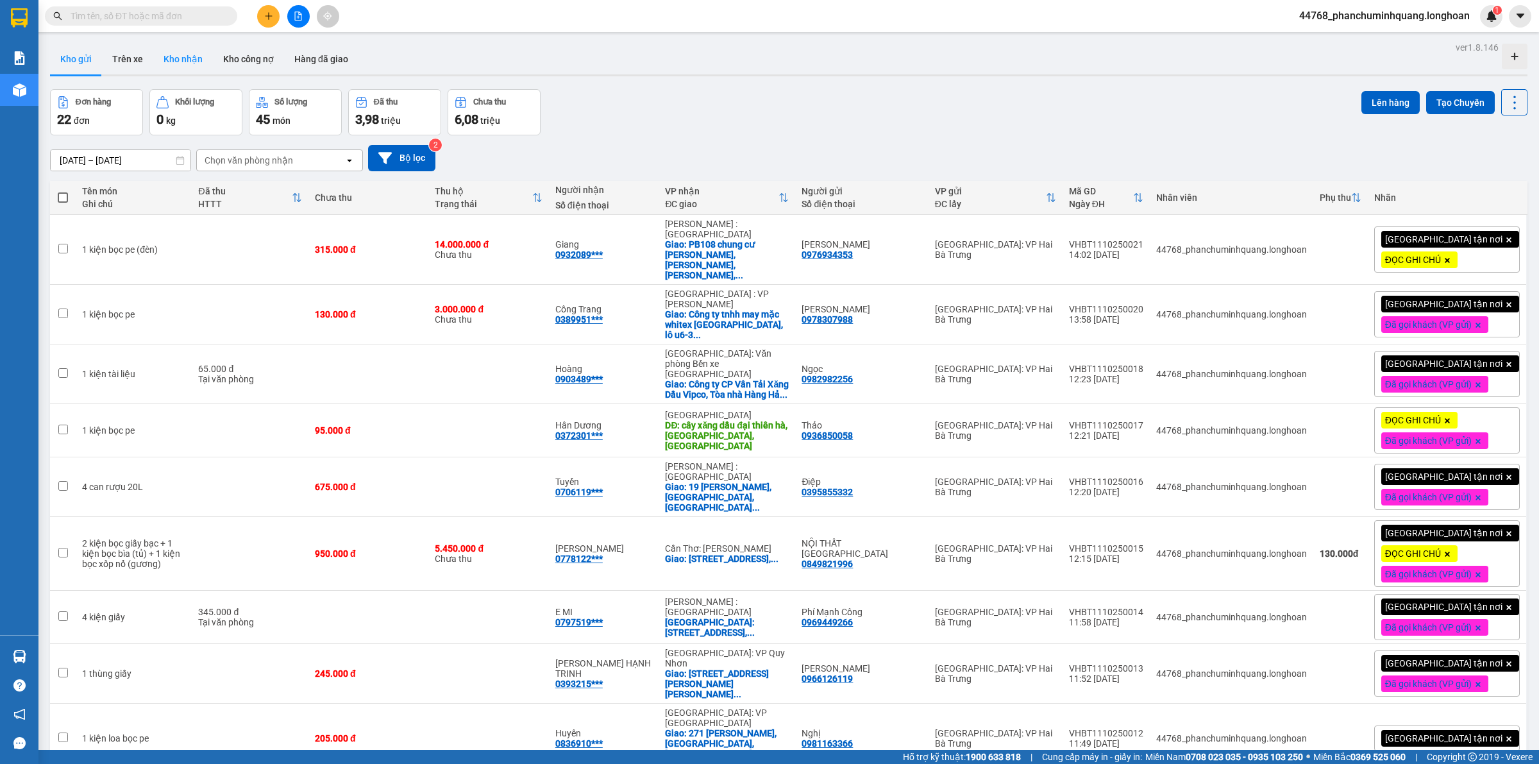
click at [176, 55] on button "Kho nhận" at bounding box center [183, 59] width 60 height 31
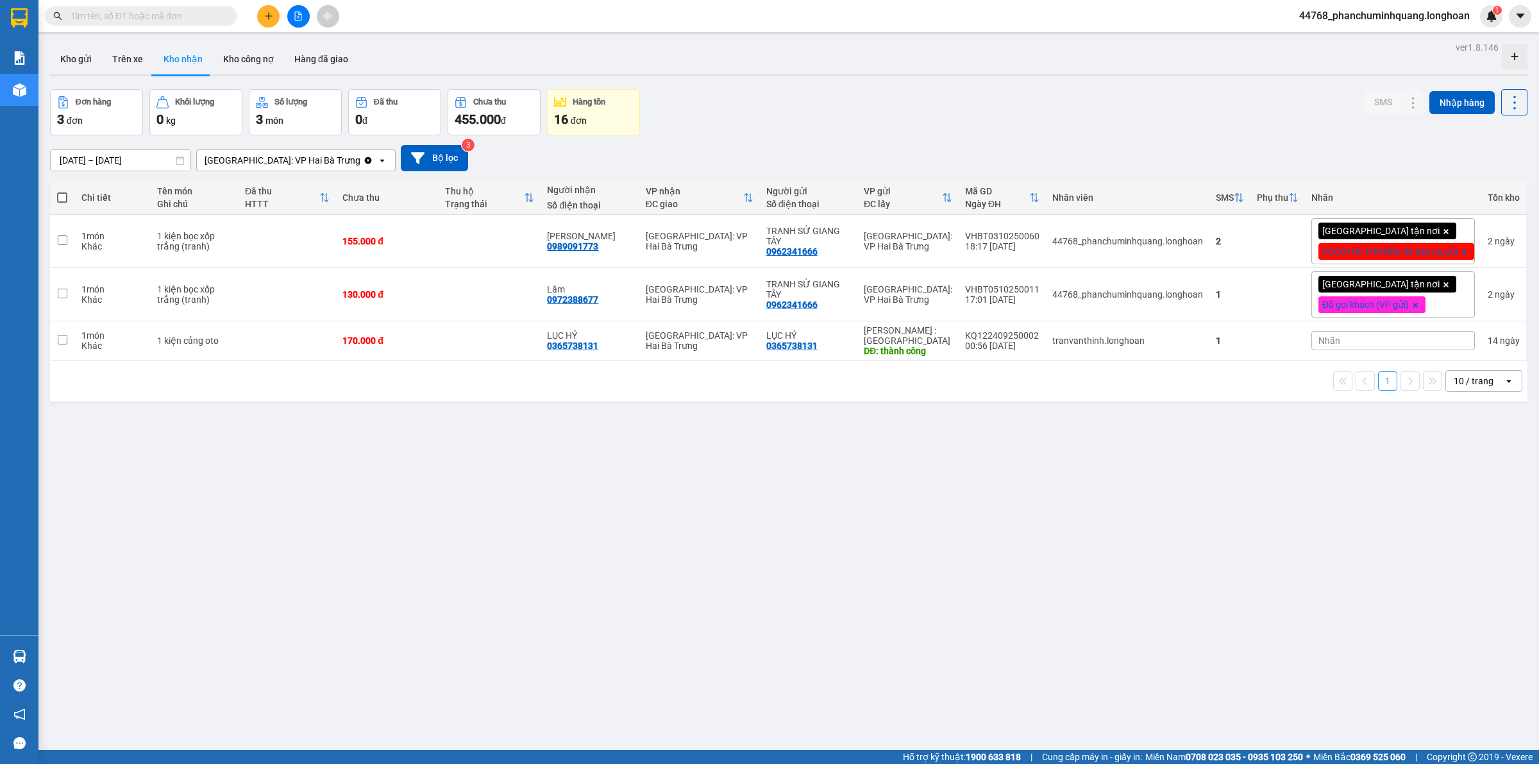
click at [164, 17] on input "text" at bounding box center [146, 16] width 151 height 14
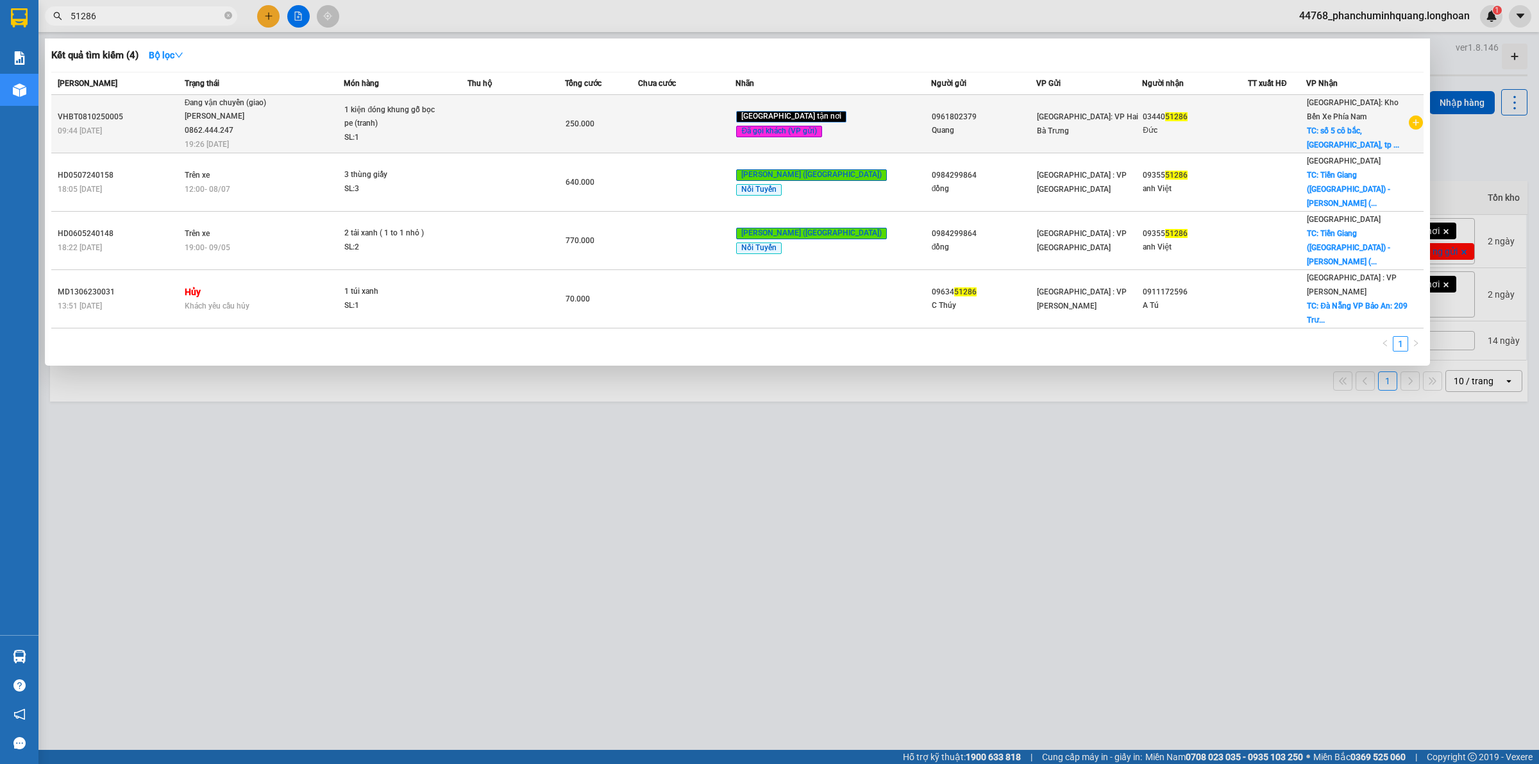
type input "51286"
click at [548, 129] on td at bounding box center [515, 124] width 97 height 58
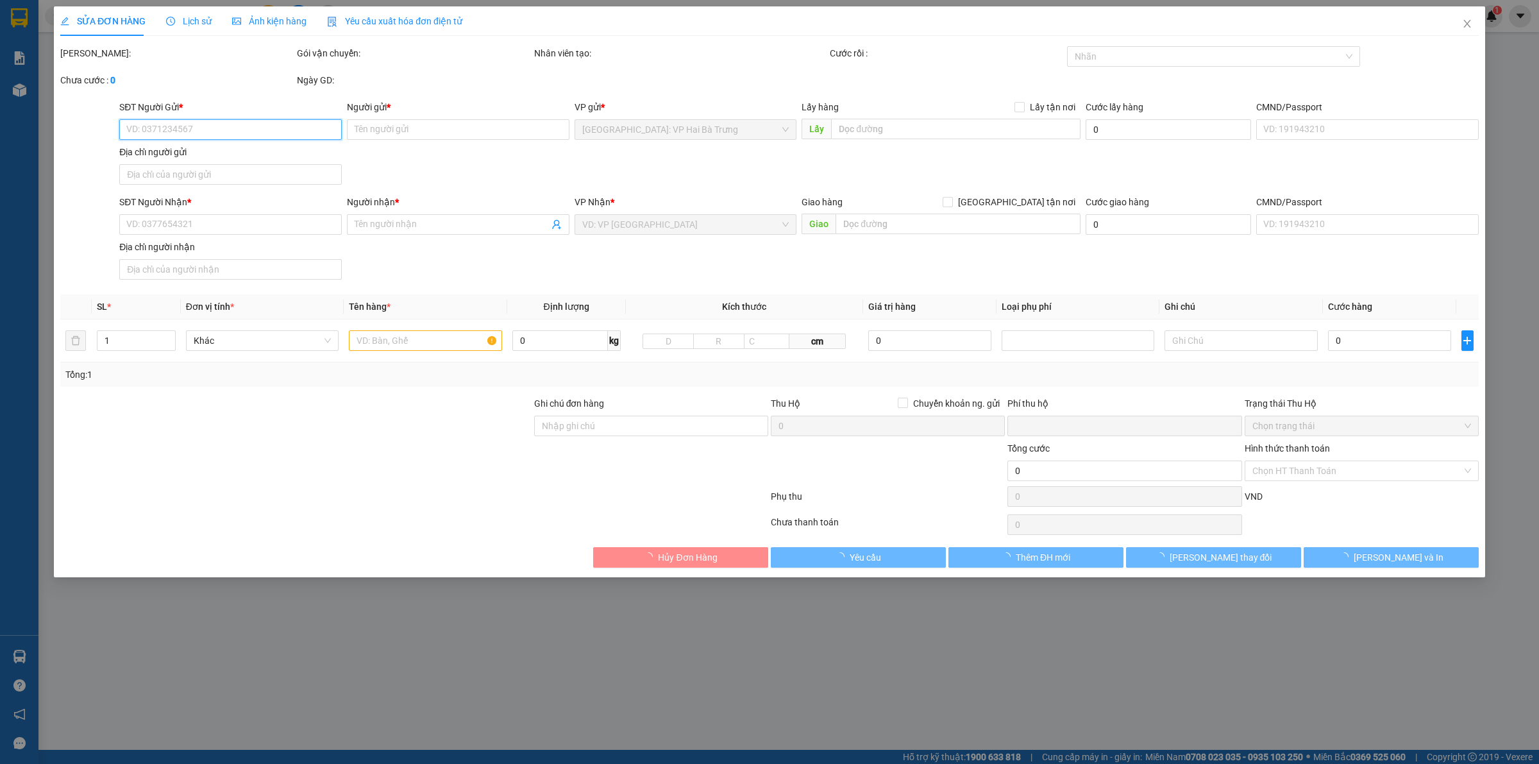
type input "0961802379"
type input "Quang"
type input "0344051286"
type input "Đức"
checkbox input "true"
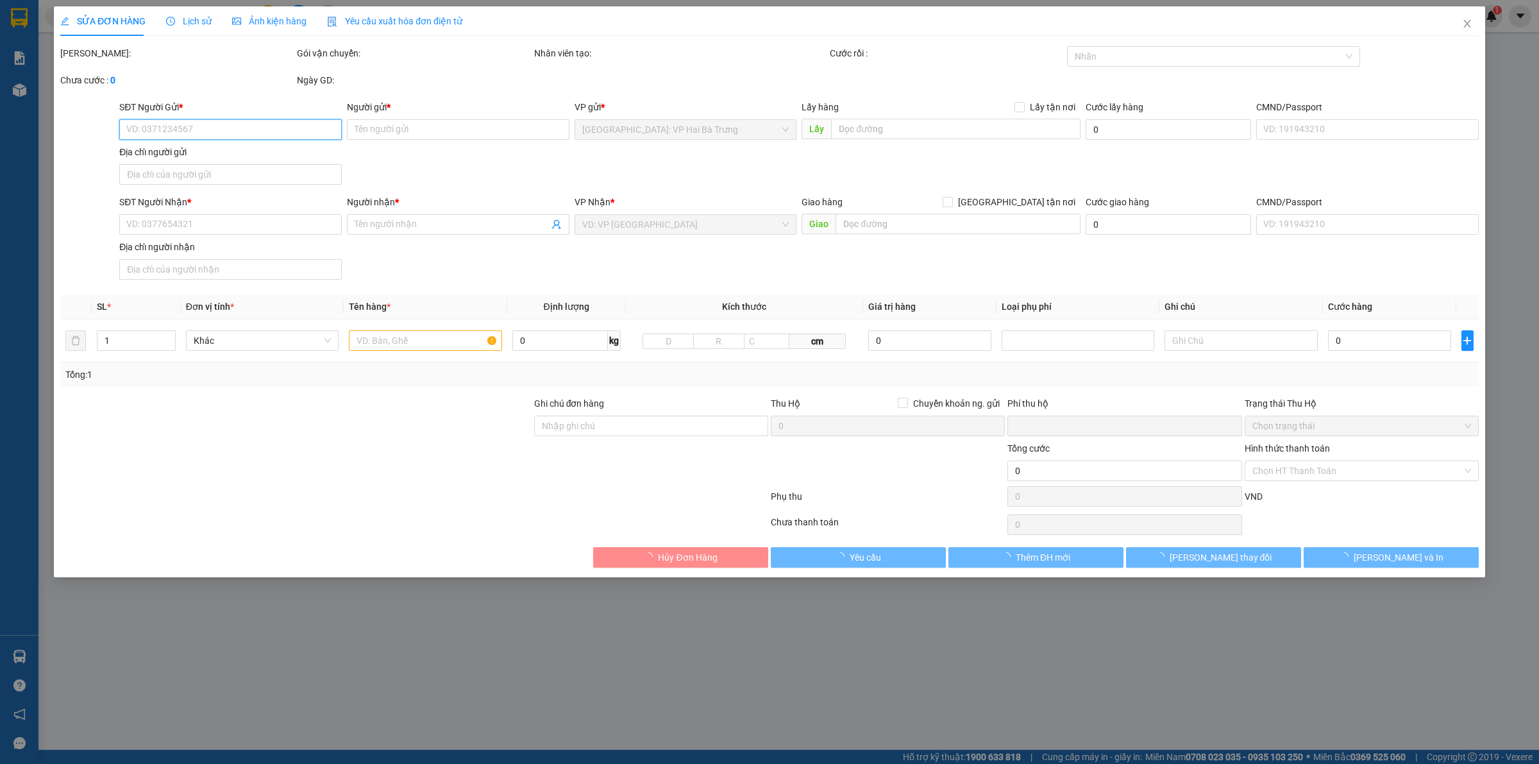
type input "số 5 cô bắc, [GEOGRAPHIC_DATA], [GEOGRAPHIC_DATA]"
type input "0"
type input "250.000"
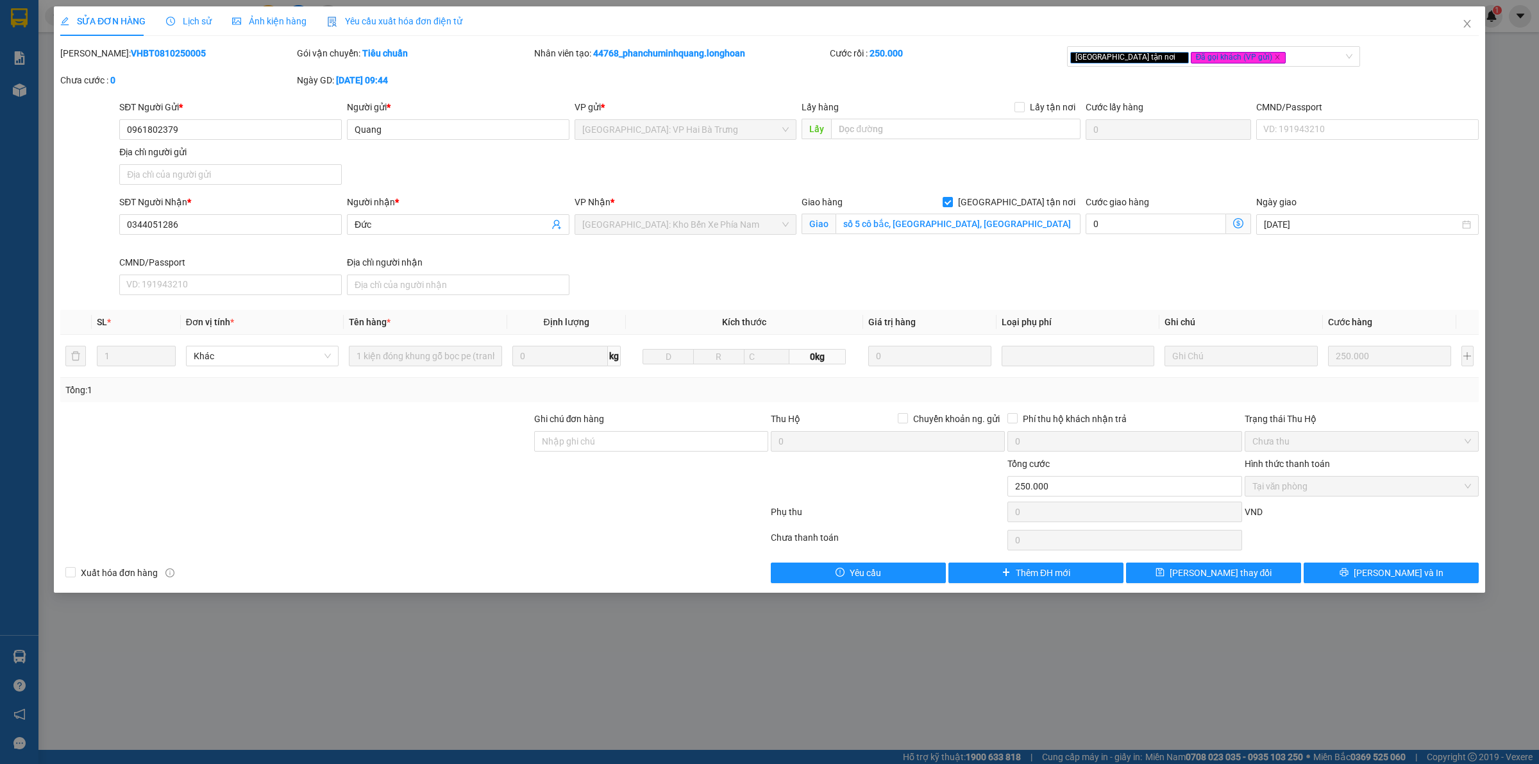
click at [202, 16] on span "Lịch sử" at bounding box center [189, 21] width 46 height 10
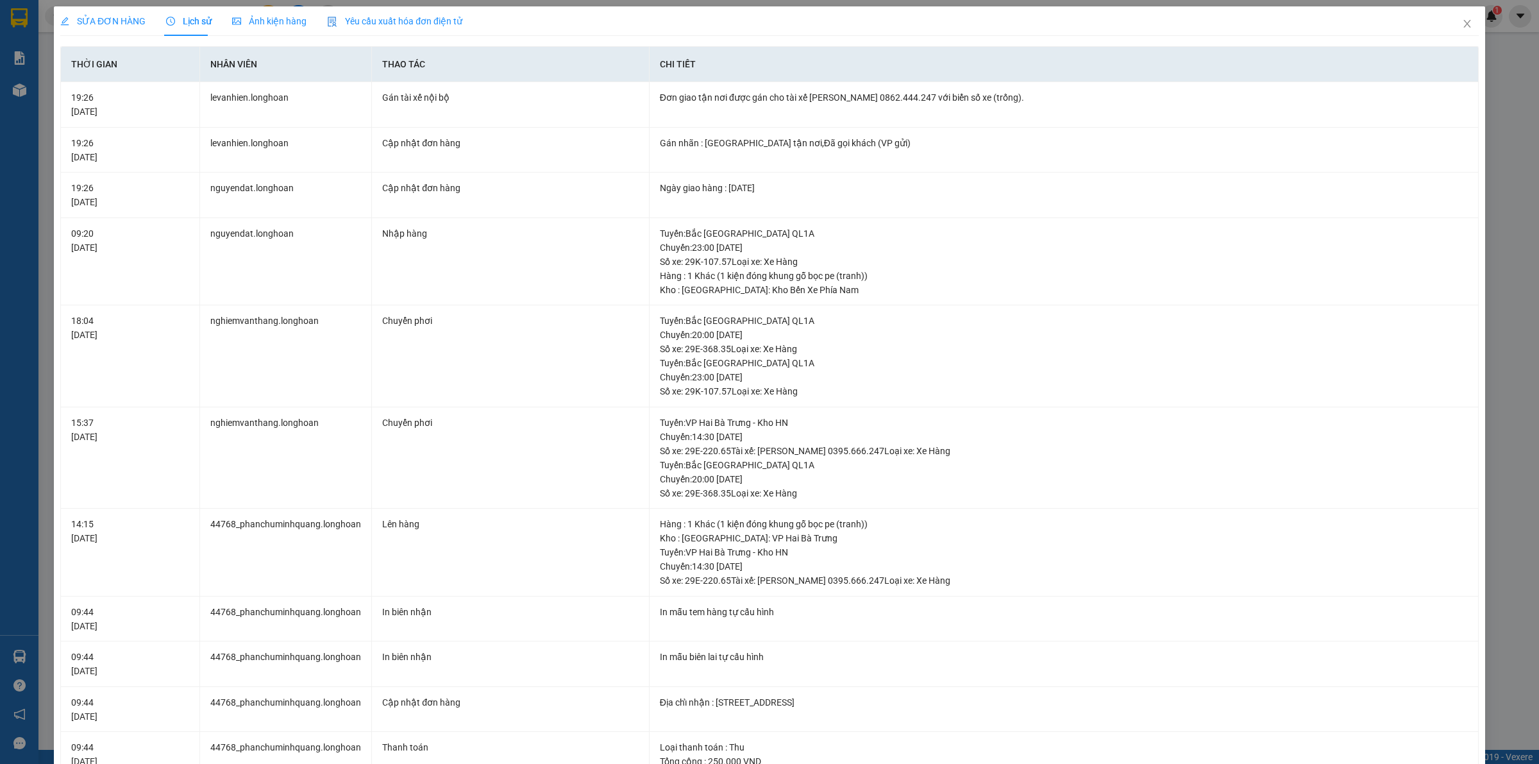
click at [128, 13] on div "SỬA ĐƠN HÀNG" at bounding box center [102, 20] width 85 height 29
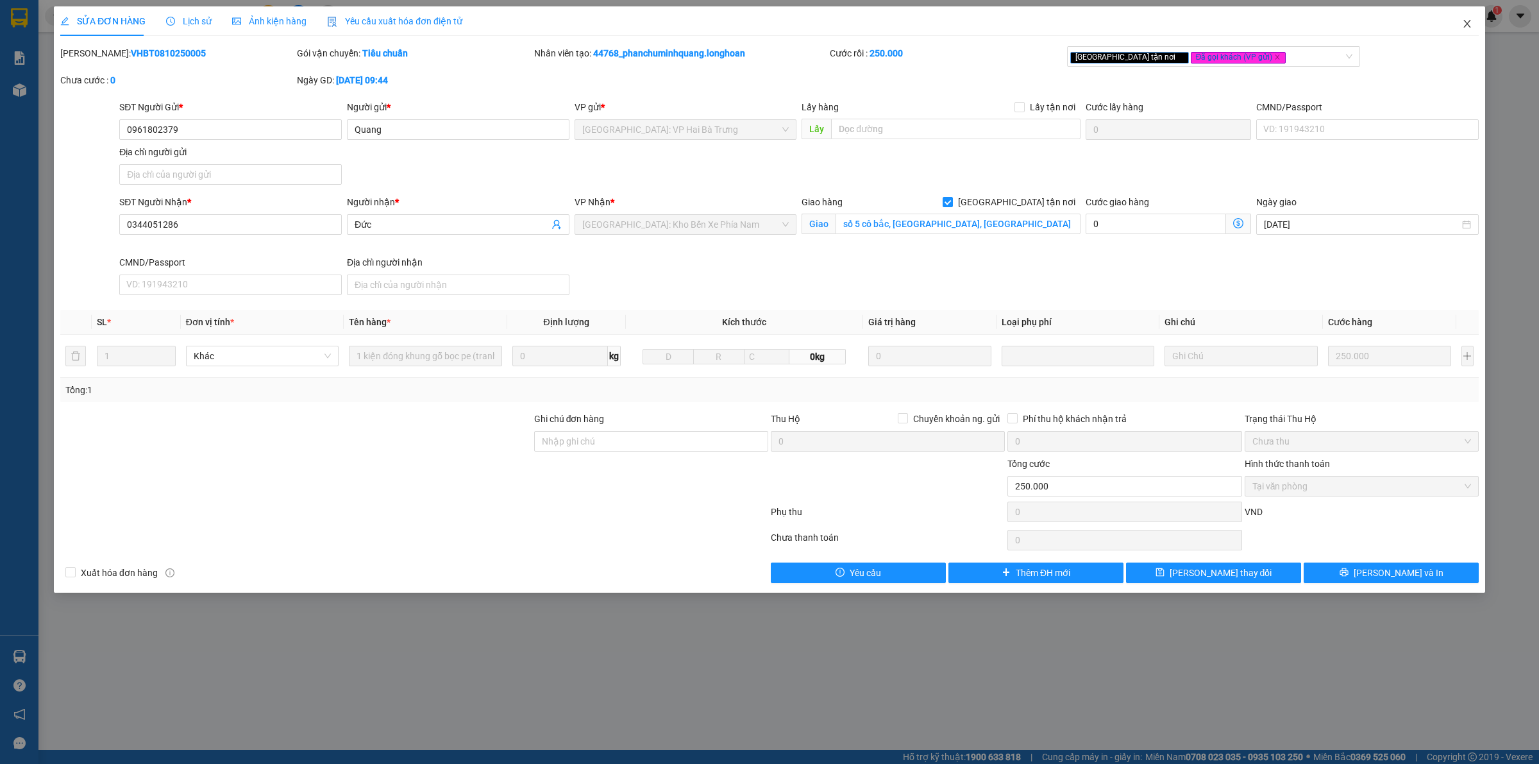
click at [1467, 17] on span "Close" at bounding box center [1467, 24] width 36 height 36
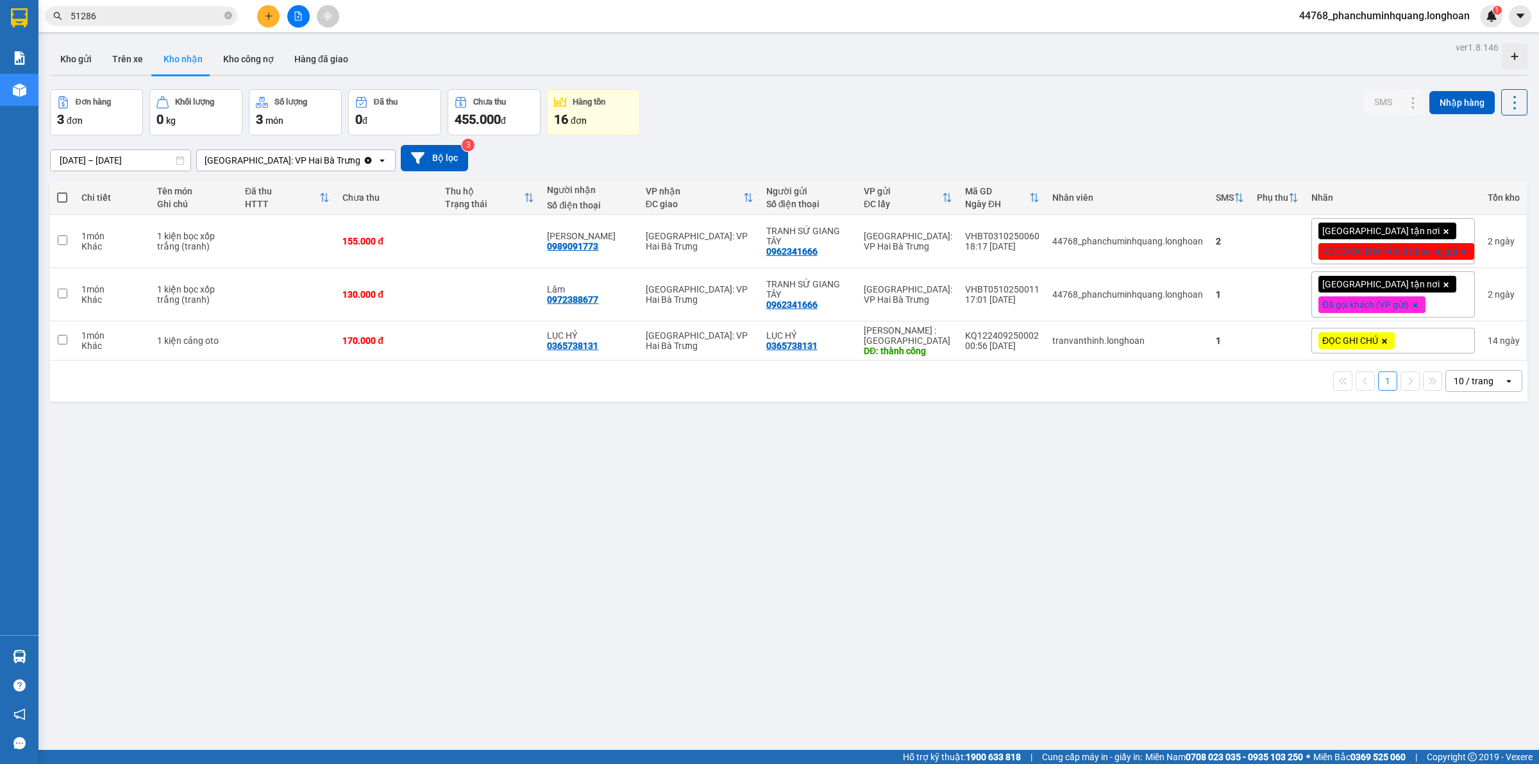
click at [171, 5] on div "Kết quả tìm kiếm ( 4 ) Bộ lọc Mã ĐH Trạng thái Món hàng Thu hộ Tổng cước Chưa c…" at bounding box center [125, 16] width 250 height 22
click at [165, 20] on input "51286" at bounding box center [146, 16] width 151 height 14
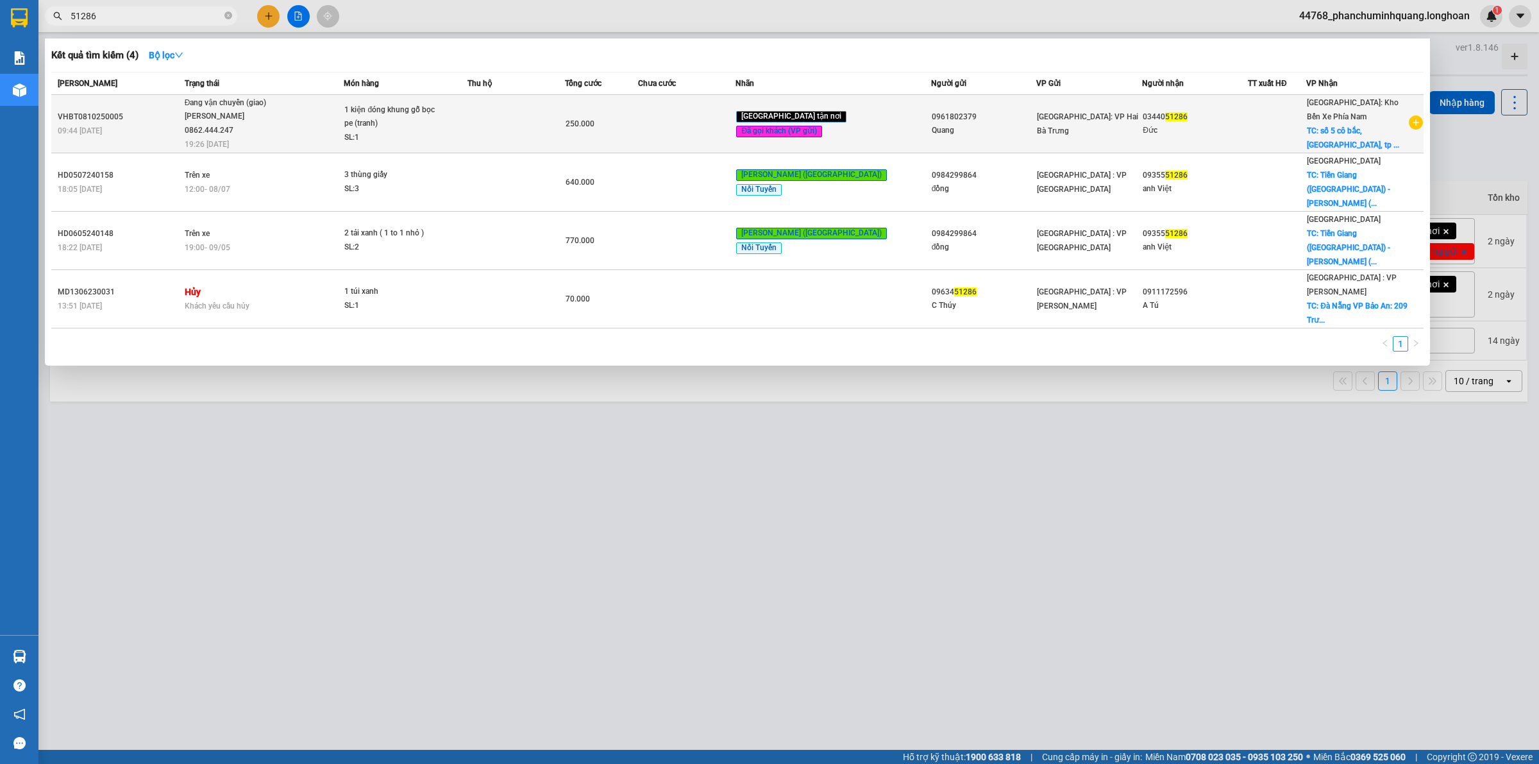
click at [389, 125] on div "1 kiện đóng khung gỗ bọc pe (tranh)" at bounding box center [392, 117] width 96 height 28
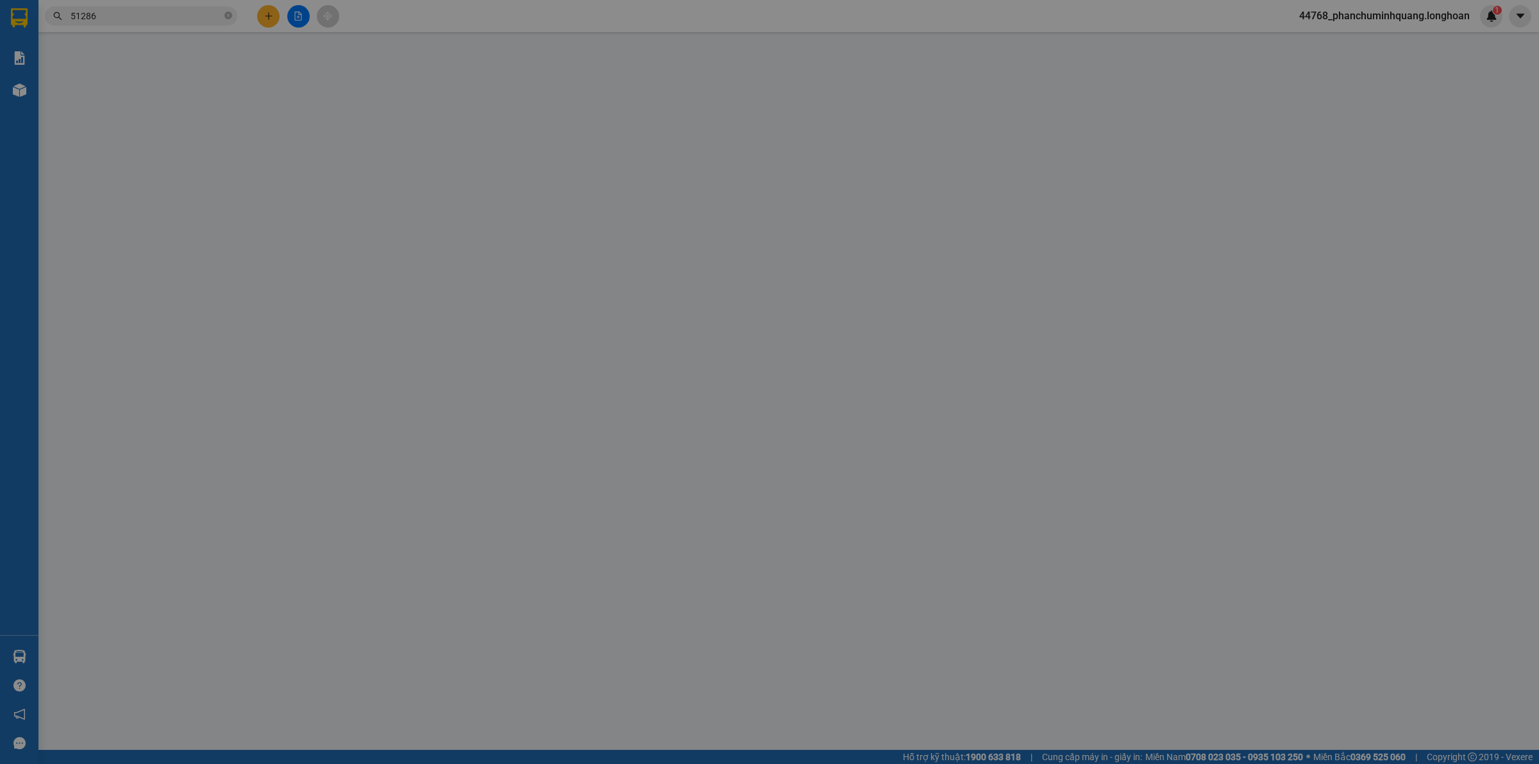
type input "0961802379"
type input "Quang"
type input "0344051286"
type input "Đức"
checkbox input "true"
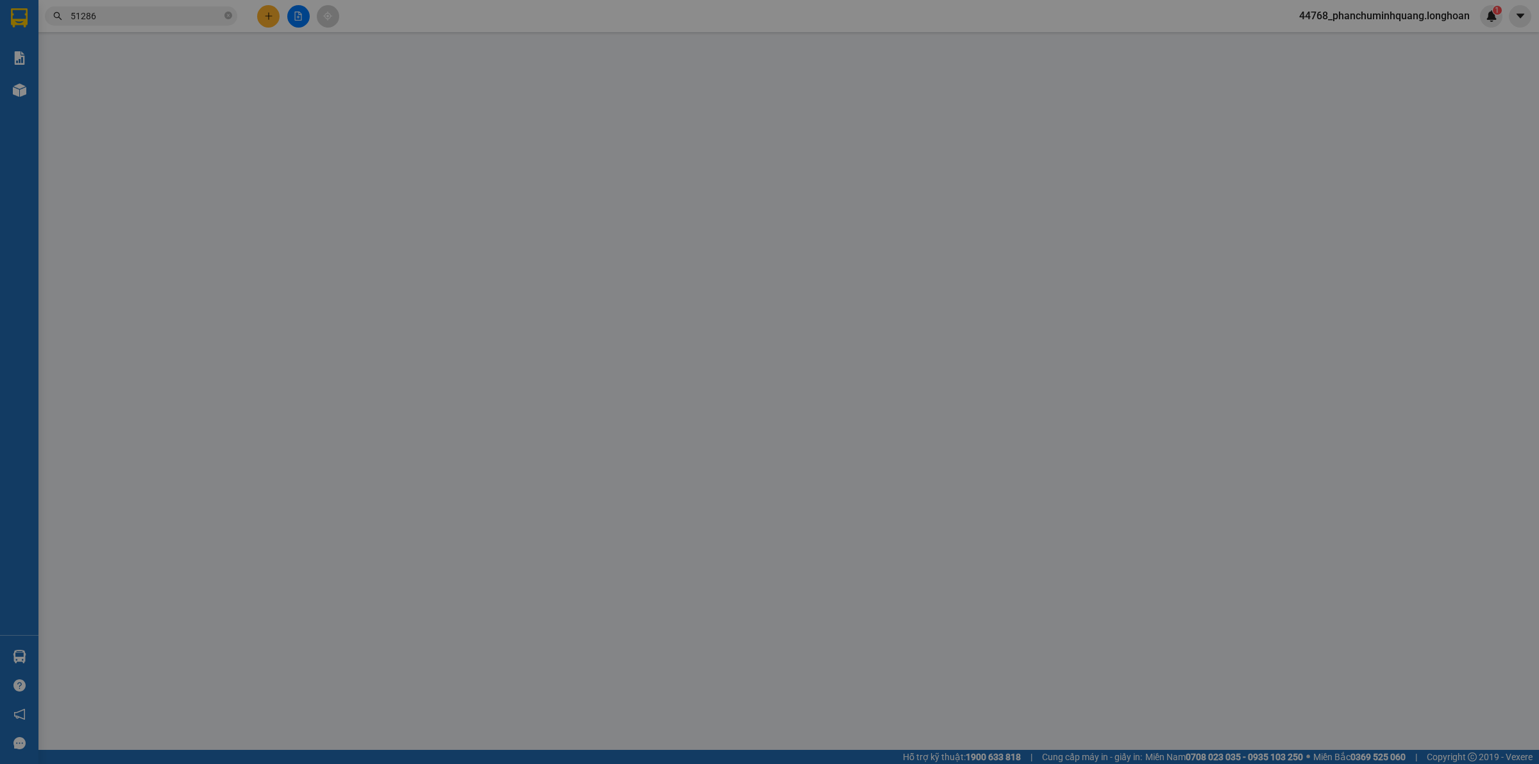
type input "số 5 cô bắc, [GEOGRAPHIC_DATA], [GEOGRAPHIC_DATA]"
type input "0"
type input "250.000"
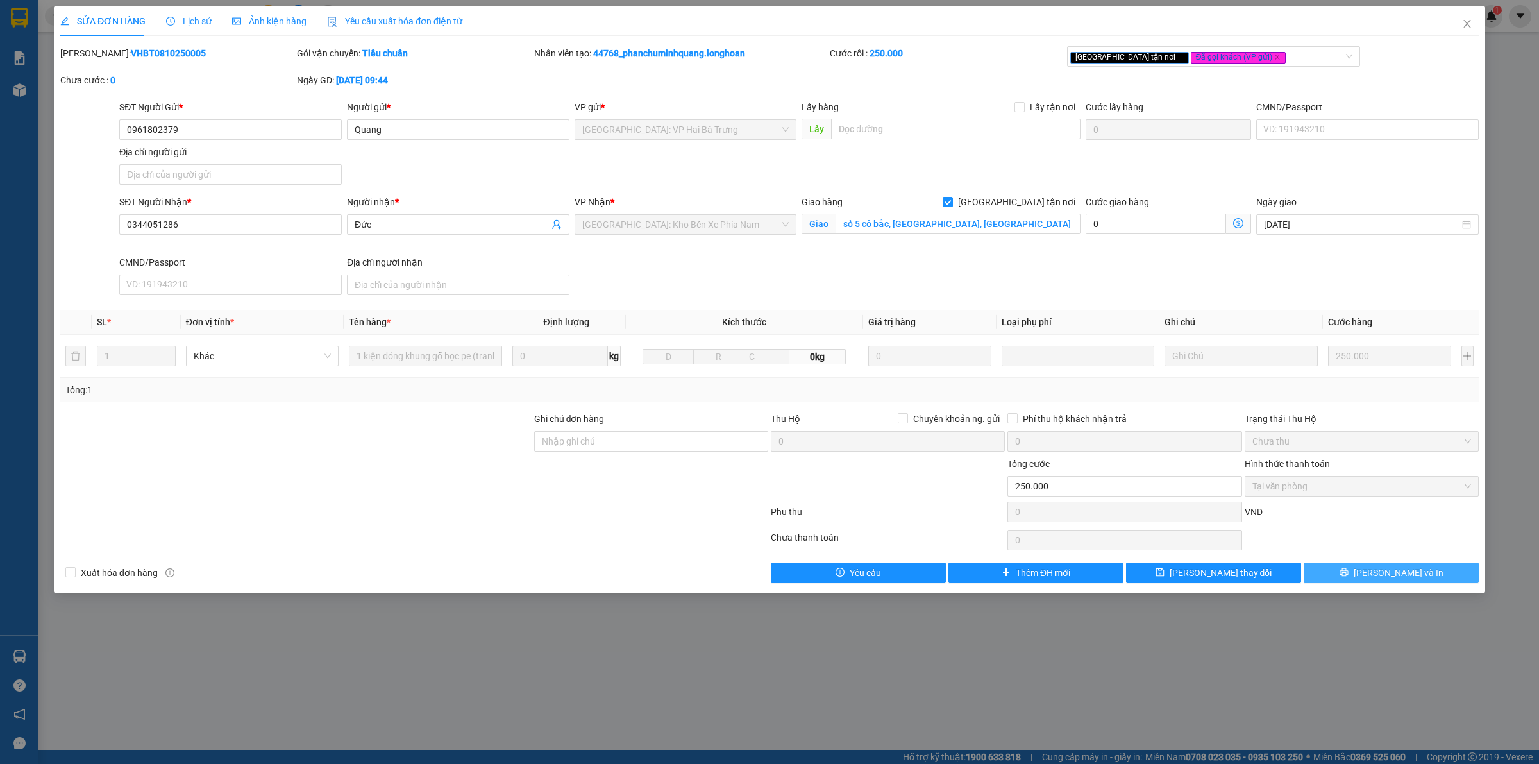
click at [1354, 574] on button "[PERSON_NAME] và In" at bounding box center [1391, 572] width 175 height 21
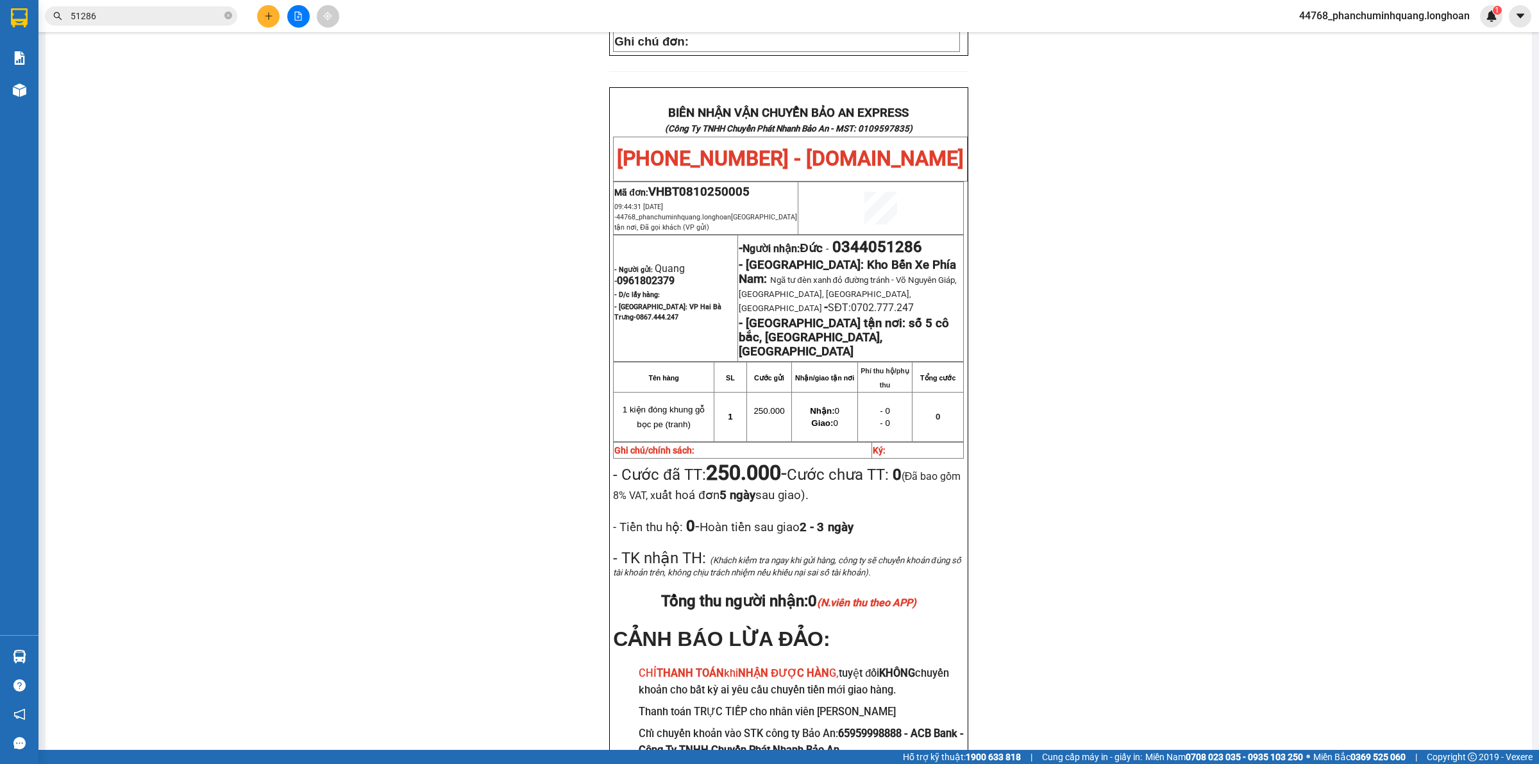
scroll to position [481, 0]
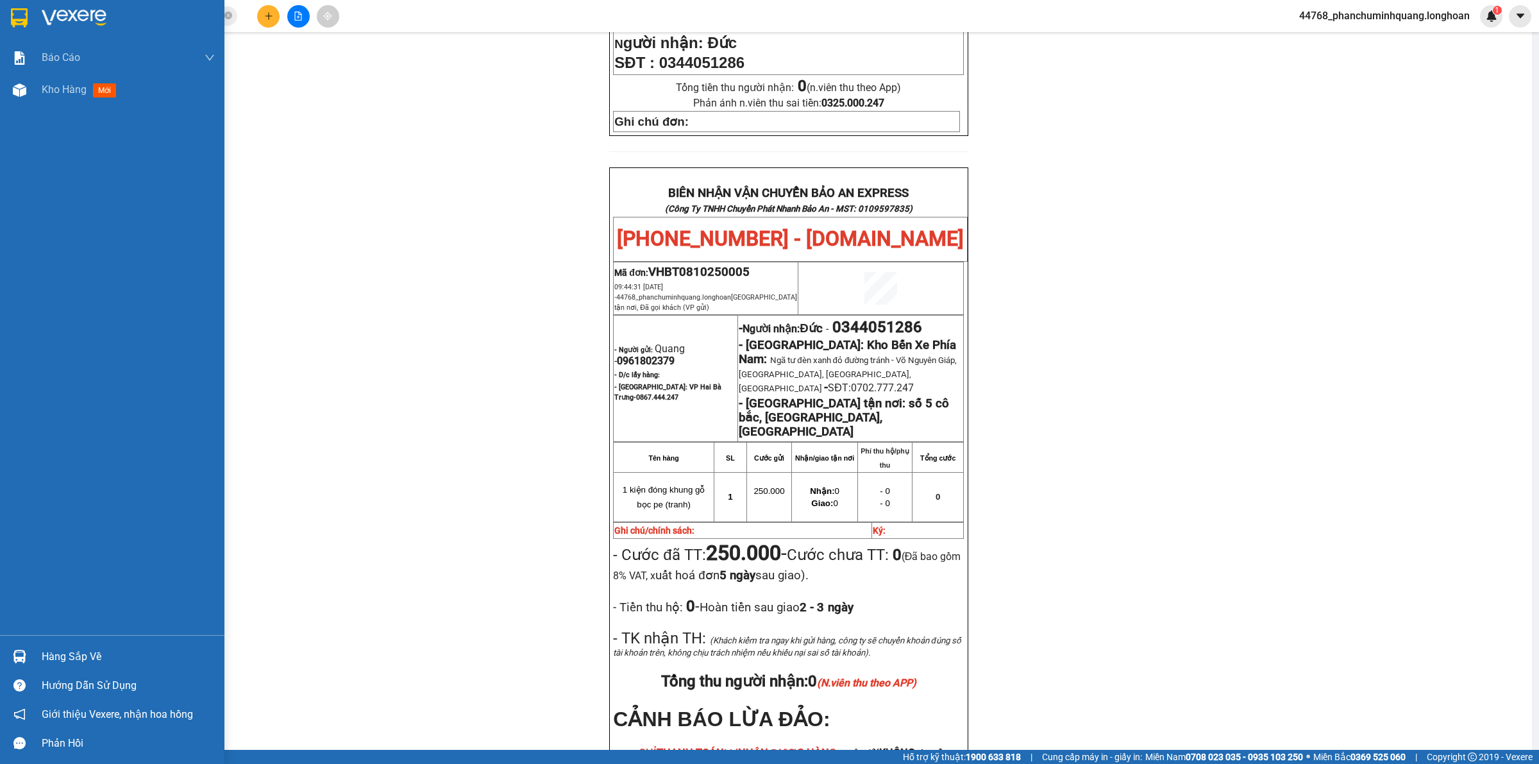
click at [16, 18] on img at bounding box center [19, 17] width 17 height 19
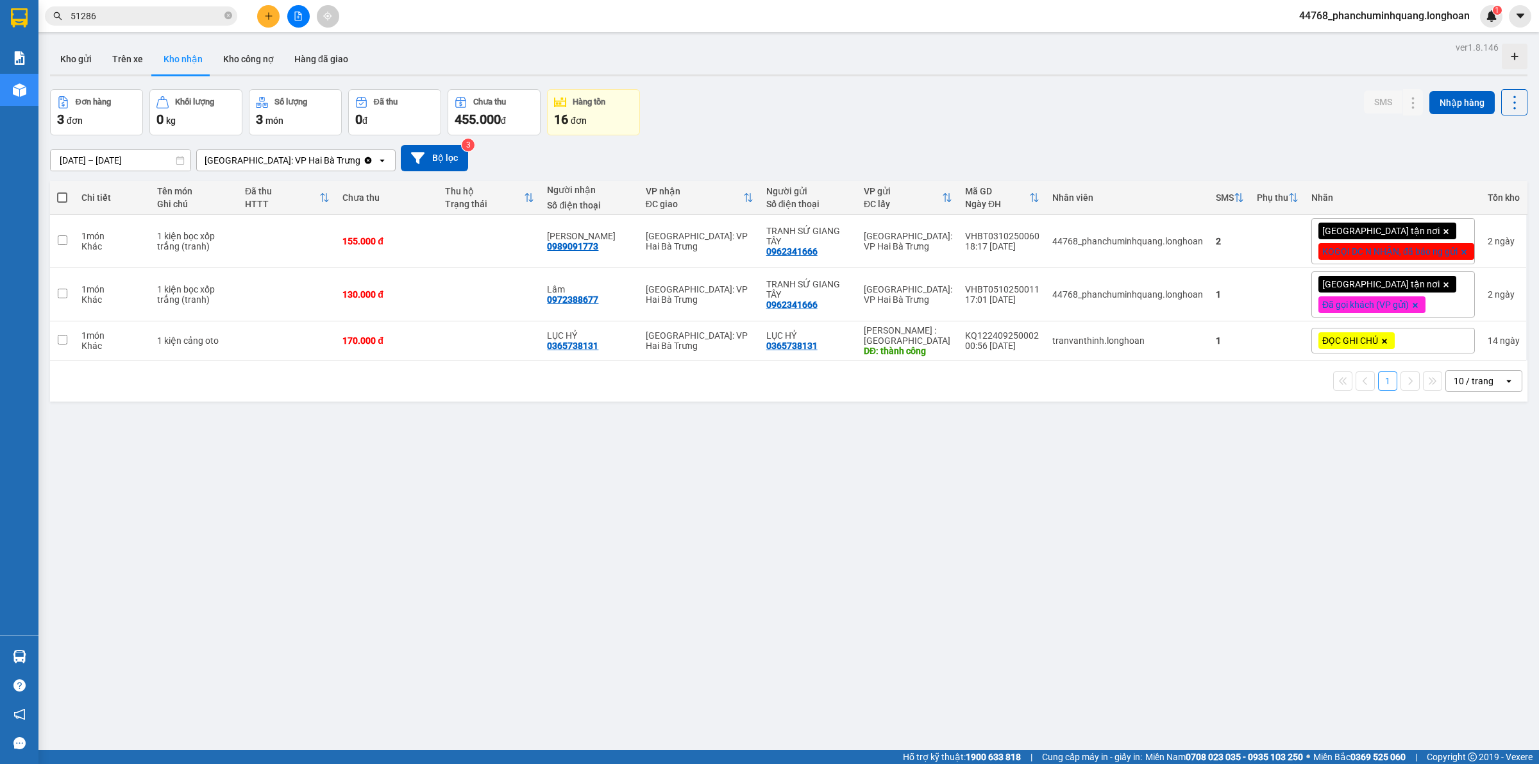
click at [80, 63] on button "Kho gửi" at bounding box center [76, 59] width 52 height 31
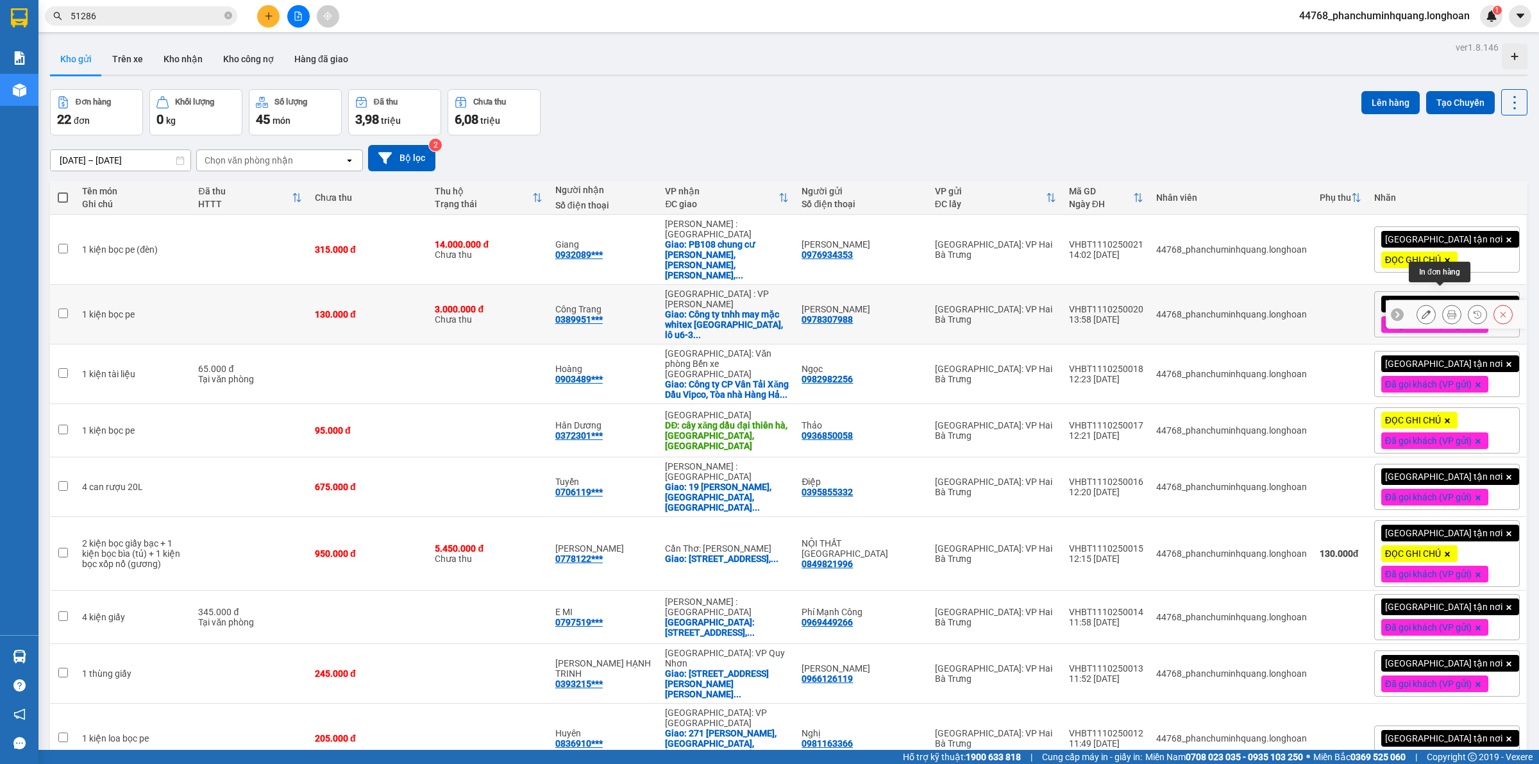
click at [1447, 310] on icon at bounding box center [1451, 314] width 9 height 9
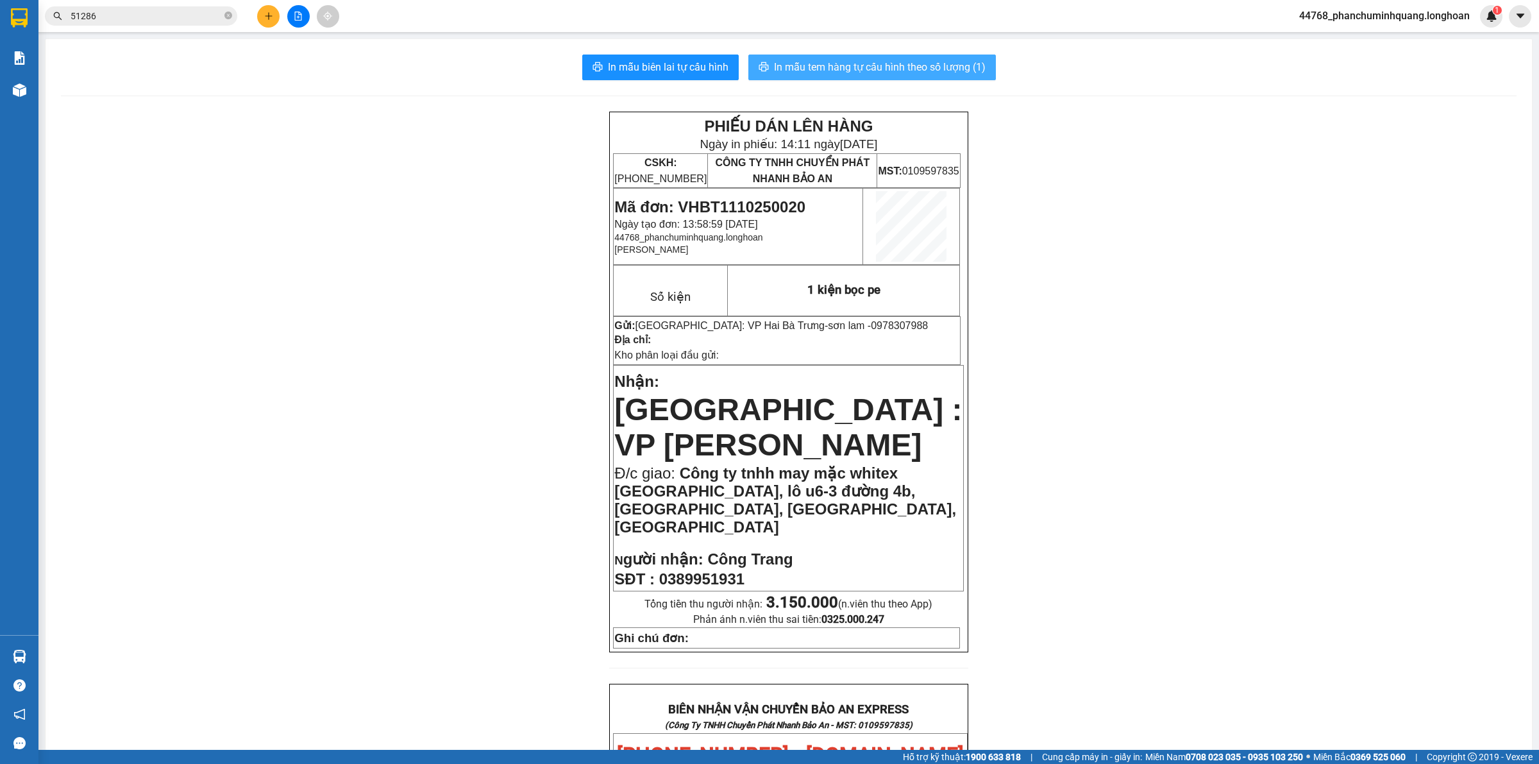
click at [923, 65] on span "In mẫu tem hàng tự cấu hình theo số lượng (1)" at bounding box center [880, 67] width 212 height 16
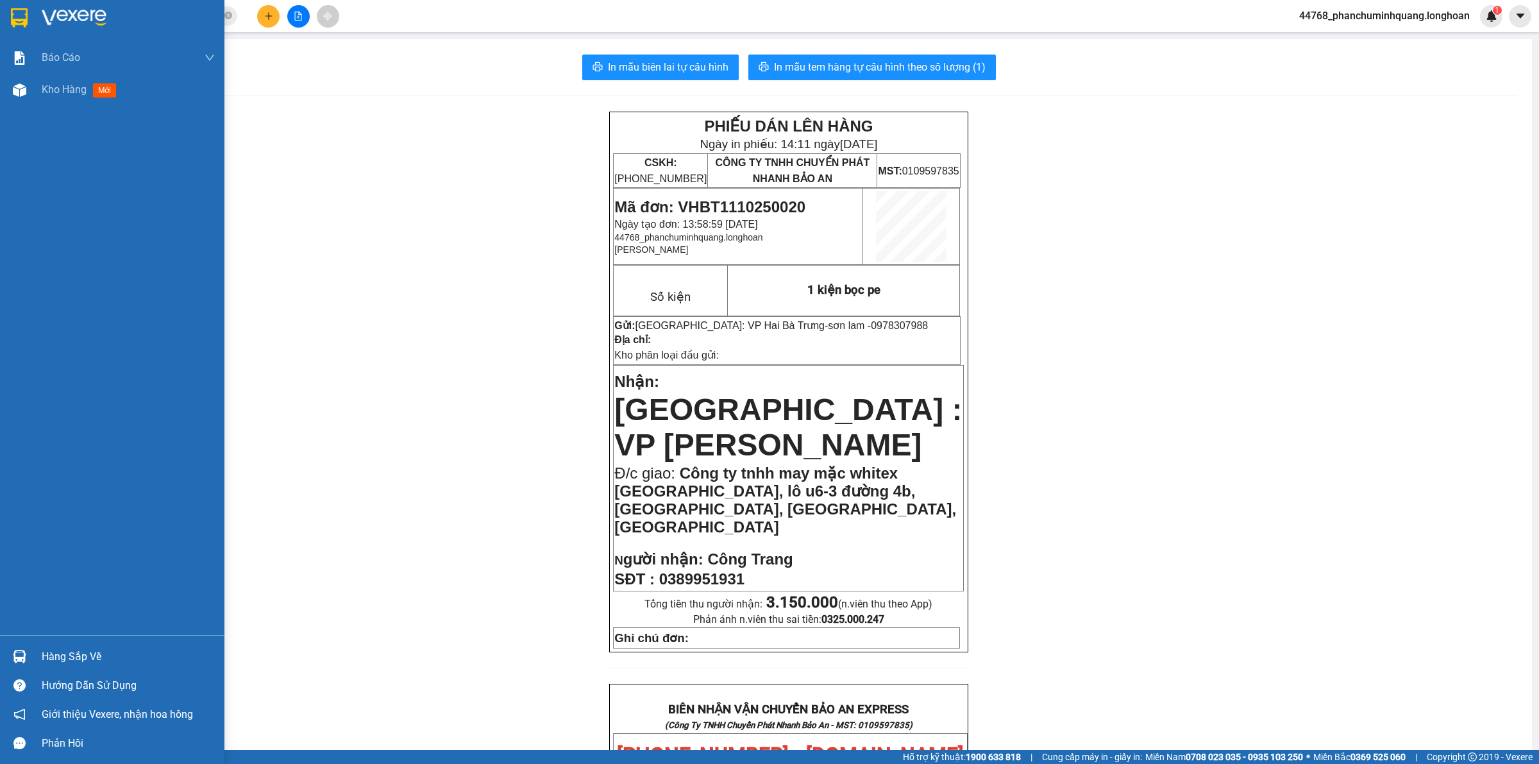
click at [3, 10] on div at bounding box center [112, 21] width 224 height 42
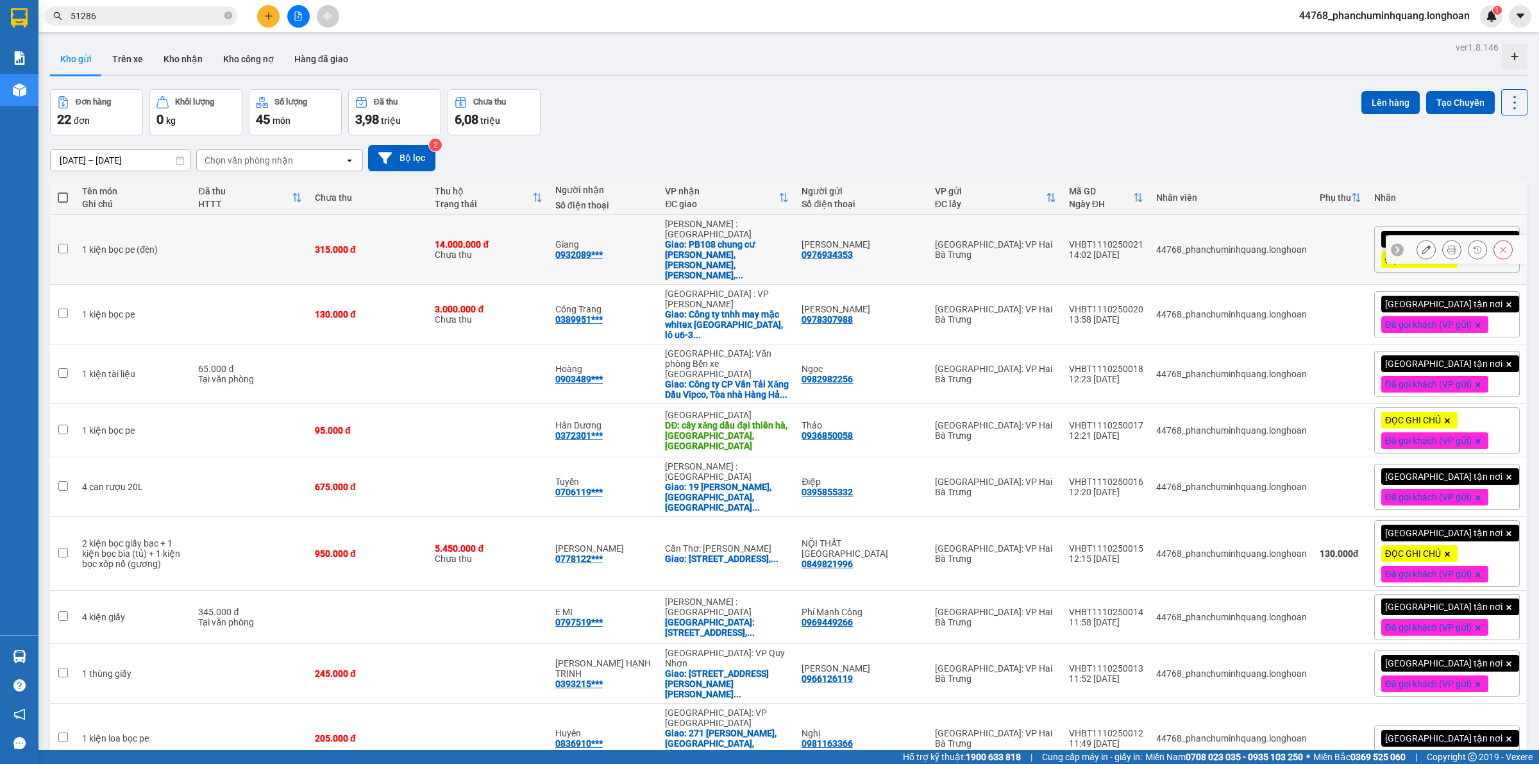
click at [1447, 245] on icon at bounding box center [1451, 249] width 9 height 9
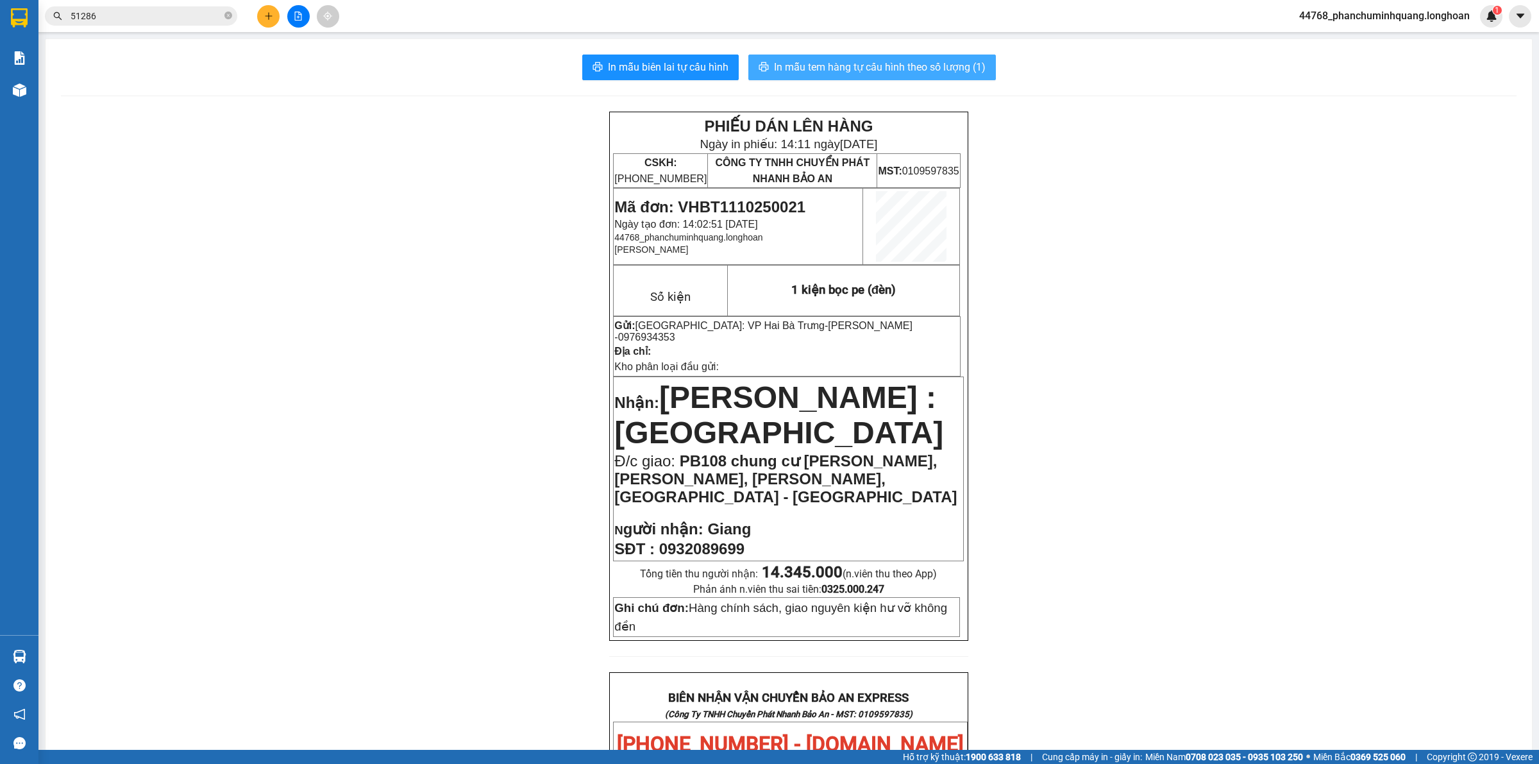
click at [954, 58] on button "In mẫu tem hàng tự cấu hình theo số lượng (1)" at bounding box center [872, 68] width 248 height 26
click at [264, 23] on button at bounding box center [268, 16] width 22 height 22
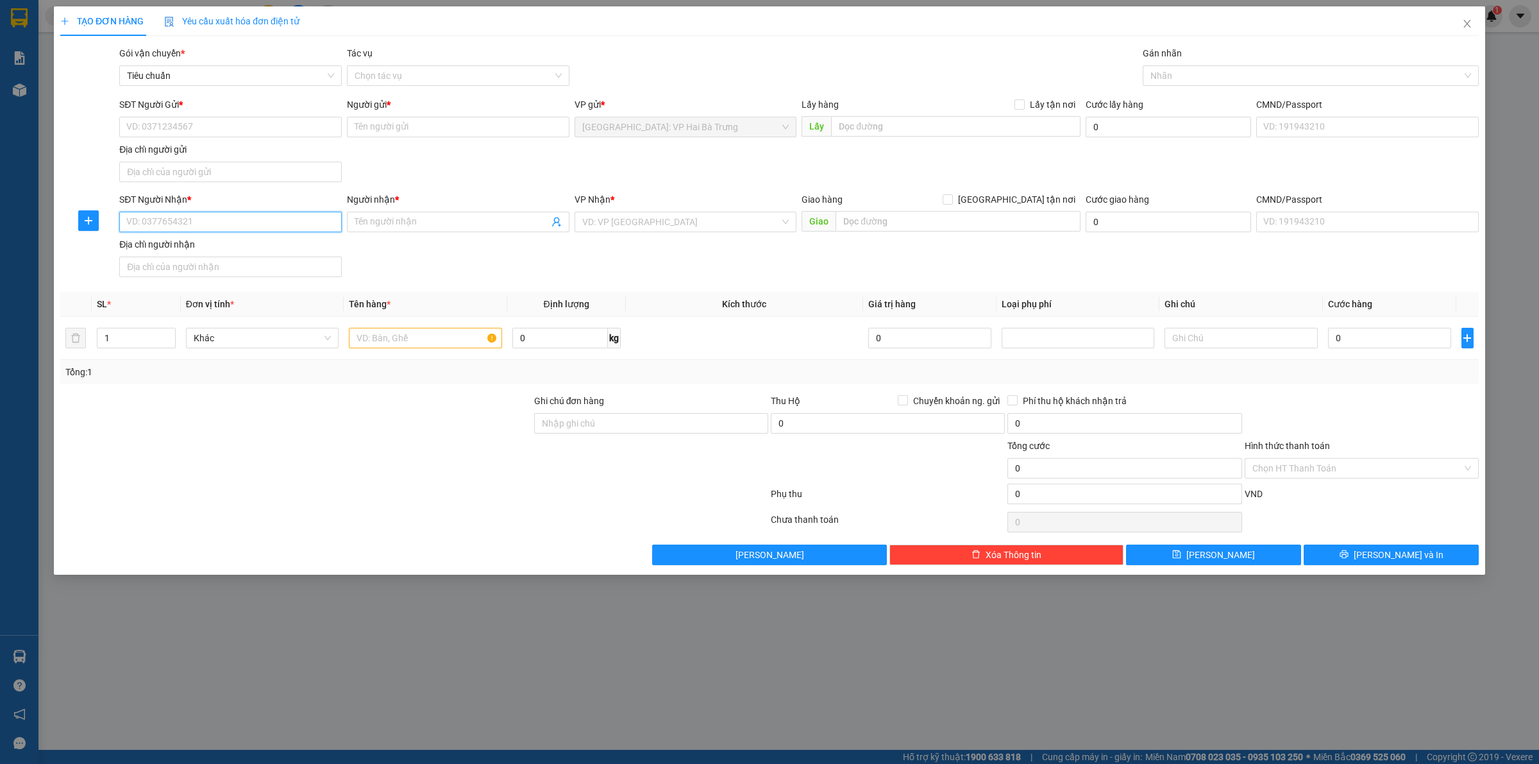
click at [215, 214] on input "SĐT Người Nhận *" at bounding box center [230, 222] width 223 height 21
type input "0988"
click at [171, 131] on input "SĐT Người Gửi *" at bounding box center [230, 127] width 223 height 21
type input "0989931101"
click at [189, 146] on div "0989931101 - Kiên" at bounding box center [230, 153] width 207 height 14
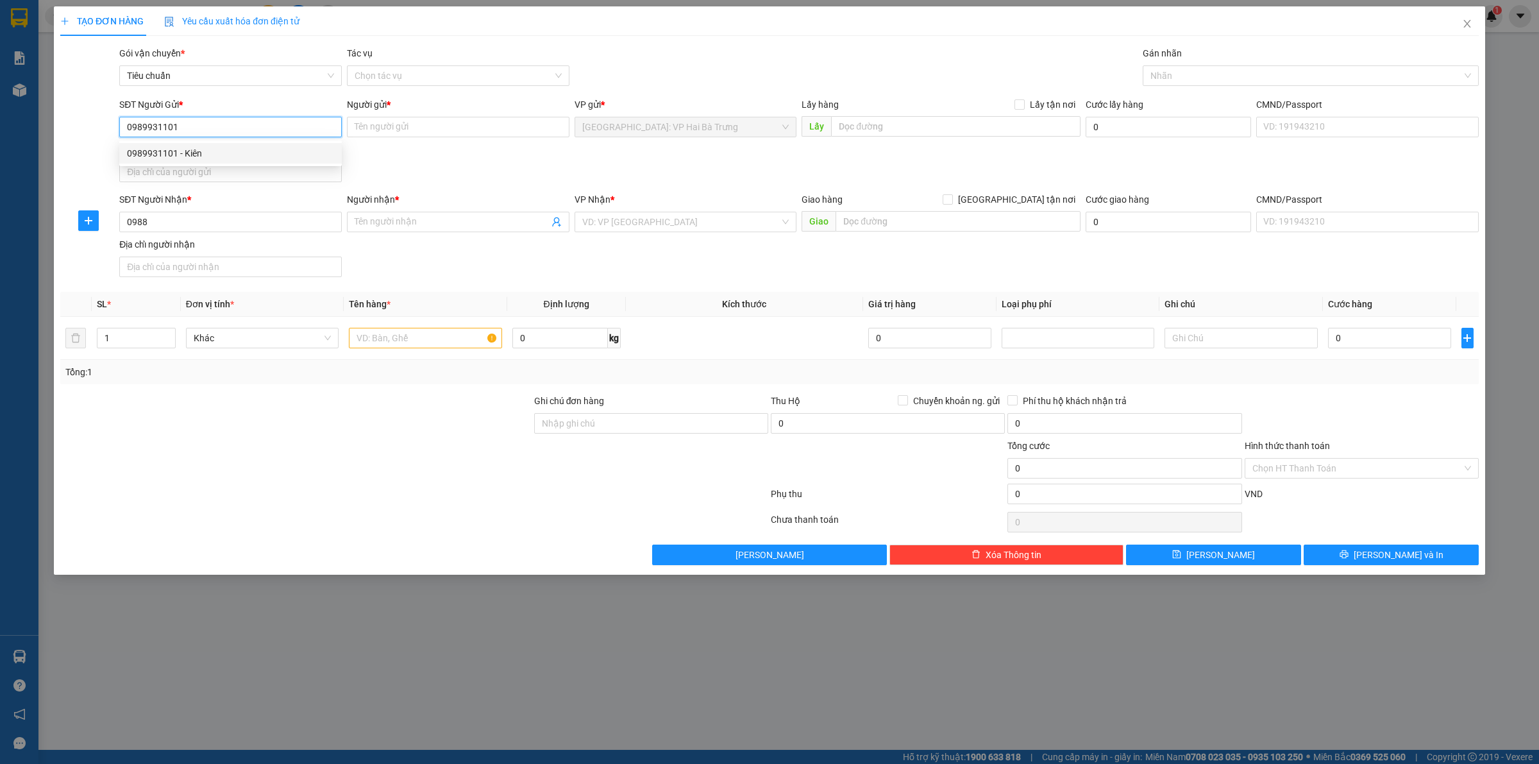
type input "Kiên"
type input "0989931101"
drag, startPoint x: 197, startPoint y: 226, endPoint x: 200, endPoint y: 201, distance: 25.2
click at [197, 218] on input "0988" at bounding box center [230, 222] width 223 height 21
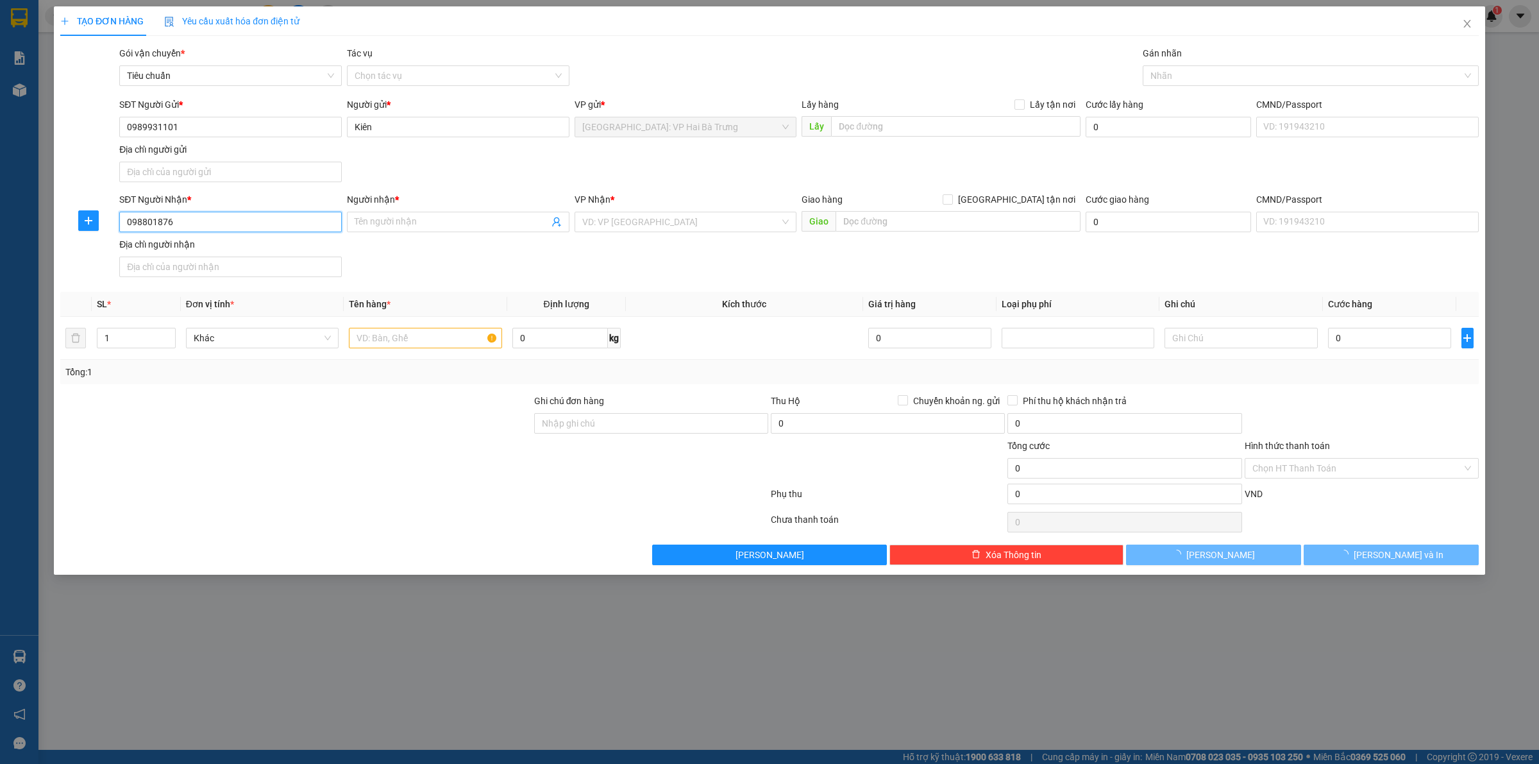
type input "0988018765"
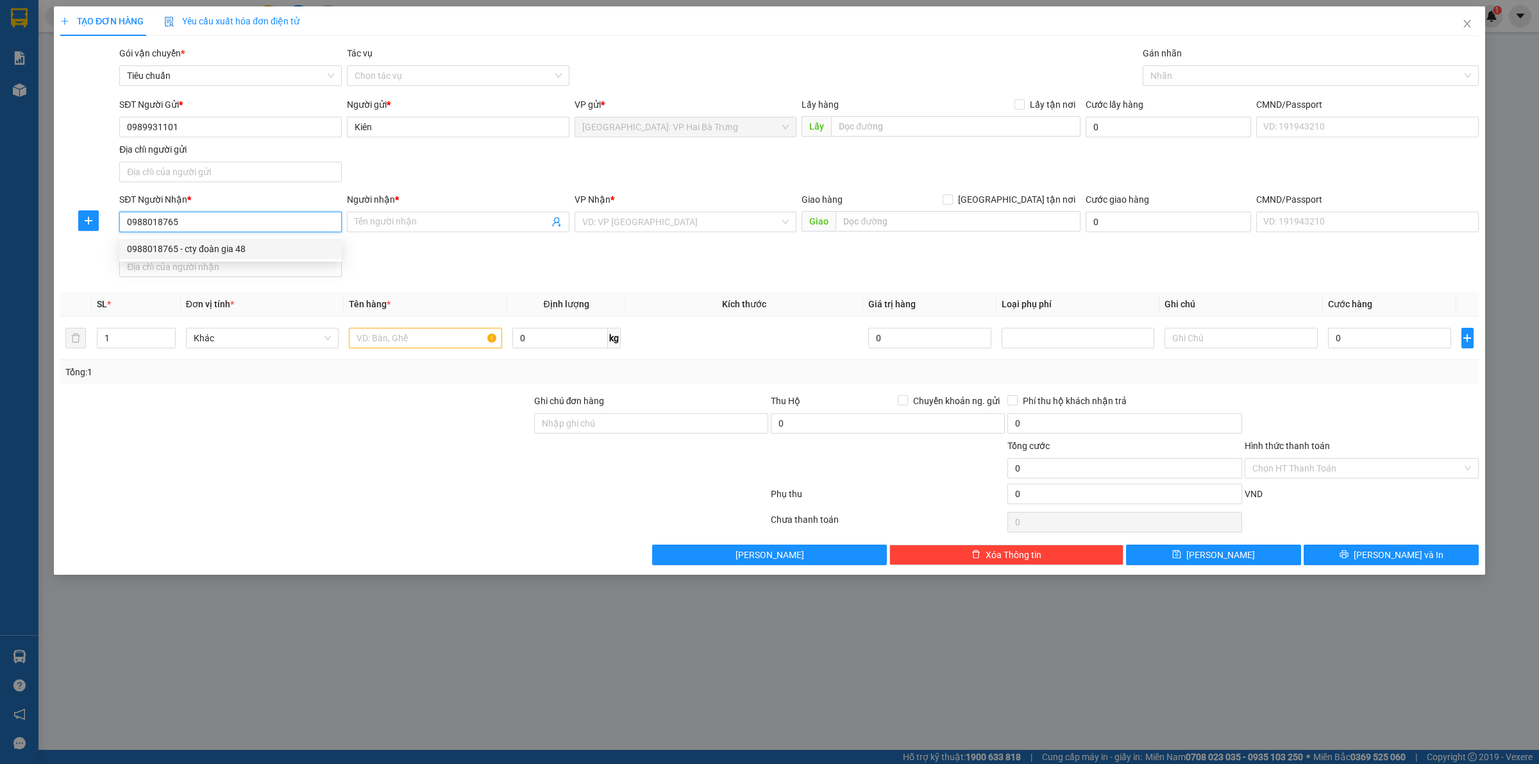
click at [244, 249] on div "0988018765 - cty đoàn gia 48" at bounding box center [230, 249] width 207 height 14
type input "cty đoàn gia 48"
checkbox input "true"
type input "26/68 MẠCH THỊ LIỄU, [GEOGRAPHIC_DATA], [GEOGRAPHIC_DATA], [GEOGRAPHIC_DATA]"
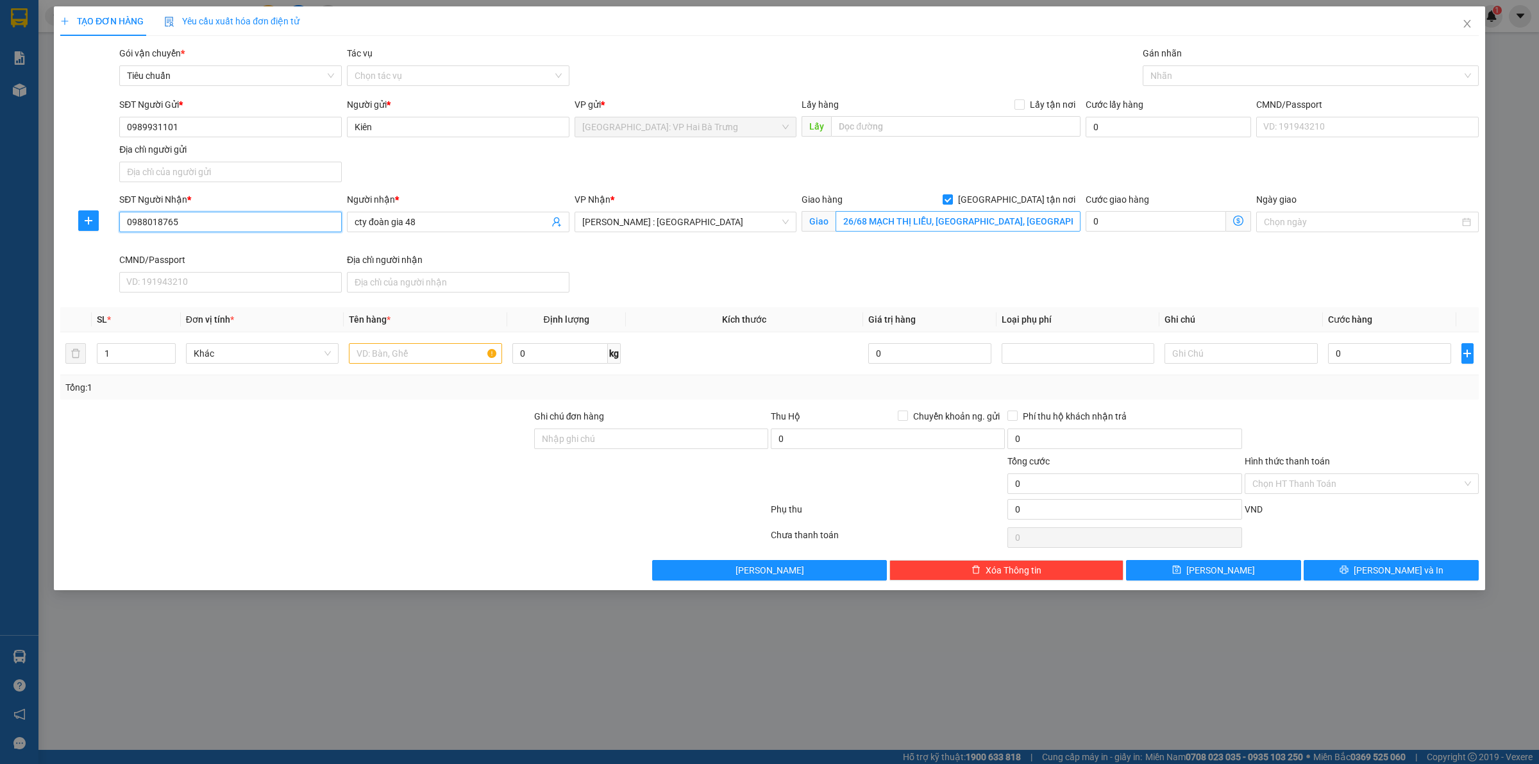
type input "0988018765"
click at [853, 219] on input "26/68 MẠCH THỊ LIỄU, [GEOGRAPHIC_DATA], [GEOGRAPHIC_DATA], [GEOGRAPHIC_DATA]" at bounding box center [958, 221] width 245 height 21
click at [1197, 74] on div at bounding box center [1304, 75] width 317 height 15
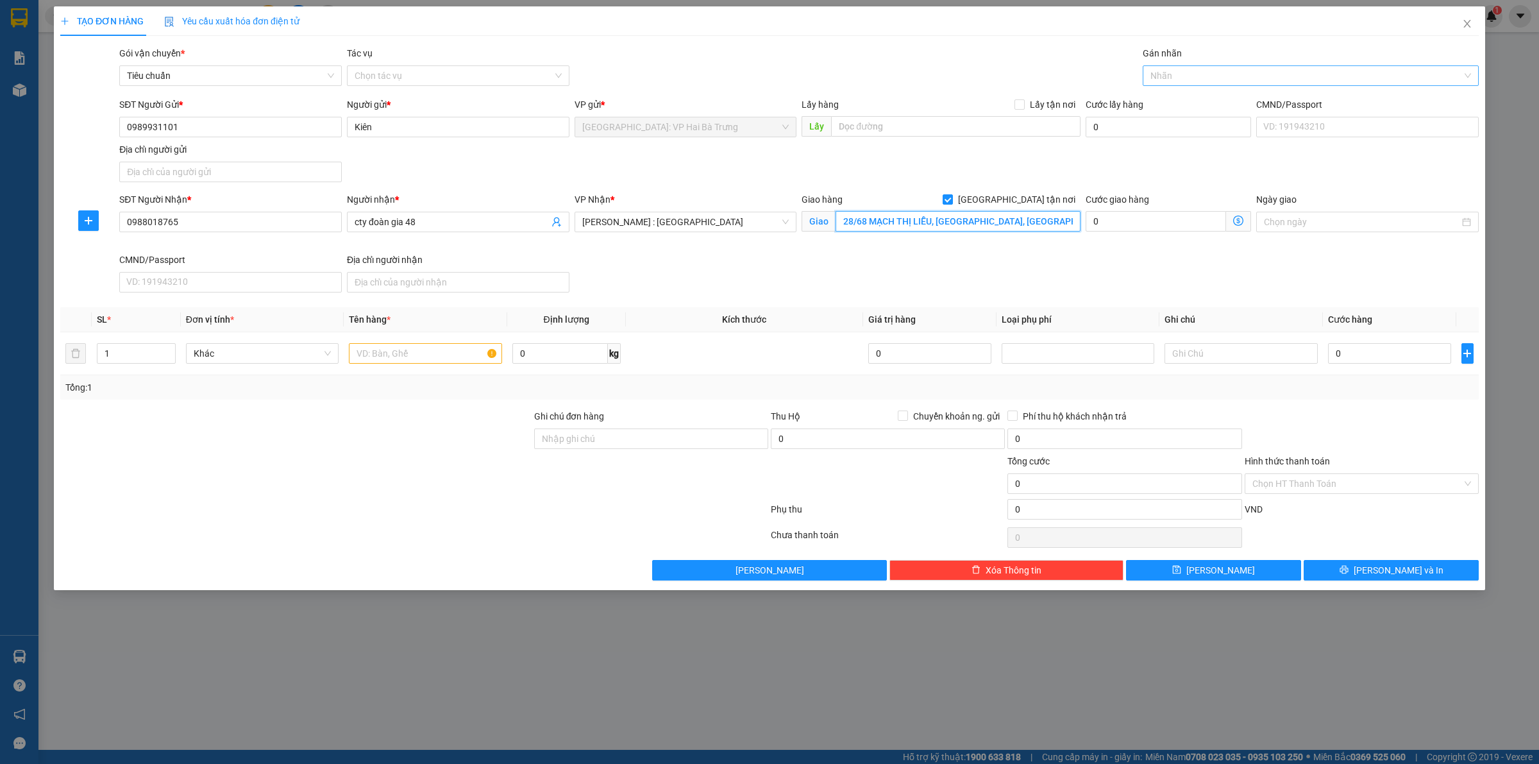
type input "28/68 MẠCH THỊ LIỄU, [GEOGRAPHIC_DATA], [GEOGRAPHIC_DATA], [GEOGRAPHIC_DATA]"
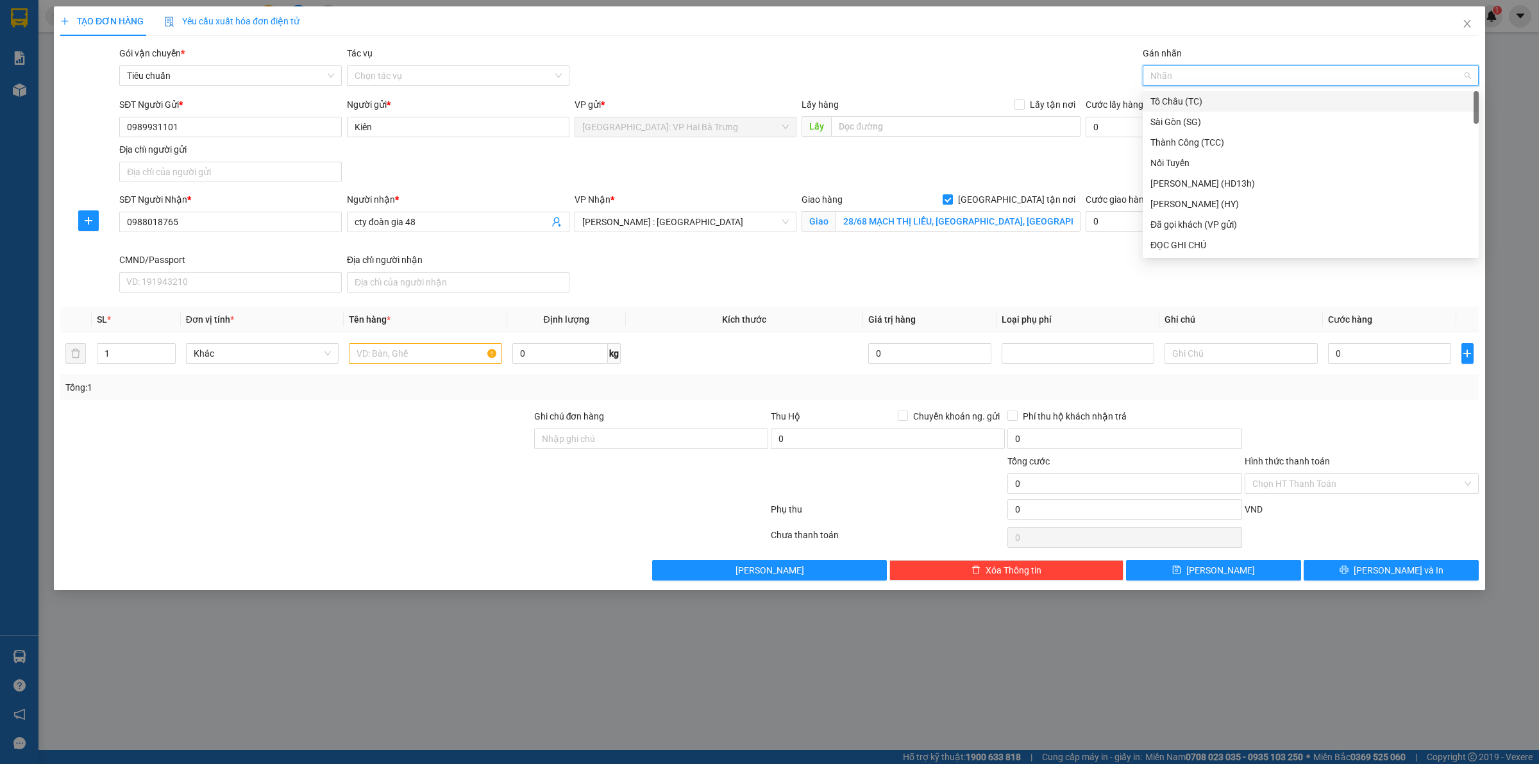
type input "G"
click at [1177, 245] on div "[GEOGRAPHIC_DATA] tận nơi" at bounding box center [1310, 245] width 321 height 14
click at [176, 348] on td "1" at bounding box center [136, 353] width 89 height 43
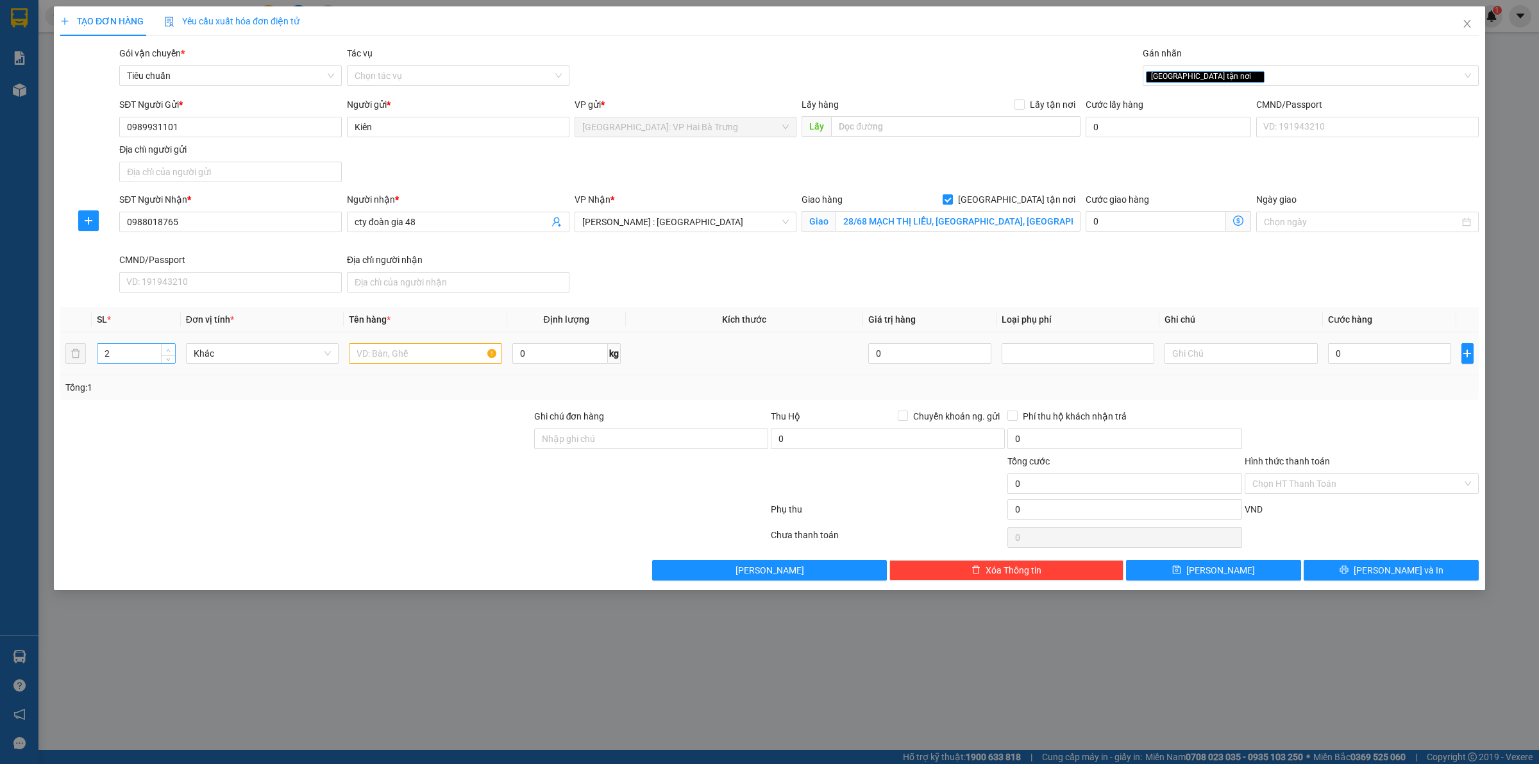
click at [167, 349] on icon "up" at bounding box center [168, 350] width 4 height 4
type input "3"
click at [167, 349] on icon "up" at bounding box center [168, 350] width 4 height 4
drag, startPoint x: 380, startPoint y: 347, endPoint x: 387, endPoint y: 315, distance: 32.7
click at [382, 340] on td at bounding box center [425, 353] width 163 height 43
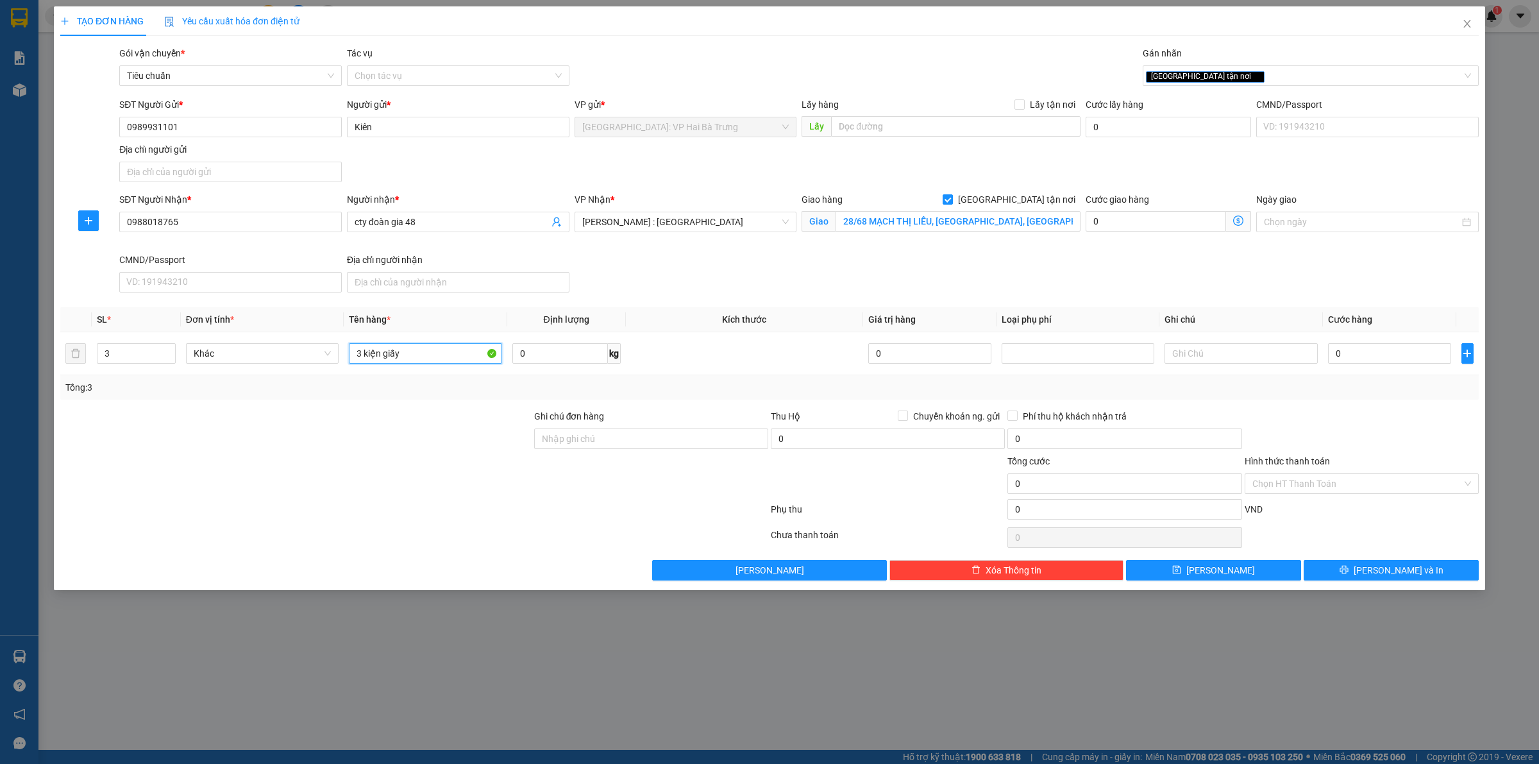
type input "3 kiện giấy"
click at [1405, 353] on input "0" at bounding box center [1389, 353] width 123 height 21
type input "3"
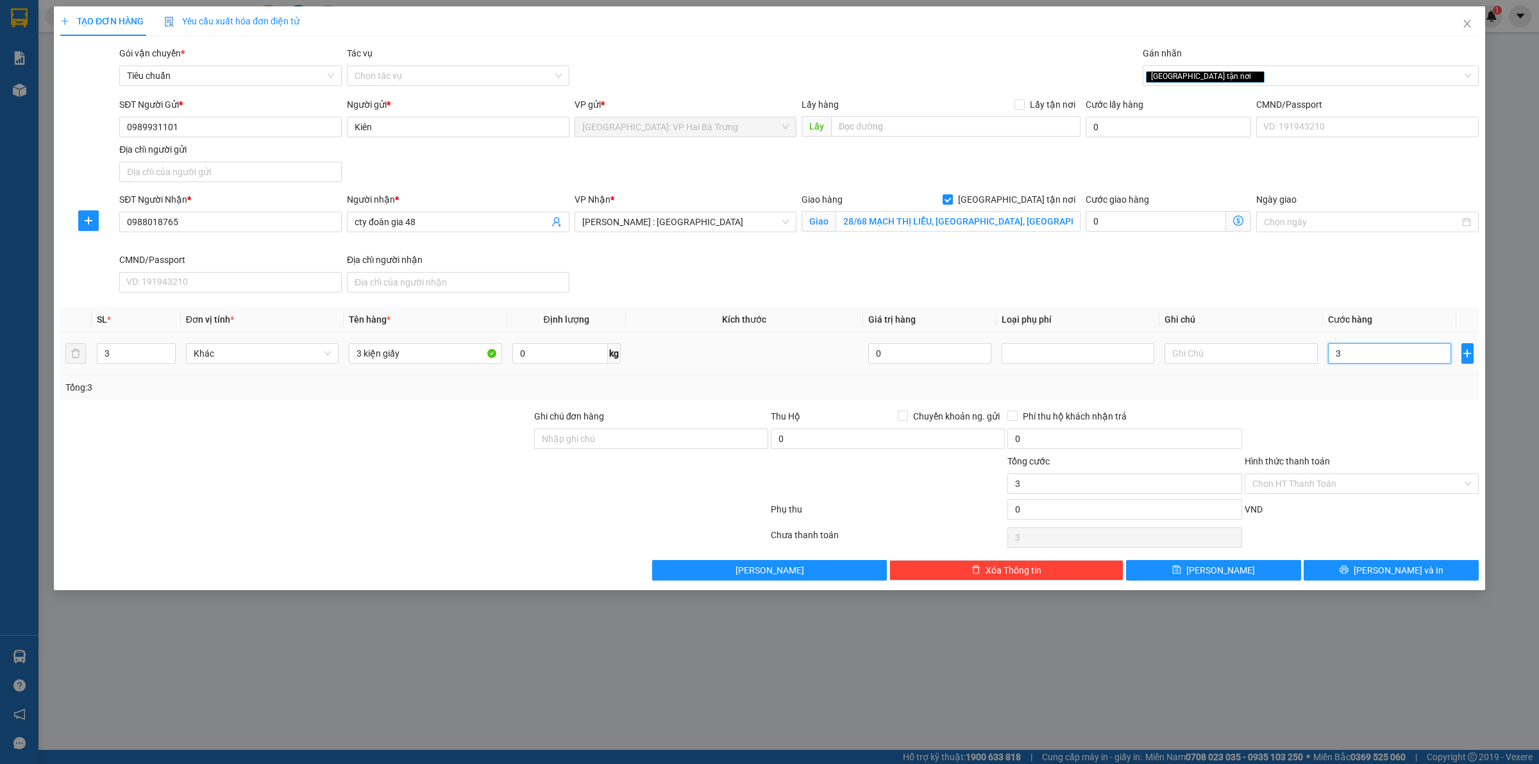
type input "37"
type input "370"
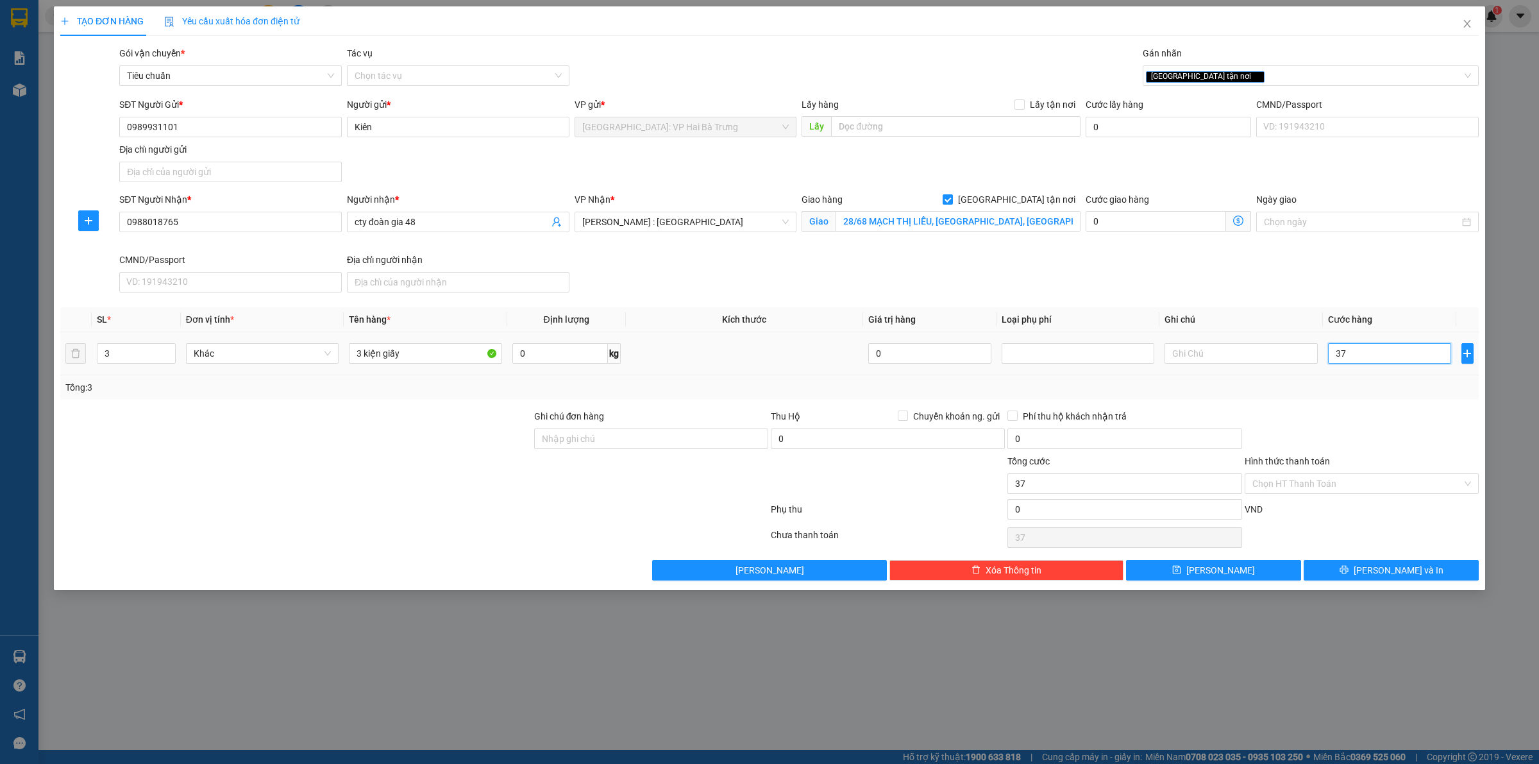
type input "370"
type input "3.700"
type input "37.000"
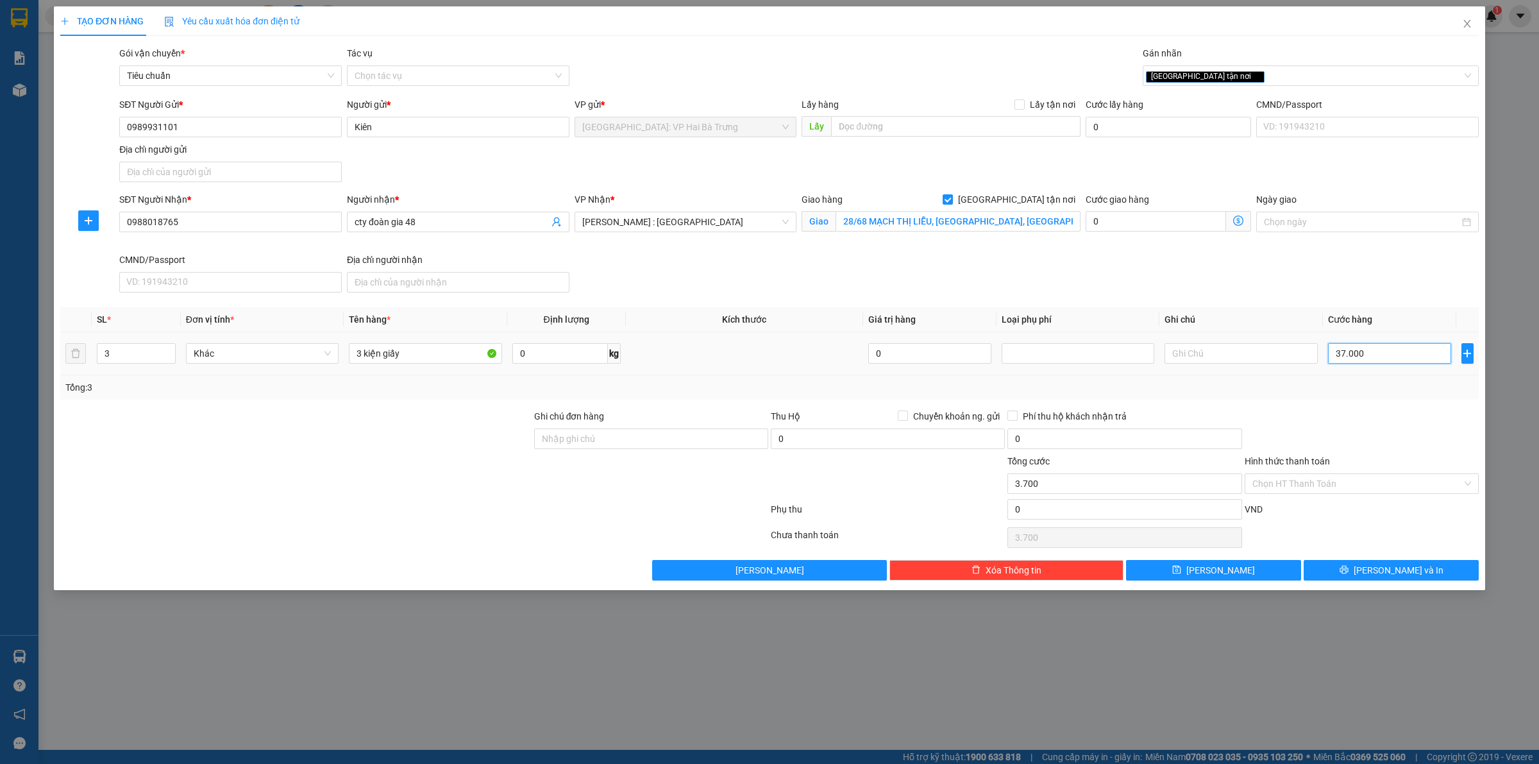
type input "37.000"
type input "370.000"
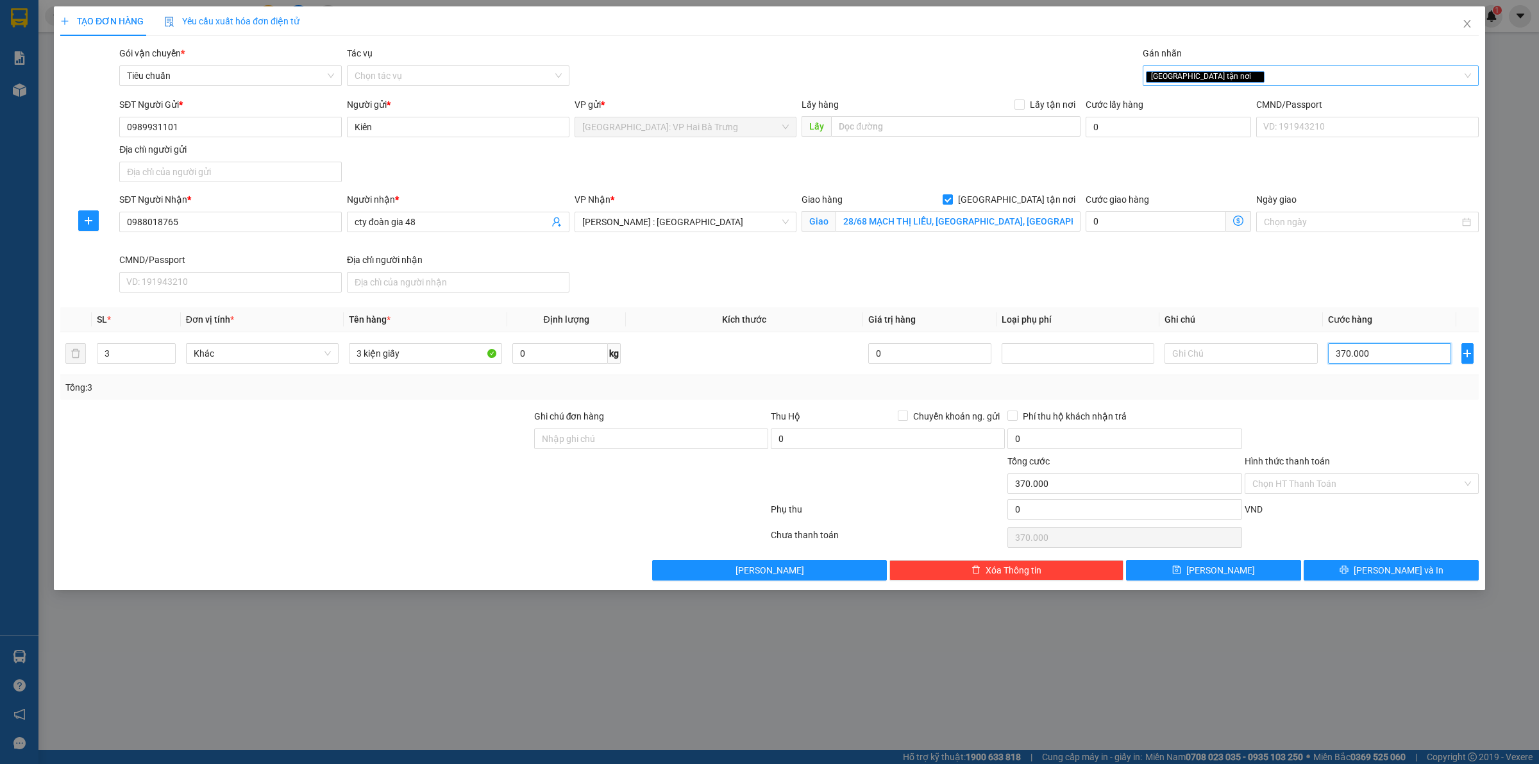
click at [1227, 84] on div "[GEOGRAPHIC_DATA] tận nơi" at bounding box center [1311, 75] width 336 height 21
type input "370.000"
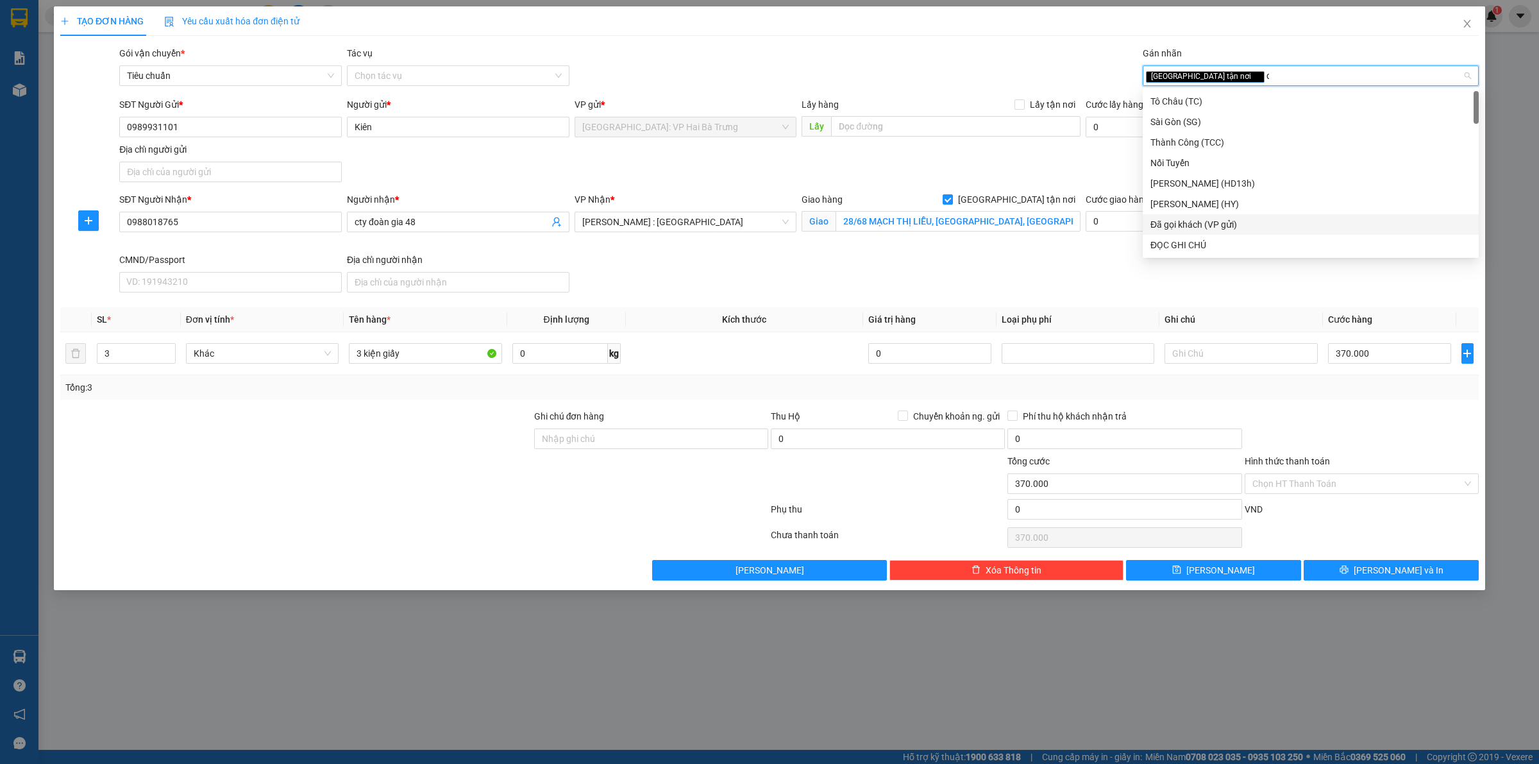
type input "d"
type input "đ"
click at [1236, 122] on div "Đã gọi khách (VP gửi)" at bounding box center [1310, 122] width 321 height 14
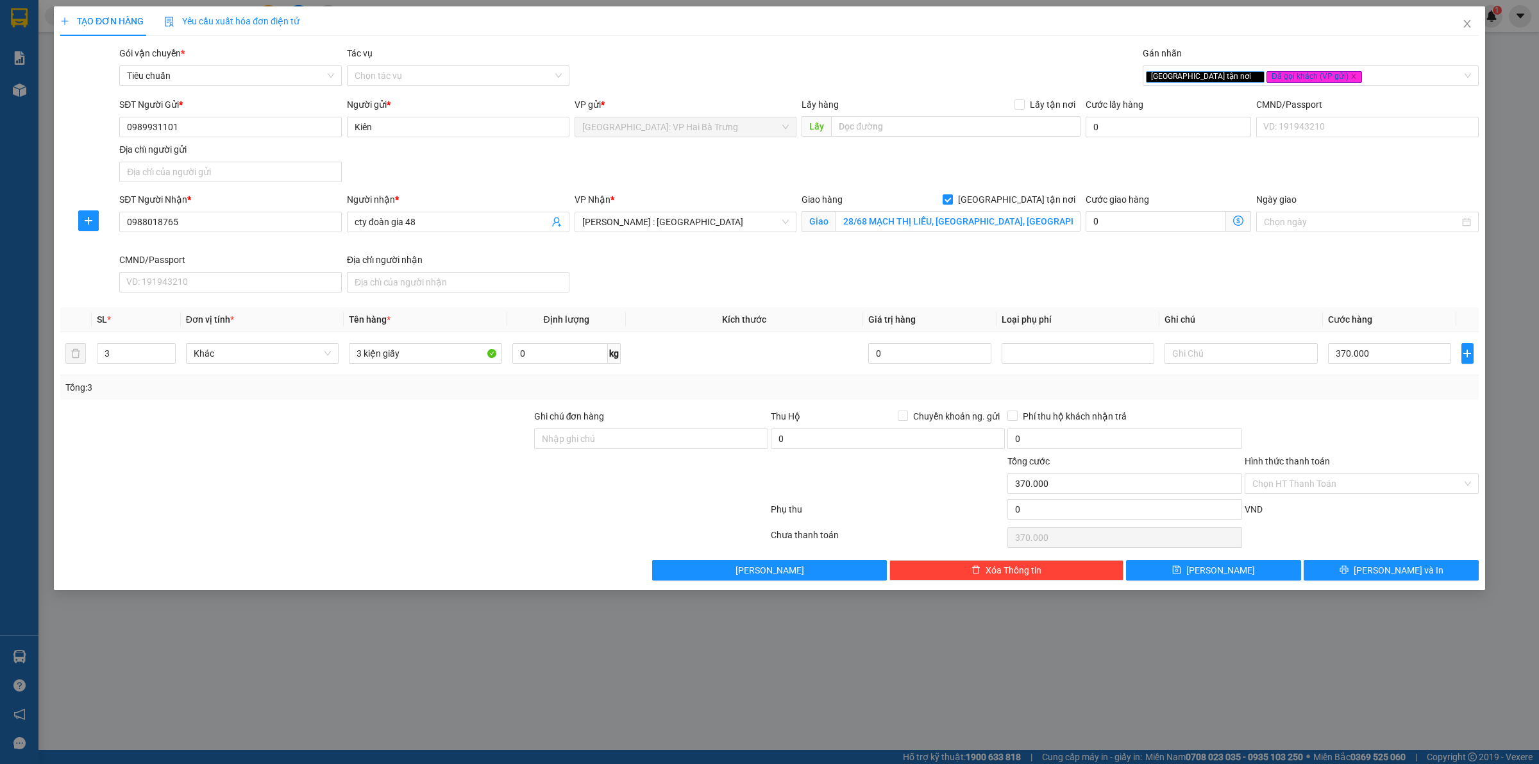
click at [941, 244] on div "Giao hàng [GEOGRAPHIC_DATA] tận nơi Giao 28/68 MẠCH THỊ [GEOGRAPHIC_DATA], [GEO…" at bounding box center [941, 222] width 284 height 60
click at [1404, 571] on span "[PERSON_NAME] và In" at bounding box center [1399, 570] width 90 height 14
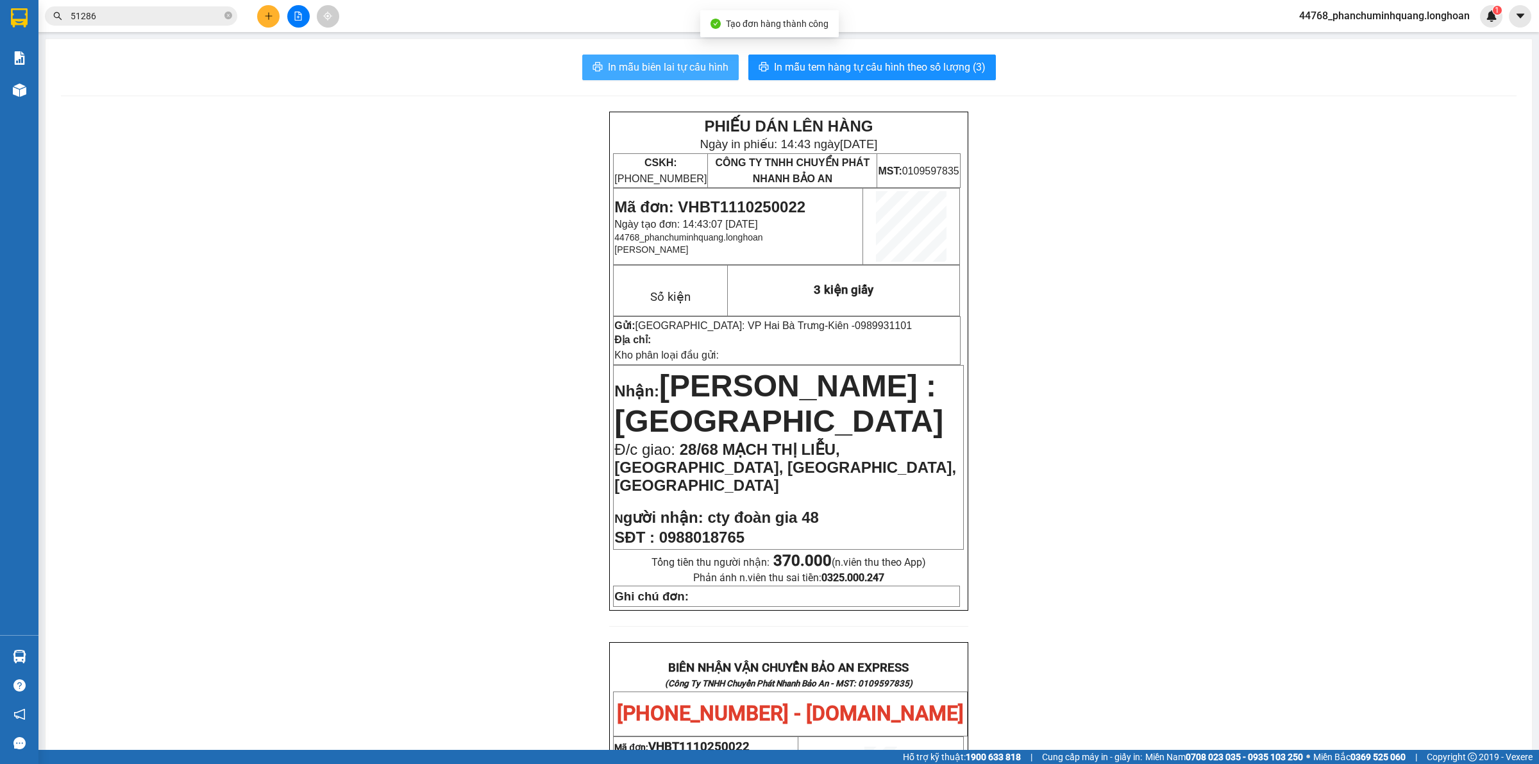
click at [674, 69] on span "In mẫu biên lai tự cấu hình" at bounding box center [668, 67] width 121 height 16
click at [876, 72] on span "In mẫu tem hàng tự cấu hình theo số lượng (3)" at bounding box center [880, 67] width 212 height 16
click at [699, 69] on span "In mẫu biên lai tự cấu hình" at bounding box center [668, 67] width 121 height 16
click at [266, 21] on button at bounding box center [268, 16] width 22 height 22
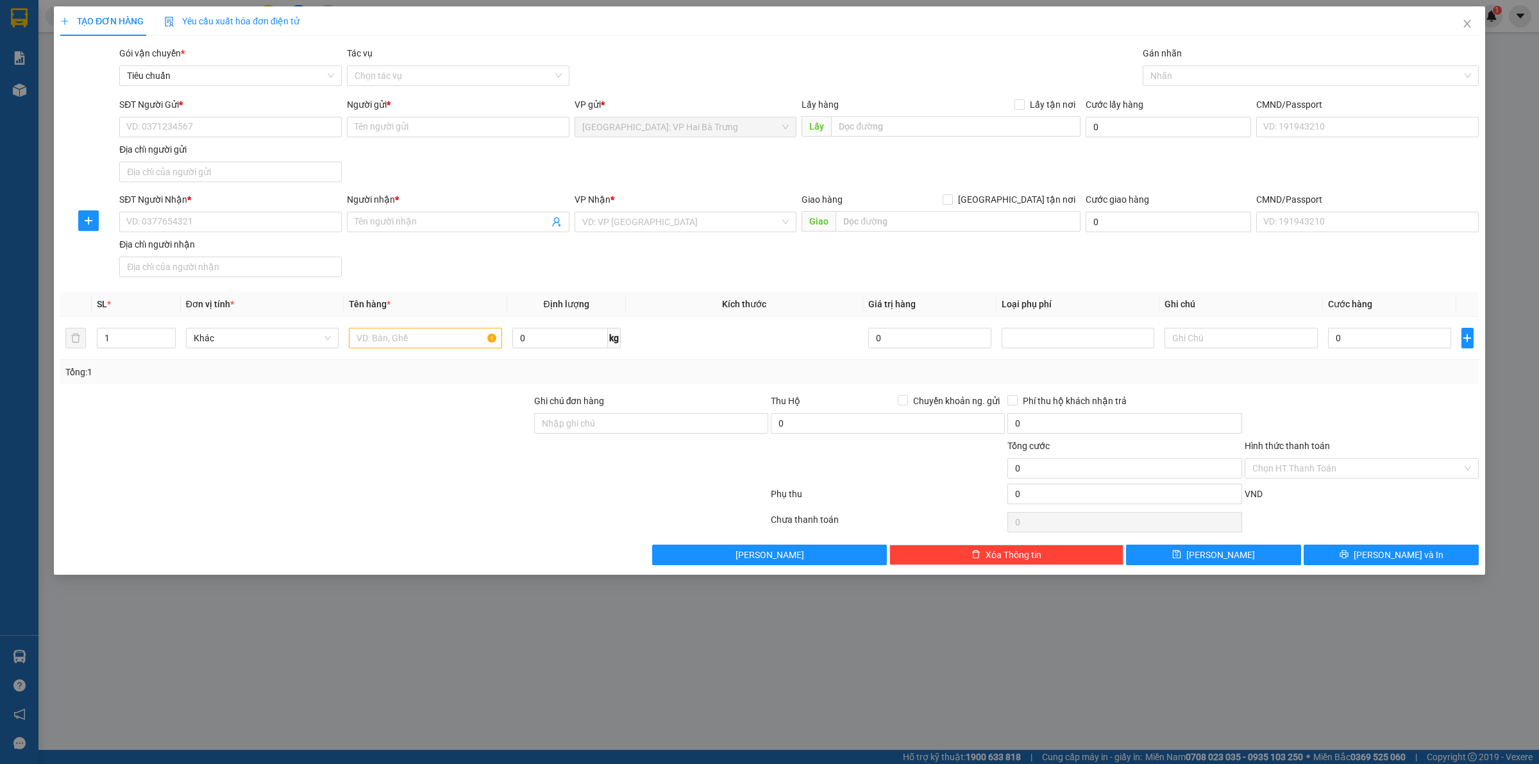
drag, startPoint x: 283, startPoint y: 146, endPoint x: 289, endPoint y: 142, distance: 7.3
click at [284, 146] on div "Địa chỉ người gửi" at bounding box center [230, 149] width 223 height 14
click at [284, 162] on input "Địa chỉ người gửi" at bounding box center [230, 172] width 223 height 21
click at [309, 126] on input "SĐT Người Gửi *" at bounding box center [230, 127] width 223 height 21
type input "0912221946"
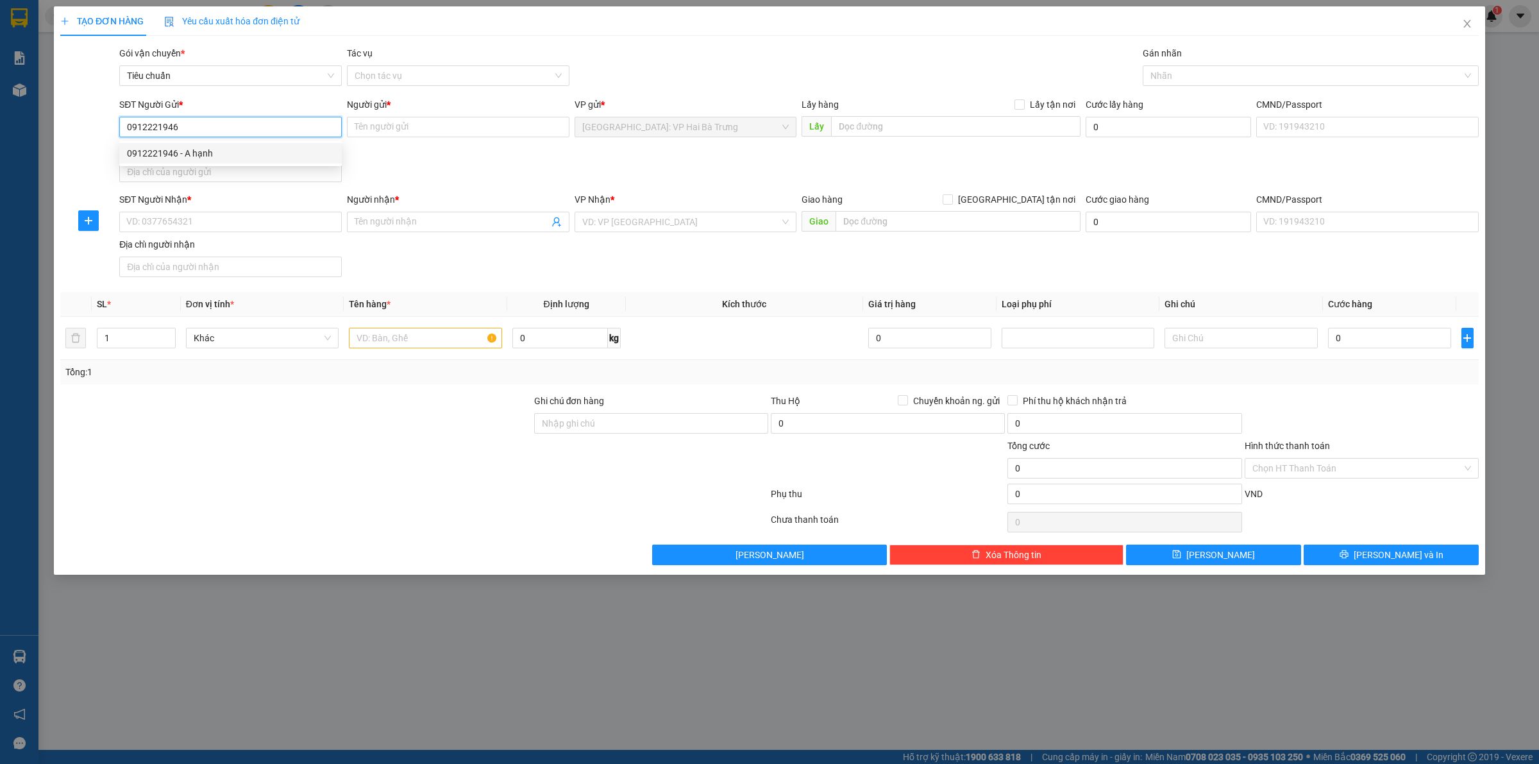
type input "A hạnh"
type input "0912221946"
click at [319, 218] on input "SĐT Người Nhận *" at bounding box center [230, 222] width 223 height 21
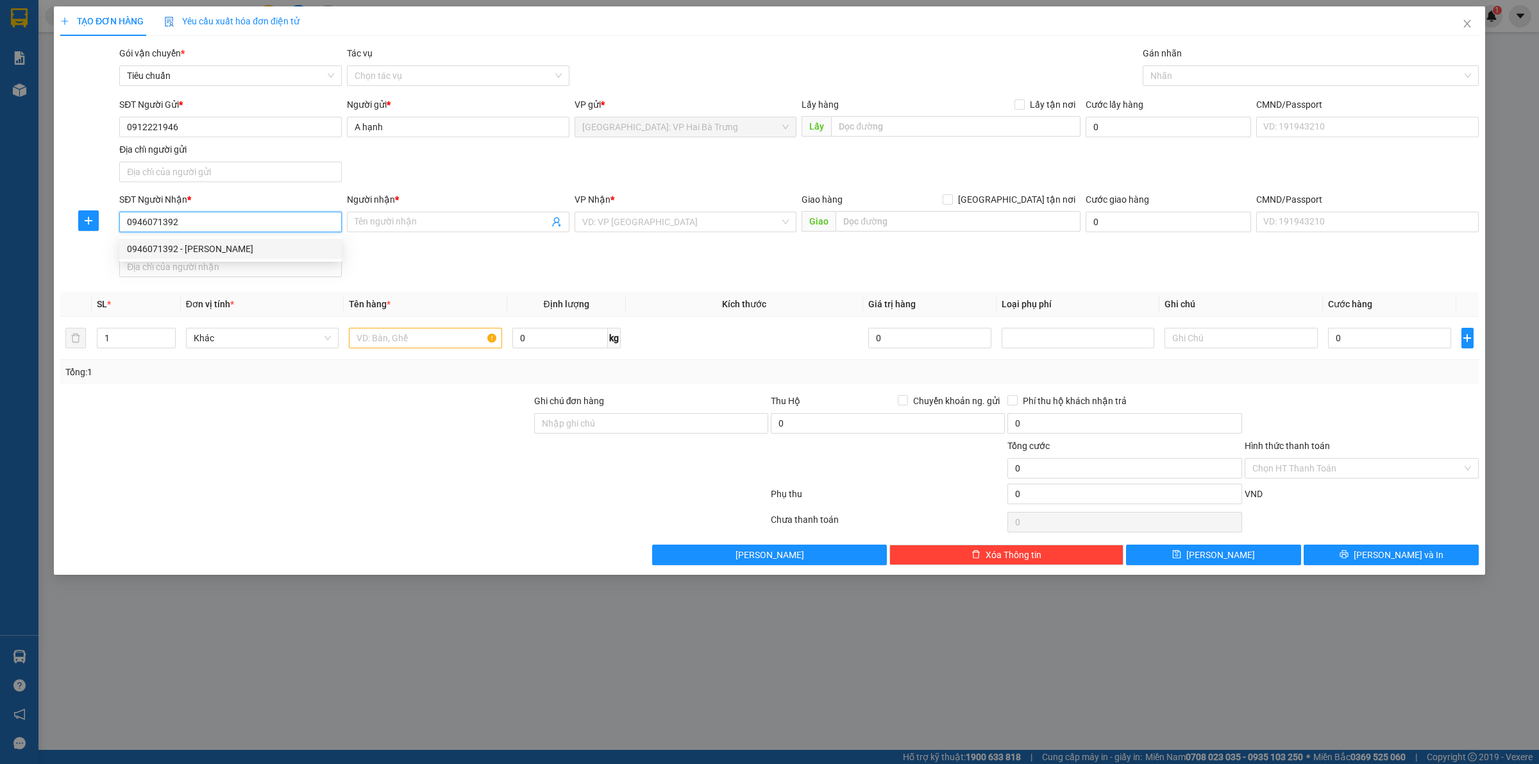
type input "0946071392"
type input "[PERSON_NAME]"
checkbox input "true"
type input "618 đường 3/2 , p 14, quận 10,hcm"
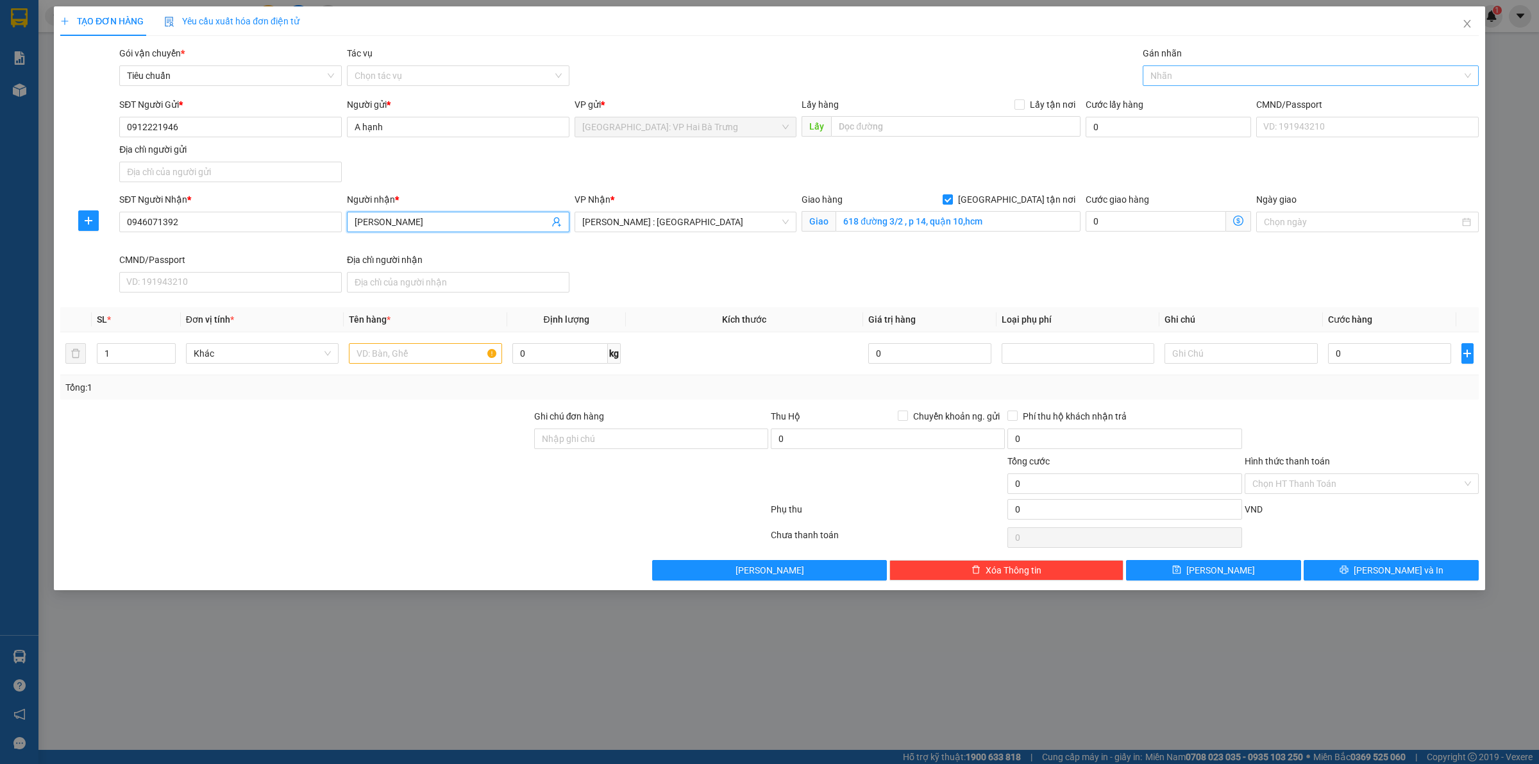
click at [1254, 76] on div at bounding box center [1304, 75] width 317 height 15
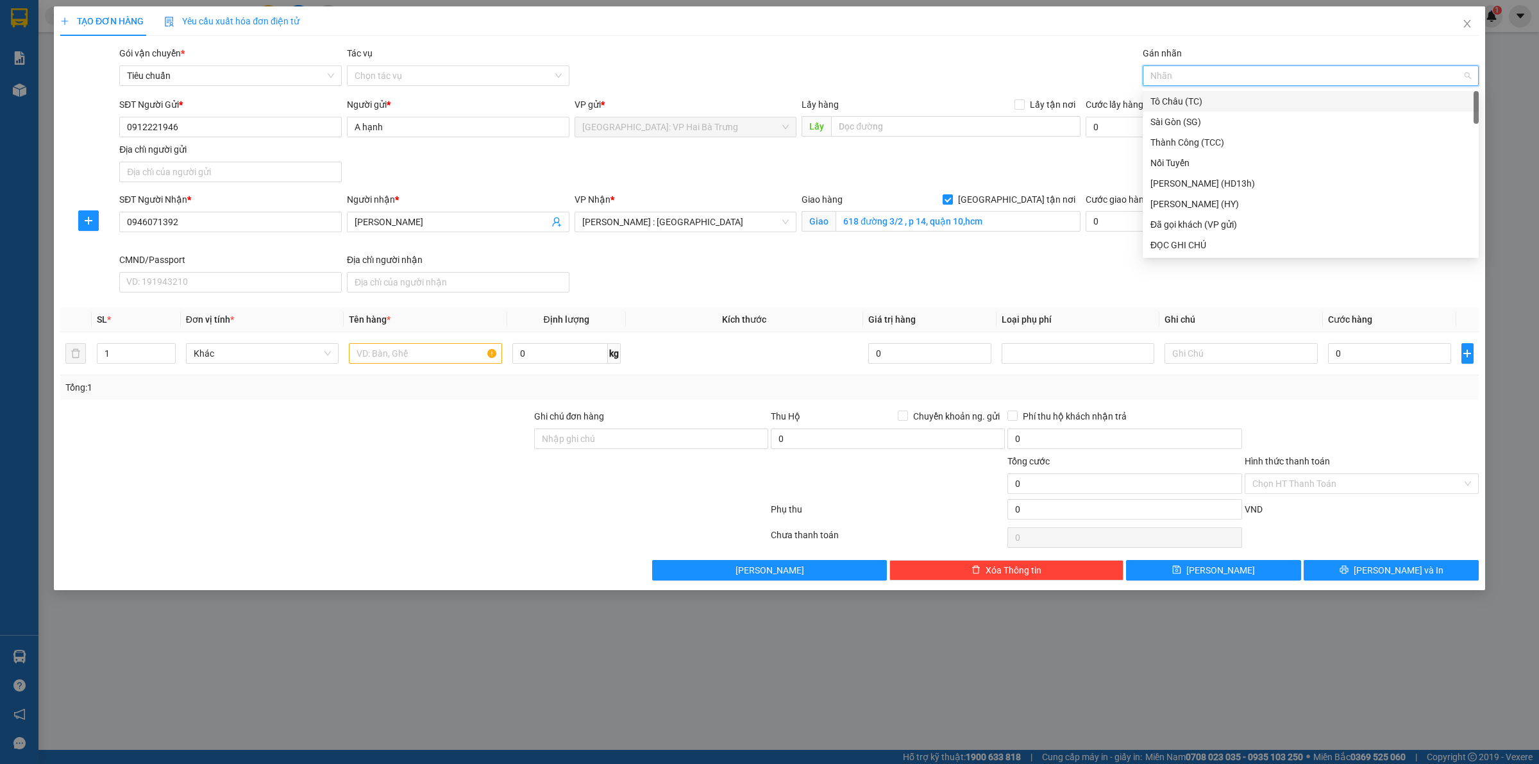
type input "G"
click at [1210, 251] on div "[GEOGRAPHIC_DATA] tận nơi" at bounding box center [1310, 245] width 321 height 14
click at [376, 353] on input "text" at bounding box center [425, 353] width 153 height 21
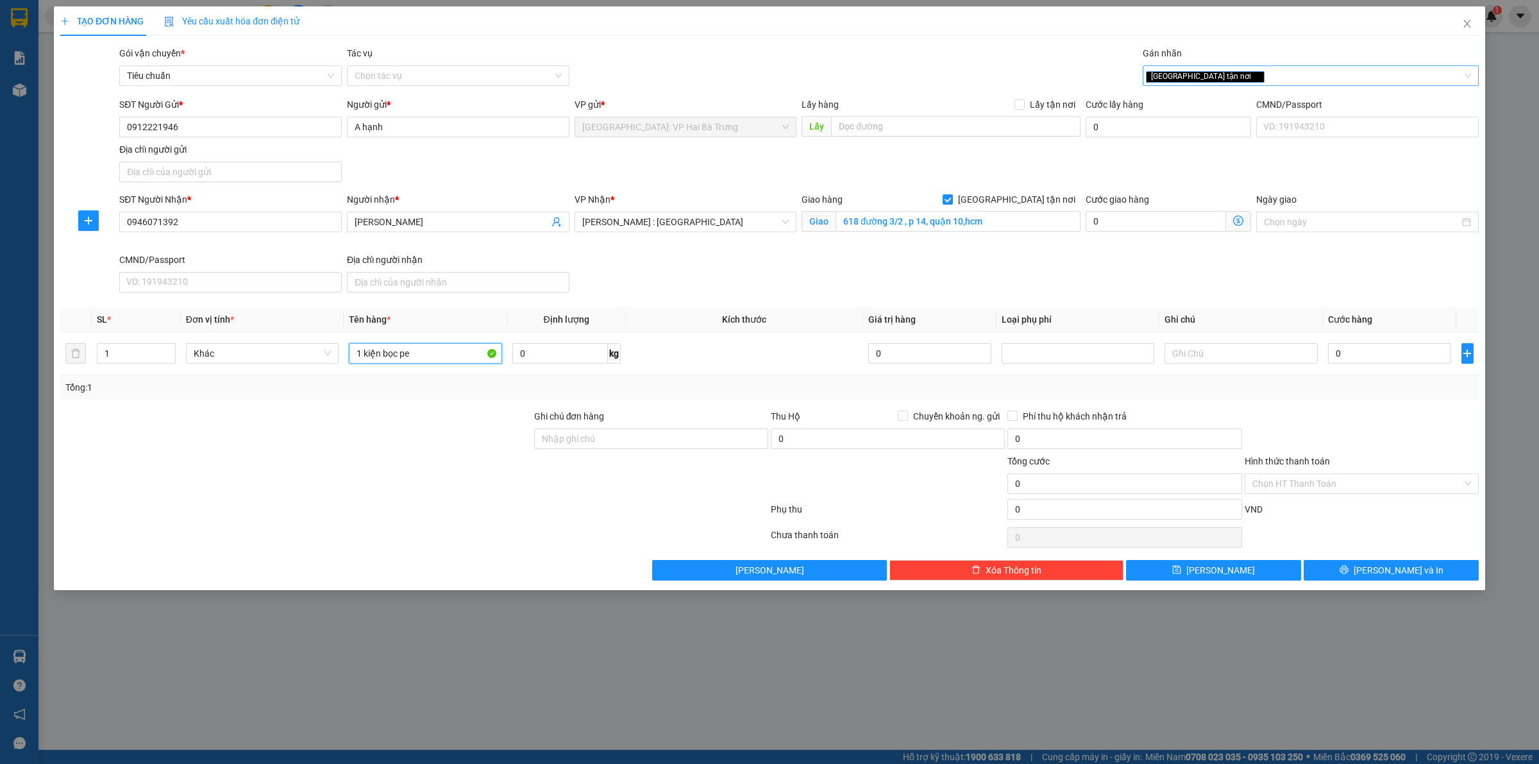
click at [1287, 80] on div "[GEOGRAPHIC_DATA] tận nơi" at bounding box center [1304, 75] width 317 height 15
type input "1 kiện bọc pe"
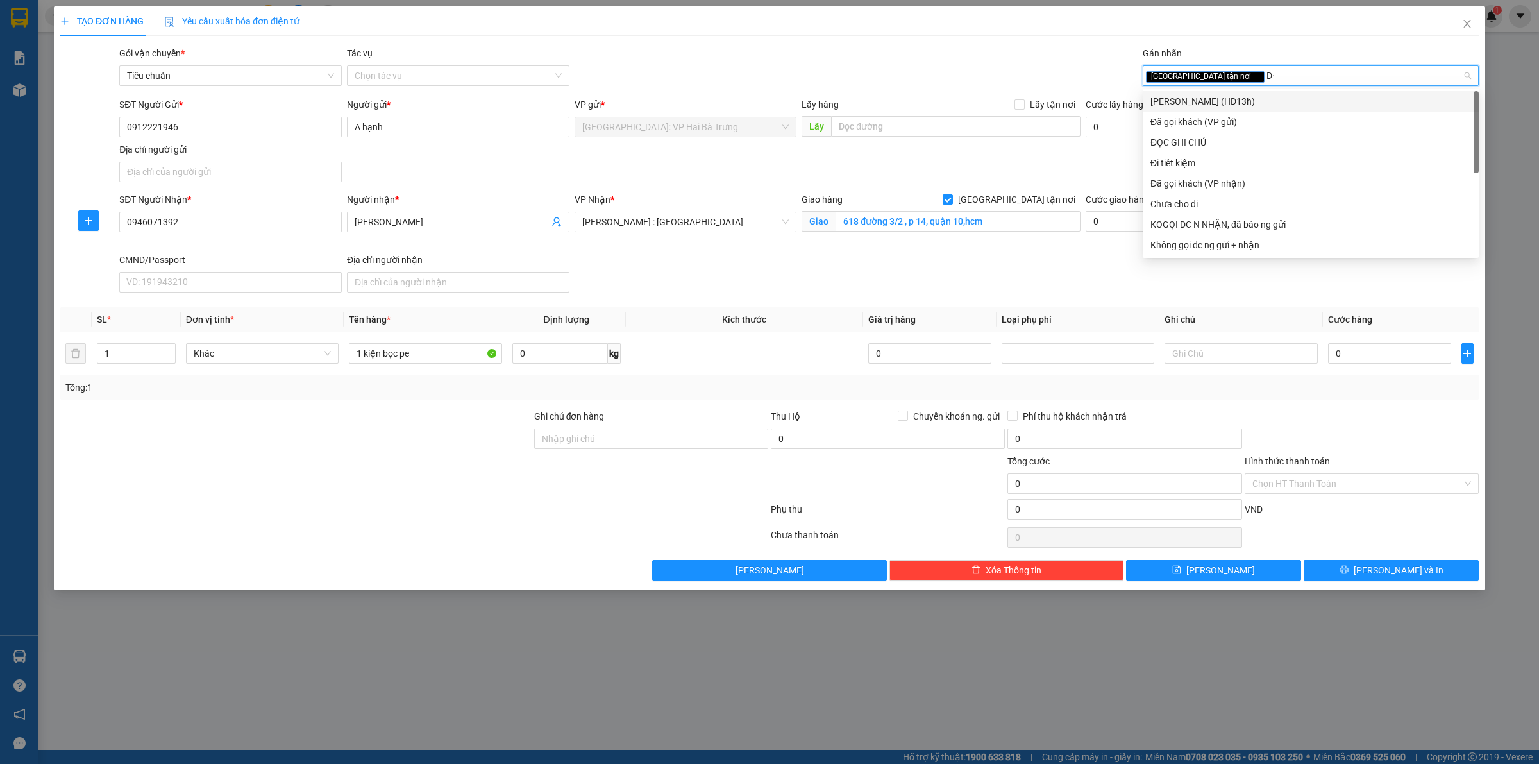
type input "D"
type input "Đ"
click at [1249, 147] on div "ĐỌC GHI CHÚ" at bounding box center [1310, 142] width 321 height 14
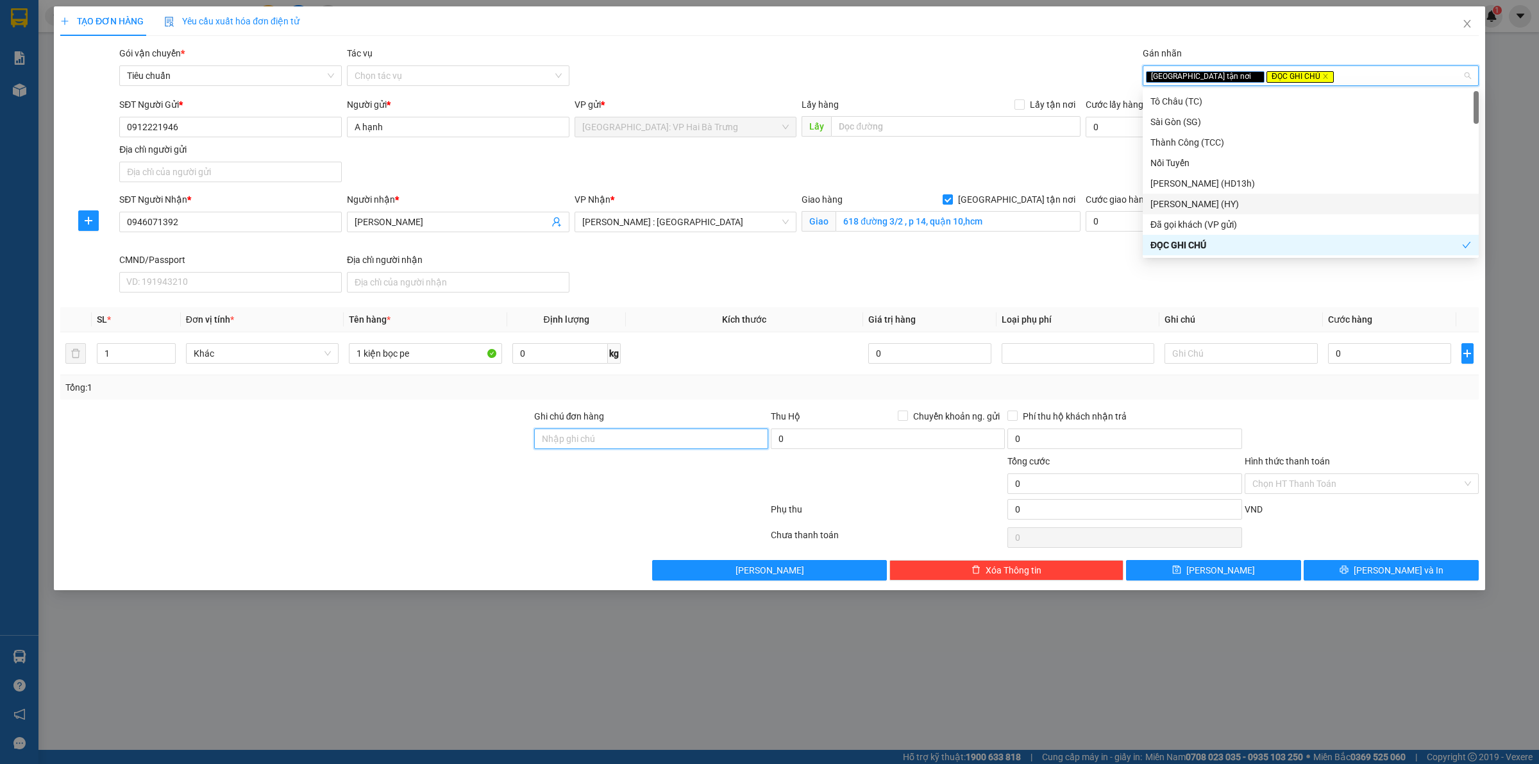
click at [709, 439] on input "Ghi chú đơn hàng" at bounding box center [651, 438] width 234 height 21
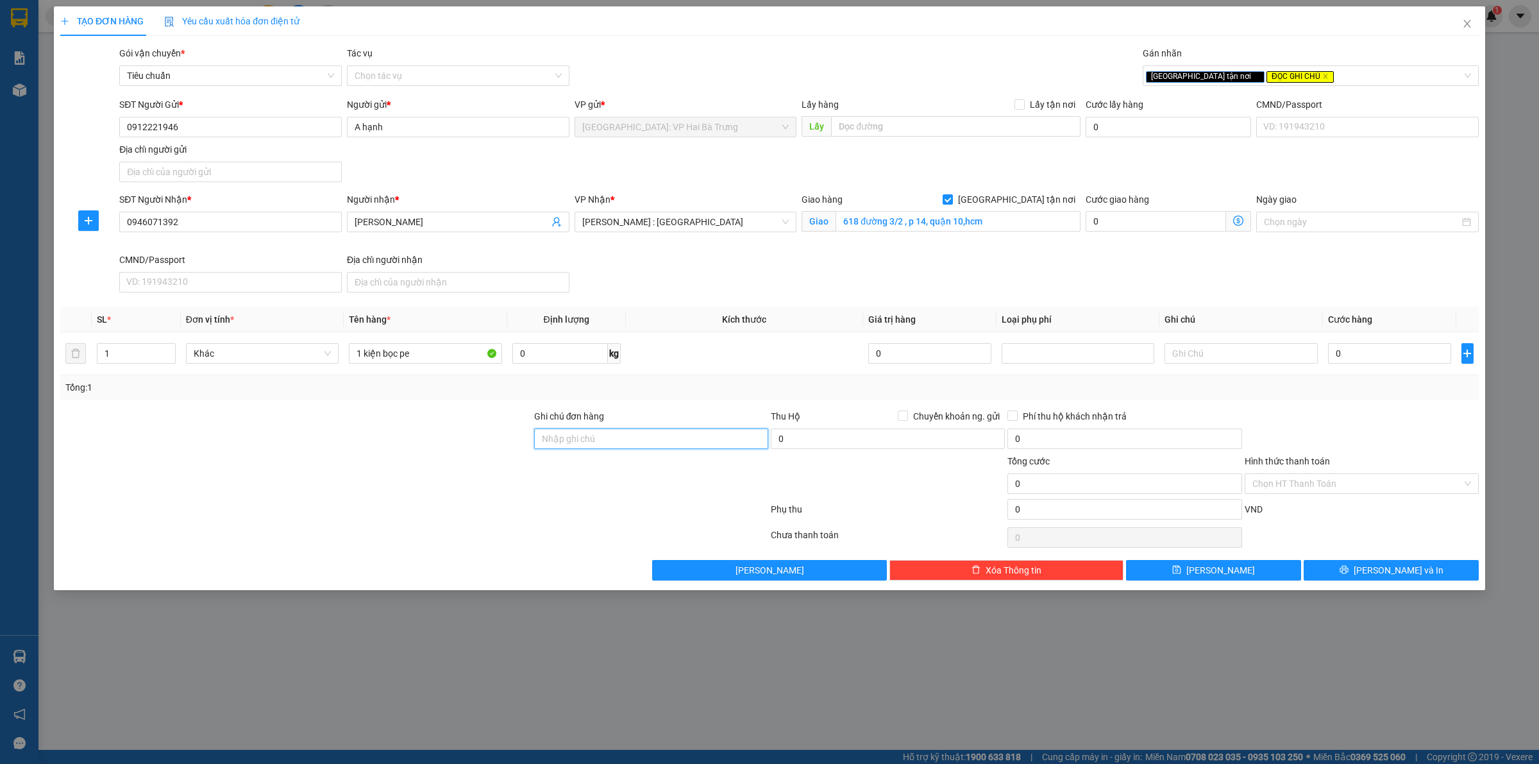
type input "Hàng chính sách, giao nguyên kiện hư vỡ không đền"
drag, startPoint x: 1386, startPoint y: 357, endPoint x: 1375, endPoint y: 357, distance: 10.3
click at [1386, 357] on input "0" at bounding box center [1389, 353] width 123 height 21
type input "3"
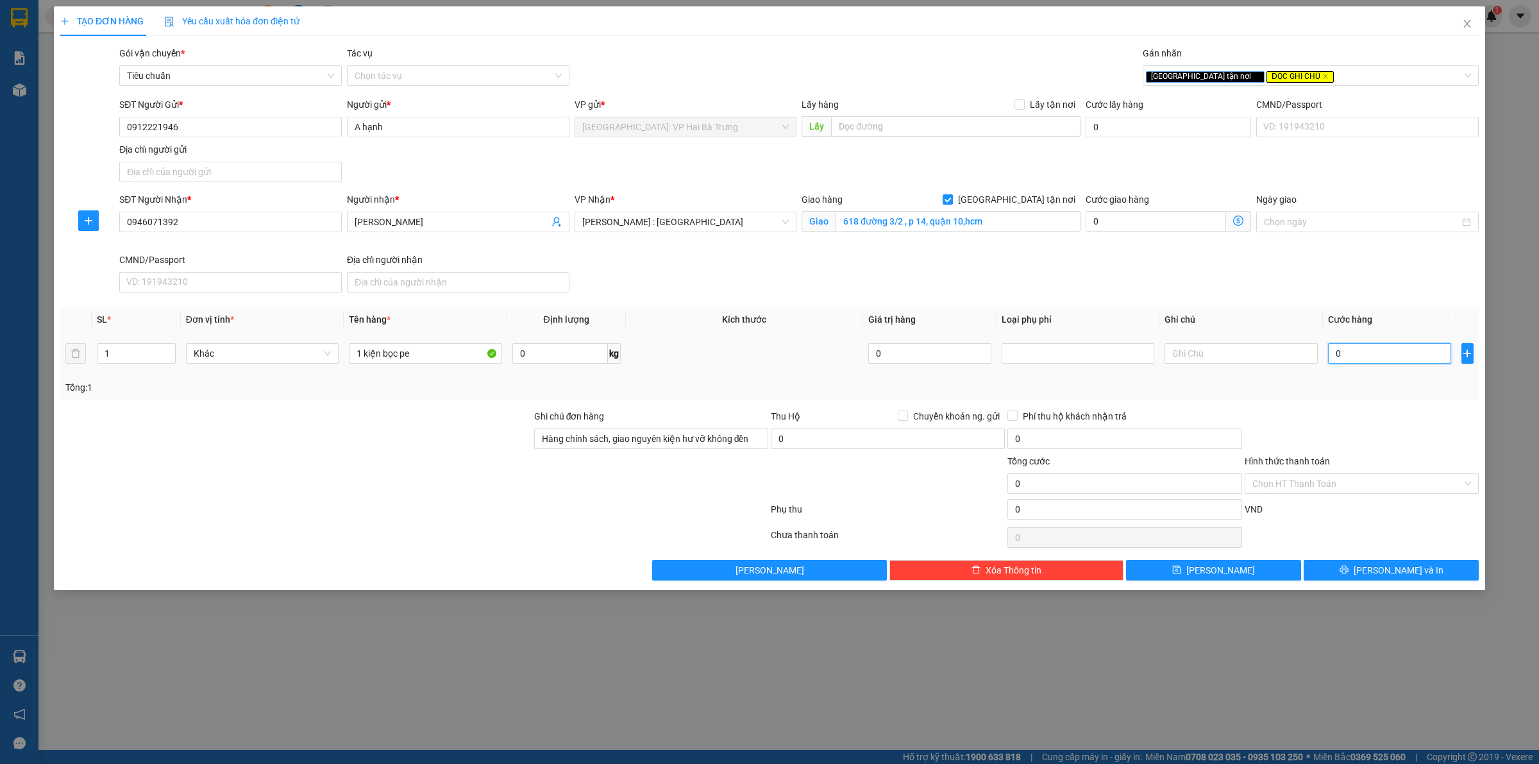
type input "3"
type input "35"
type input "350"
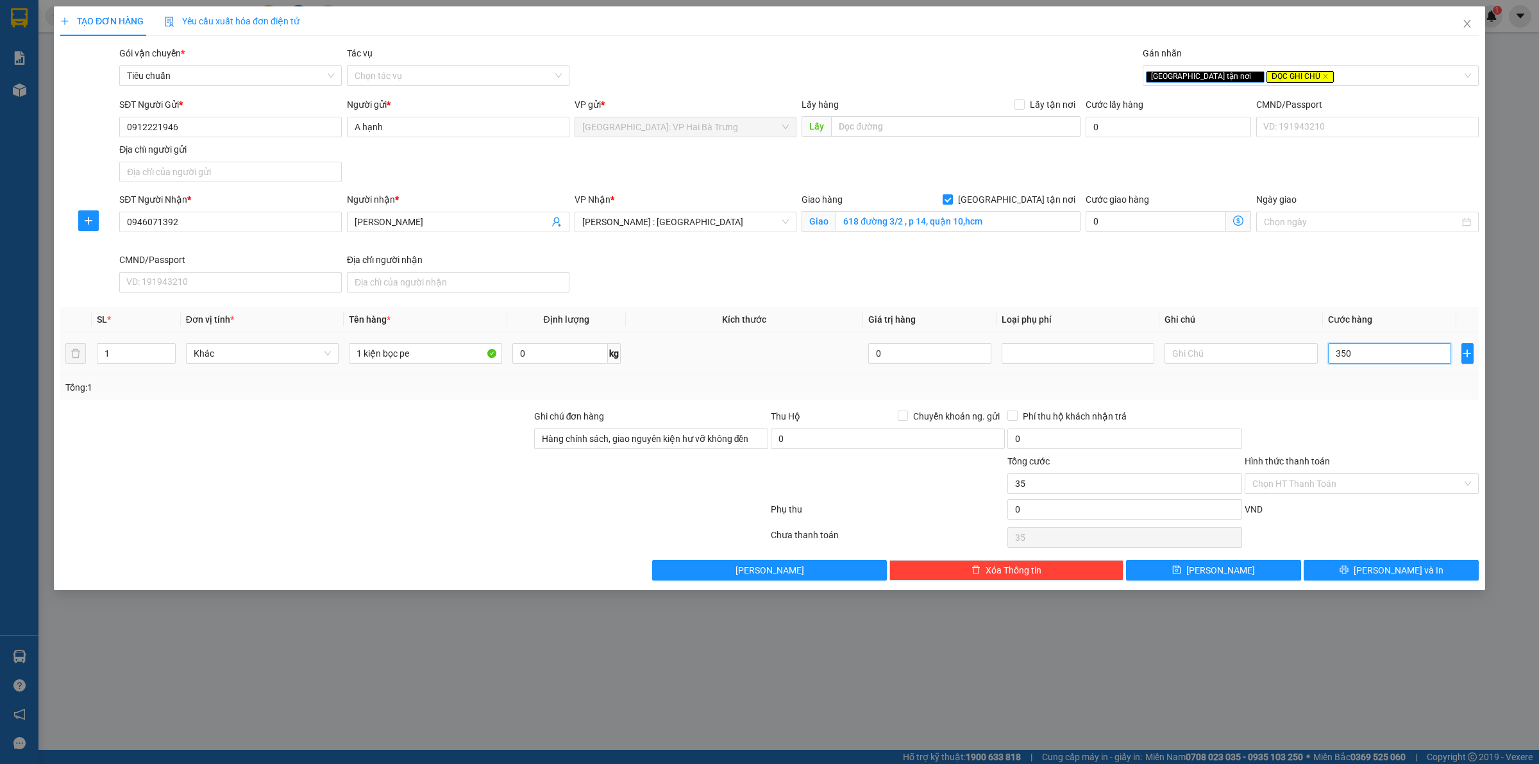
type input "350"
type input "3.500"
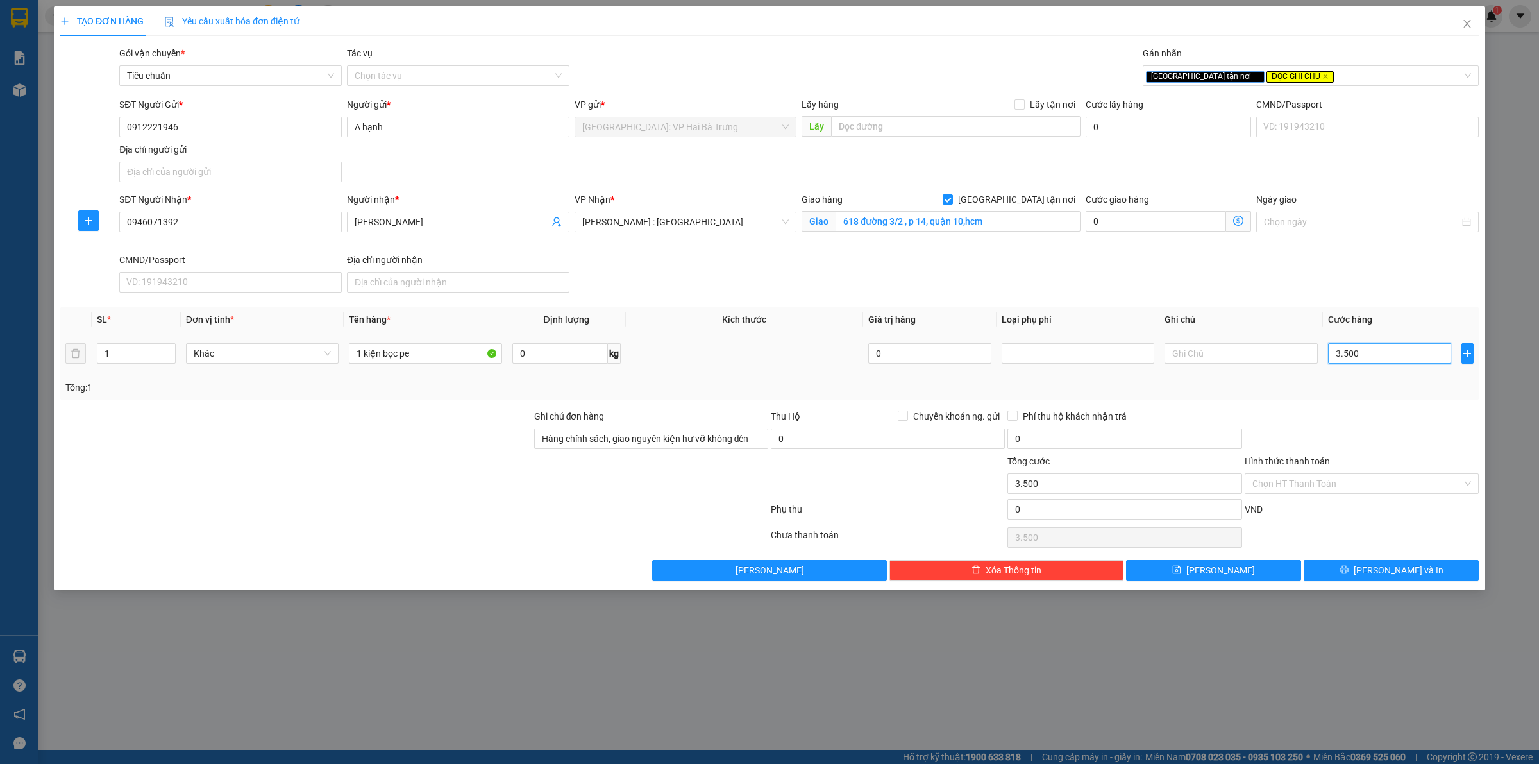
type input "35.000"
type input "350.000"
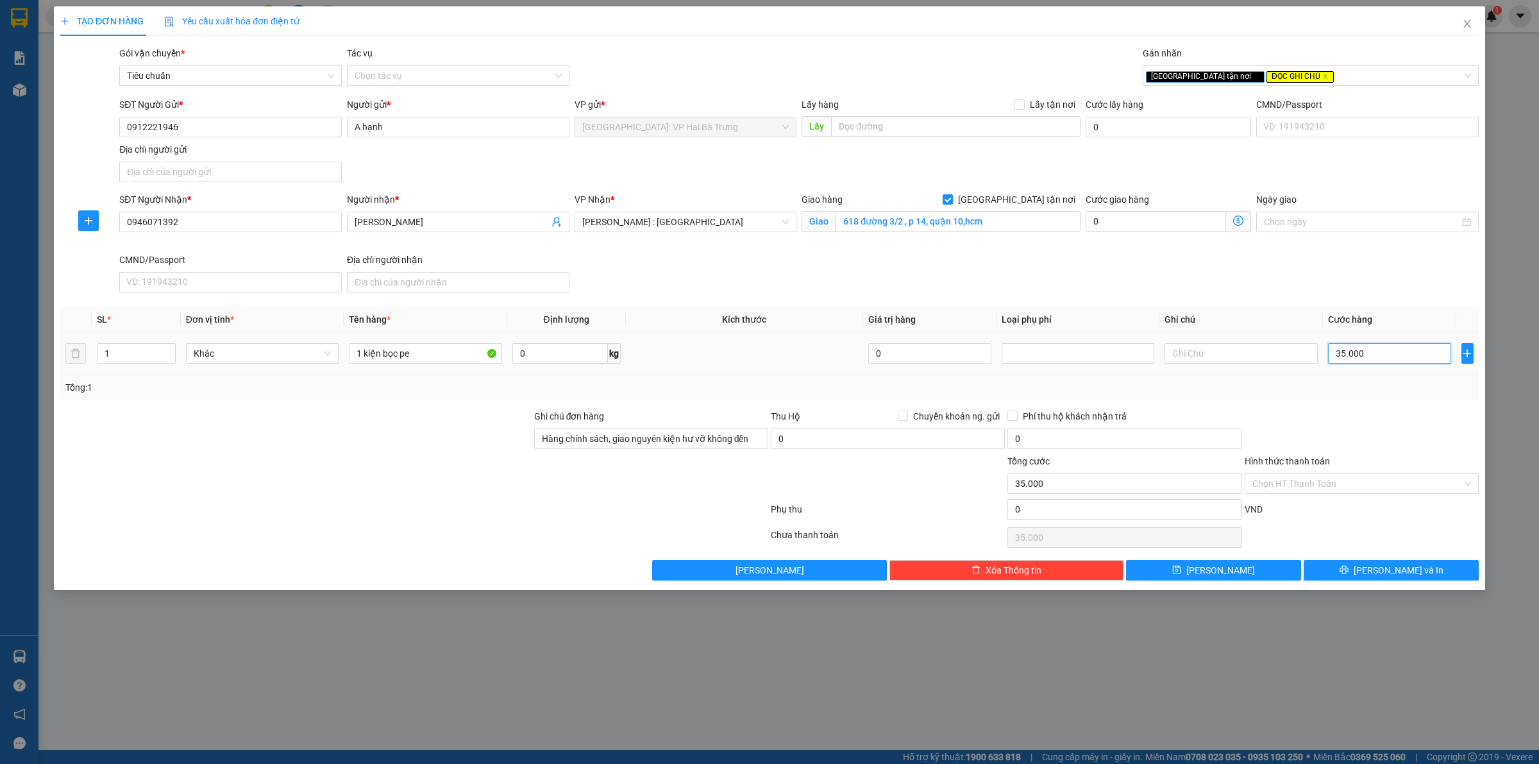
type input "350.000"
click at [451, 359] on input "1 kiện bọc pe" at bounding box center [425, 353] width 153 height 21
type input "1 kiện bọc pe (laptop)"
click at [1265, 481] on input "Hình thức thanh toán" at bounding box center [1357, 483] width 210 height 19
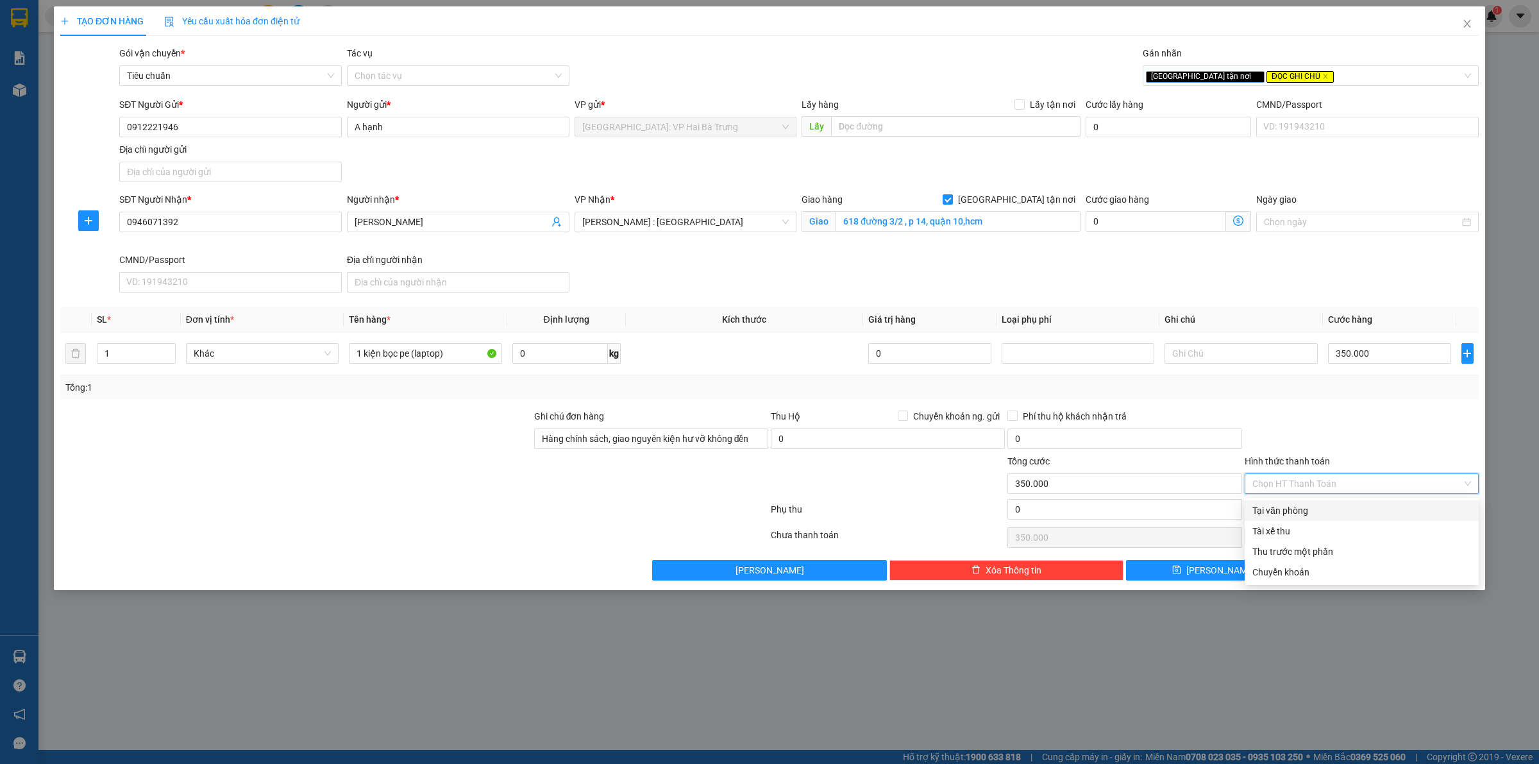
click at [1289, 510] on div "Tại văn phòng" at bounding box center [1361, 510] width 219 height 14
type input "0"
click at [1326, 81] on div "[GEOGRAPHIC_DATA] tận nơi ĐỌC GHI CHÚ" at bounding box center [1304, 75] width 317 height 15
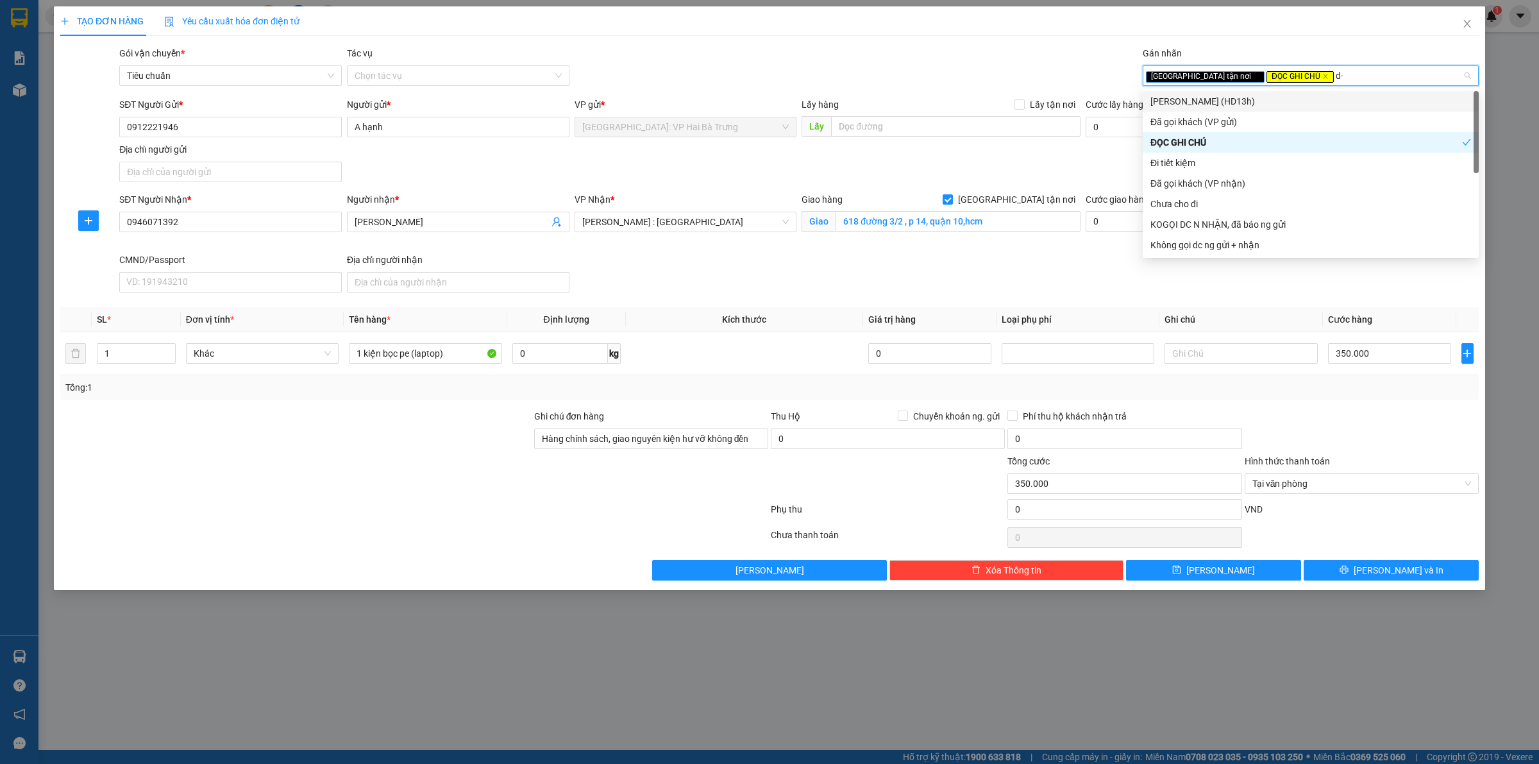
type input "d"
type input "đ"
click at [1268, 121] on div "Đã gọi khách (VP gửi)" at bounding box center [1310, 122] width 321 height 14
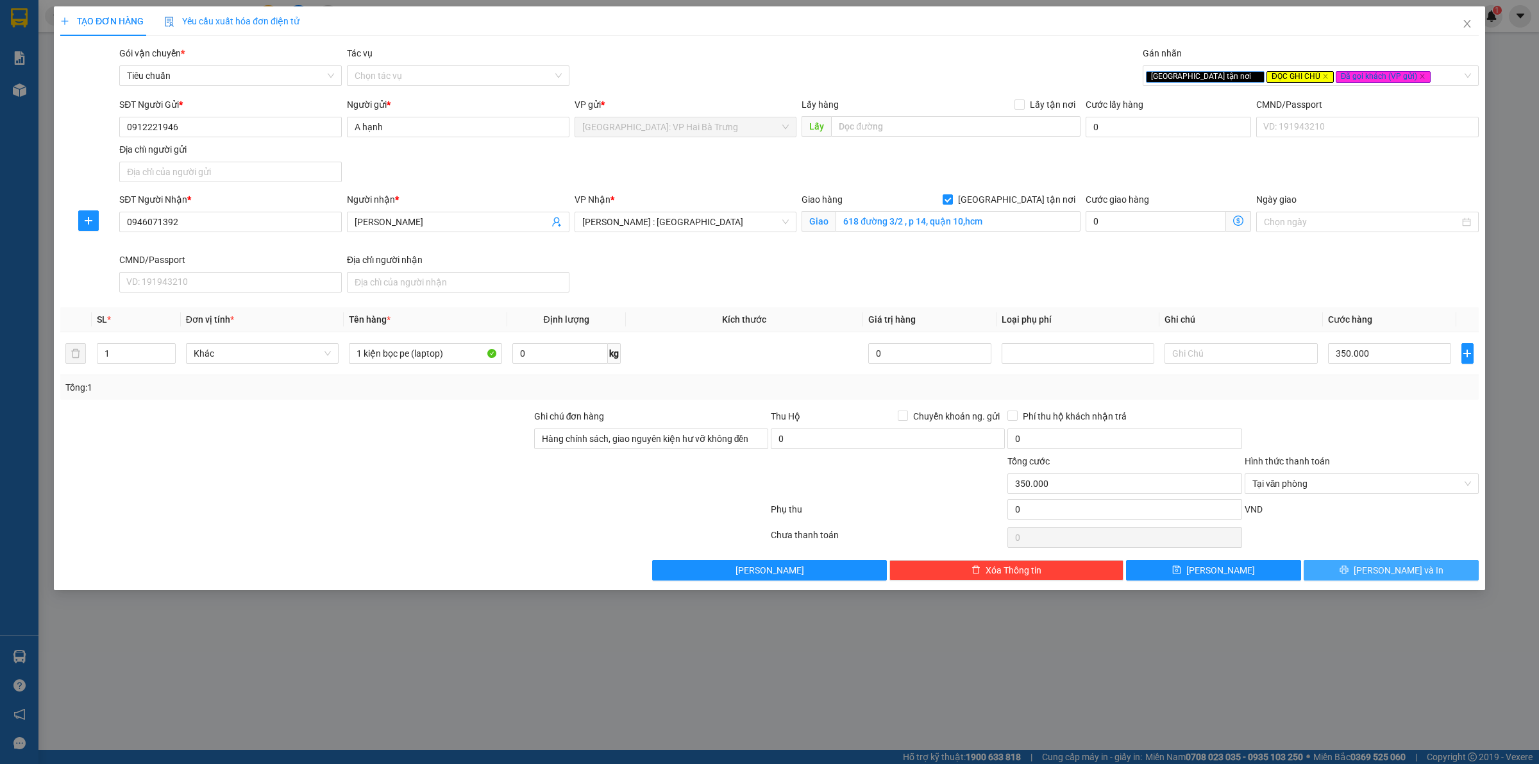
click at [1352, 574] on button "[PERSON_NAME] và In" at bounding box center [1391, 570] width 175 height 21
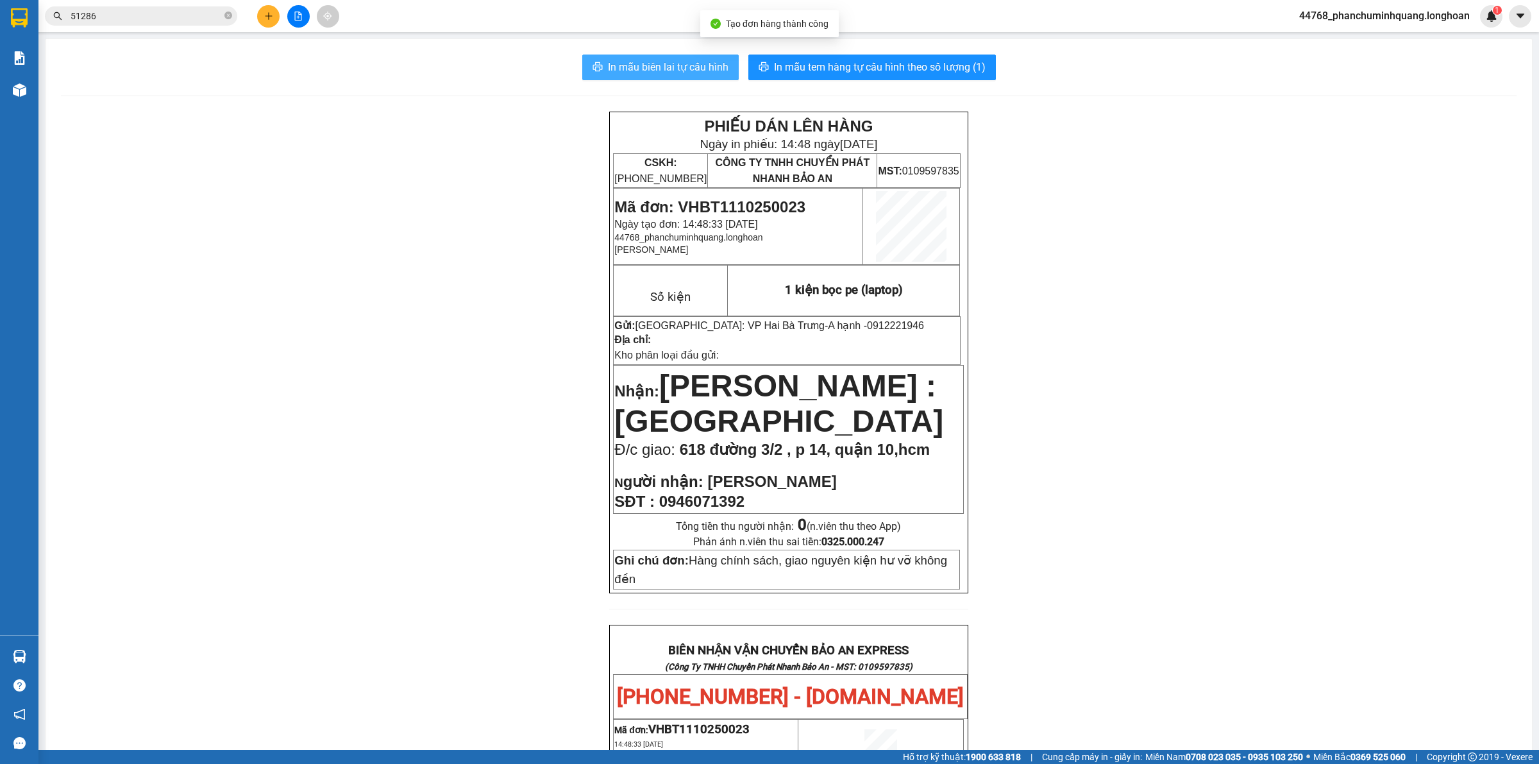
click at [687, 65] on span "In mẫu biên lai tự cấu hình" at bounding box center [668, 67] width 121 height 16
click at [270, 12] on icon "plus" at bounding box center [268, 16] width 9 height 9
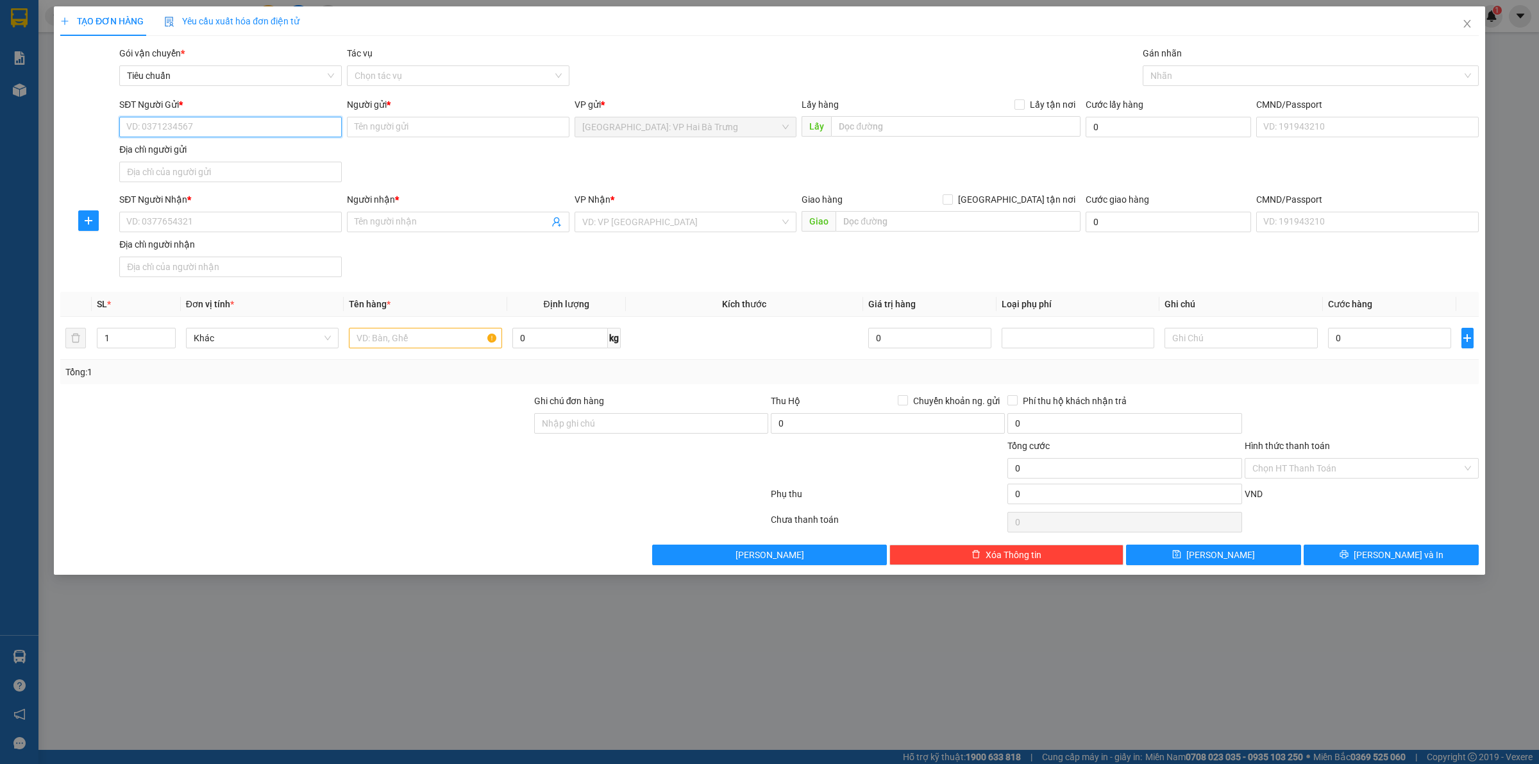
click at [276, 127] on input "SĐT Người Gửi *" at bounding box center [230, 127] width 223 height 21
type input "0983330213"
type input "a Hưng Phát (0439727469)"
type input "0983330213"
click at [299, 212] on input "SĐT Người Nhận *" at bounding box center [230, 222] width 223 height 21
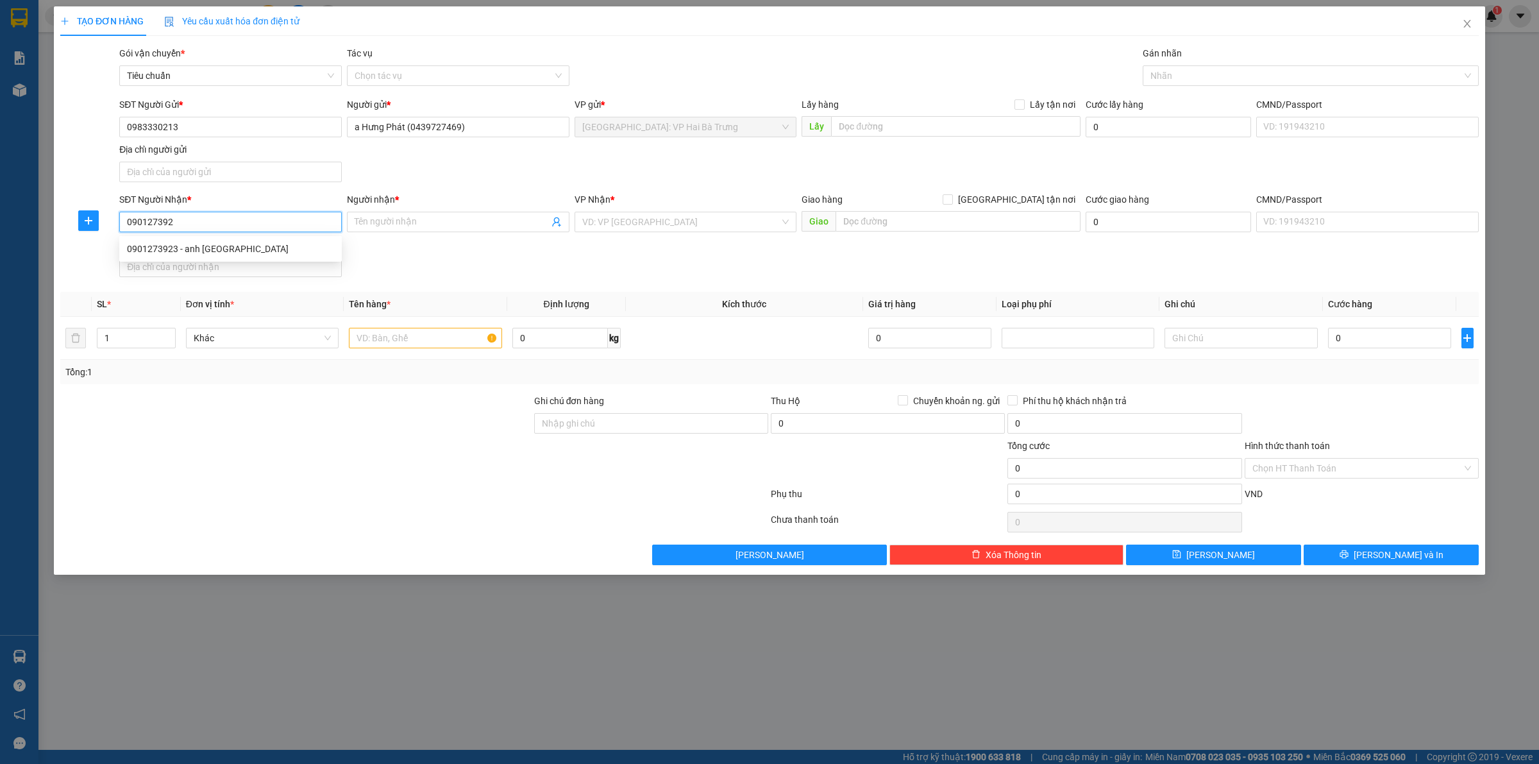
type input "0901273923"
type input "anh đức"
type input "0901273923"
click at [416, 344] on input "text" at bounding box center [425, 338] width 153 height 21
type input "1 kiện bọc pe"
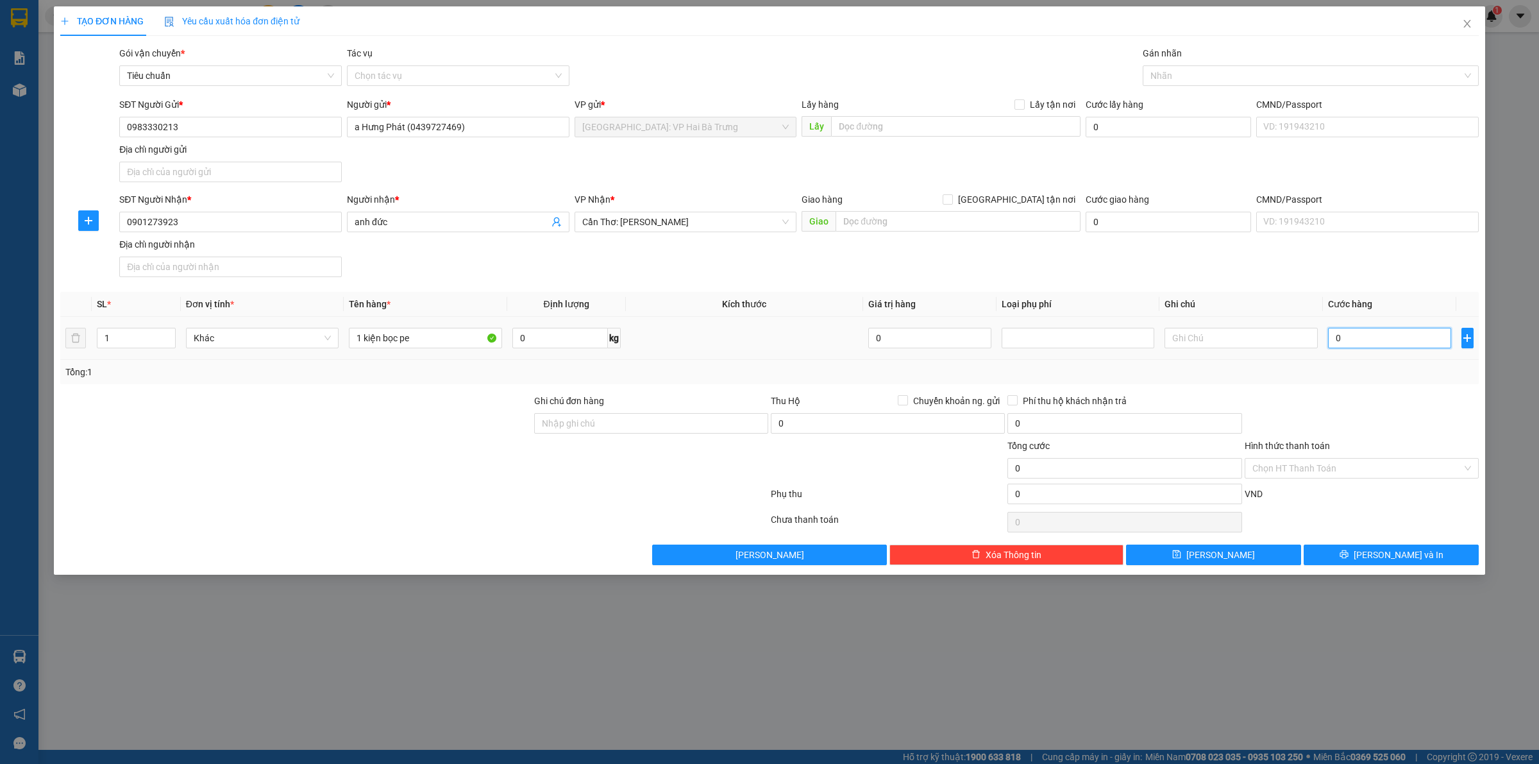
click at [1360, 341] on input "0" at bounding box center [1389, 338] width 123 height 21
type input "13"
type input "130"
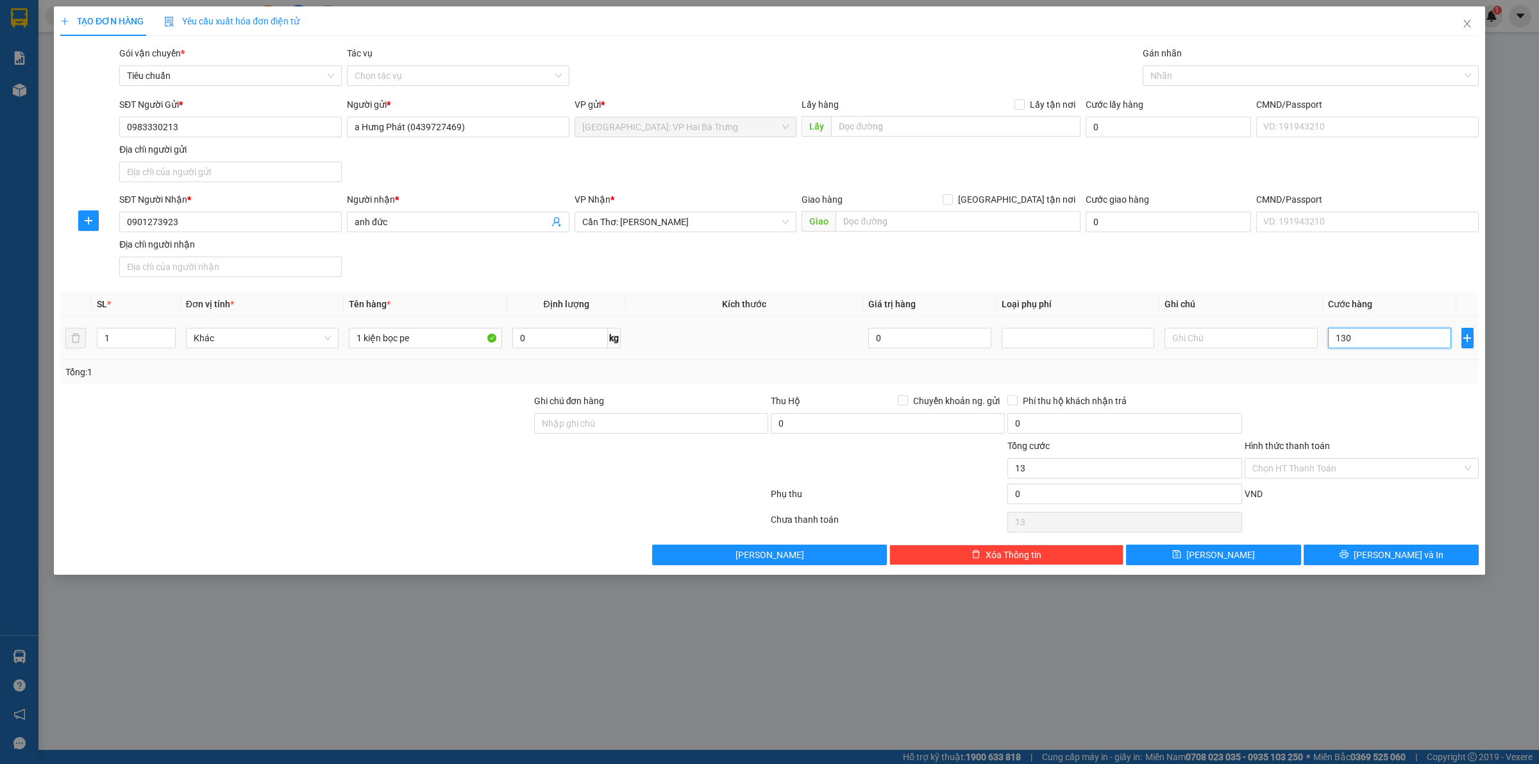
type input "130"
type input "1.300"
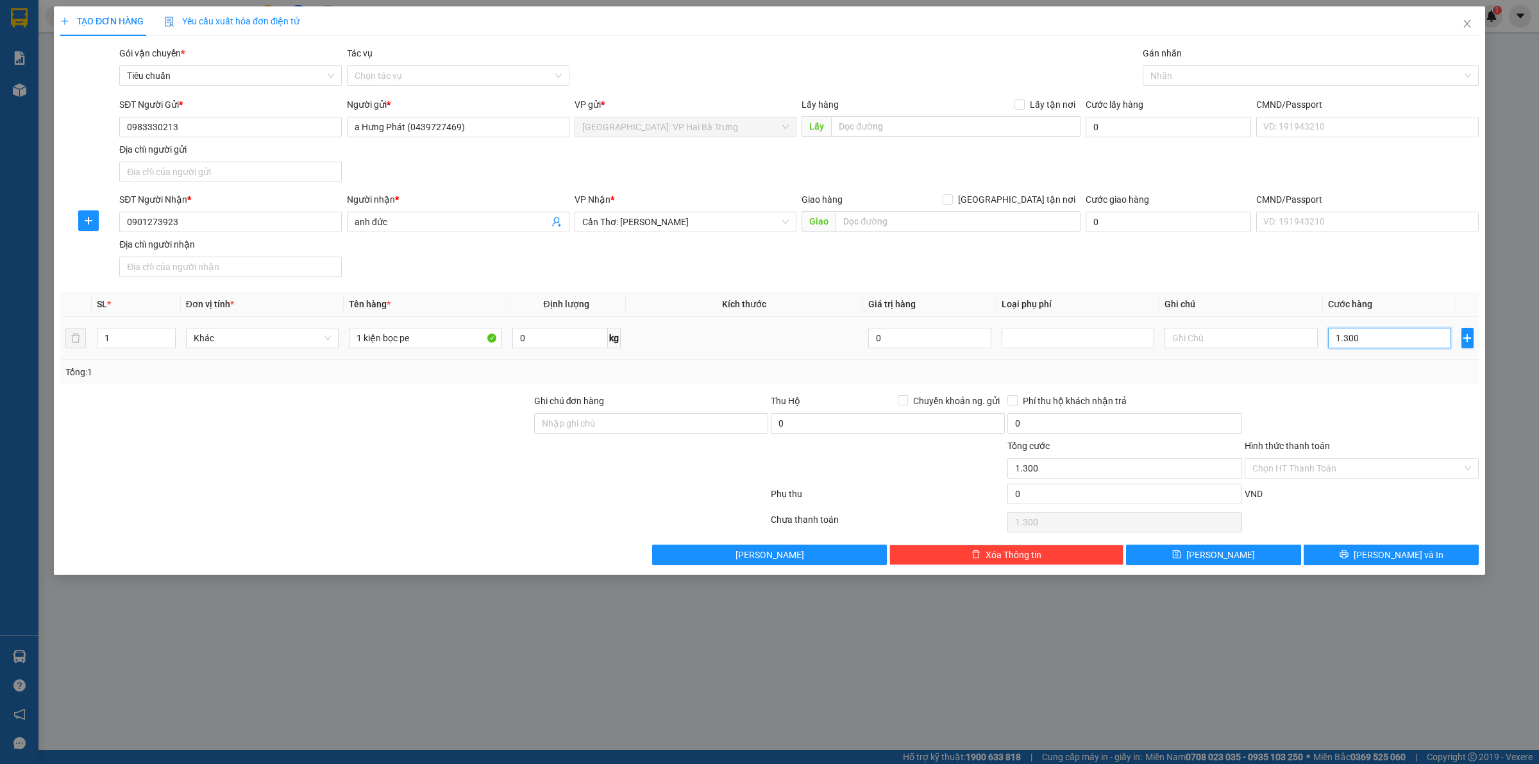
type input "13.000"
type input "130.000"
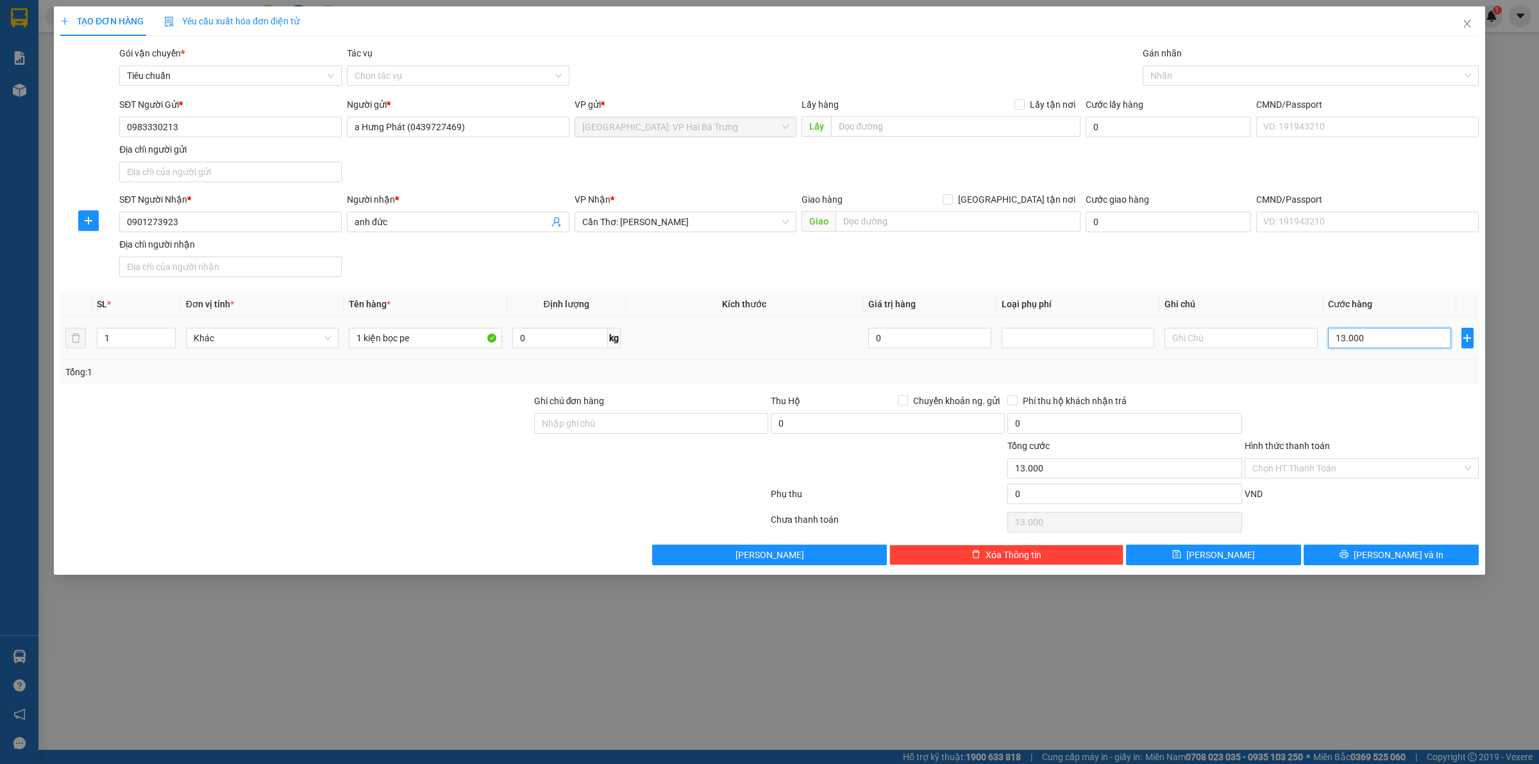
type input "130.000"
click at [1246, 69] on div at bounding box center [1304, 75] width 317 height 15
type input "130.000"
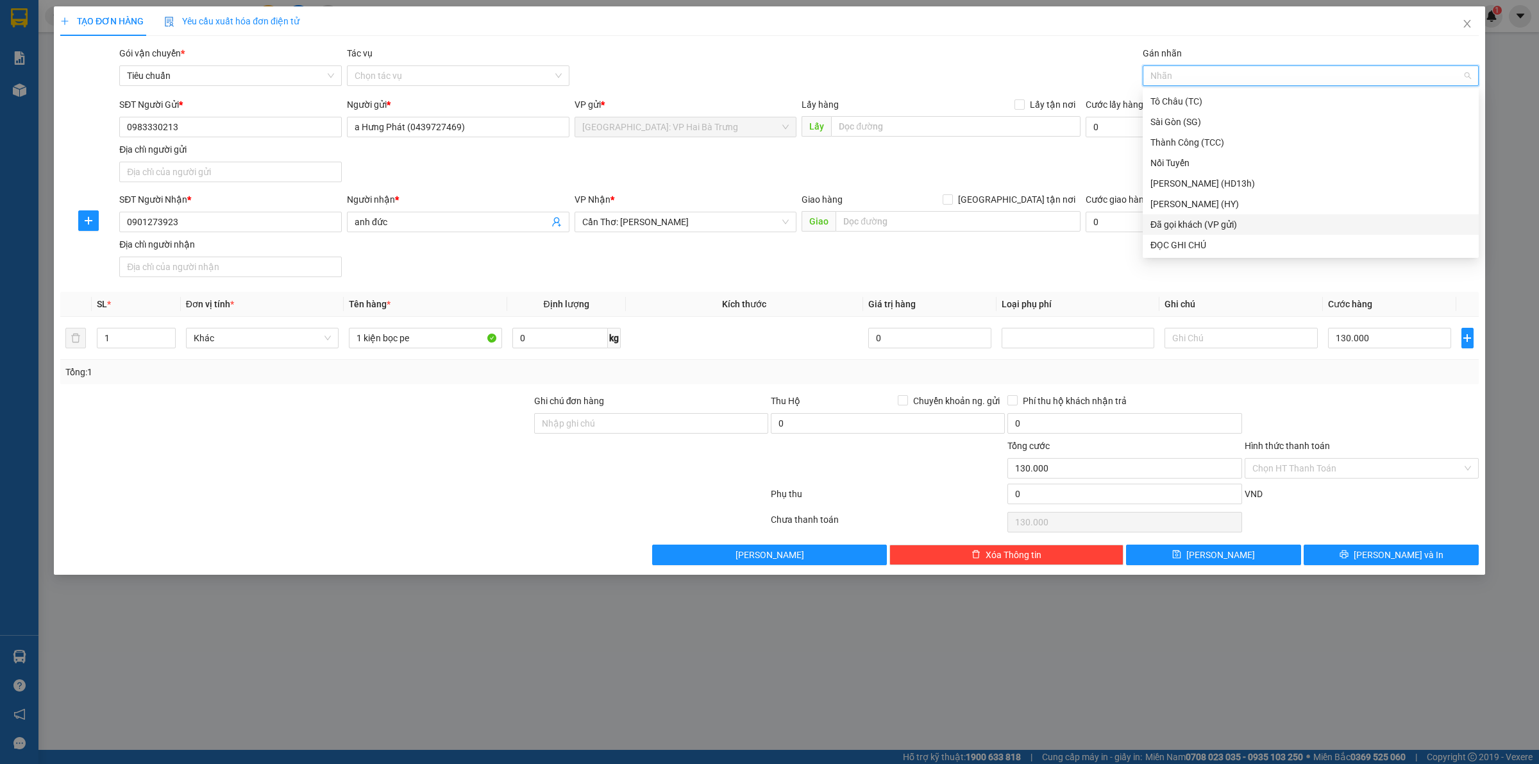
click at [1209, 221] on div "Đã gọi khách (VP gửi)" at bounding box center [1310, 224] width 321 height 14
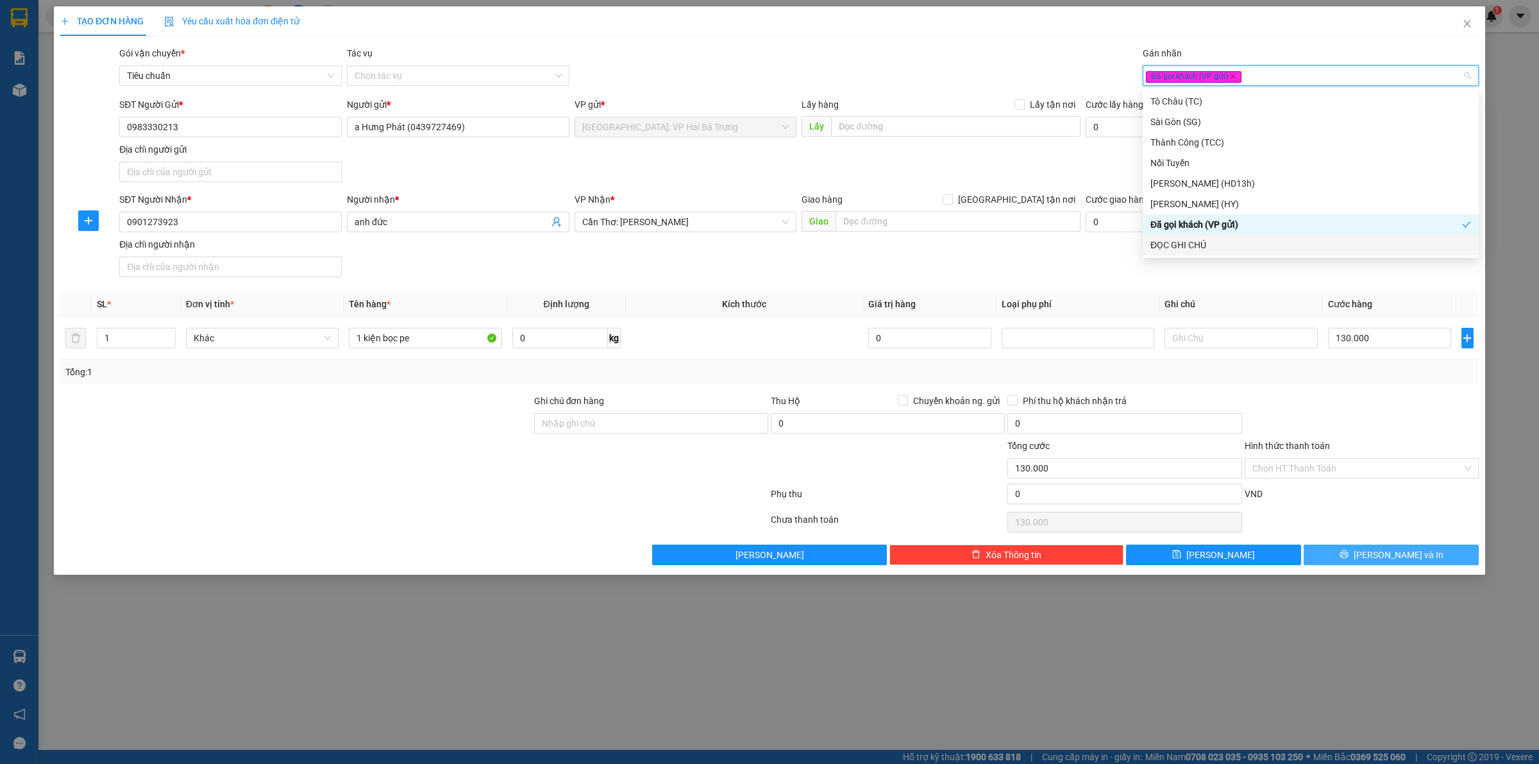
click at [1402, 552] on span "[PERSON_NAME] và In" at bounding box center [1399, 555] width 90 height 14
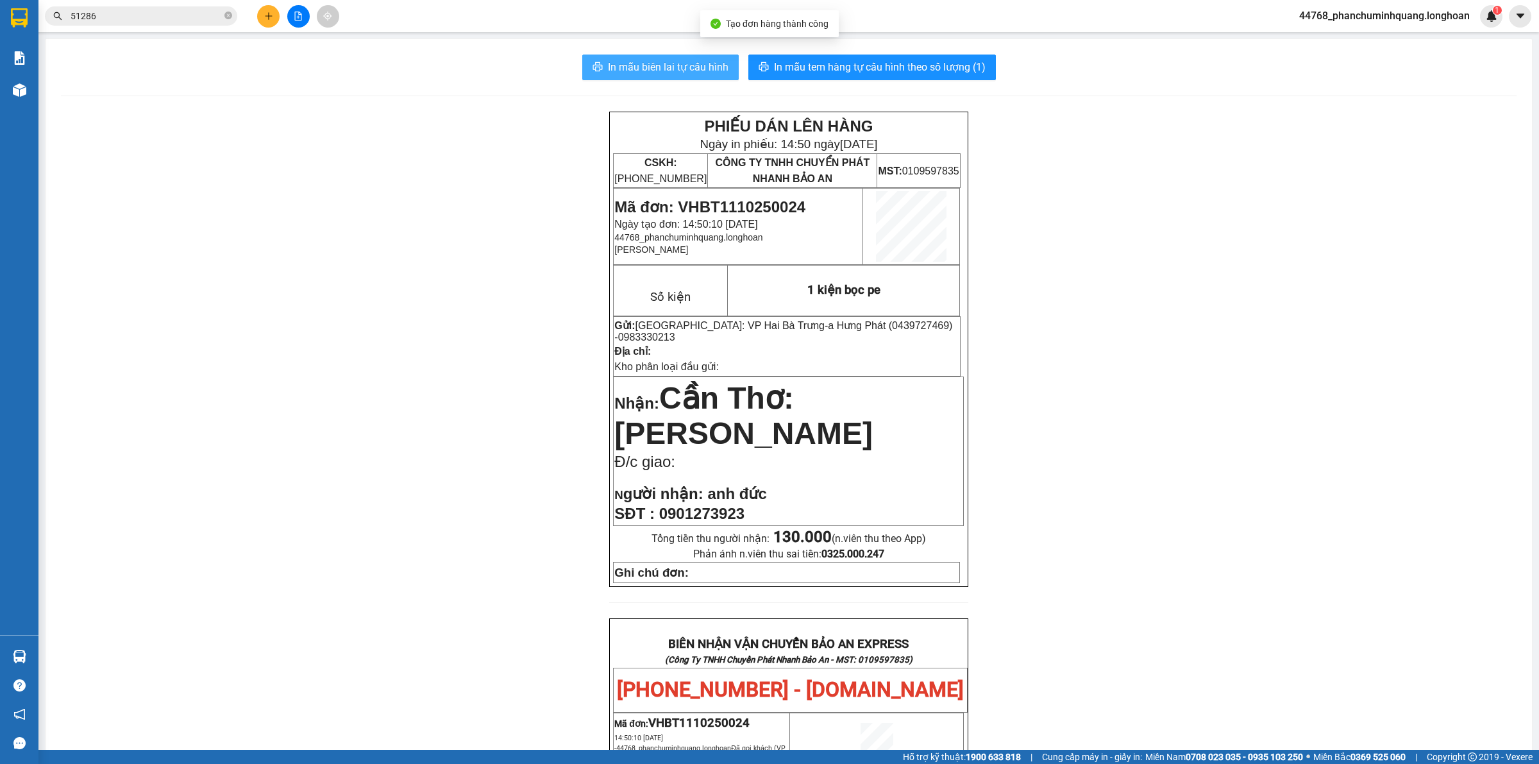
click at [697, 64] on span "In mẫu biên lai tự cấu hình" at bounding box center [668, 67] width 121 height 16
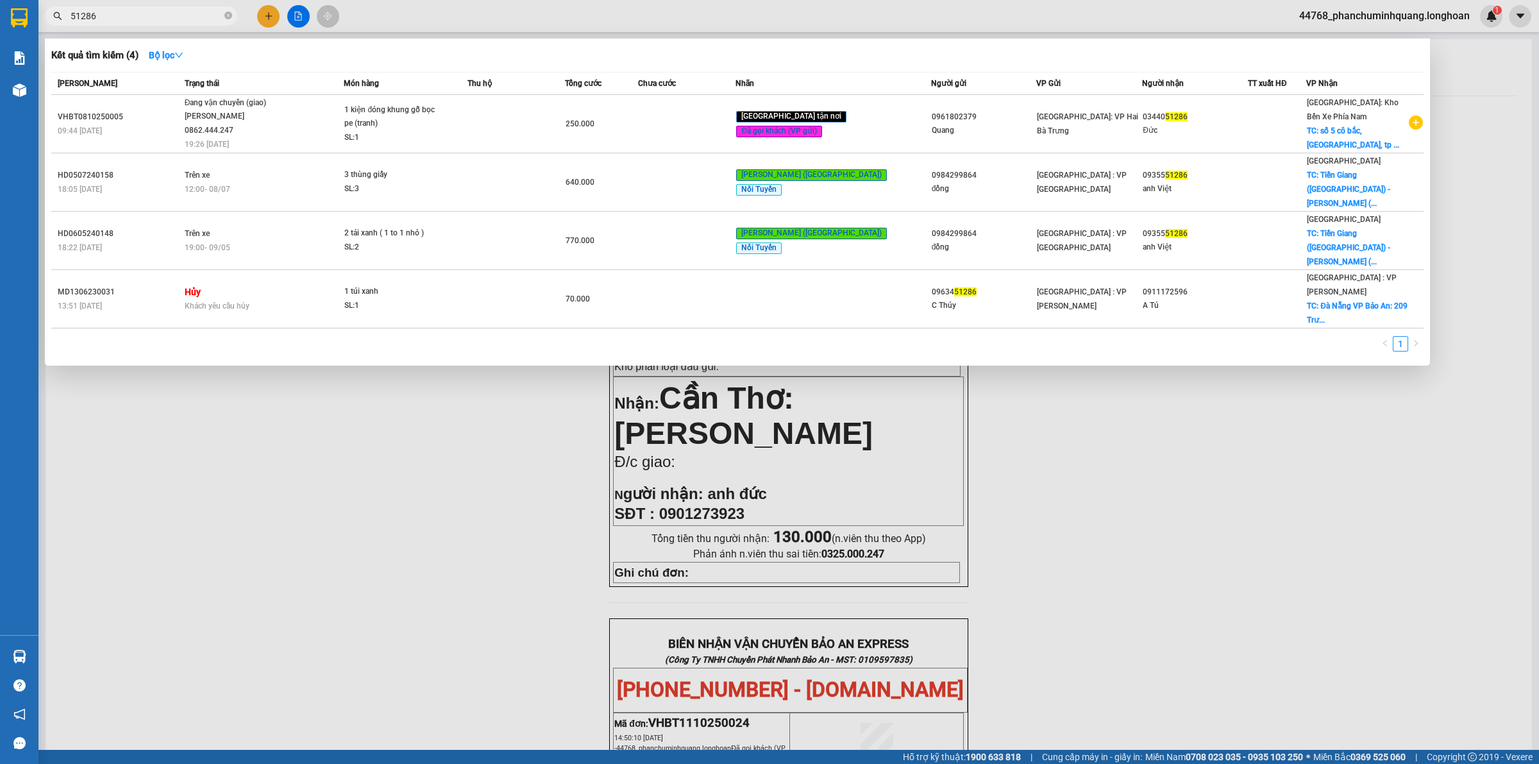
click at [136, 16] on input "51286" at bounding box center [146, 16] width 151 height 14
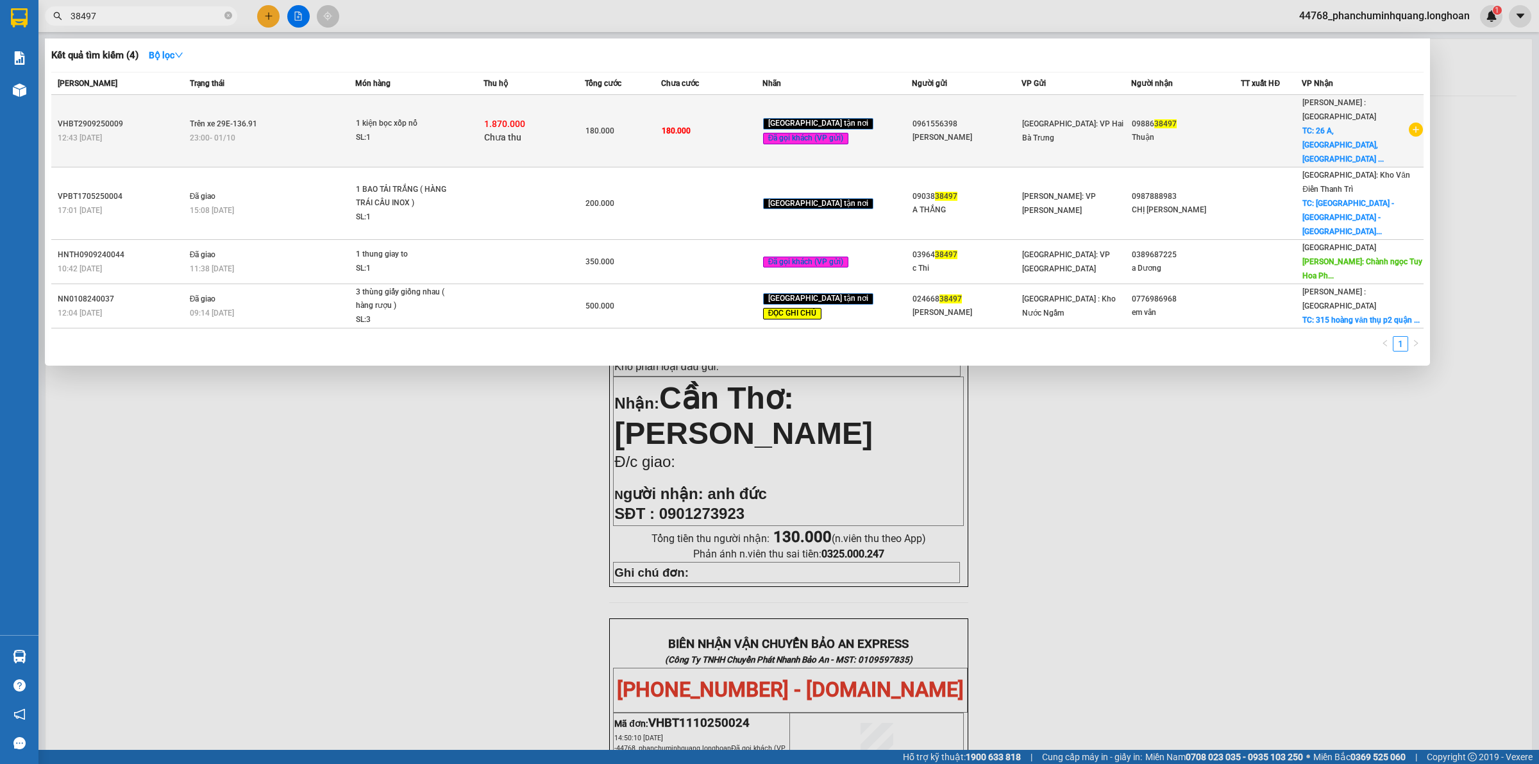
type input "38497"
click at [614, 126] on span "180.000" at bounding box center [599, 130] width 29 height 9
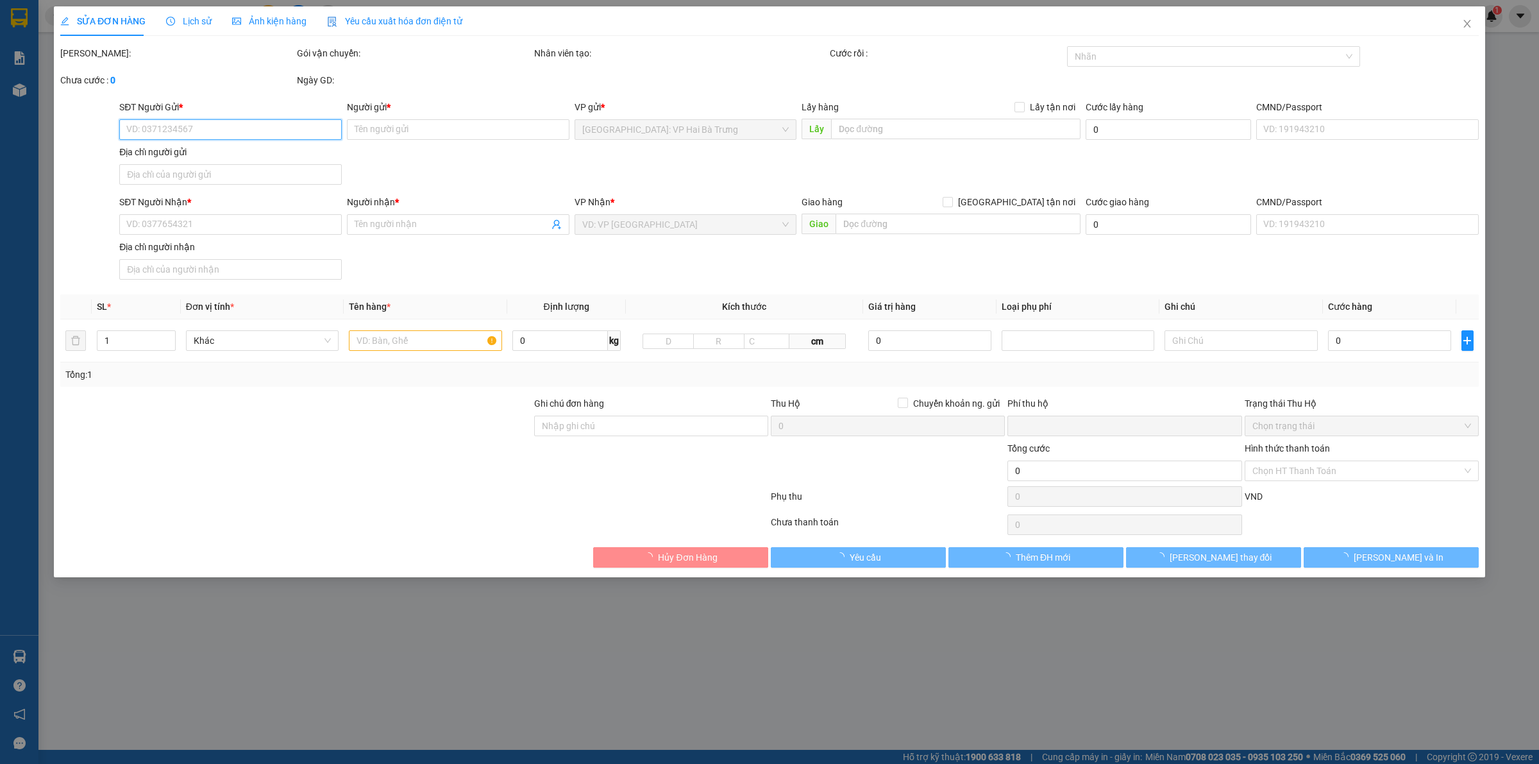
type input "0961556398"
type input "[PERSON_NAME]"
type input "0988638497"
type input "Thuận"
checkbox input "true"
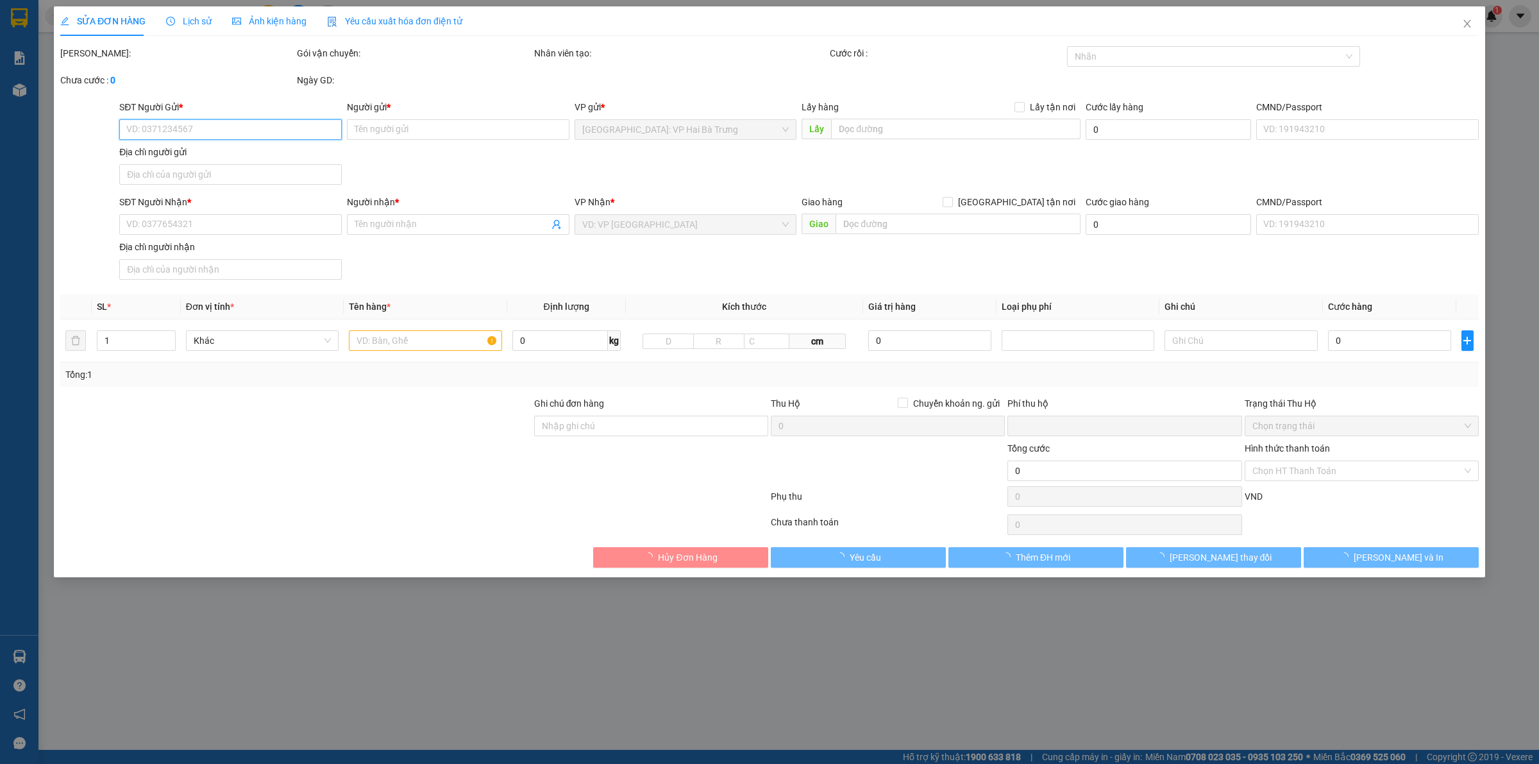
type input "26 A, [GEOGRAPHIC_DATA], [GEOGRAPHIC_DATA] [GEOGRAPHIC_DATA]"
type input "180.000"
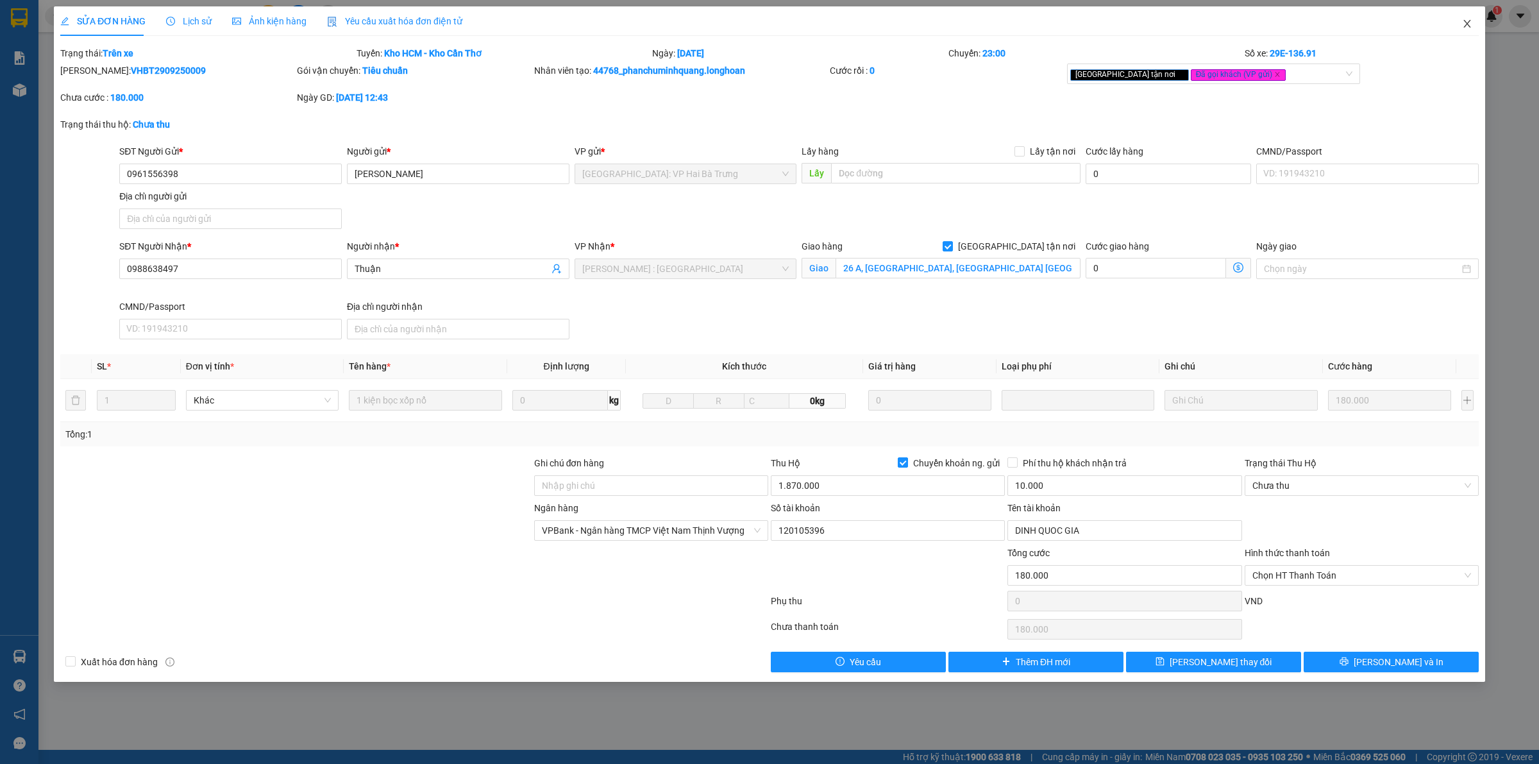
click at [1470, 24] on icon "close" at bounding box center [1467, 24] width 10 height 10
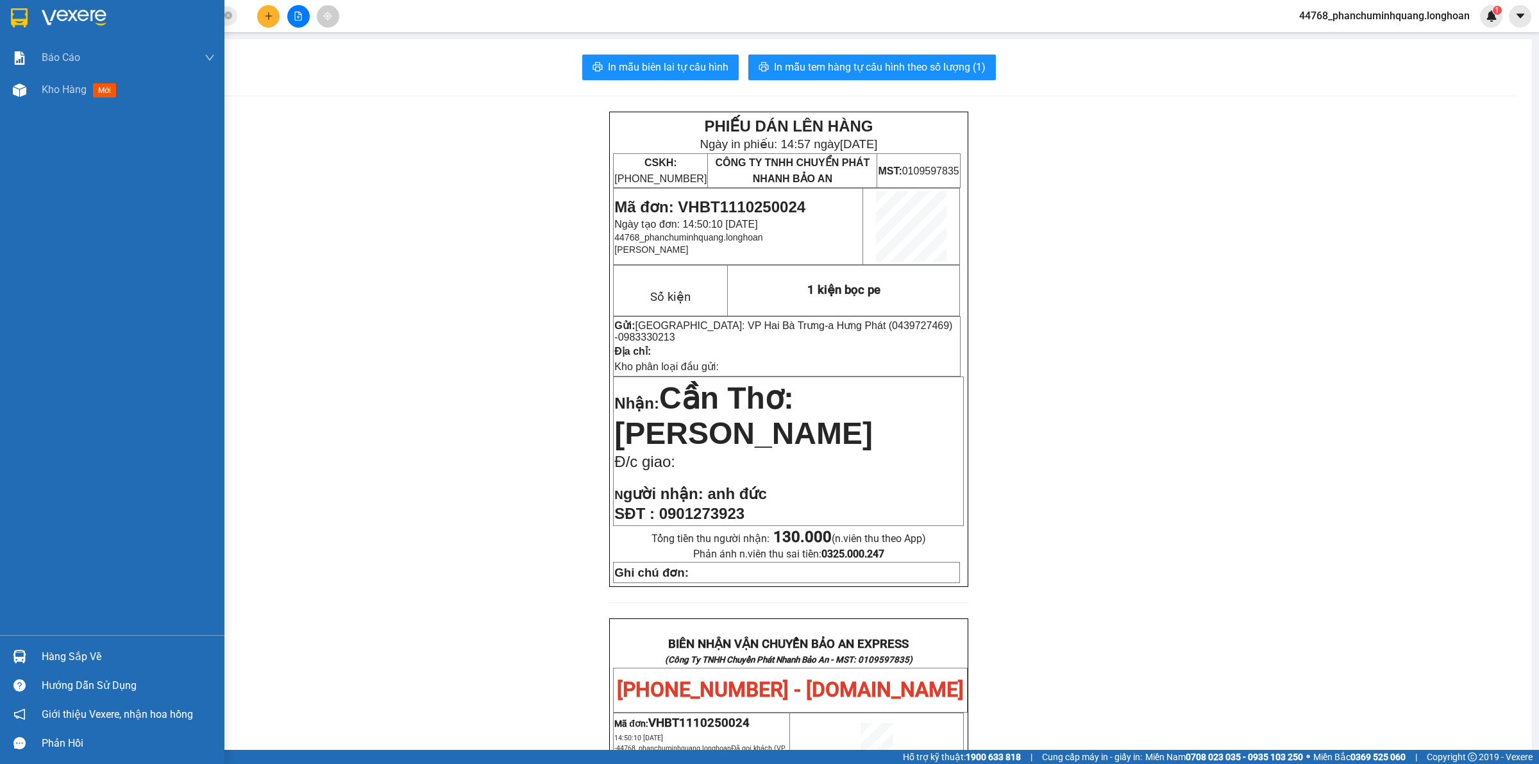
click at [6, 10] on div at bounding box center [112, 21] width 224 height 42
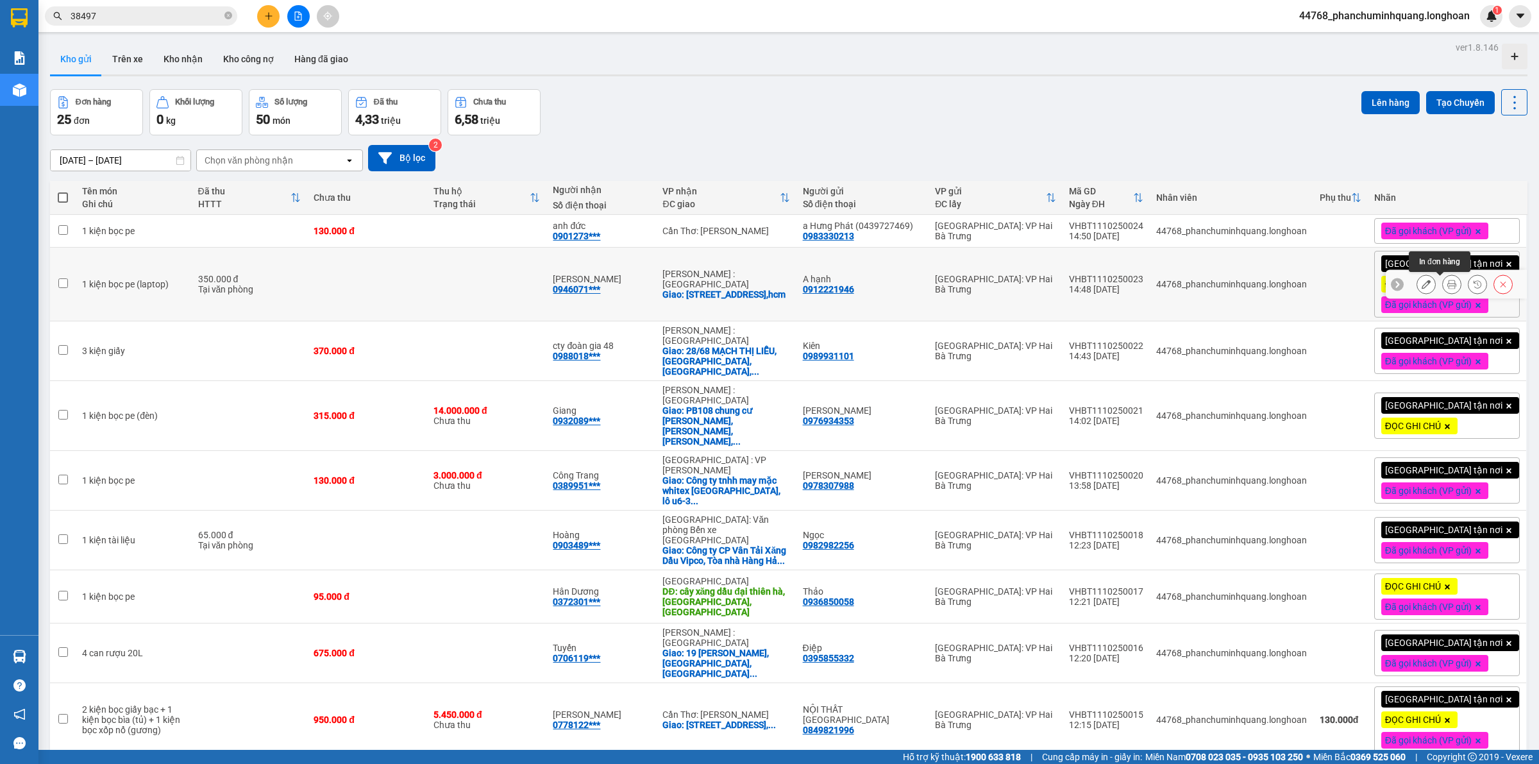
click at [1447, 282] on icon at bounding box center [1451, 284] width 9 height 9
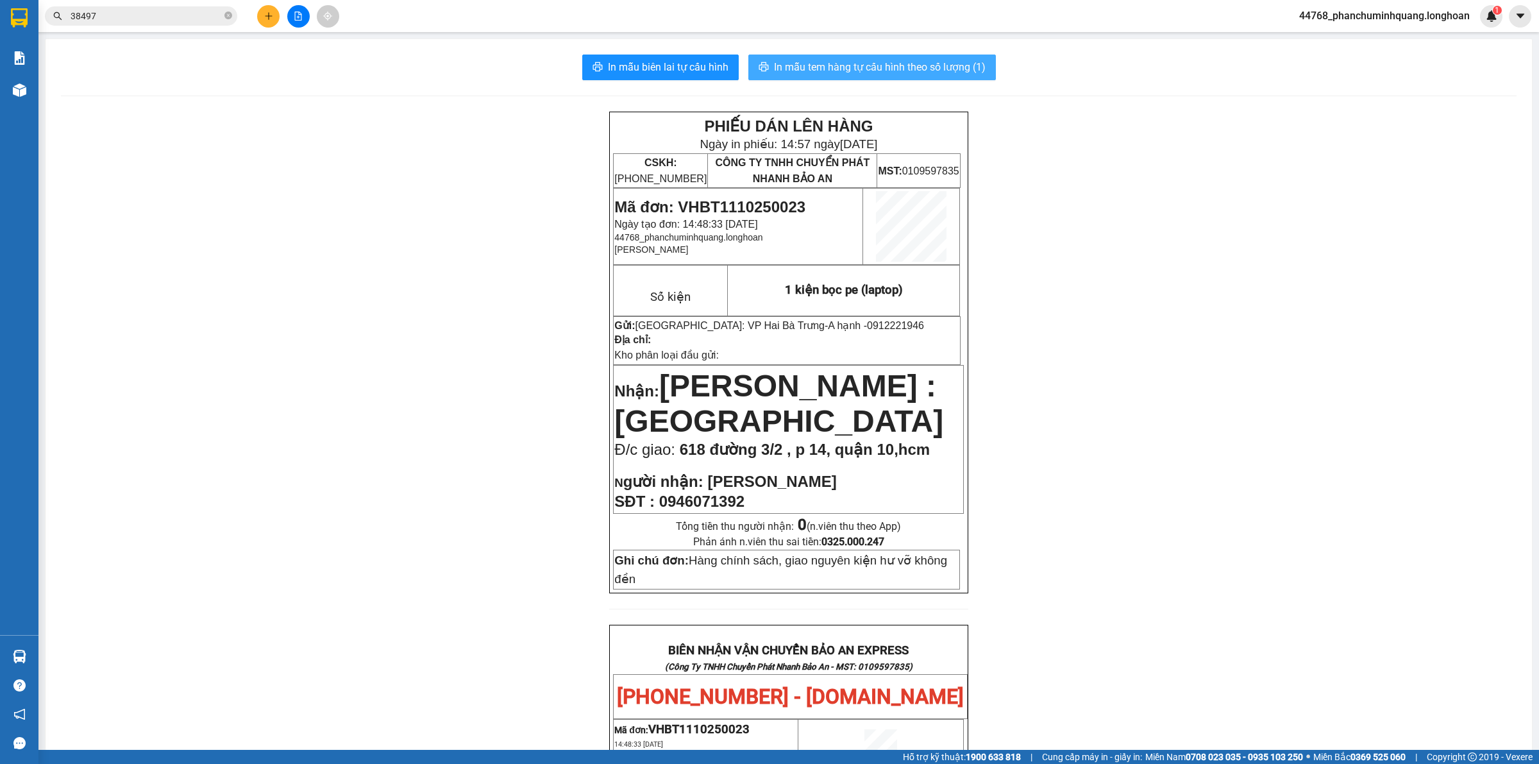
click at [911, 65] on span "In mẫu tem hàng tự cấu hình theo số lượng (1)" at bounding box center [880, 67] width 212 height 16
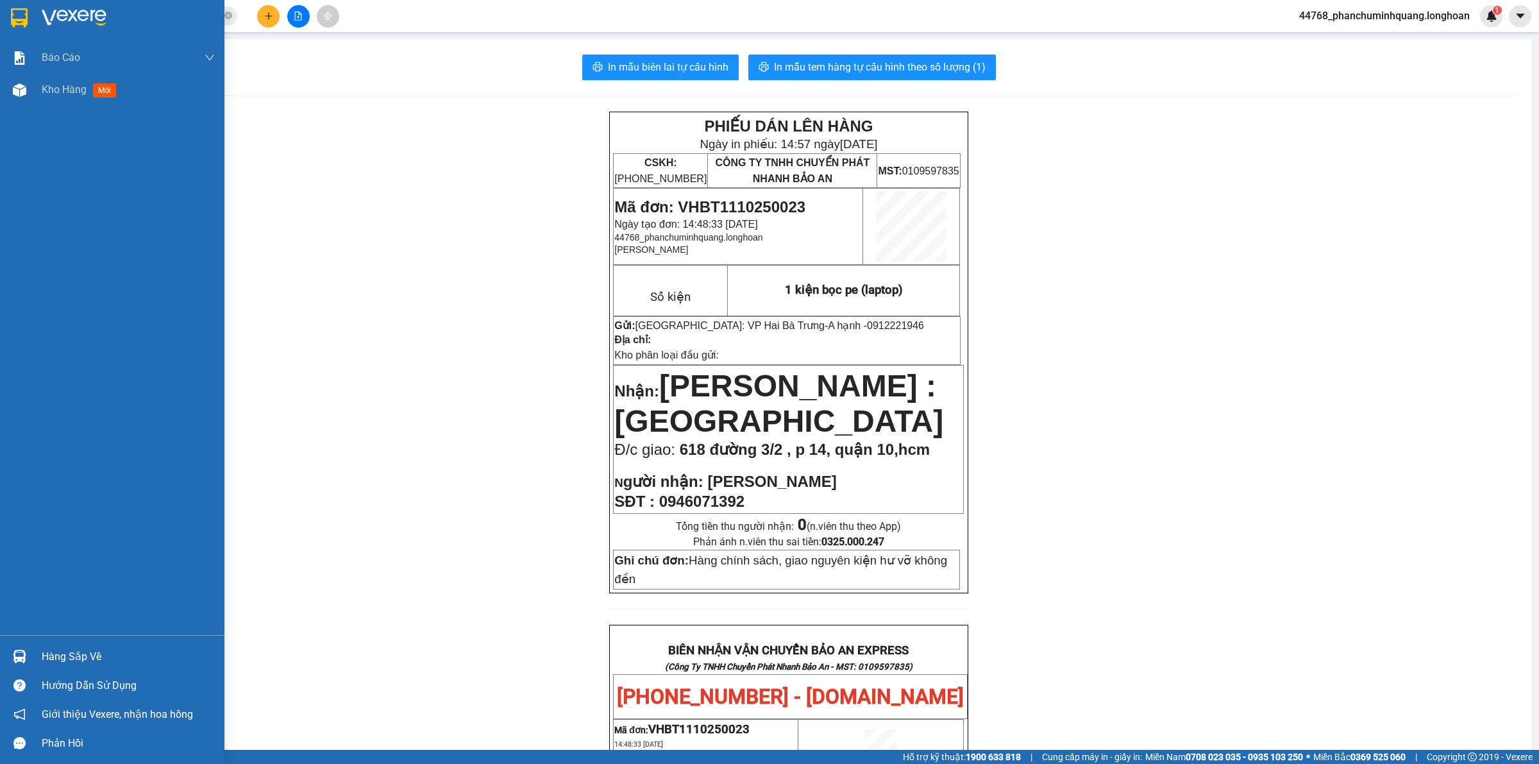
click at [17, 16] on img at bounding box center [19, 17] width 17 height 19
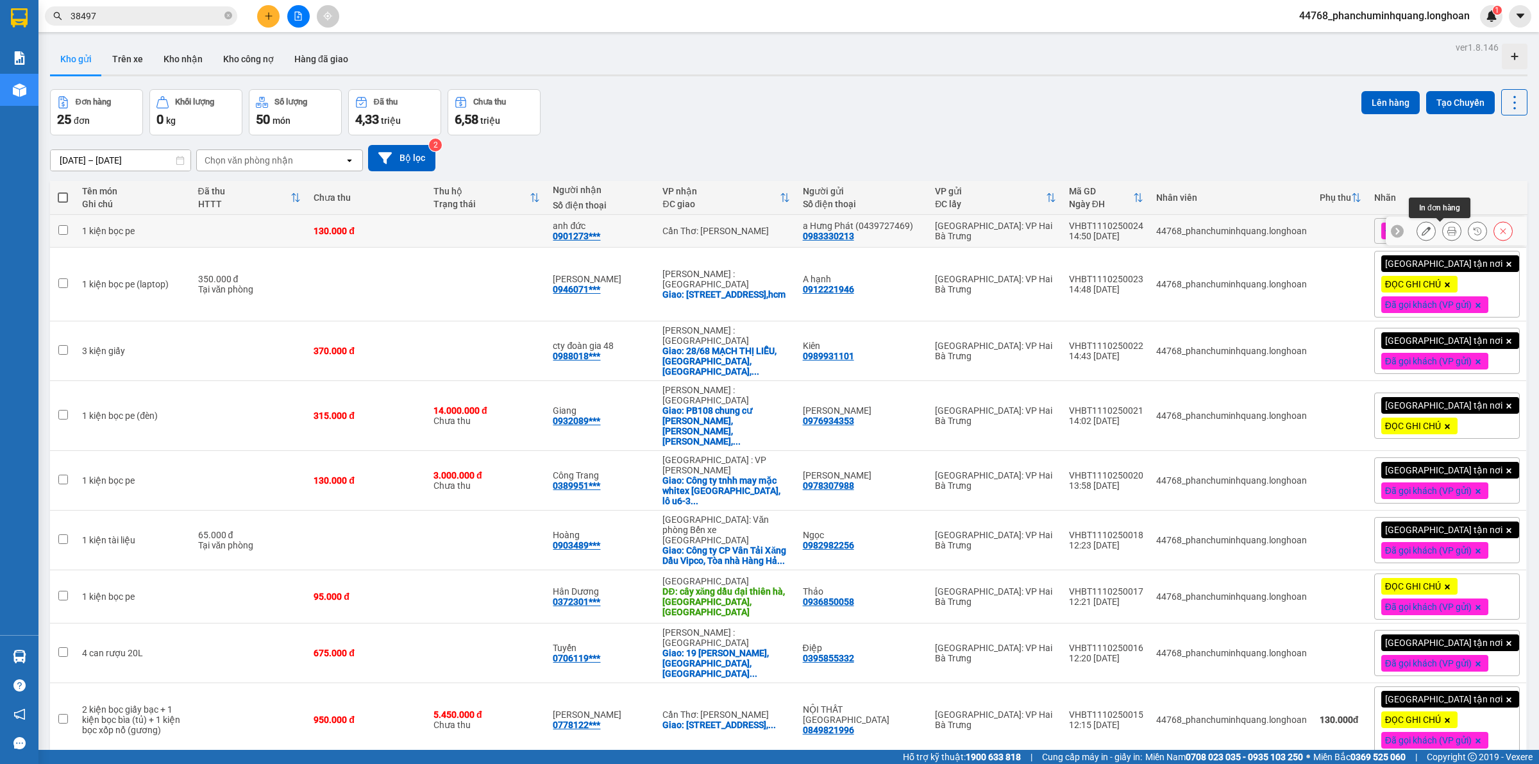
click at [1446, 231] on button at bounding box center [1452, 231] width 18 height 22
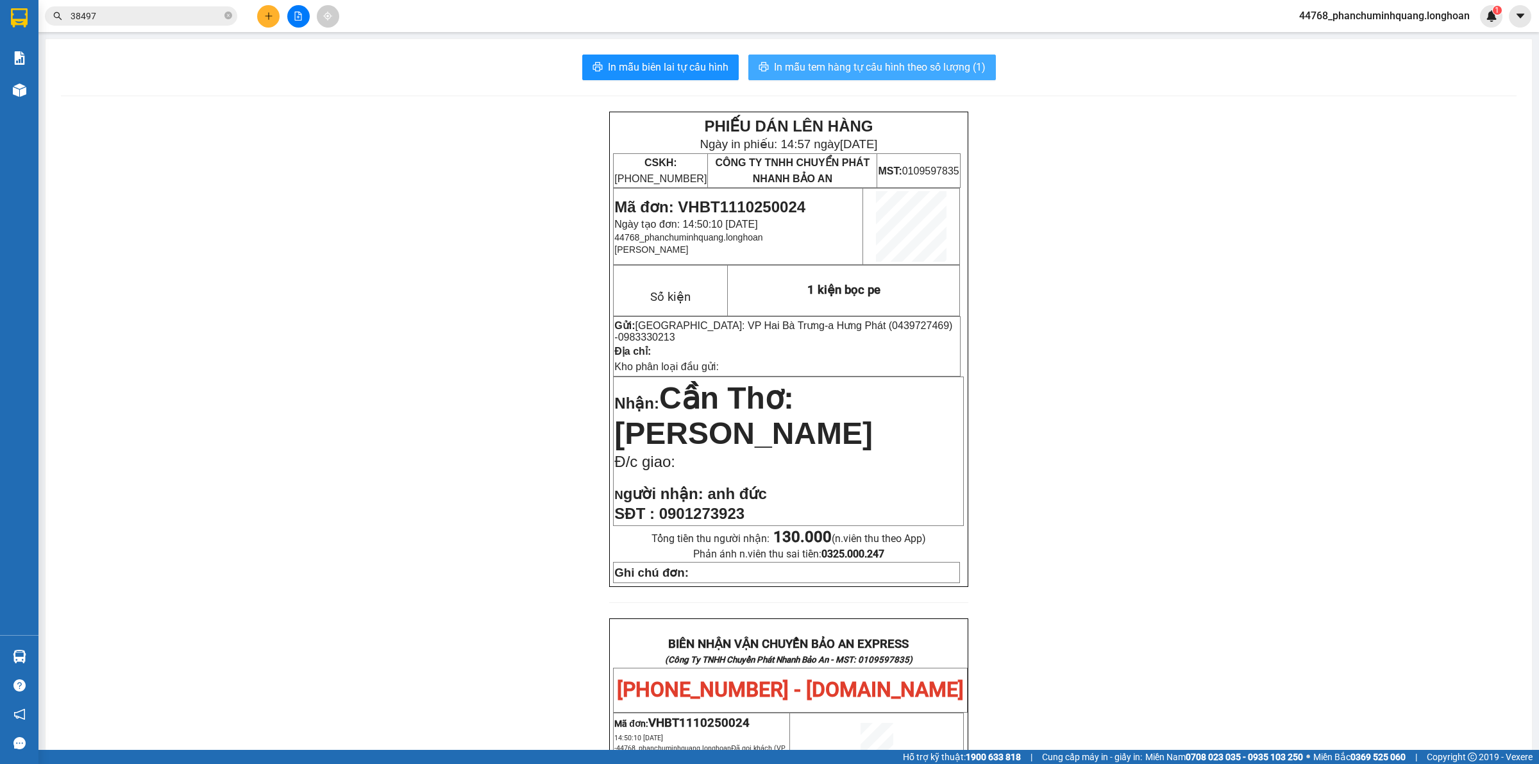
click at [899, 66] on span "In mẫu tem hàng tự cấu hình theo số lượng (1)" at bounding box center [880, 67] width 212 height 16
click at [266, 21] on button at bounding box center [268, 16] width 22 height 22
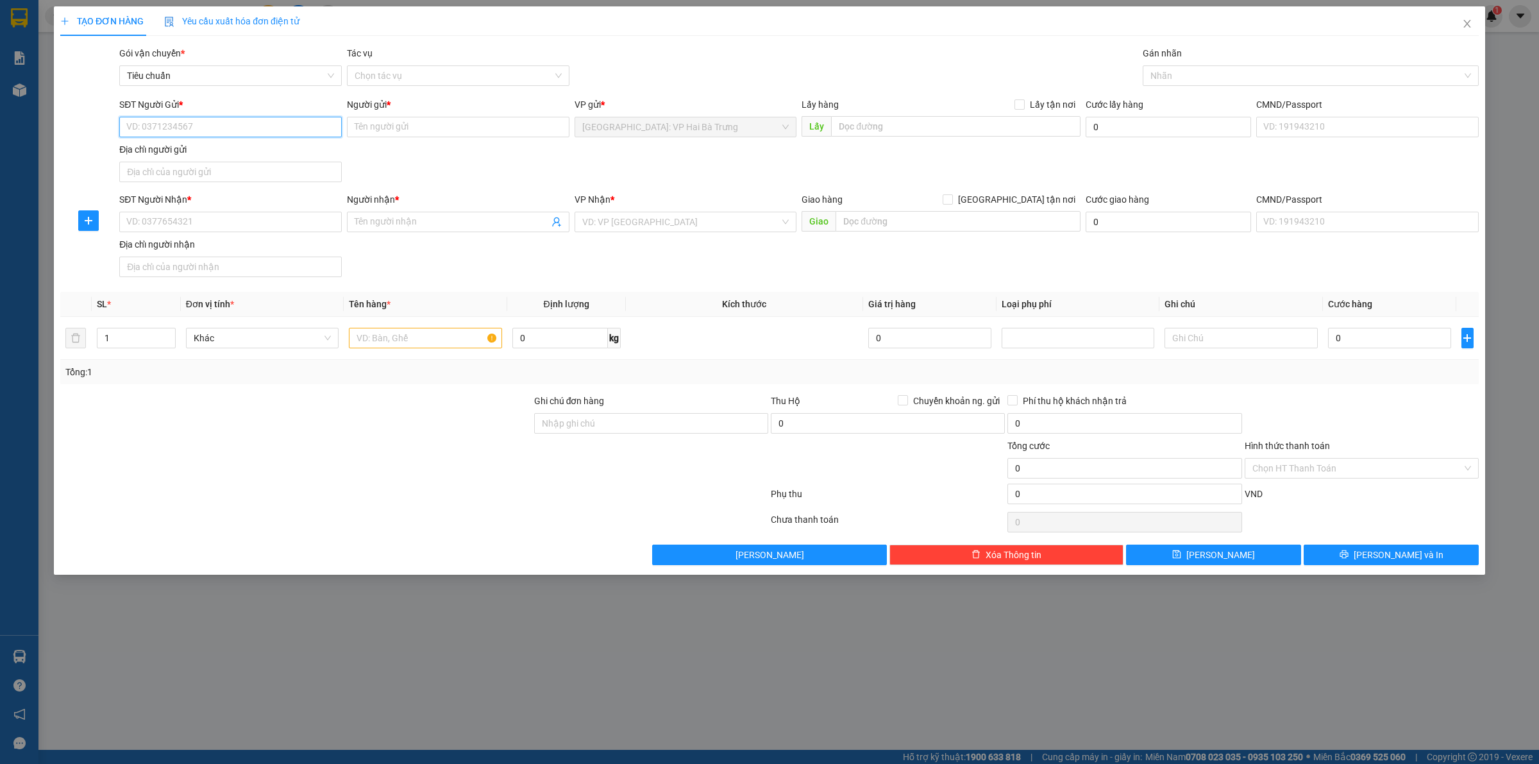
click at [258, 133] on input "SĐT Người Gửi *" at bounding box center [230, 127] width 223 height 21
type input "0355541701"
click at [226, 164] on div "0355541701 0355541701 - [PERSON_NAME] LÊN" at bounding box center [230, 153] width 223 height 26
click at [236, 155] on div "Địa chỉ người gửi" at bounding box center [230, 149] width 223 height 14
click at [236, 162] on input "Địa chỉ người gửi" at bounding box center [230, 172] width 223 height 21
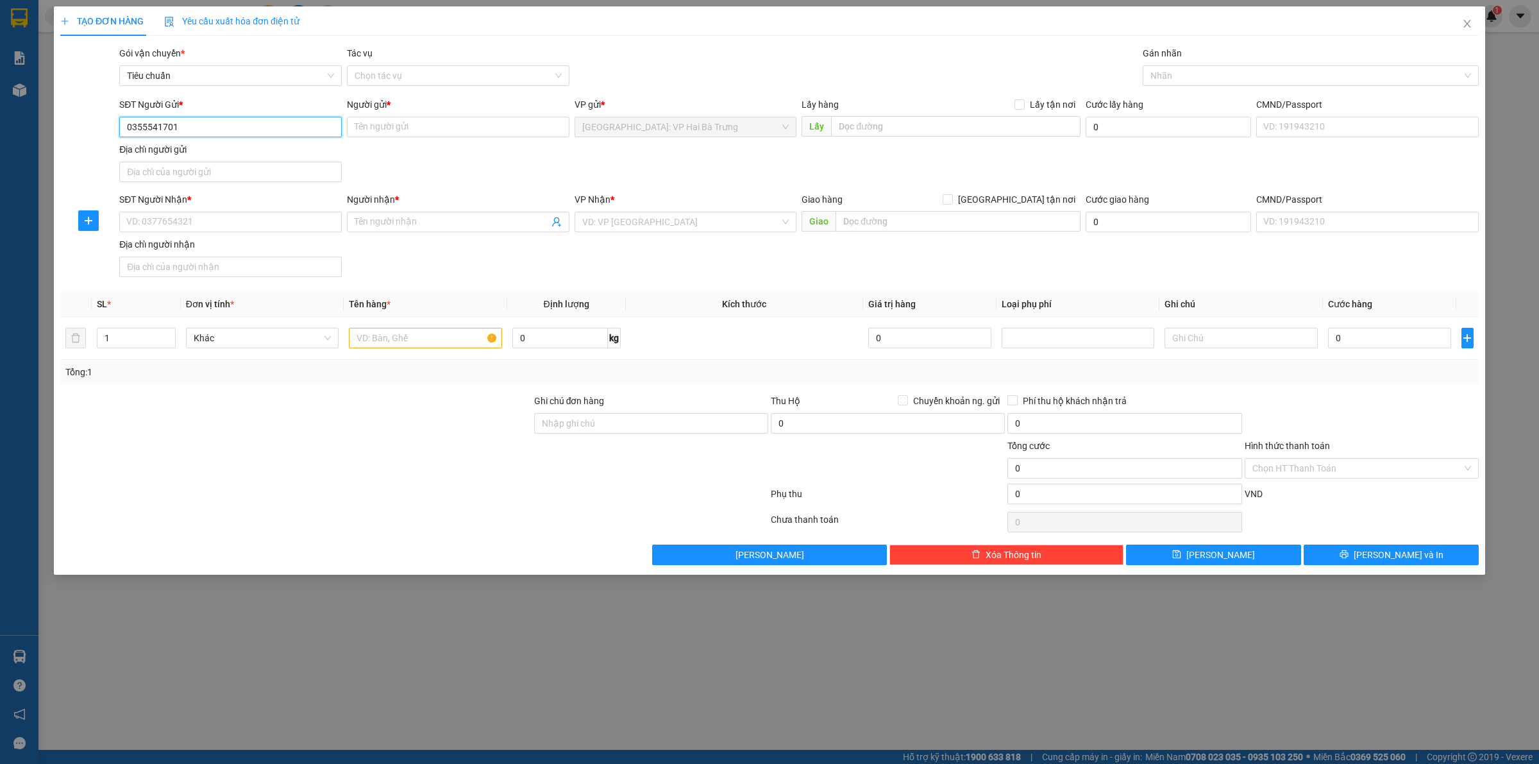
click at [271, 128] on input "0355541701" at bounding box center [230, 127] width 223 height 21
click at [236, 155] on div "0355541701 - [PERSON_NAME] LÊN" at bounding box center [230, 153] width 207 height 14
type input "THANH LÊN"
click at [269, 220] on input "SĐT Người Nhận *" at bounding box center [230, 222] width 223 height 21
click at [251, 248] on div "0355541701 - [PERSON_NAME] LÊN" at bounding box center [230, 249] width 207 height 14
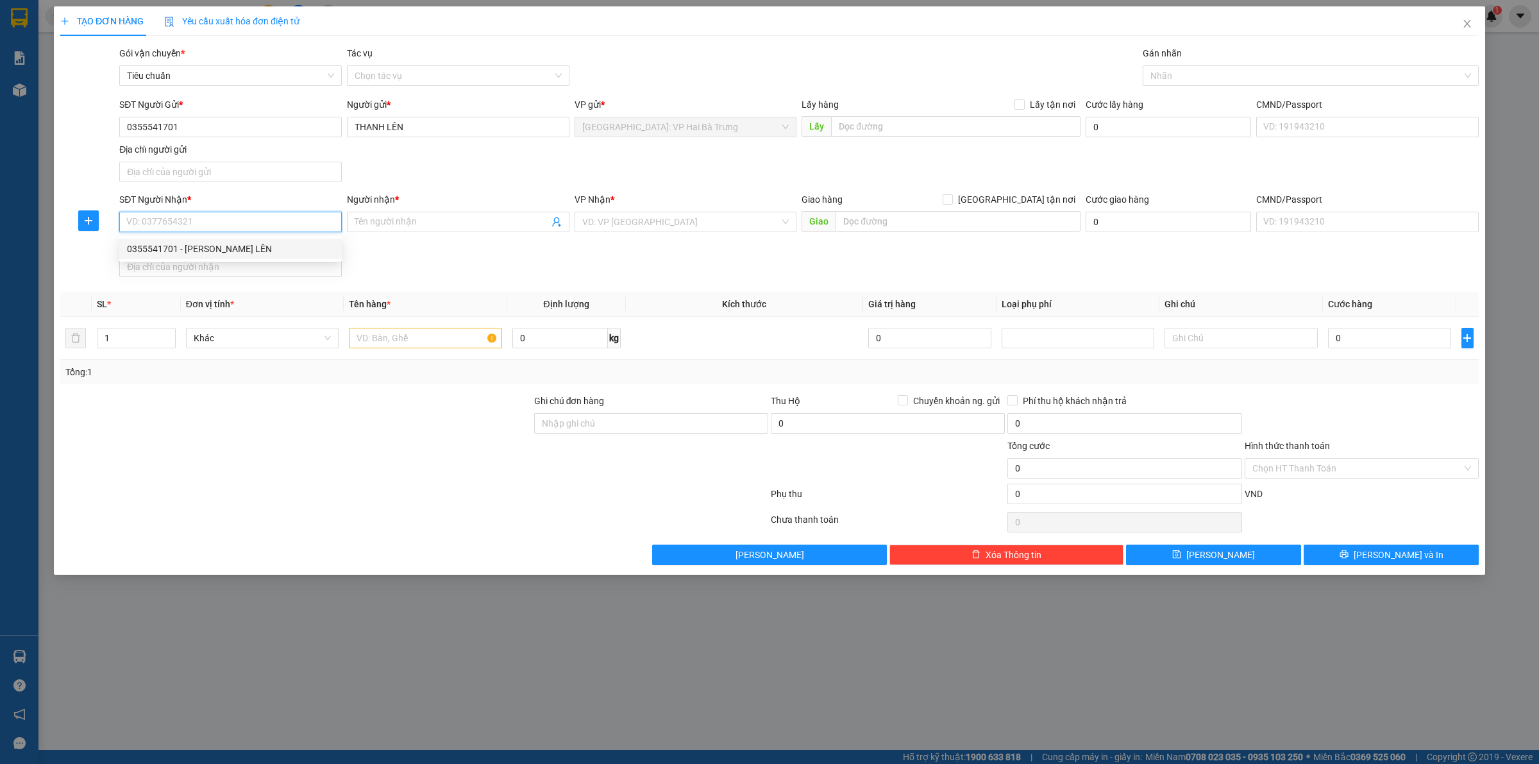
type input "0355541701"
type input "THANH LÊN"
checkbox input "true"
type input "39/7 [PERSON_NAME] Tam kỳ _Quảng Nam"
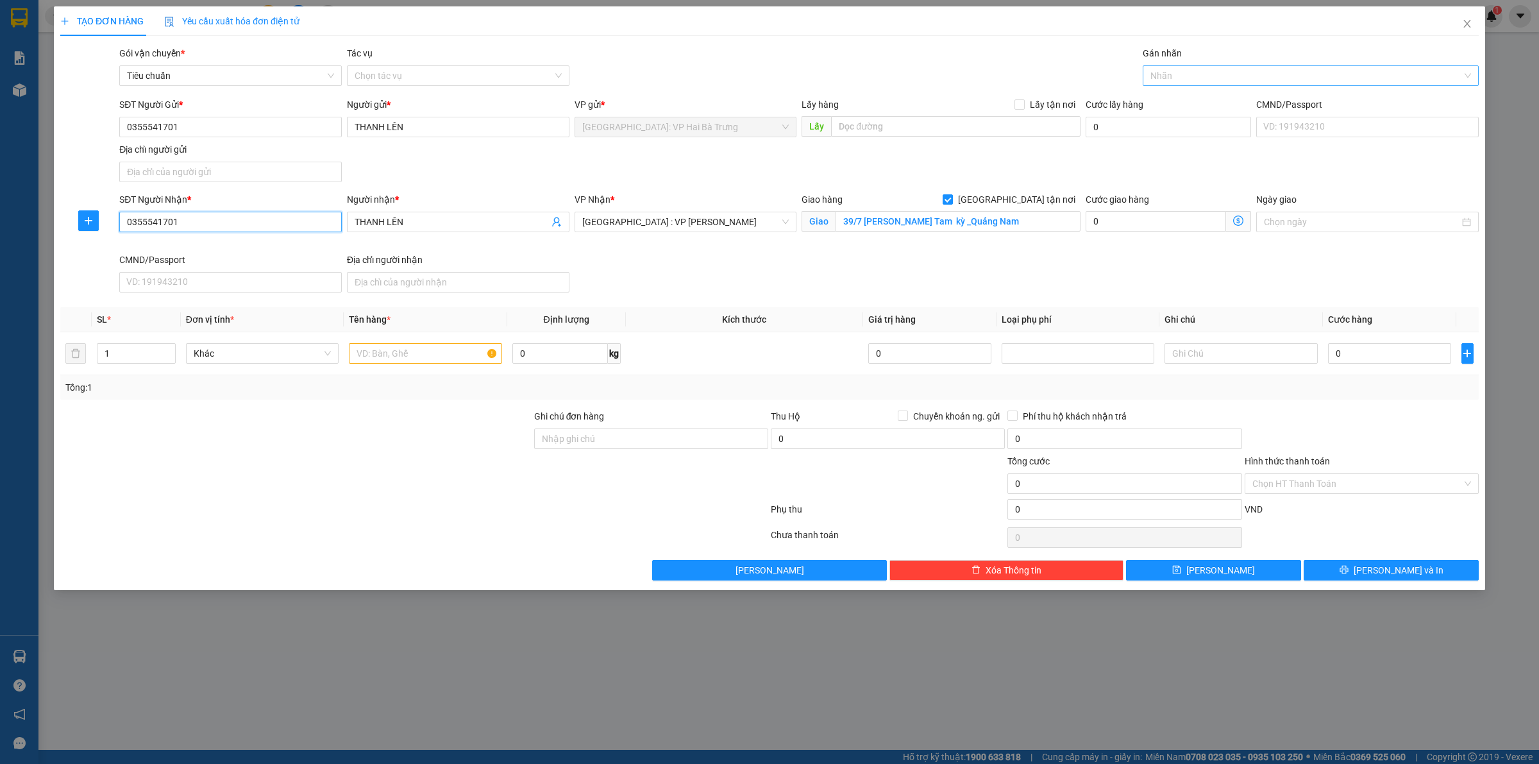
drag, startPoint x: 1168, startPoint y: 74, endPoint x: 1143, endPoint y: 75, distance: 24.4
click at [1168, 74] on div at bounding box center [1304, 75] width 317 height 15
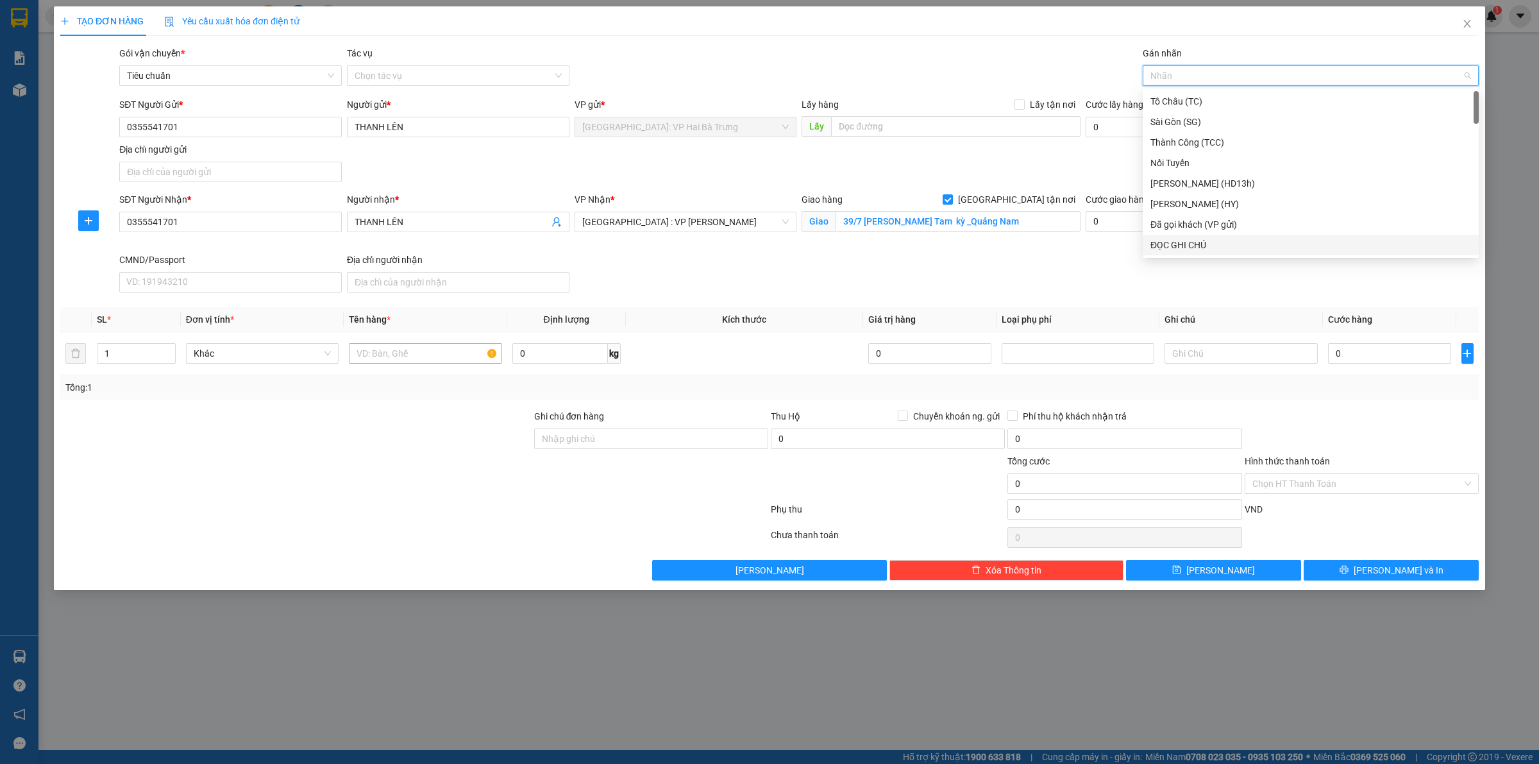
type input "G"
drag, startPoint x: 1288, startPoint y: 245, endPoint x: 1280, endPoint y: 209, distance: 36.7
click at [1286, 245] on div "[GEOGRAPHIC_DATA] tận nơi" at bounding box center [1310, 245] width 321 height 14
click at [409, 347] on input "text" at bounding box center [425, 353] width 153 height 21
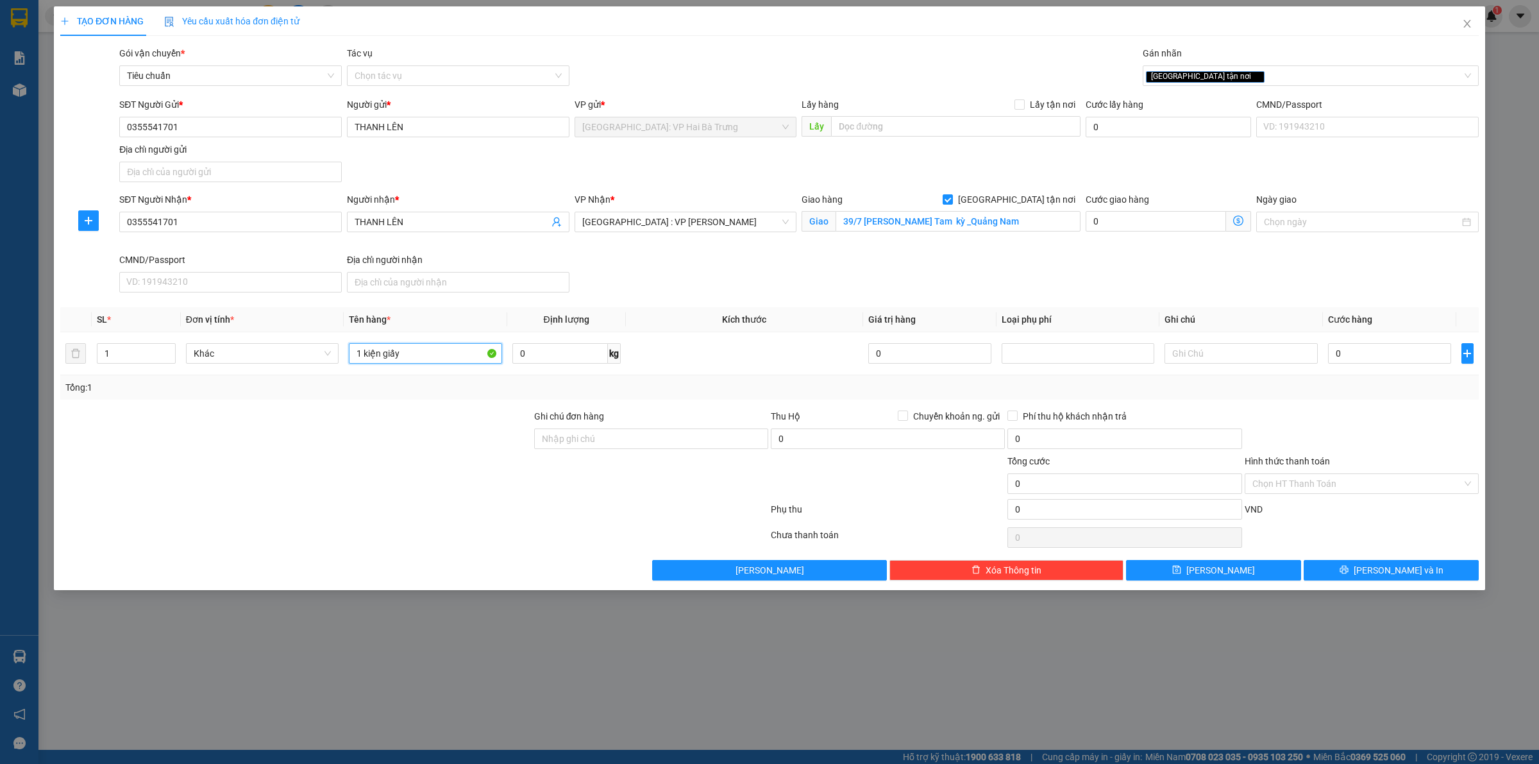
type input "1 kiện giấy"
click at [1400, 351] on input "0" at bounding box center [1389, 353] width 123 height 21
type input "1"
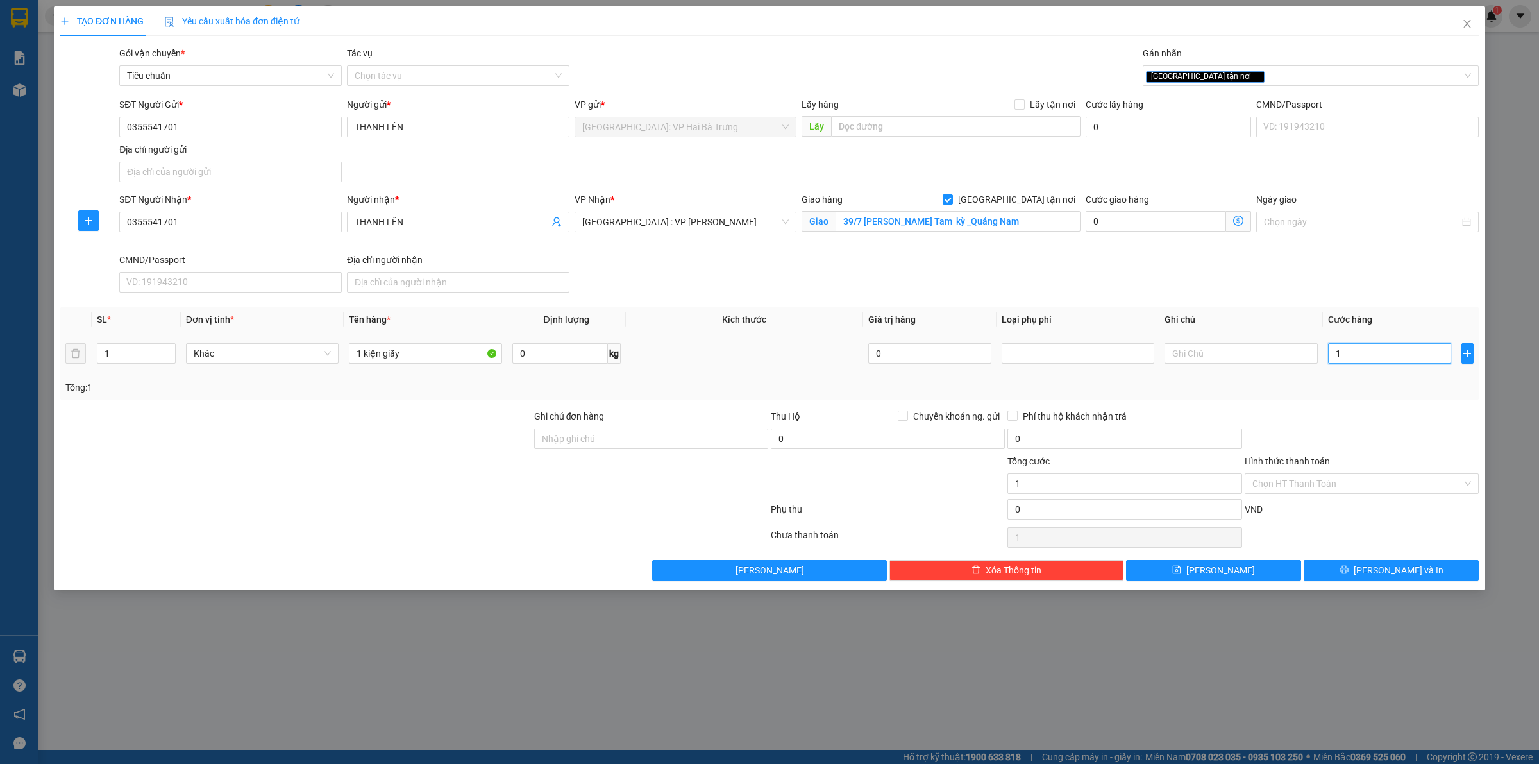
type input "15"
type input "150"
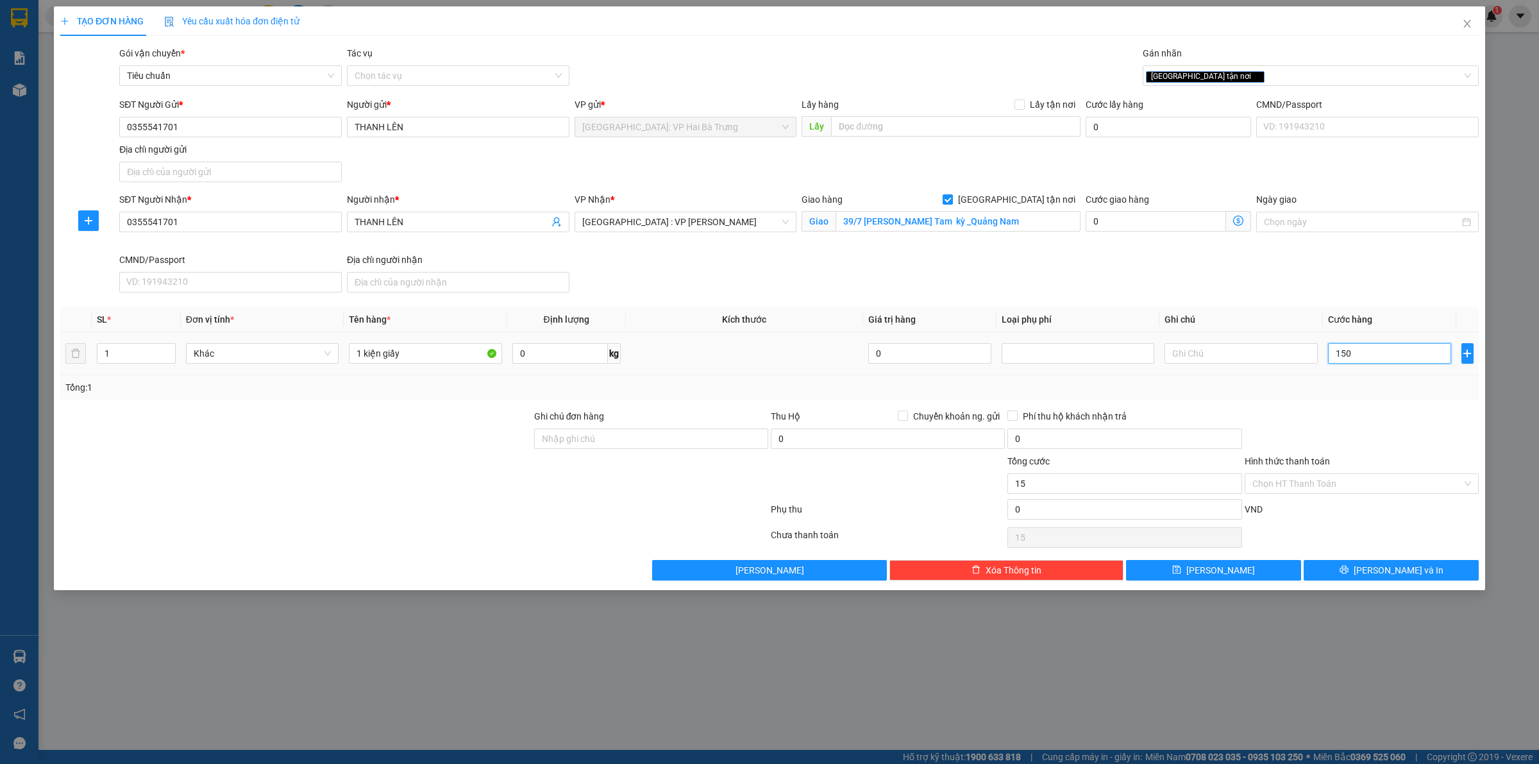
type input "150"
type input "1.500"
type input "15.000"
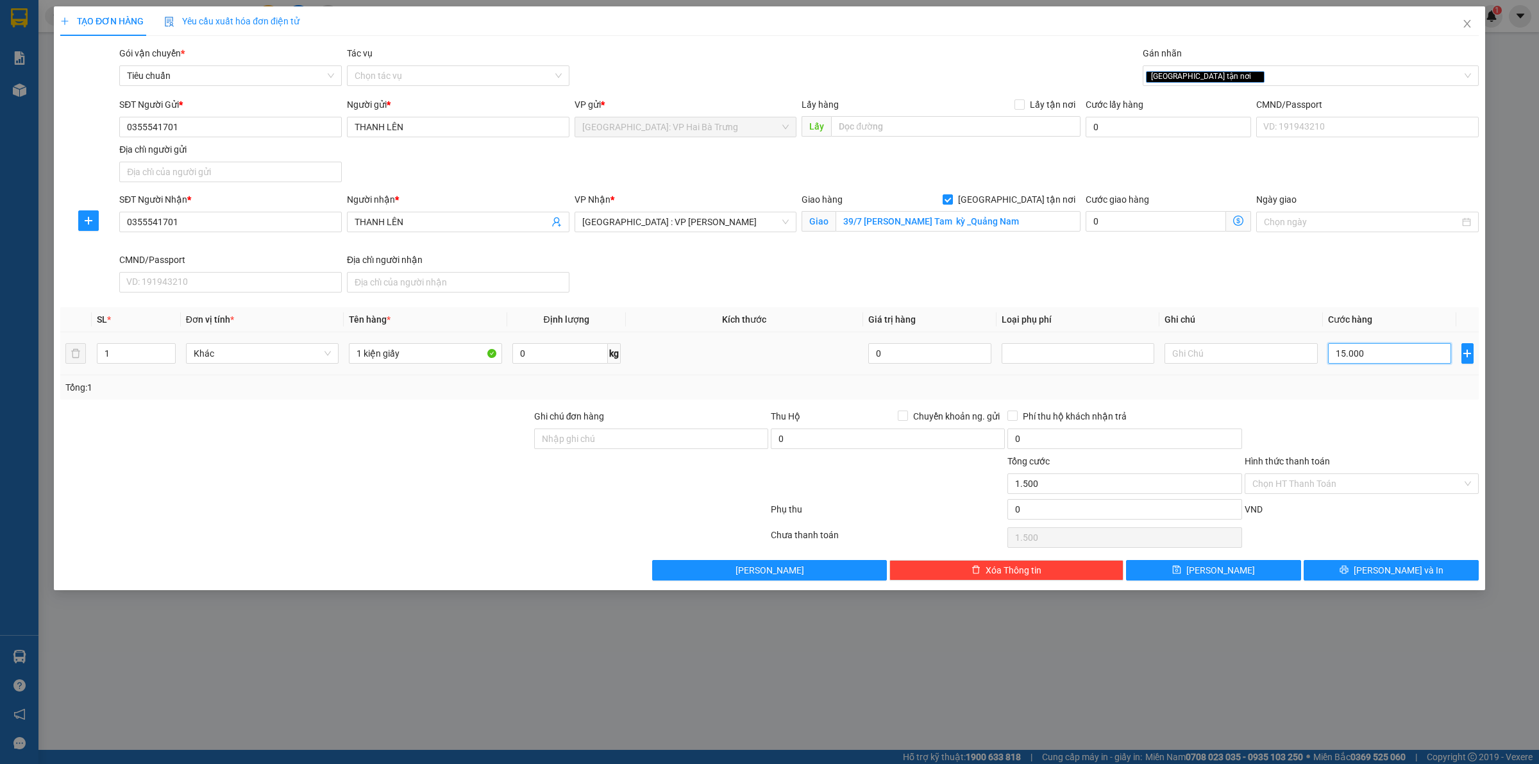
type input "15.000"
type input "150.000"
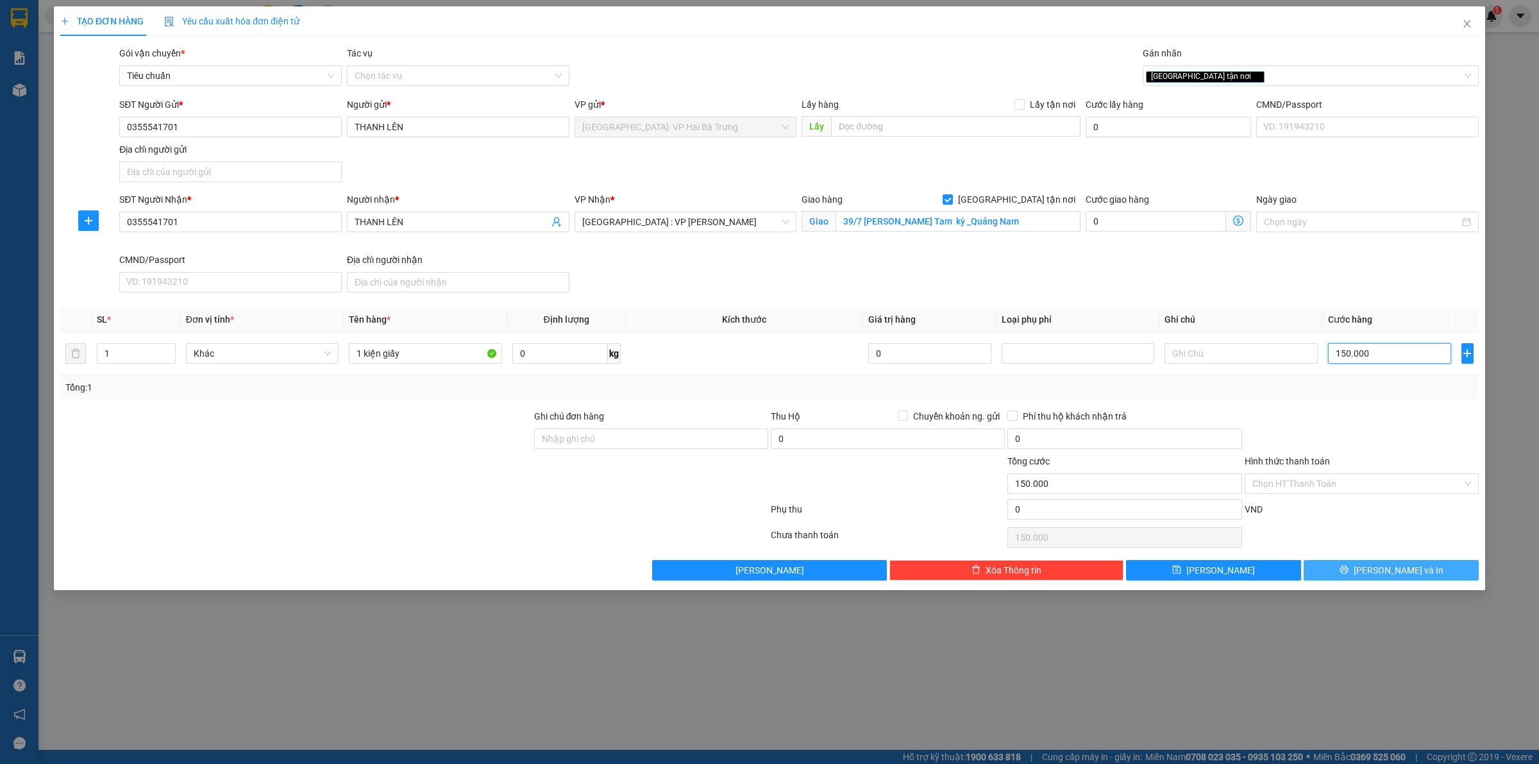
type input "150.000"
click at [1369, 563] on button "[PERSON_NAME] và In" at bounding box center [1391, 570] width 175 height 21
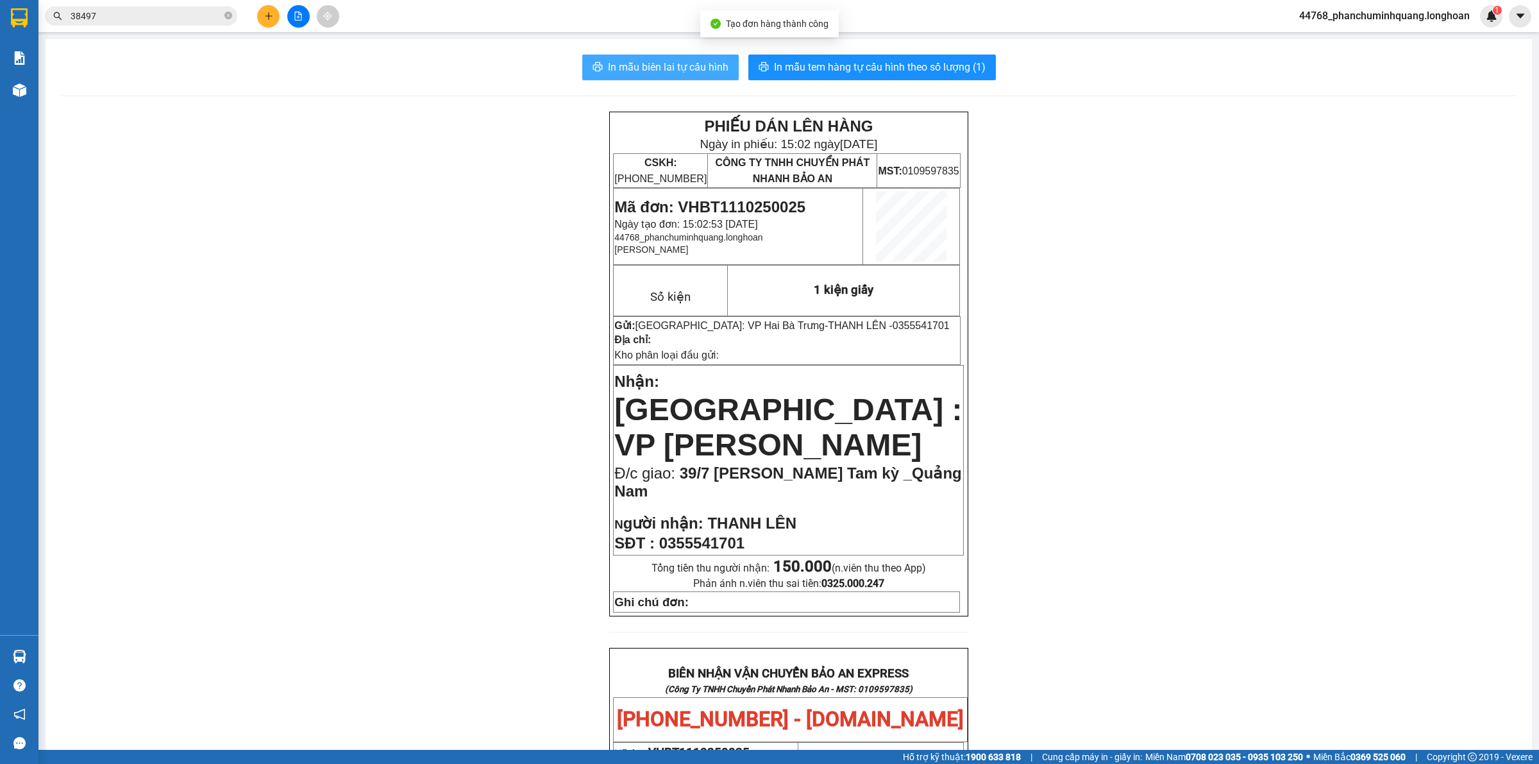
click at [625, 55] on button "In mẫu biên lai tự cấu hình" at bounding box center [660, 68] width 156 height 26
click at [918, 72] on span "In mẫu tem hàng tự cấu hình theo số lượng (1)" at bounding box center [880, 67] width 212 height 16
click at [707, 60] on span "In mẫu biên lai tự cấu hình" at bounding box center [668, 67] width 121 height 16
click at [267, 21] on button at bounding box center [268, 16] width 22 height 22
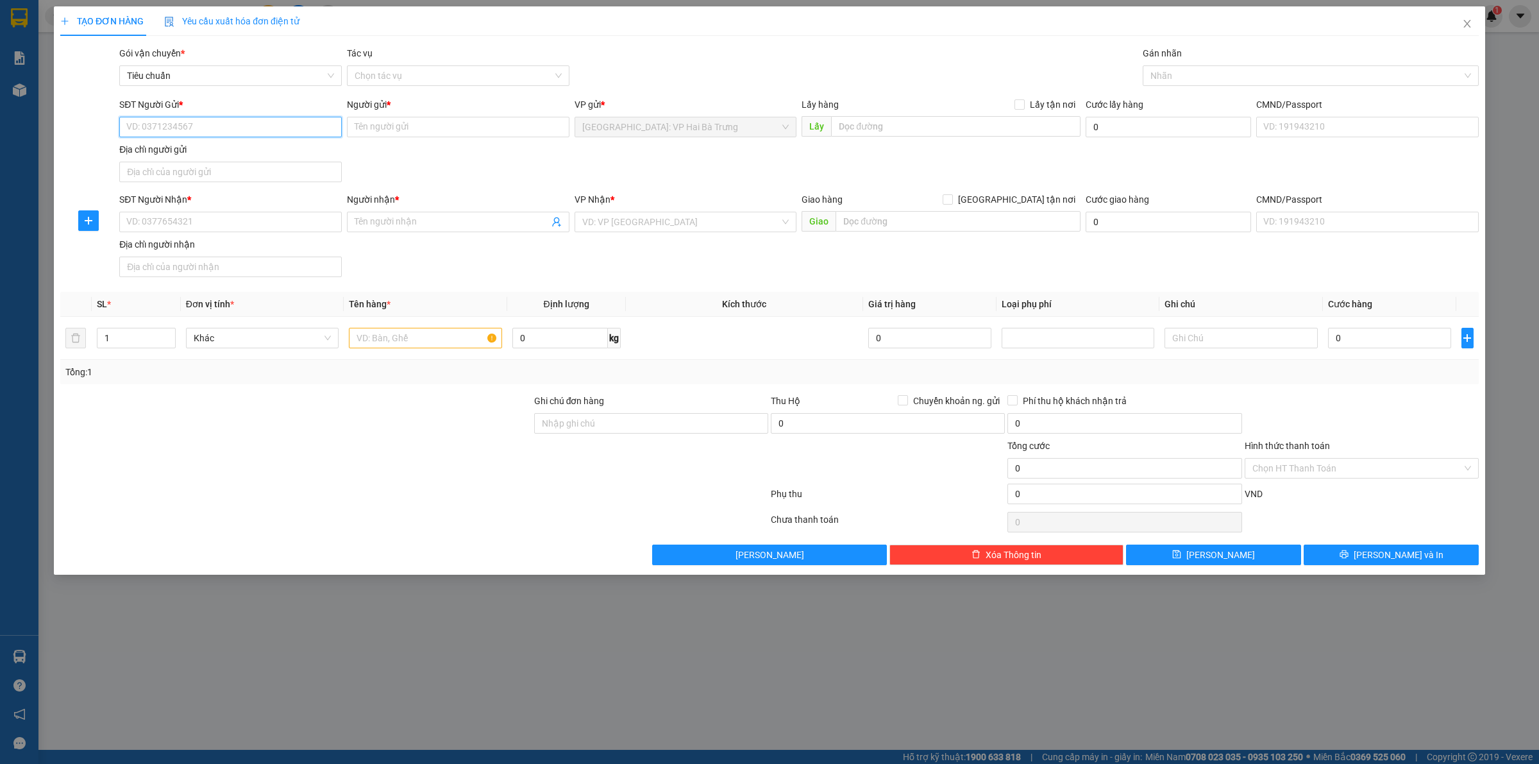
click at [199, 117] on input "SĐT Người Gửi *" at bounding box center [230, 127] width 223 height 21
type input "0981431110"
click at [425, 130] on input "Người gửi *" at bounding box center [458, 127] width 223 height 21
click at [314, 133] on input "0981431110" at bounding box center [230, 127] width 223 height 21
click at [271, 155] on div "0981431110 - Darling diva" at bounding box center [230, 153] width 207 height 14
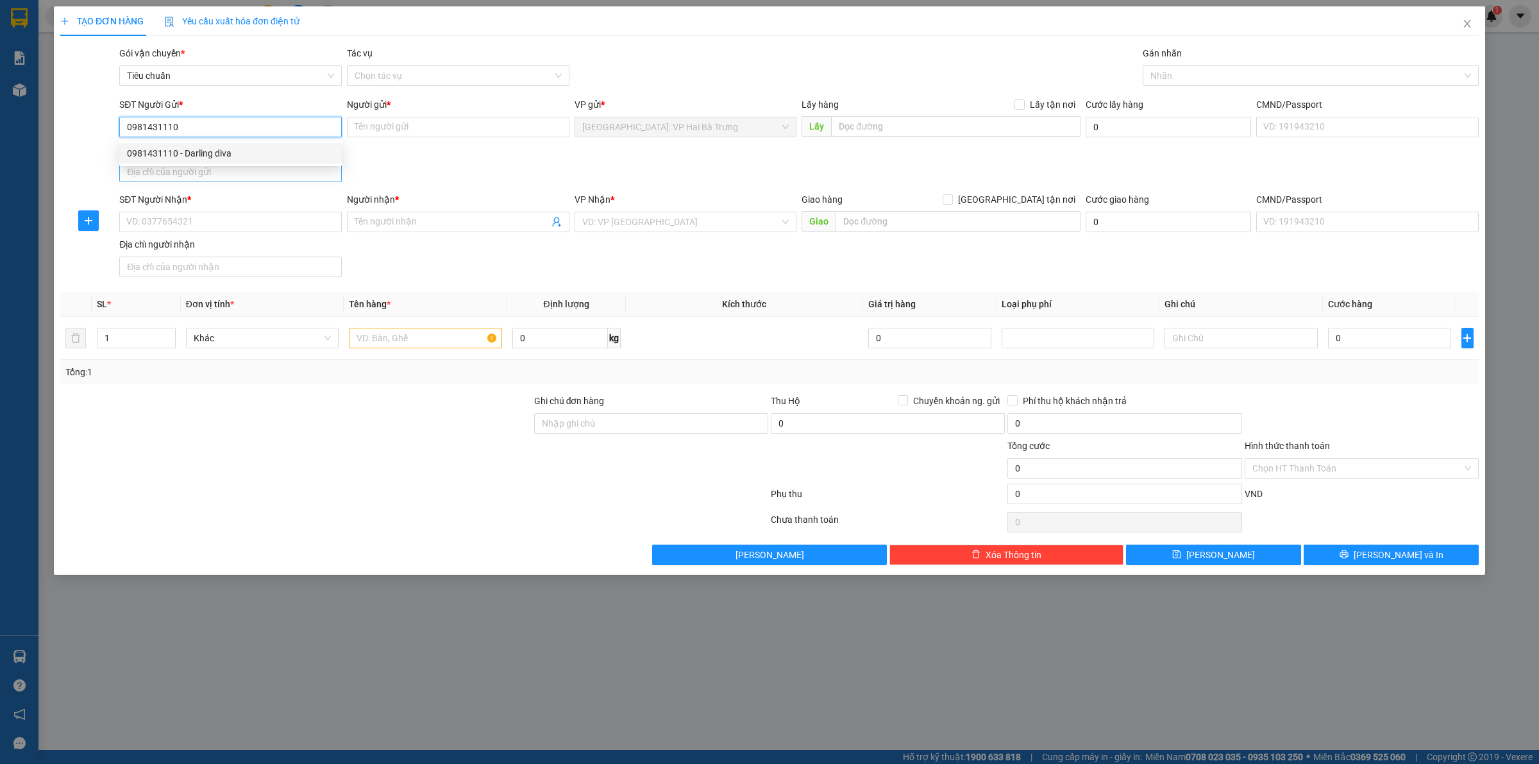
type input "Darling diva"
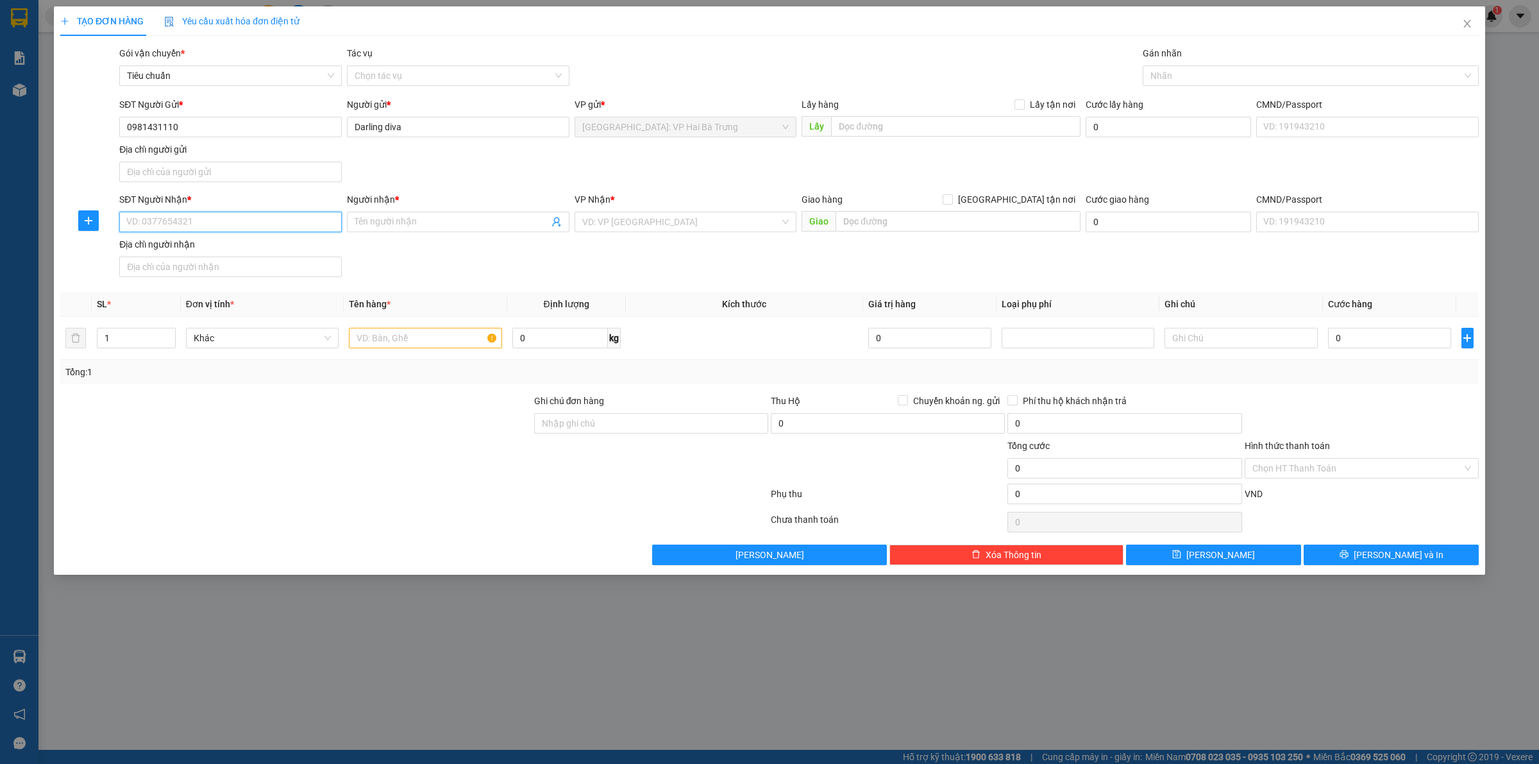
click at [287, 212] on input "SĐT Người Nhận *" at bounding box center [230, 222] width 223 height 21
type input "0986646725"
drag, startPoint x: 421, startPoint y: 225, endPoint x: 428, endPoint y: 222, distance: 8.3
click at [423, 224] on input "Người nhận *" at bounding box center [452, 222] width 194 height 14
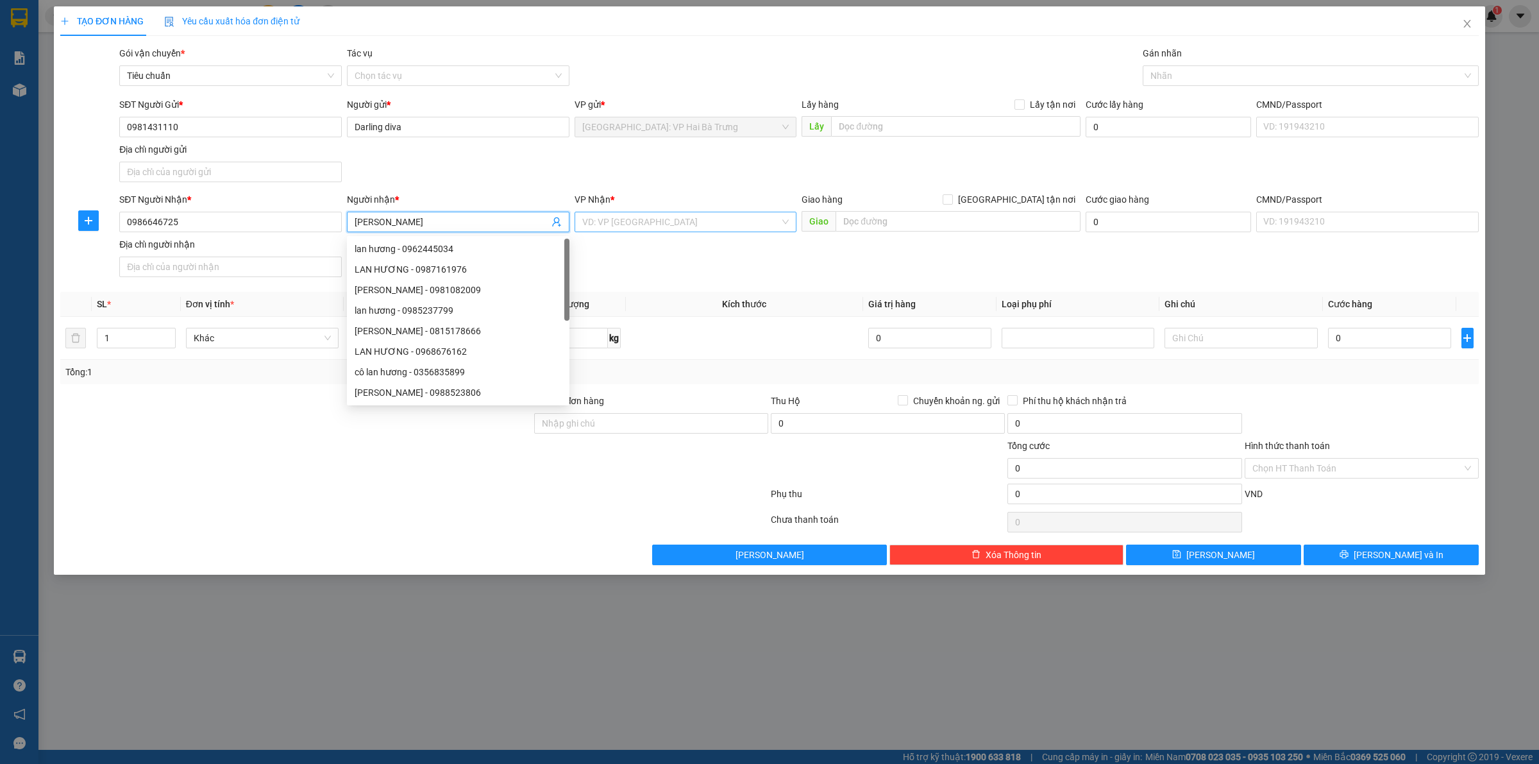
type input "[PERSON_NAME]"
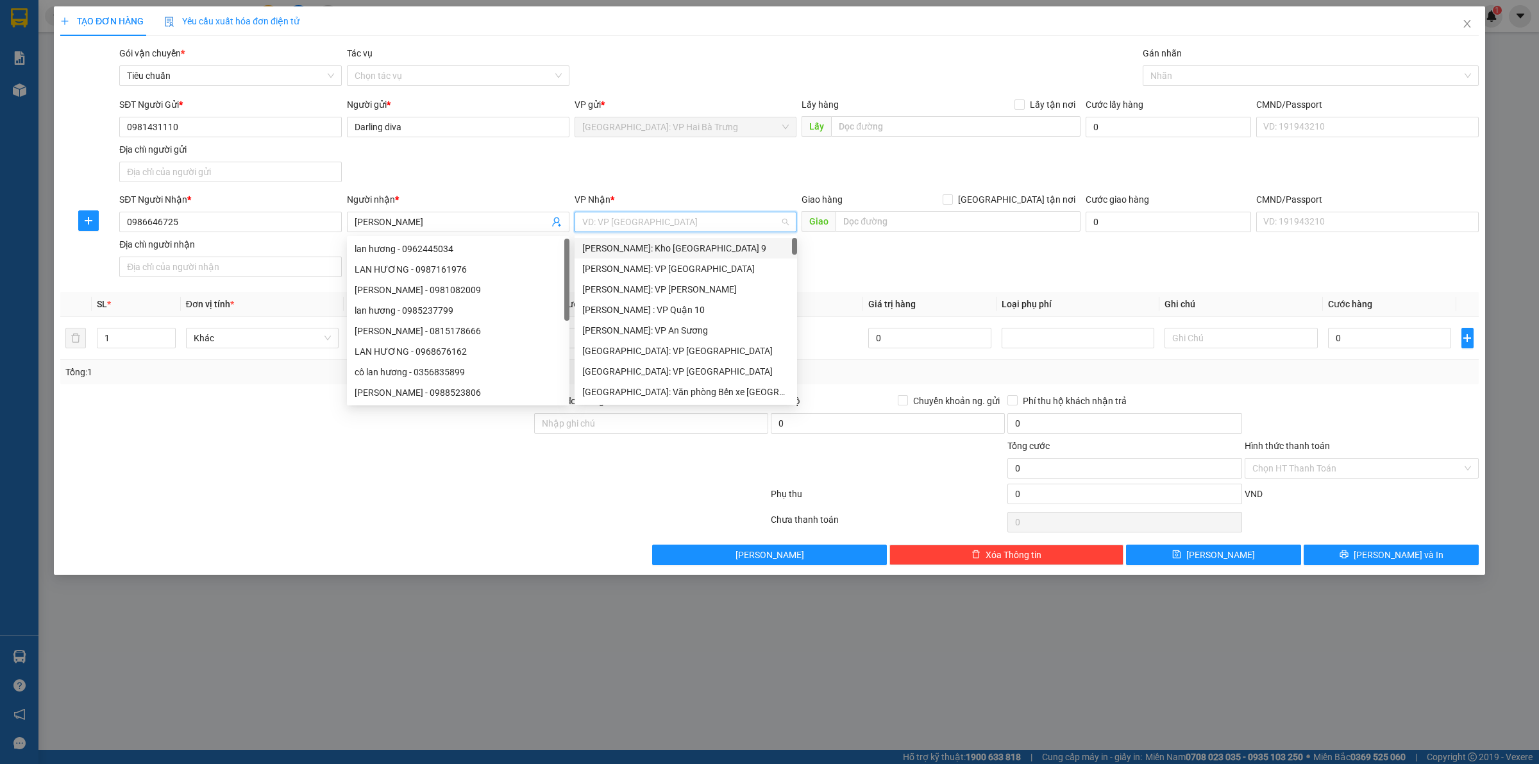
click at [744, 220] on input "search" at bounding box center [681, 221] width 198 height 19
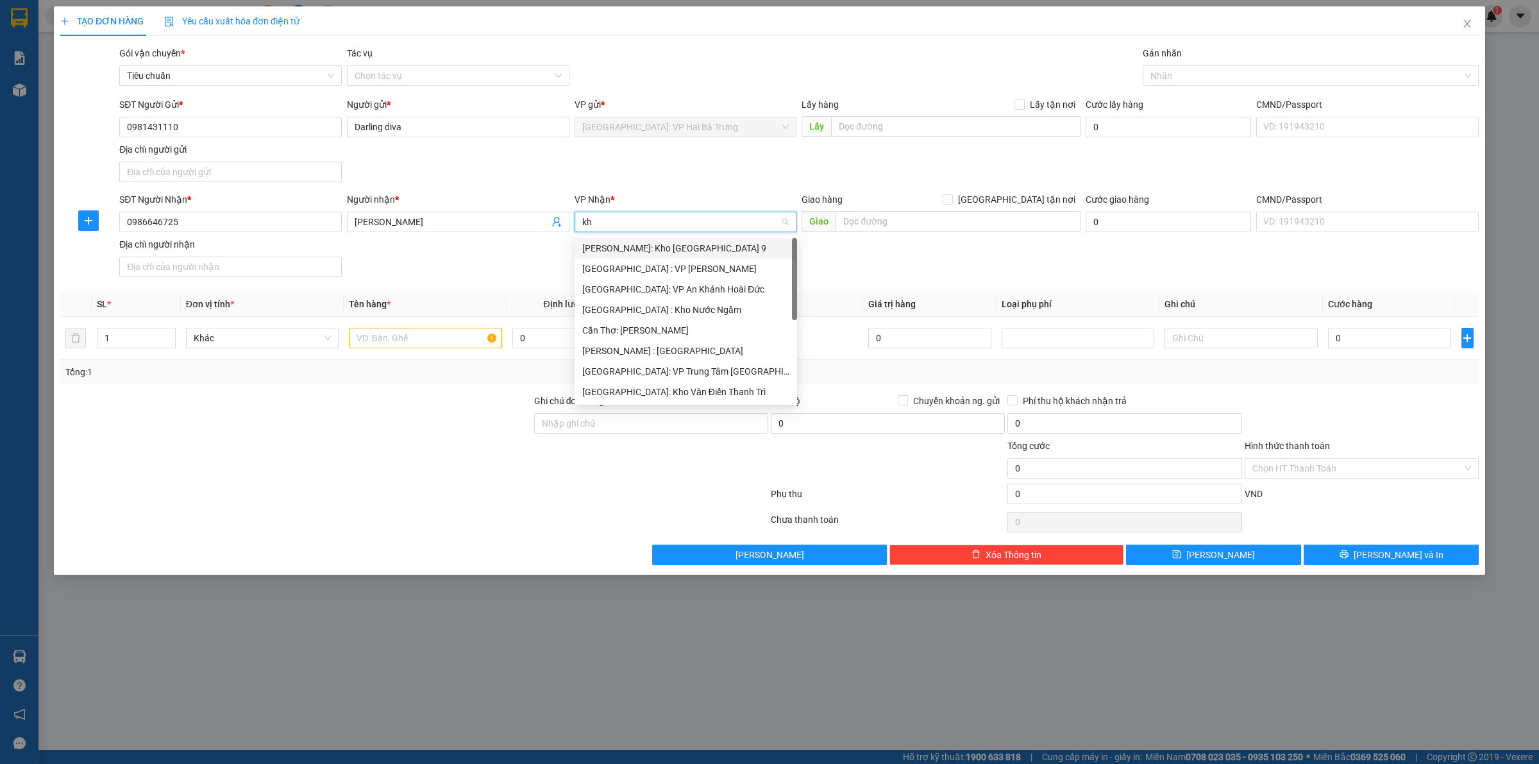
type input "kho"
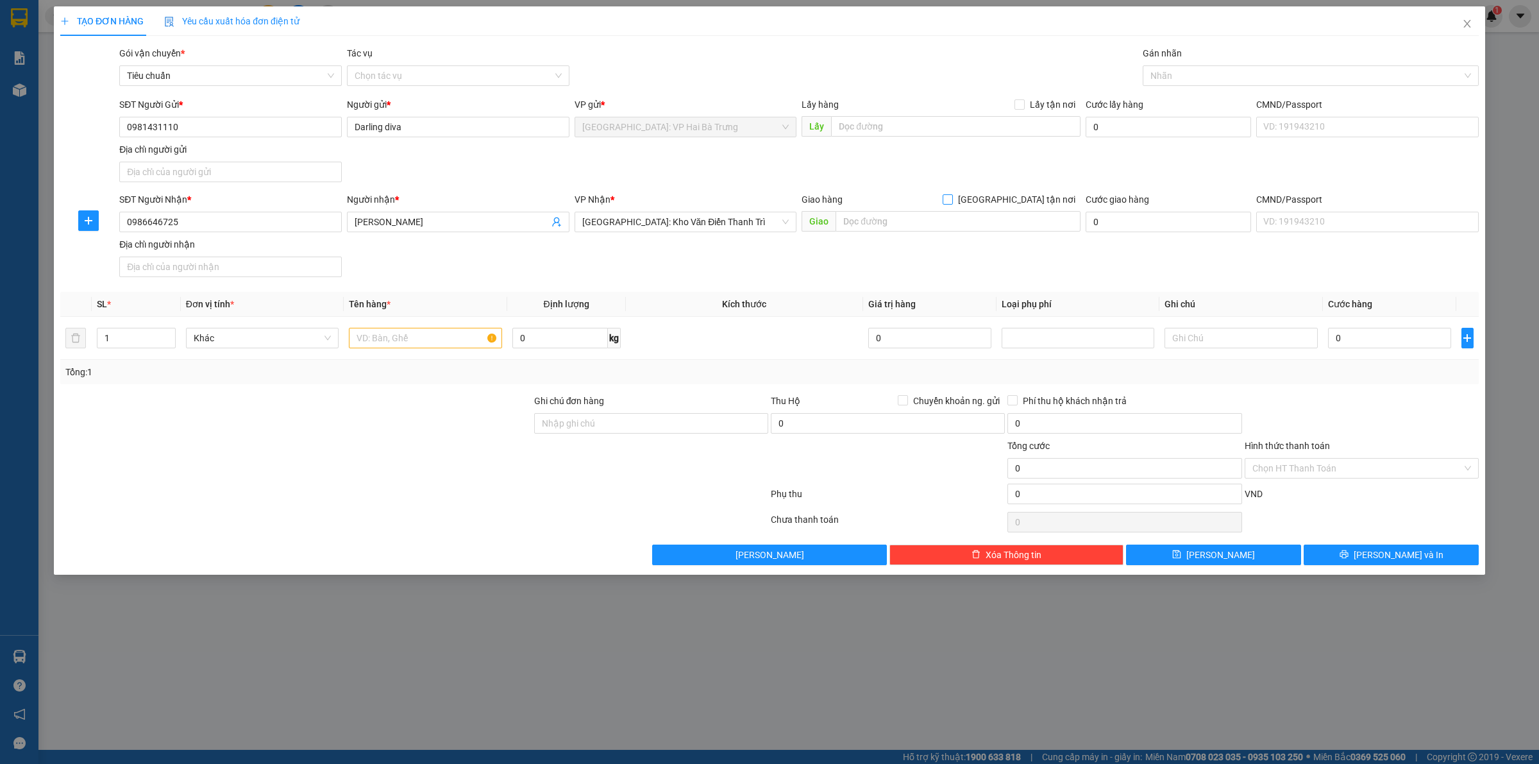
click at [1039, 193] on span "[GEOGRAPHIC_DATA] tận nơi" at bounding box center [1017, 199] width 128 height 14
click at [952, 194] on input "[GEOGRAPHIC_DATA] tận nơi" at bounding box center [947, 198] width 9 height 9
checkbox input "true"
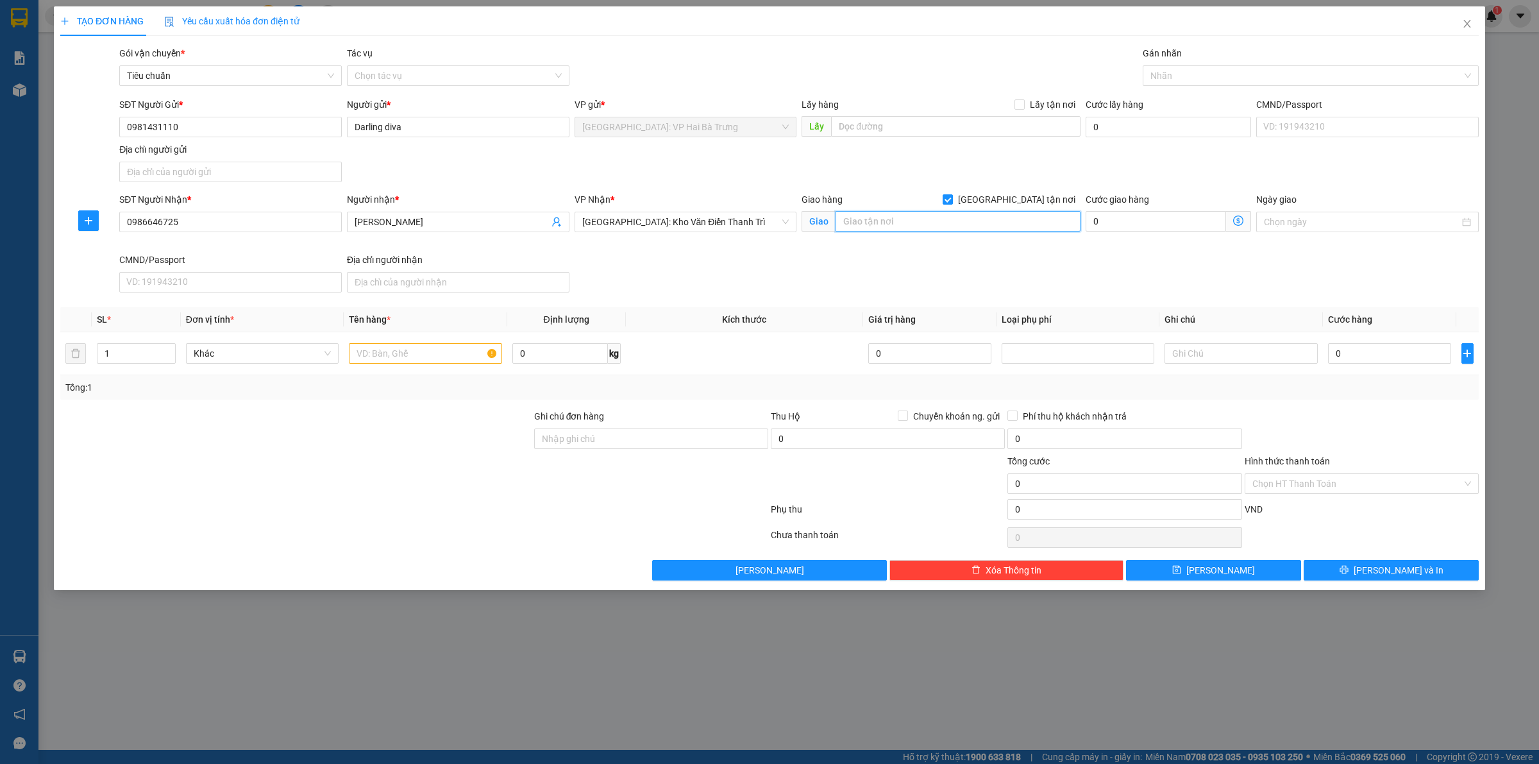
click at [1027, 224] on input "text" at bounding box center [958, 221] width 245 height 21
click at [418, 355] on input "text" at bounding box center [425, 353] width 153 height 21
click at [1198, 76] on div at bounding box center [1304, 75] width 317 height 15
type input "1 kiện bọc túi nhựa"
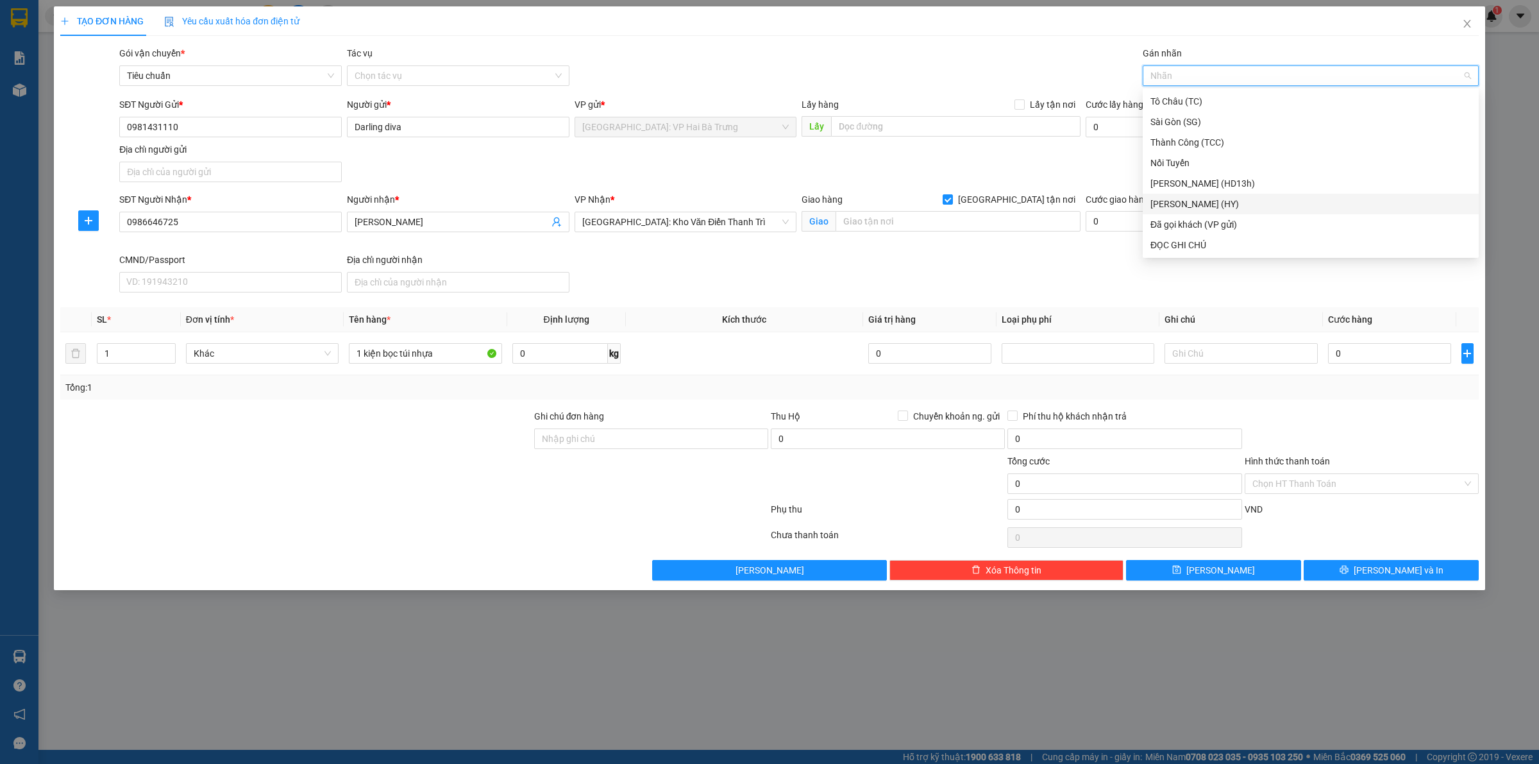
click at [901, 53] on div "Gói vận chuyển * Tiêu chuẩn Tác vụ Chọn tác vụ Gán nhãn Nhãn" at bounding box center [799, 68] width 1365 height 45
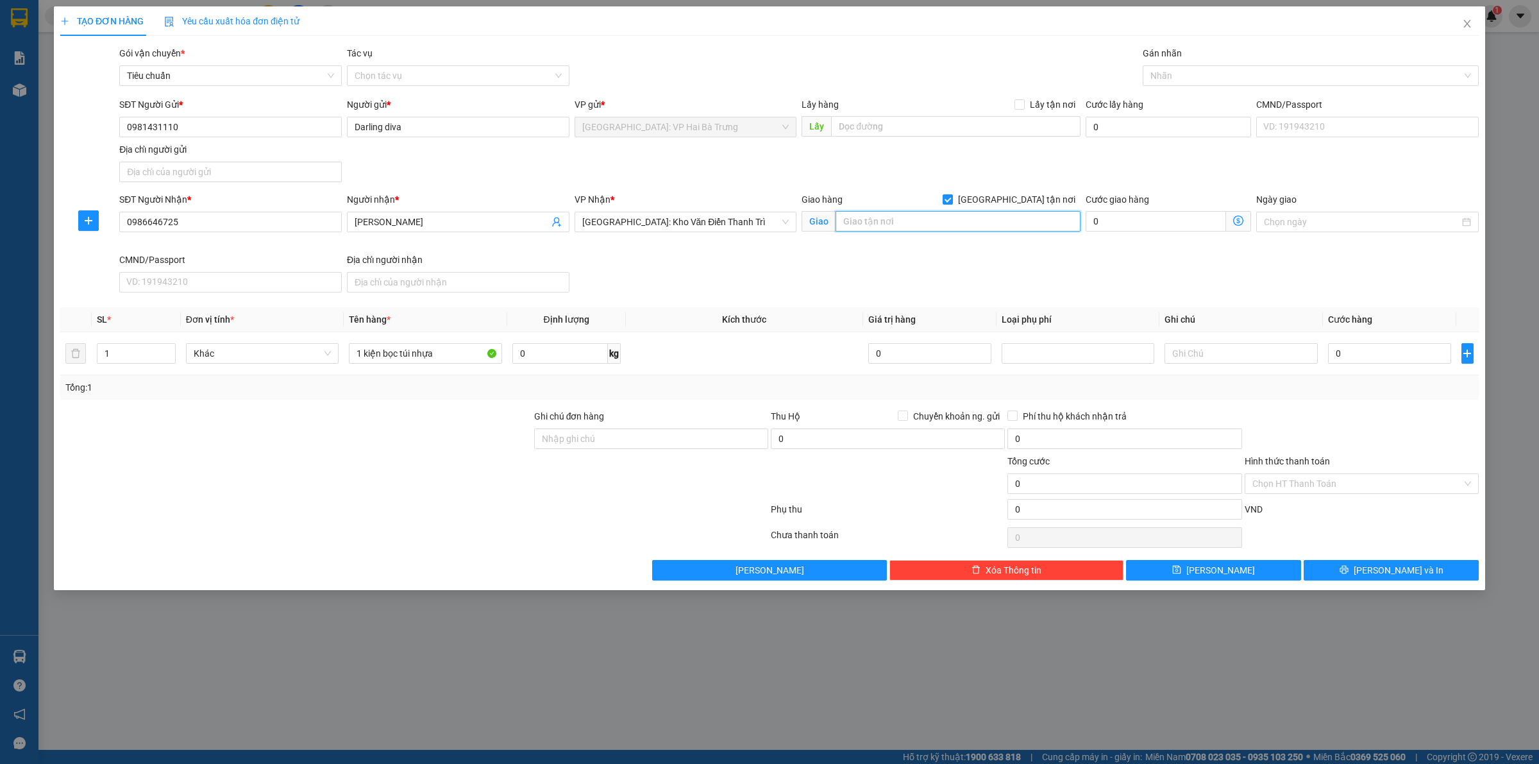
click at [892, 219] on input "text" at bounding box center [958, 221] width 245 height 21
click at [1188, 71] on div at bounding box center [1304, 75] width 317 height 15
type input "khu phố [GEOGRAPHIC_DATA], [GEOGRAPHIC_DATA], [GEOGRAPHIC_DATA], [GEOGRAPHIC_DA…"
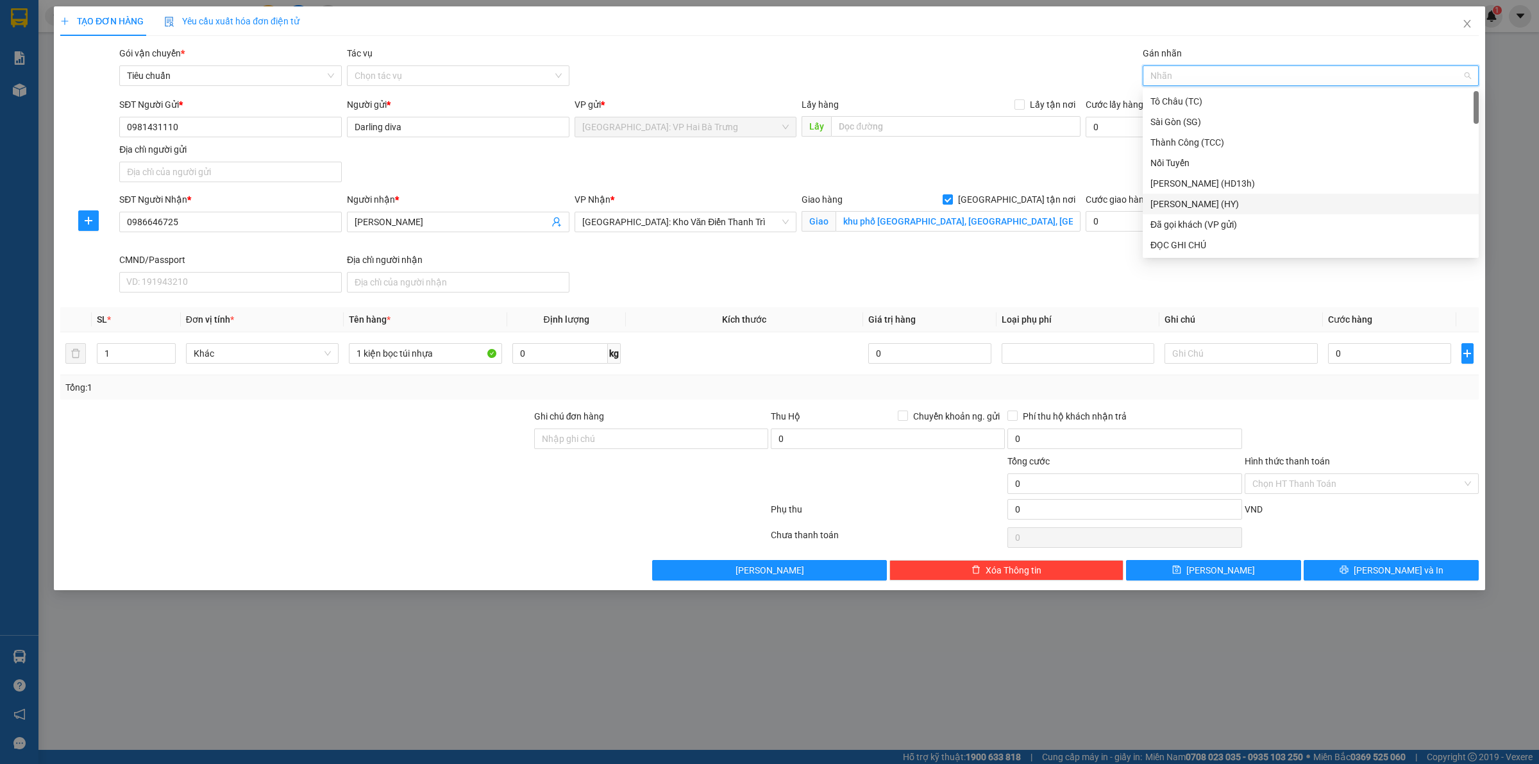
type input "G"
click at [1191, 244] on div "[GEOGRAPHIC_DATA] tận nơi" at bounding box center [1310, 245] width 321 height 14
click at [1355, 360] on input "0" at bounding box center [1389, 353] width 123 height 21
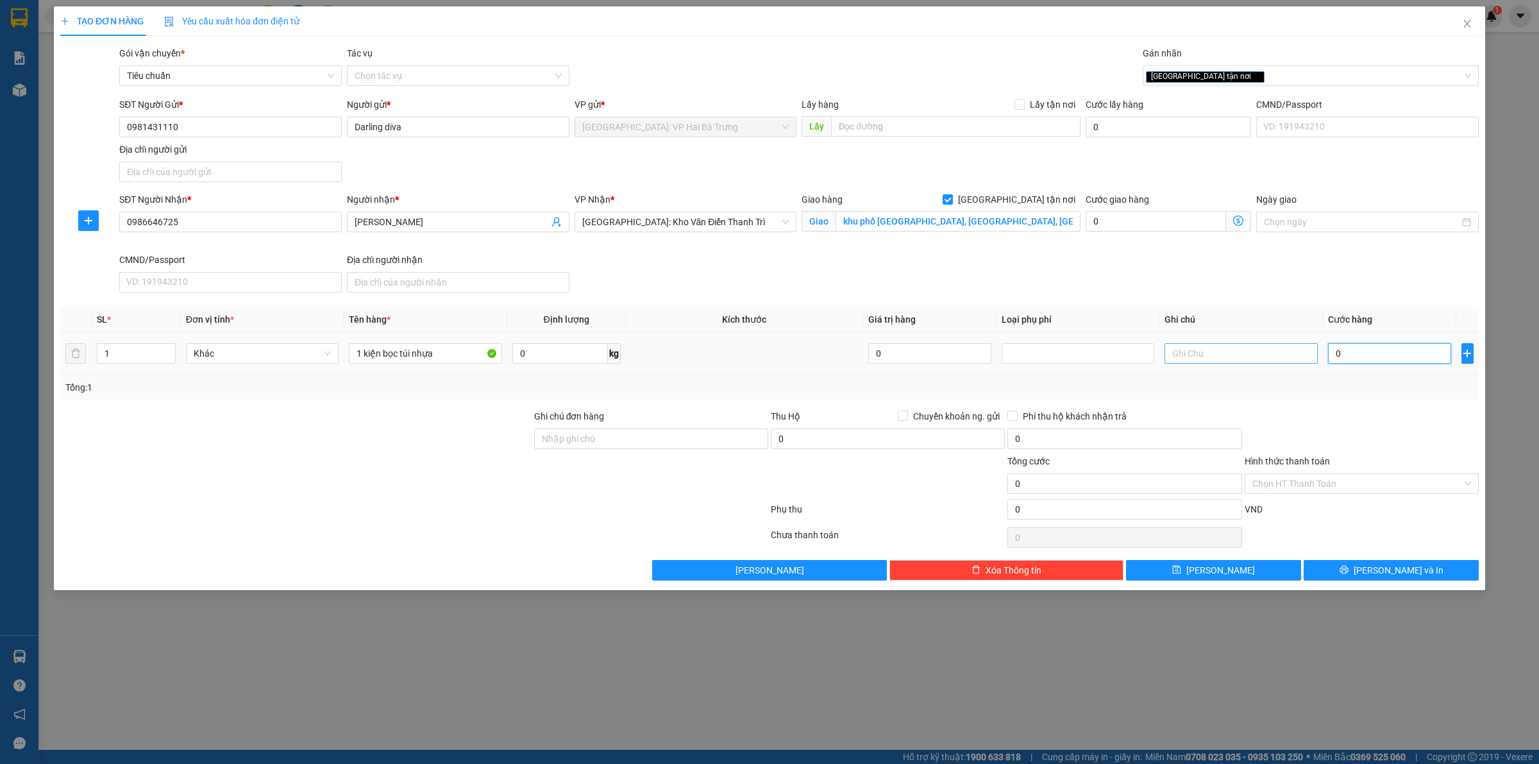
type input "1"
type input "10"
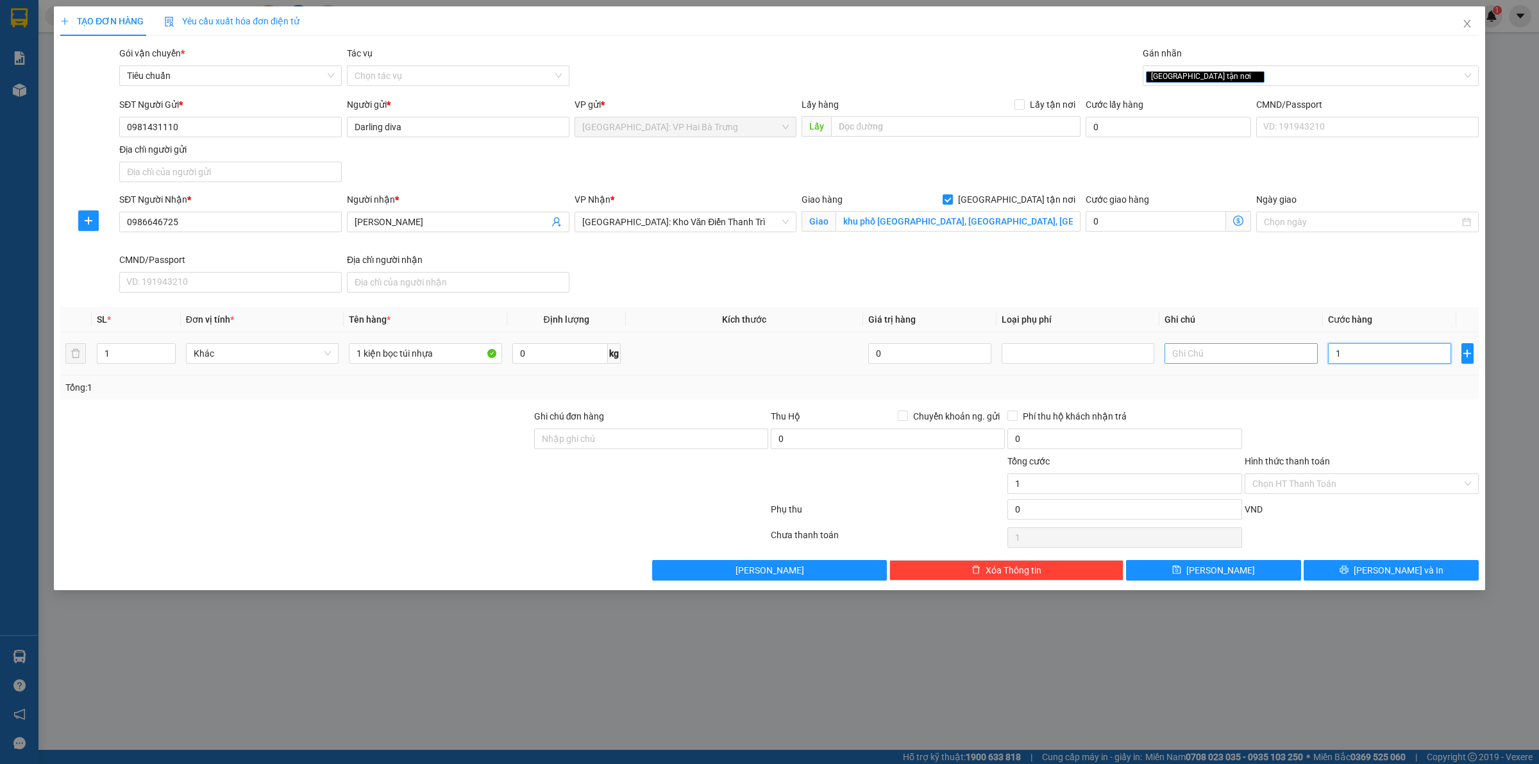
type input "10"
type input "100"
type input "1.000"
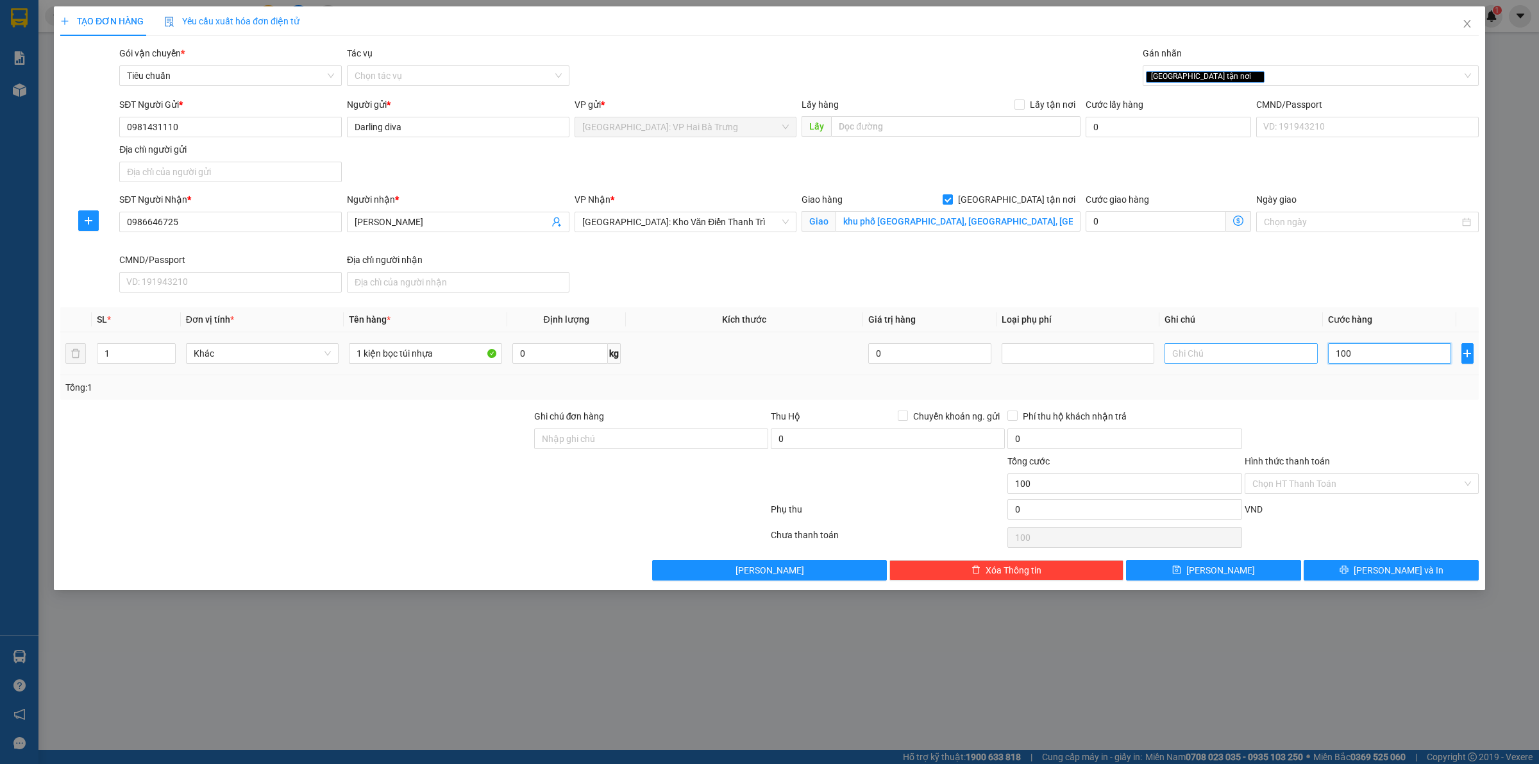
type input "1.000"
type input "10.000"
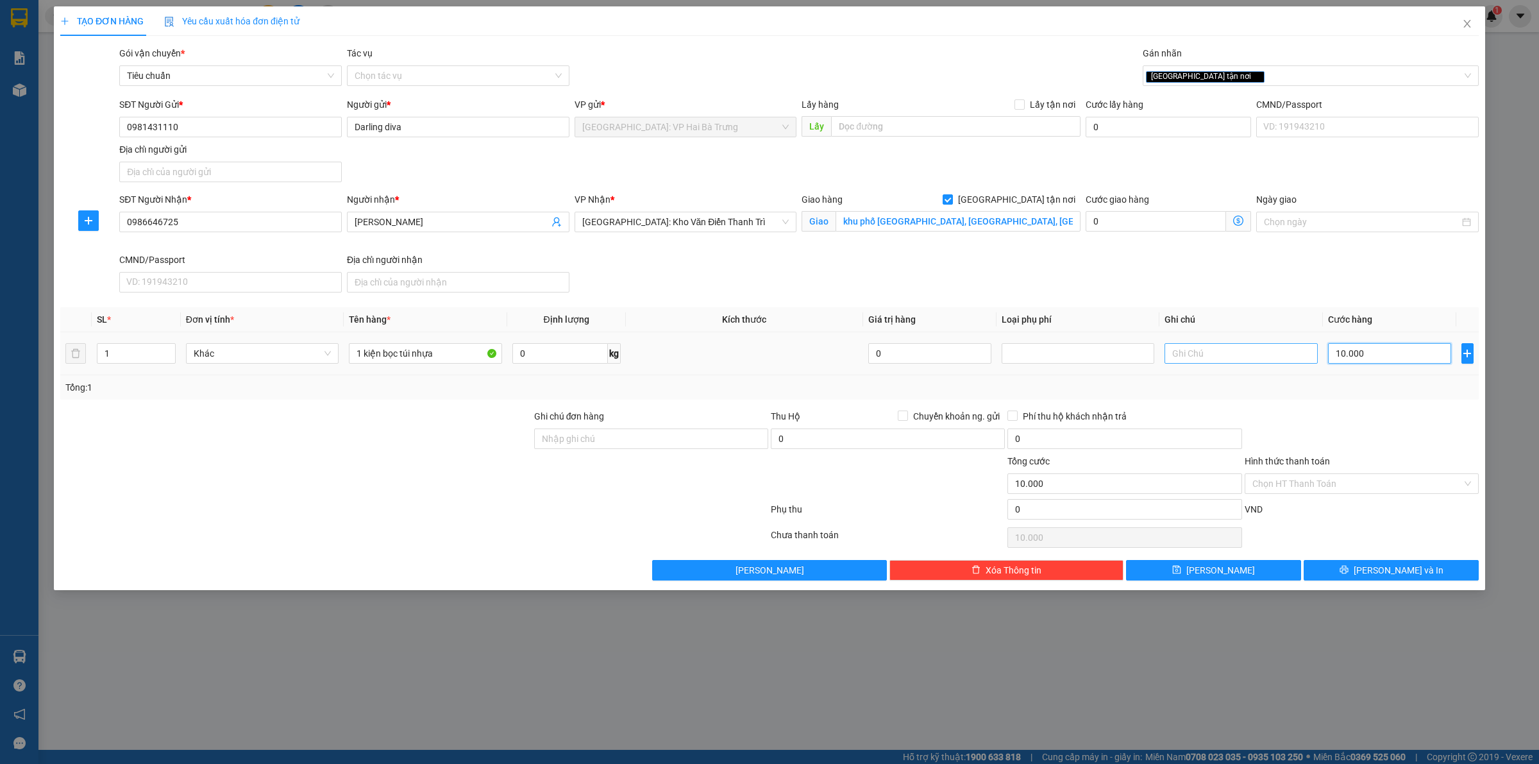
type input "100.000"
click at [1265, 491] on input "Hình thức thanh toán" at bounding box center [1357, 483] width 210 height 19
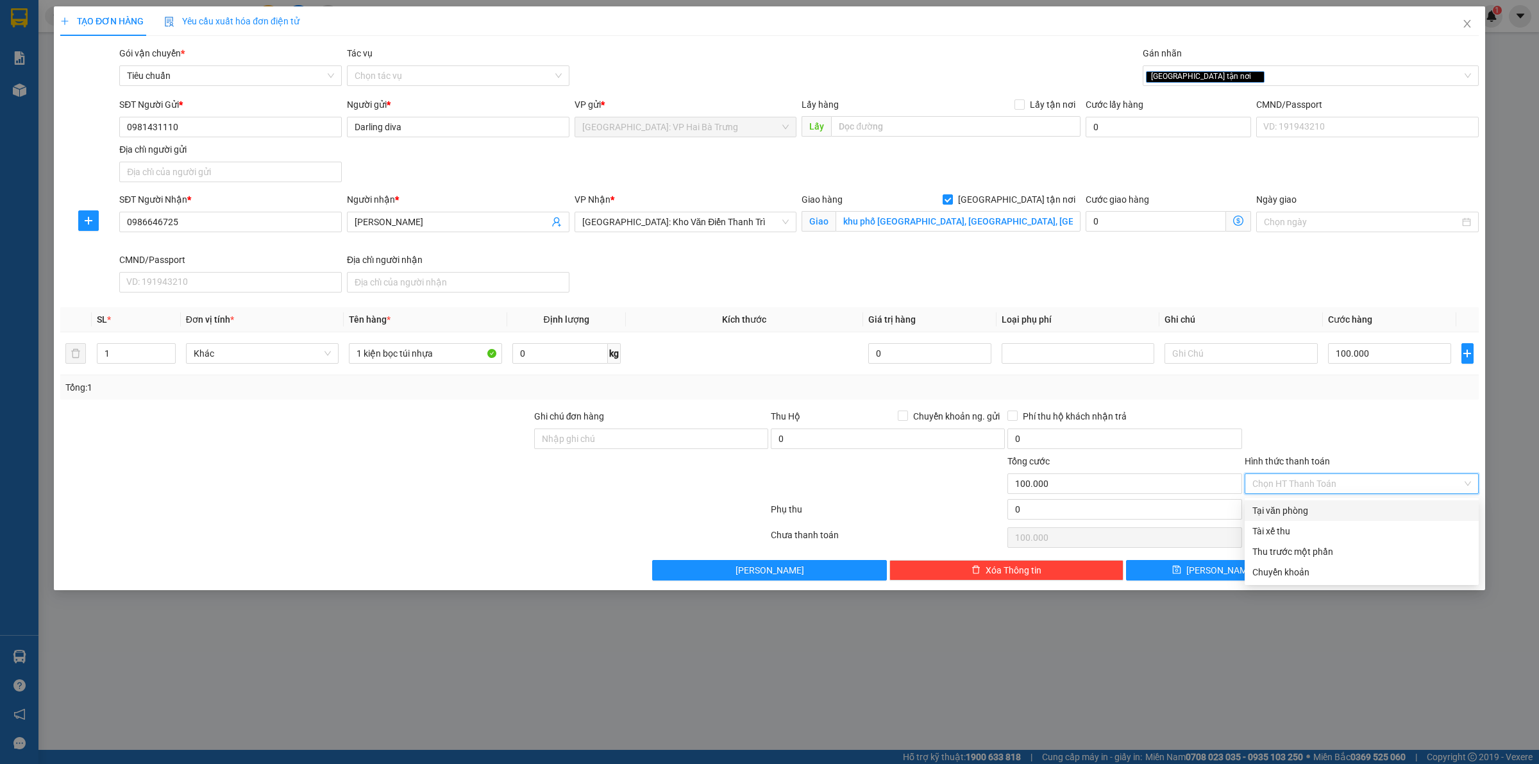
click at [1273, 507] on div "Tại văn phòng" at bounding box center [1361, 510] width 219 height 14
type input "0"
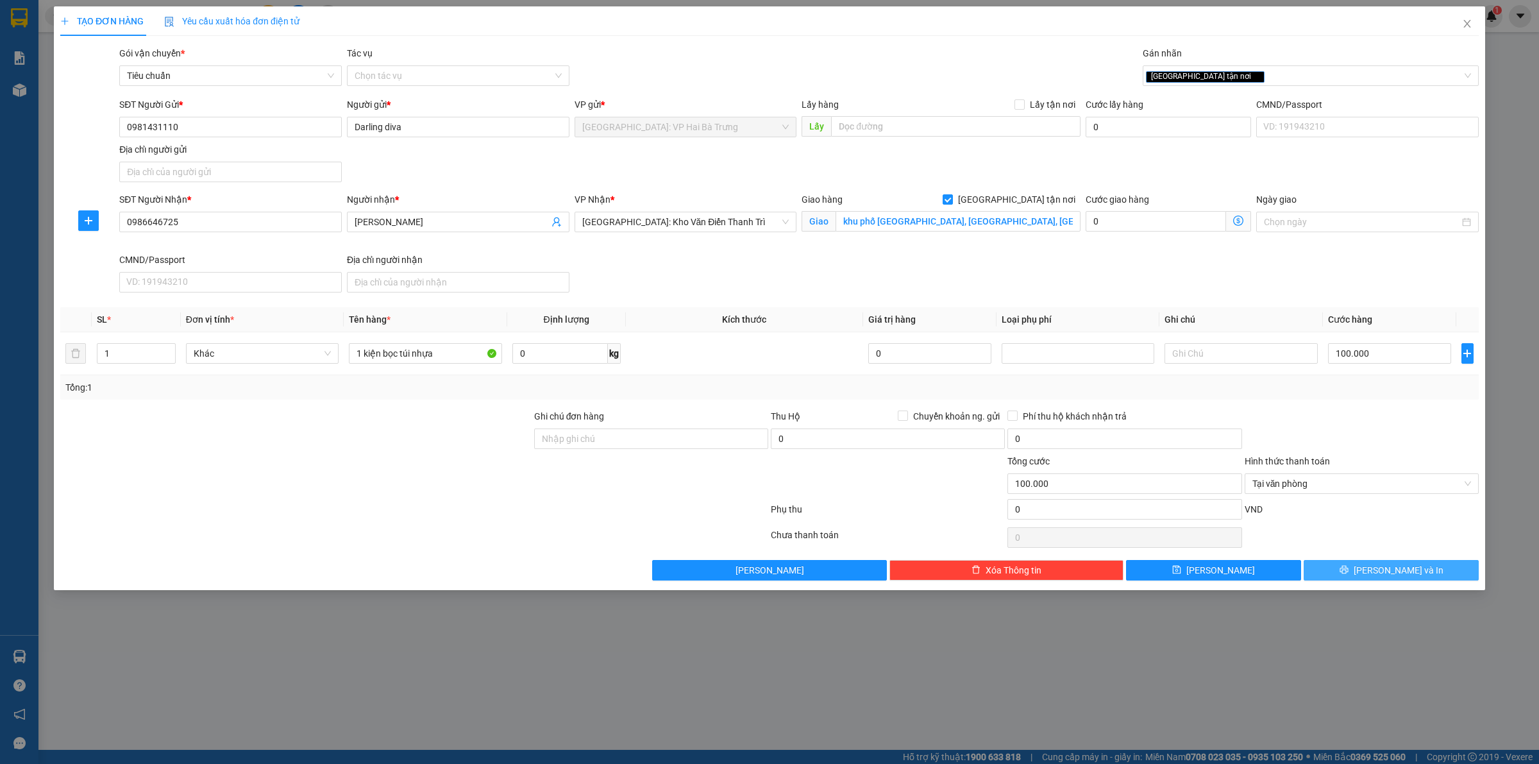
click at [1321, 566] on button "[PERSON_NAME] và In" at bounding box center [1391, 570] width 175 height 21
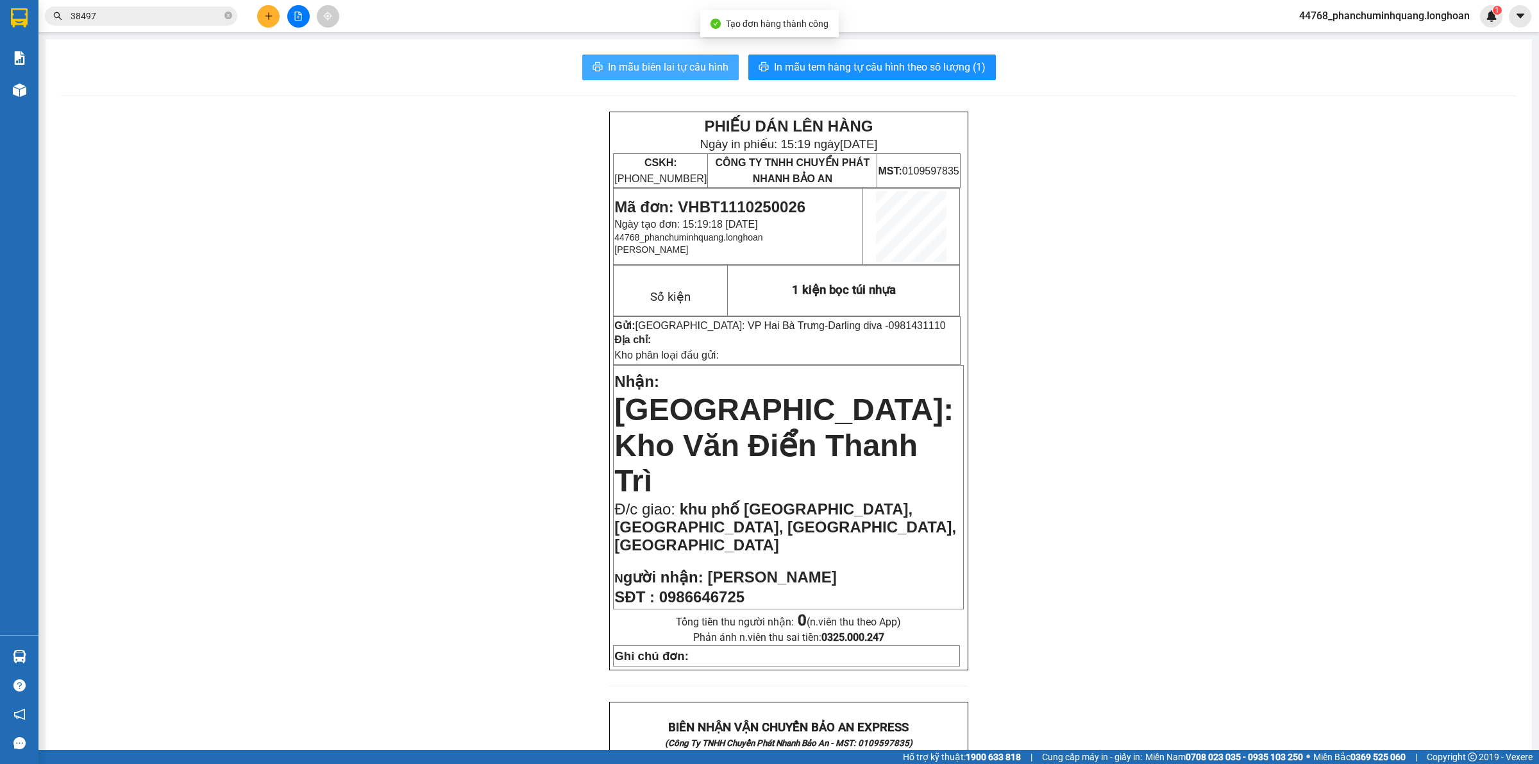
click at [664, 58] on button "In mẫu biên lai tự cấu hình" at bounding box center [660, 68] width 156 height 26
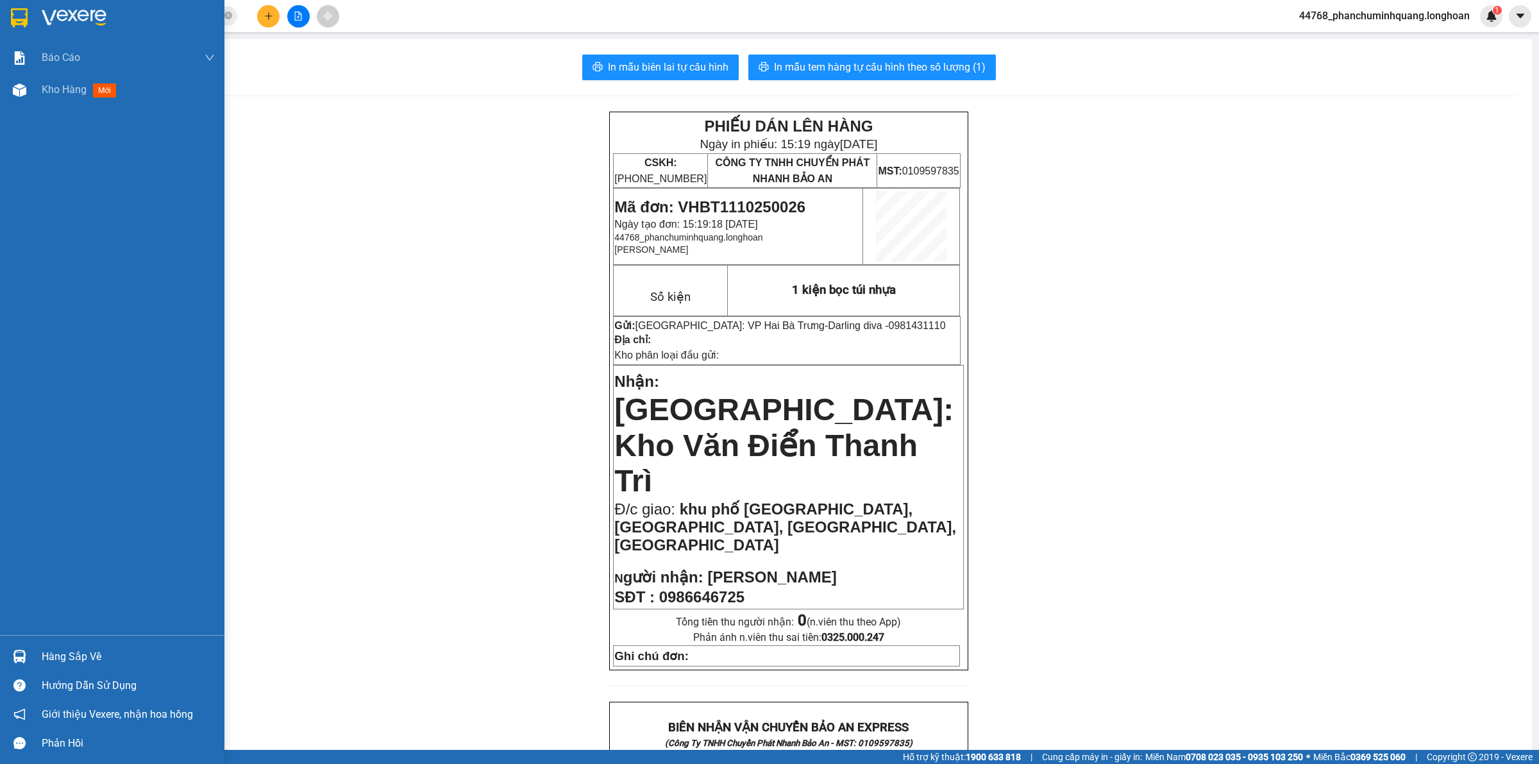
click at [1, 24] on div at bounding box center [112, 21] width 224 height 42
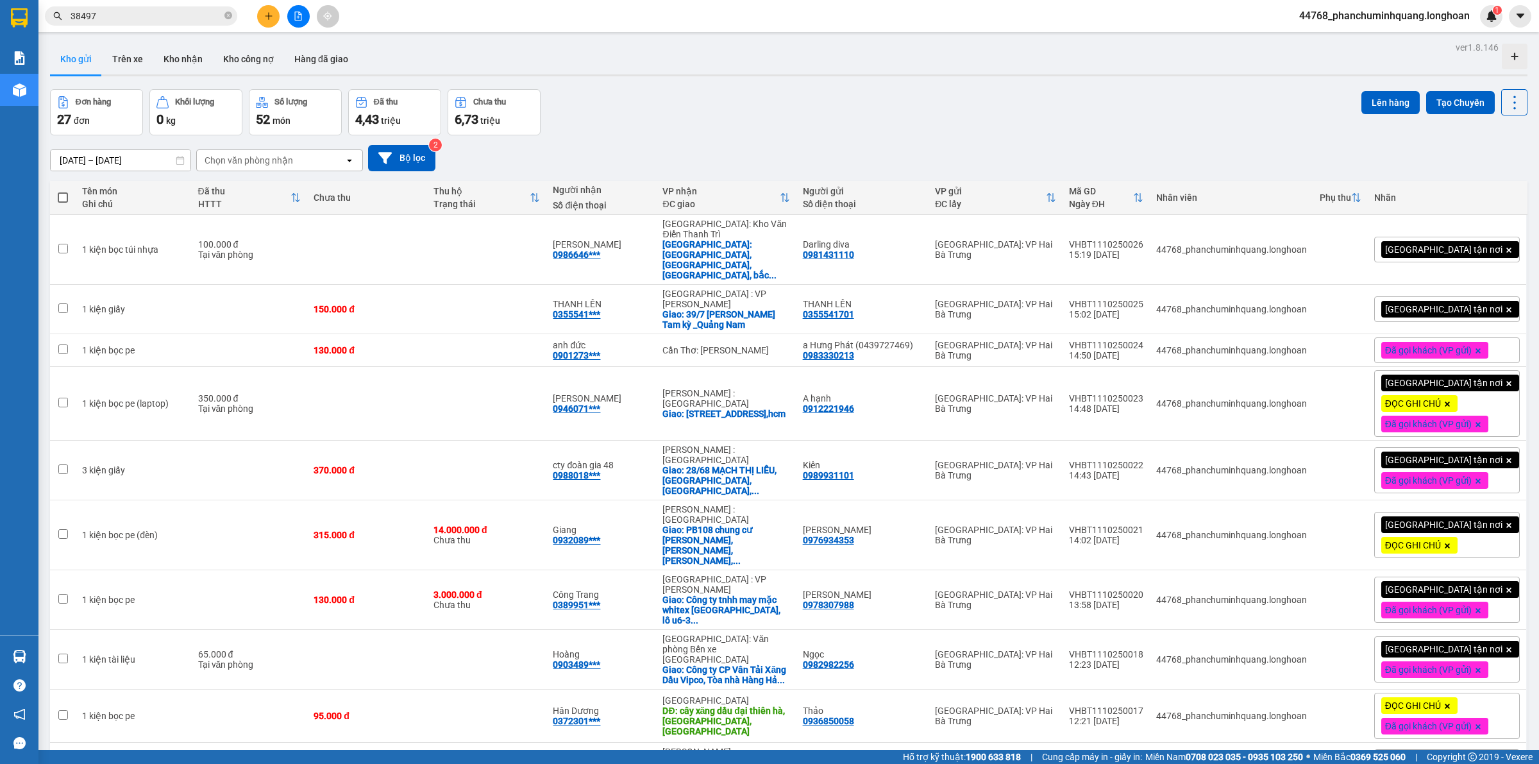
click at [1413, 303] on span "[GEOGRAPHIC_DATA] tận nơi" at bounding box center [1443, 309] width 117 height 12
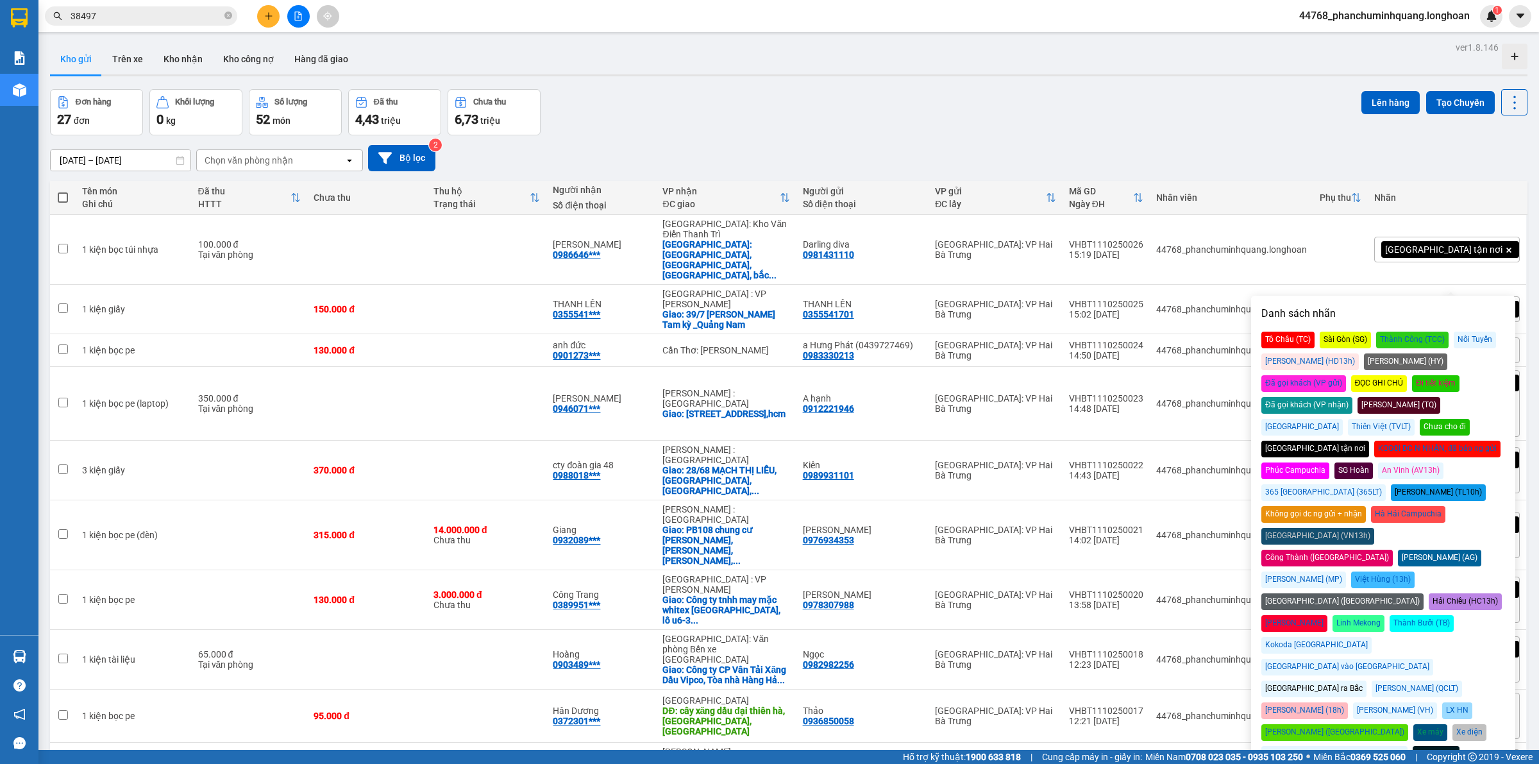
click at [1346, 375] on div "Đã gọi khách (VP gửi)" at bounding box center [1303, 383] width 85 height 17
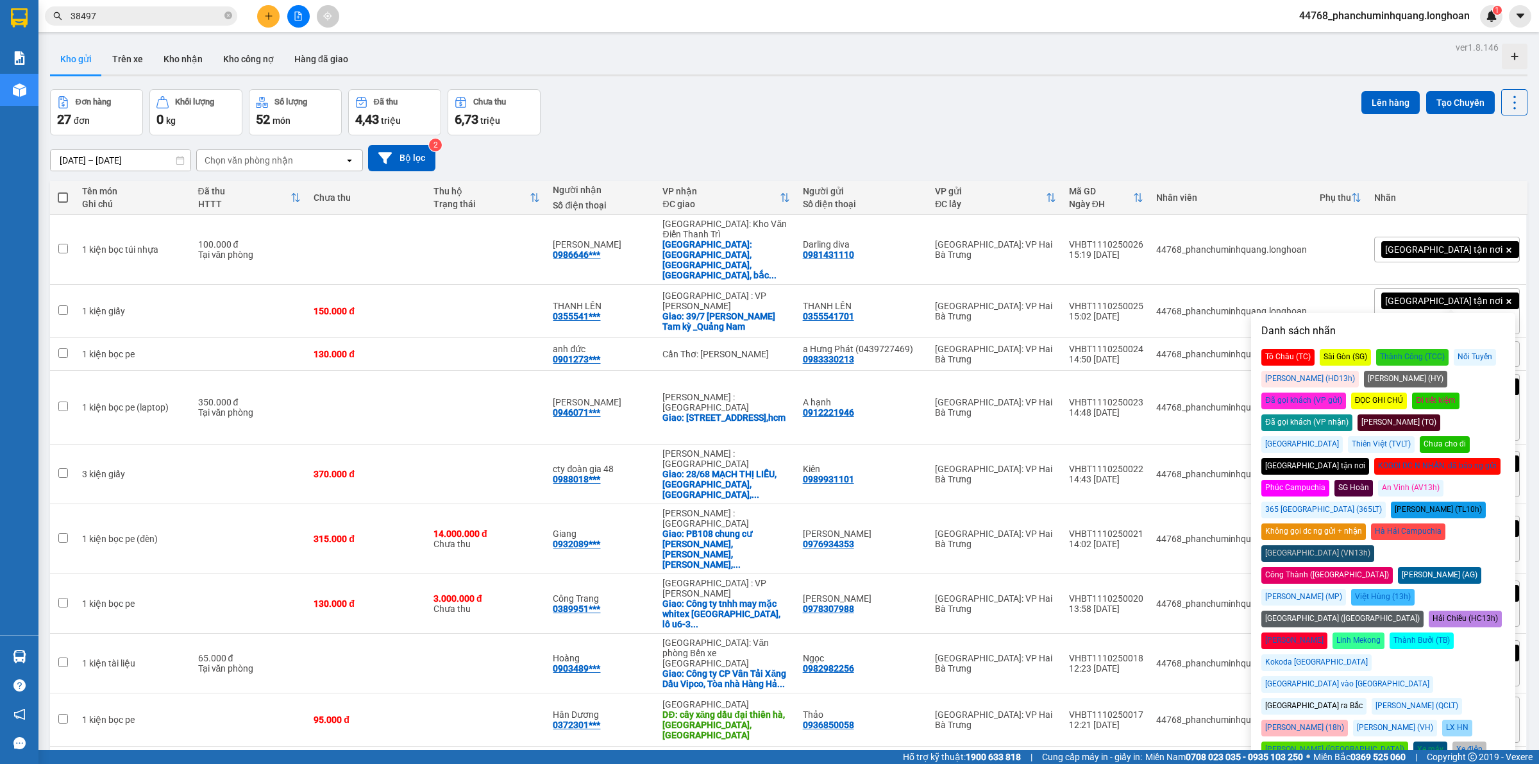
click at [1421, 241] on div "[GEOGRAPHIC_DATA] tận nơi" at bounding box center [1450, 249] width 138 height 17
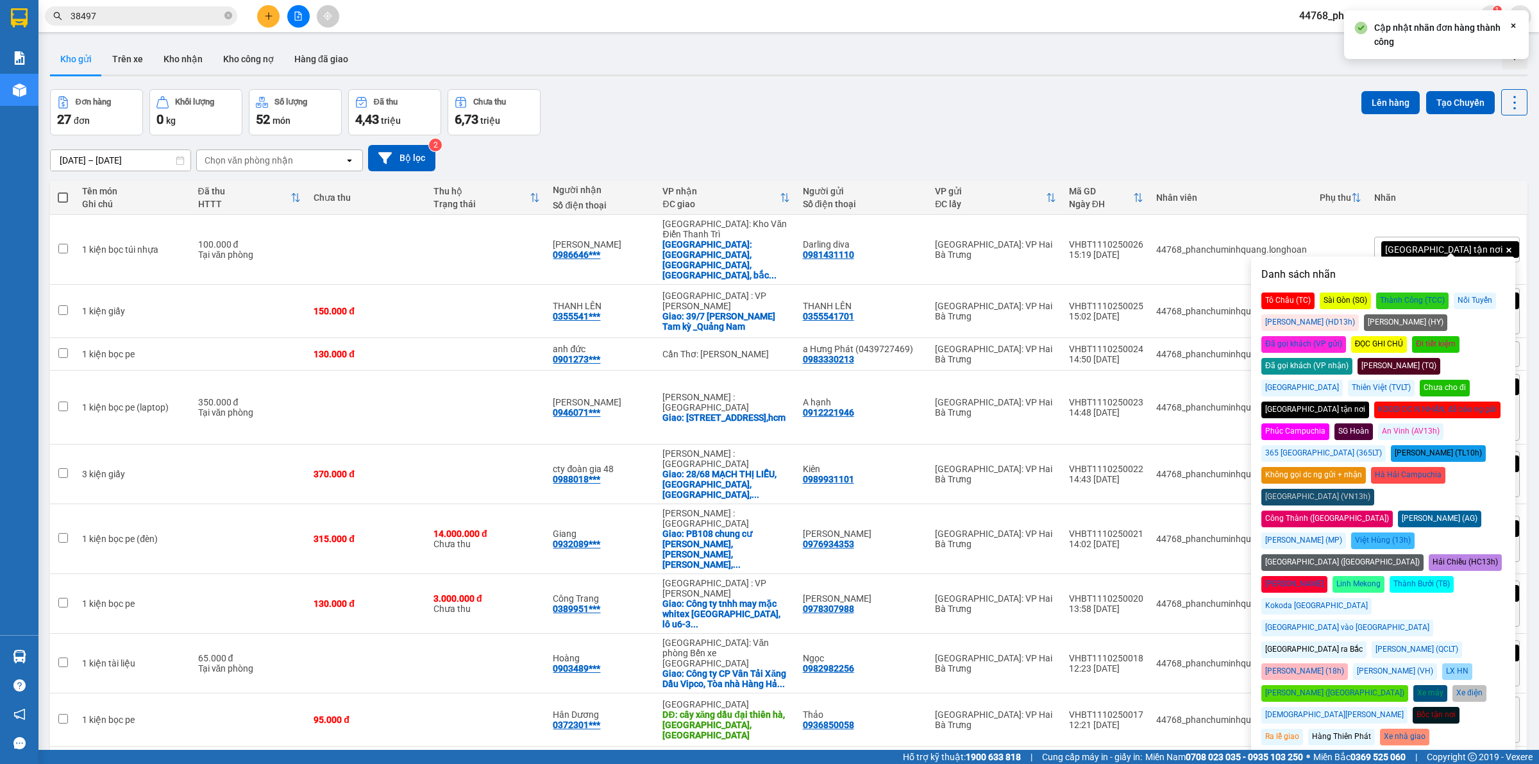
drag, startPoint x: 1416, startPoint y: 323, endPoint x: 1360, endPoint y: 277, distance: 72.0
click at [1346, 336] on div "Đã gọi khách (VP gửi)" at bounding box center [1303, 344] width 85 height 17
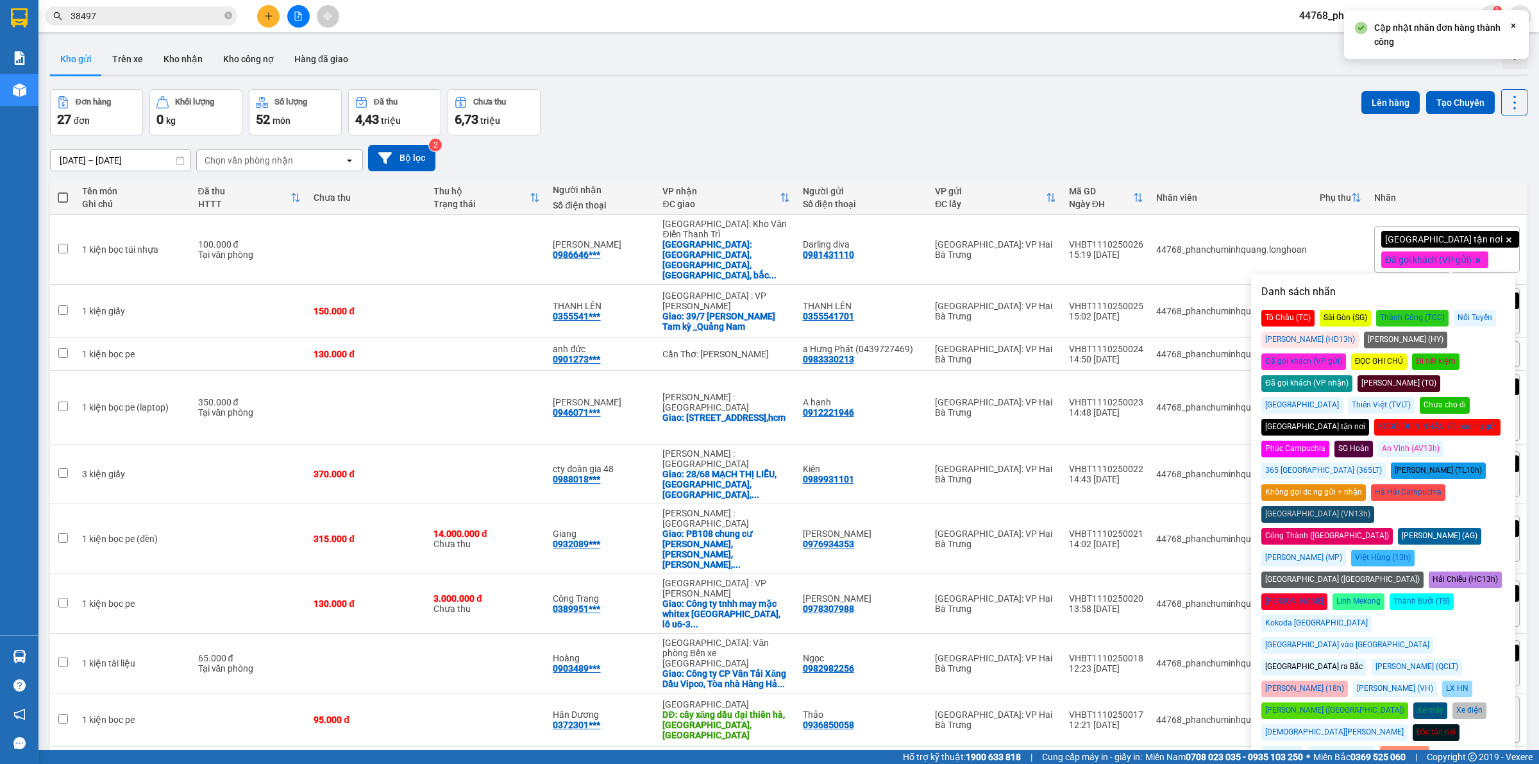
click at [1270, 133] on div "Đơn hàng 27 đơn Khối lượng 0 kg Số lượng 52 món Đã thu 4,43 triệu Chưa thu 6,73…" at bounding box center [788, 112] width 1477 height 46
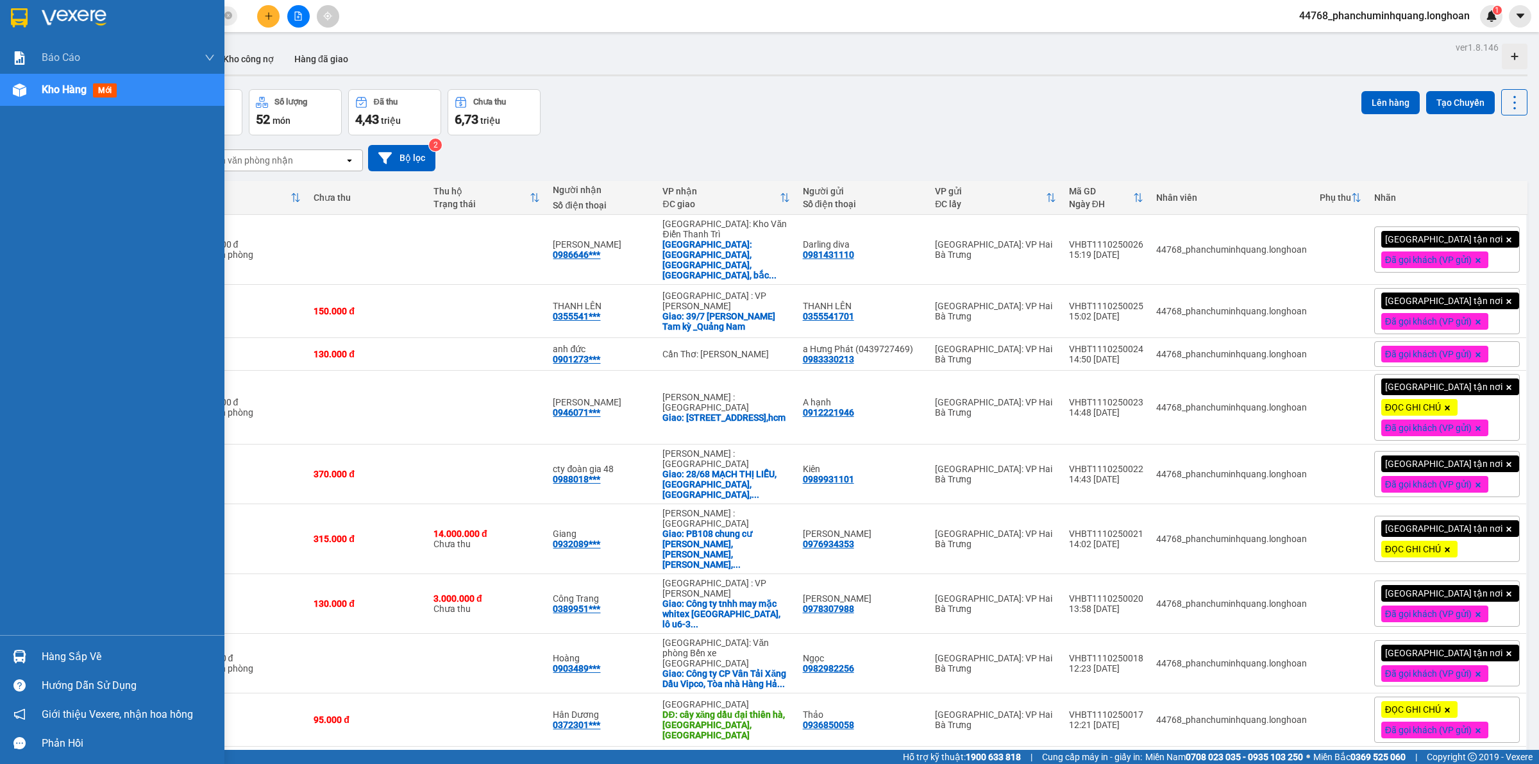
drag, startPoint x: 17, startPoint y: 12, endPoint x: 26, endPoint y: 6, distance: 10.3
click at [18, 10] on img at bounding box center [19, 17] width 17 height 19
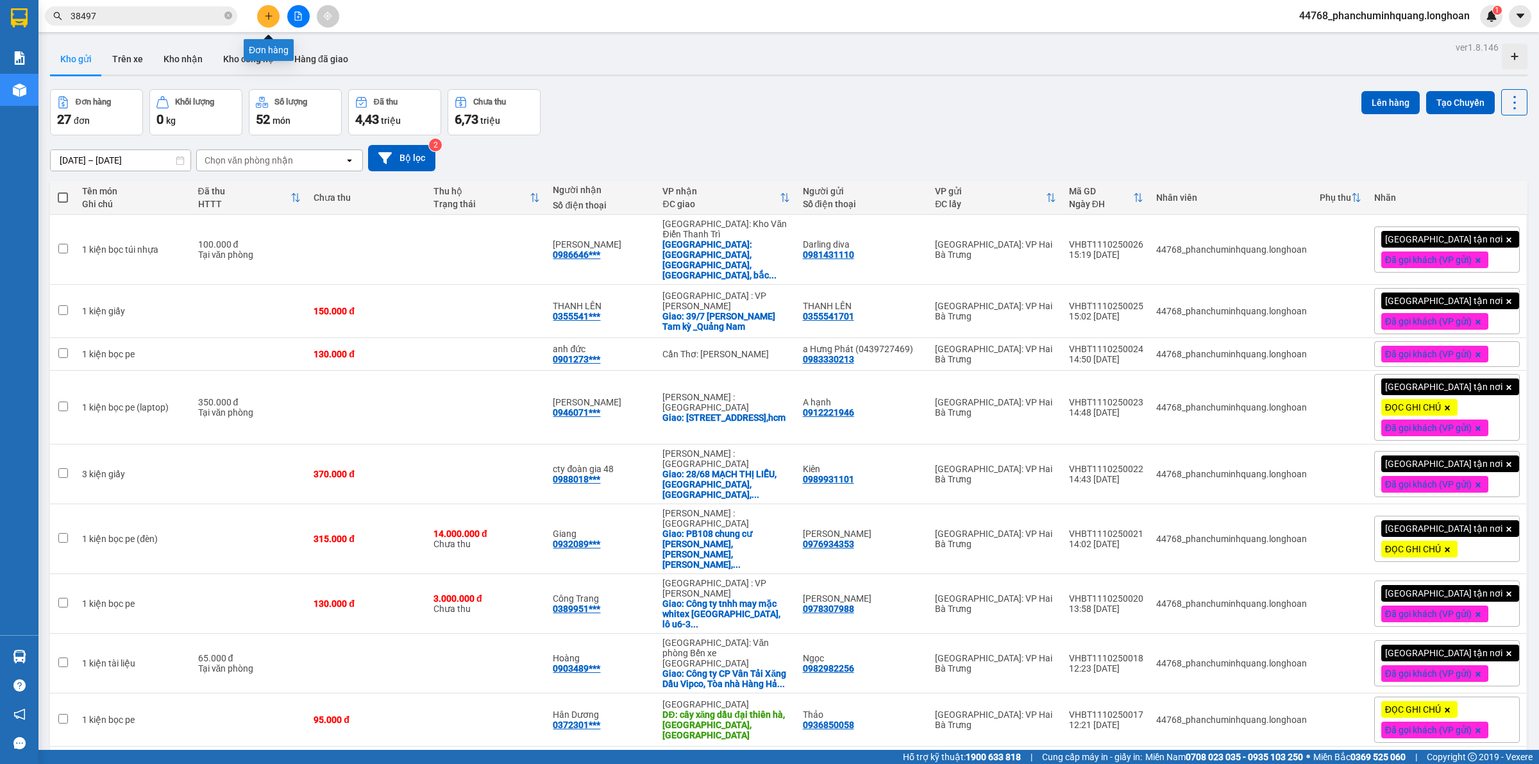
click at [268, 12] on icon "plus" at bounding box center [268, 16] width 9 height 9
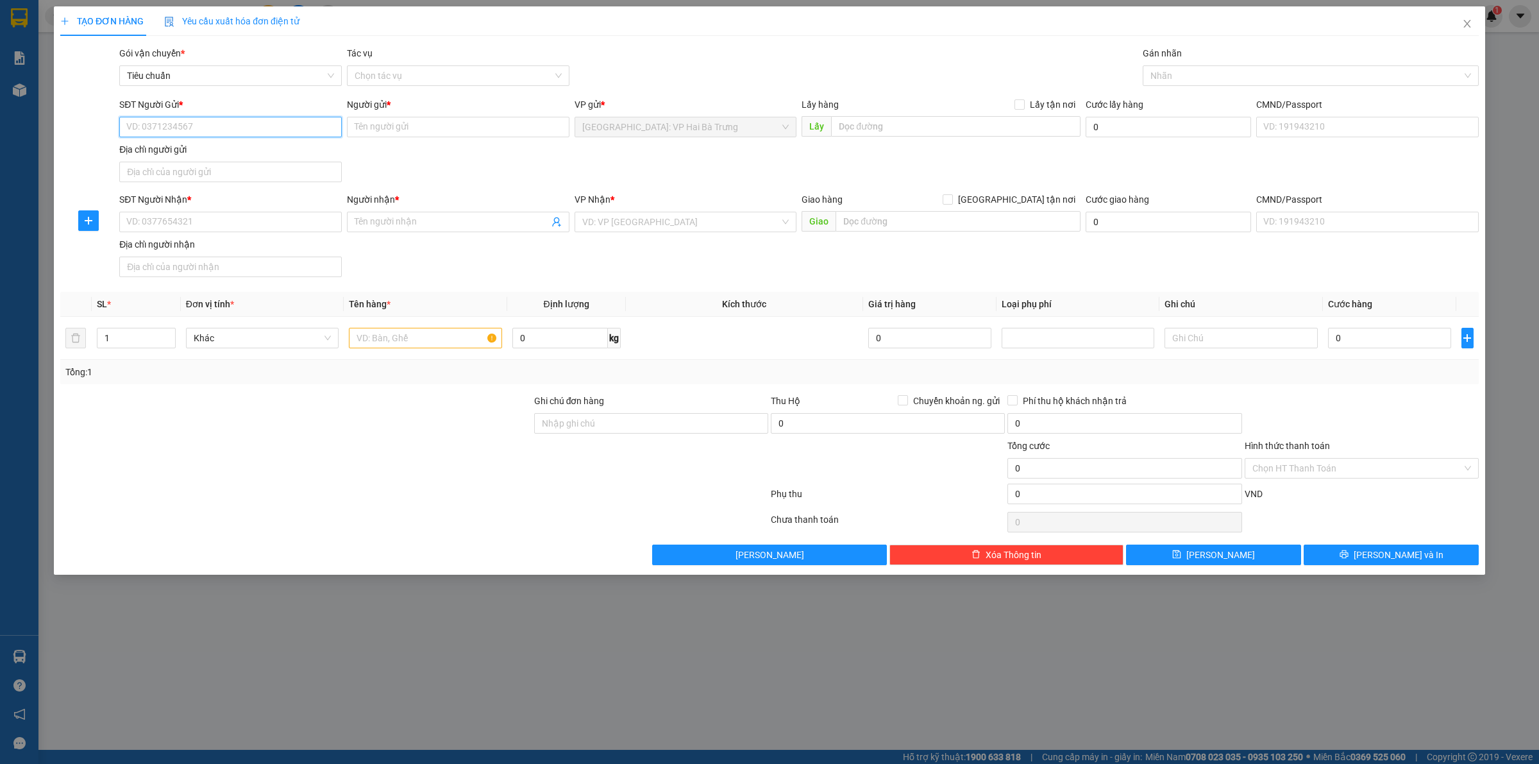
click at [299, 122] on input "SĐT Người Gửi *" at bounding box center [230, 127] width 223 height 21
type input "0988737496"
type input "D"
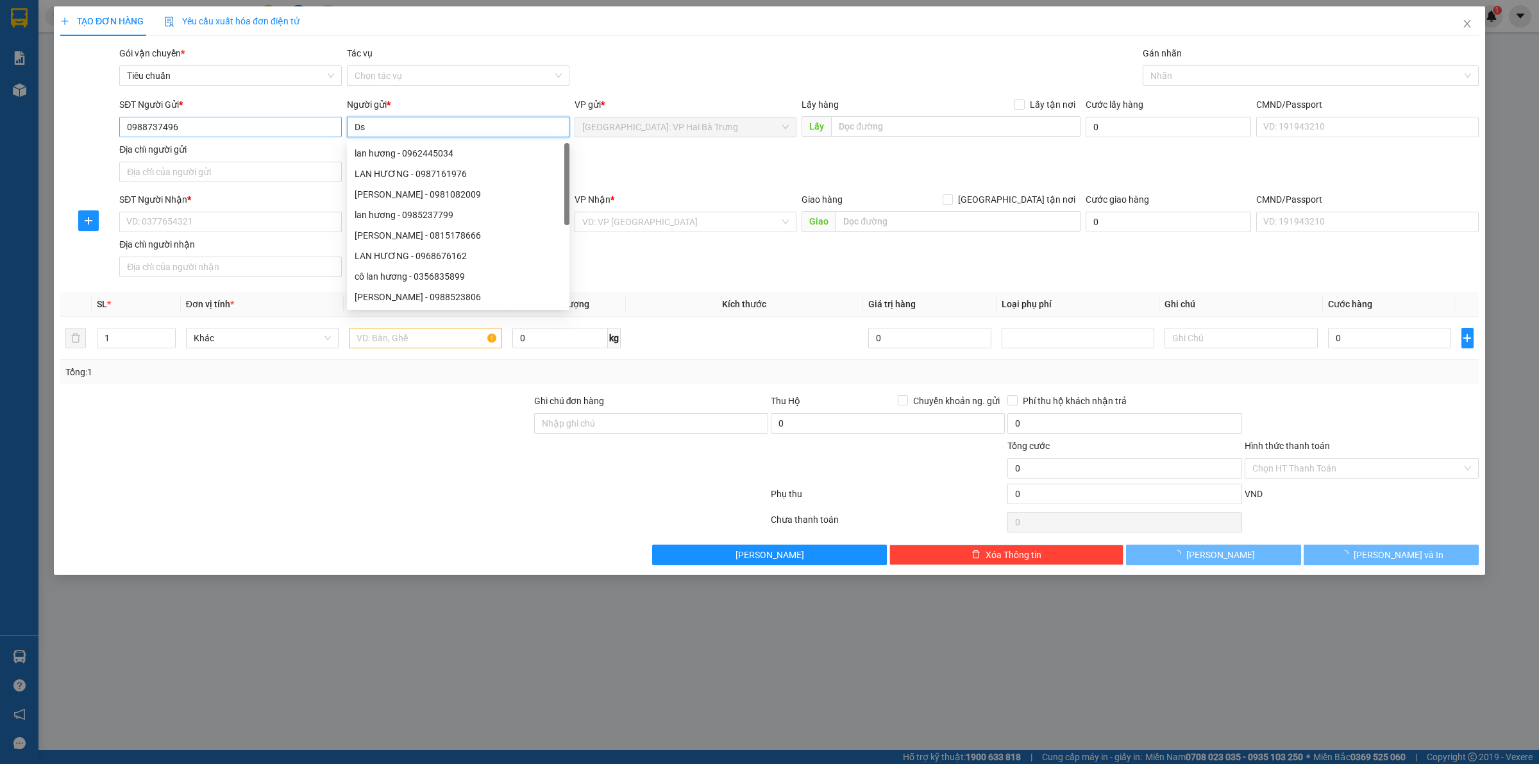
type input "D"
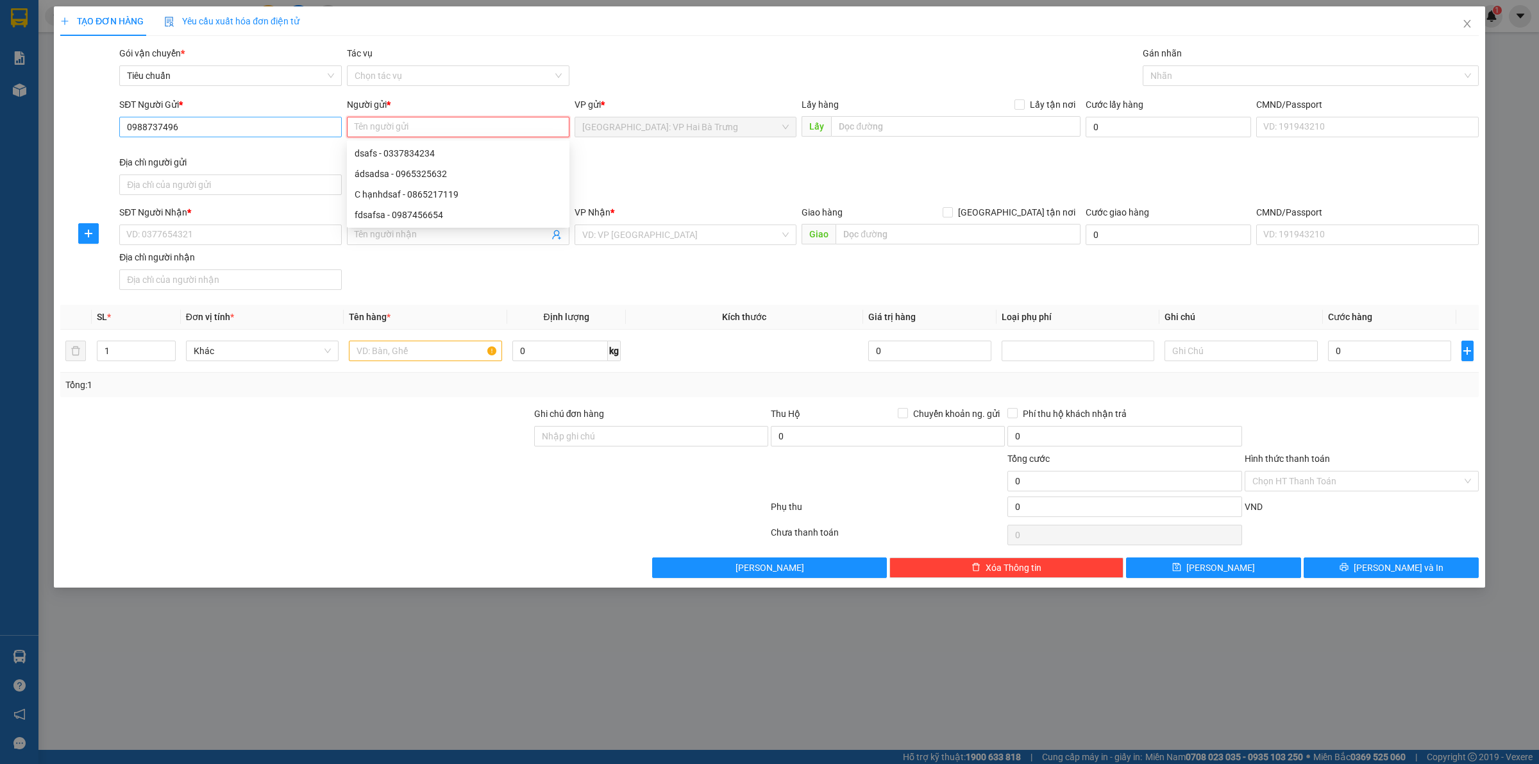
type input "D"
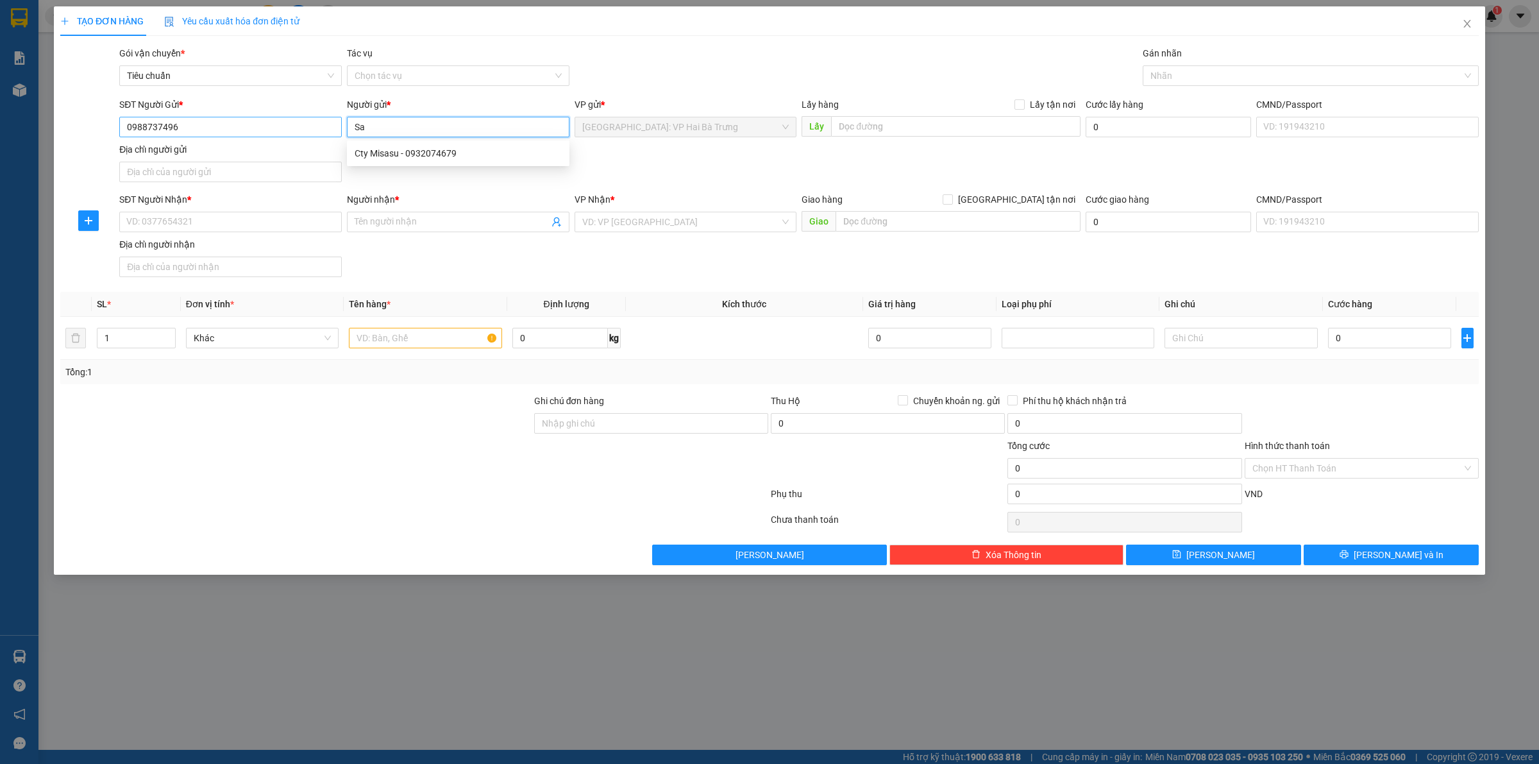
type input "S"
click at [359, 125] on input "sáu" at bounding box center [458, 127] width 223 height 21
type input "Sáu"
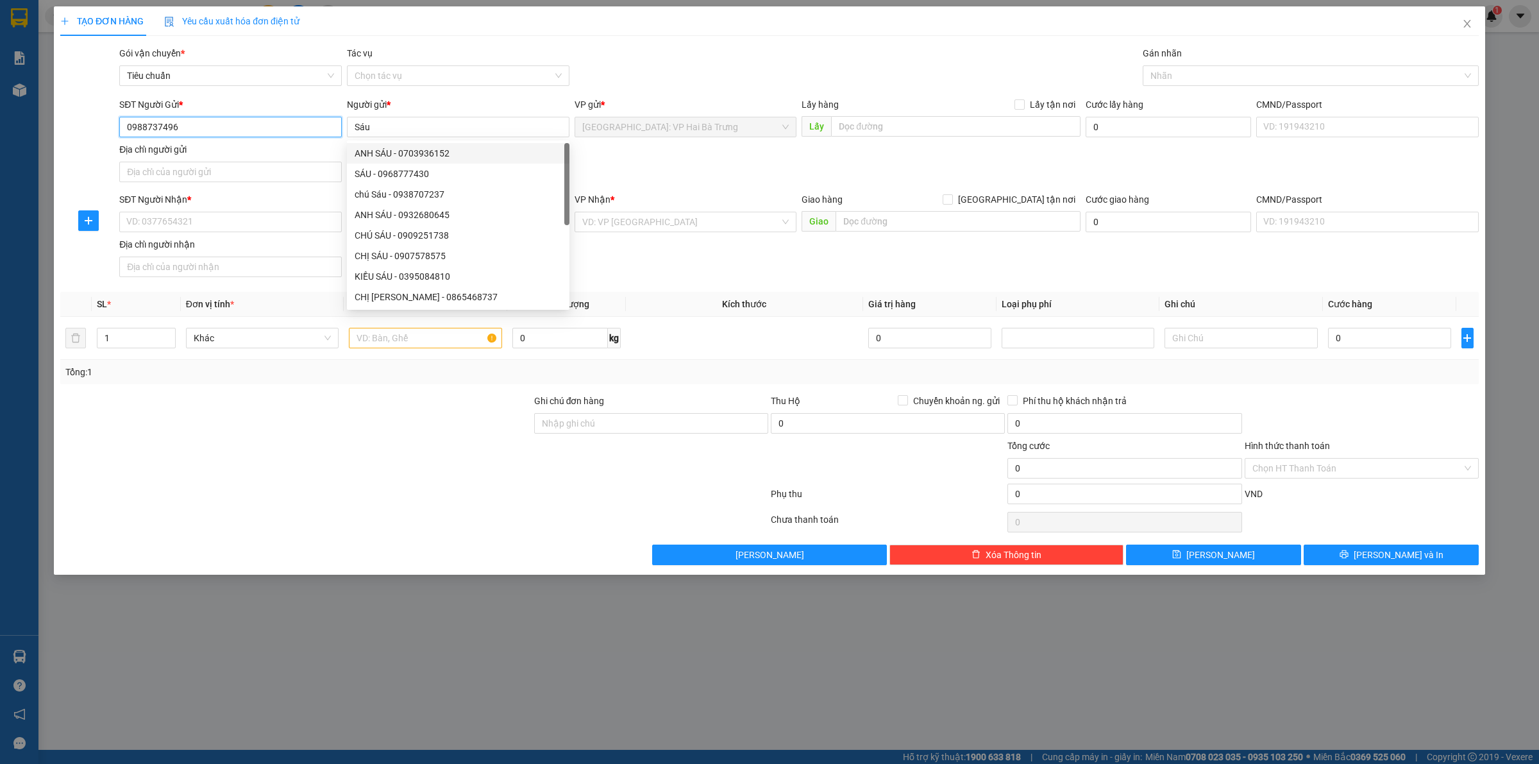
click at [274, 126] on input "0988737496" at bounding box center [230, 127] width 223 height 21
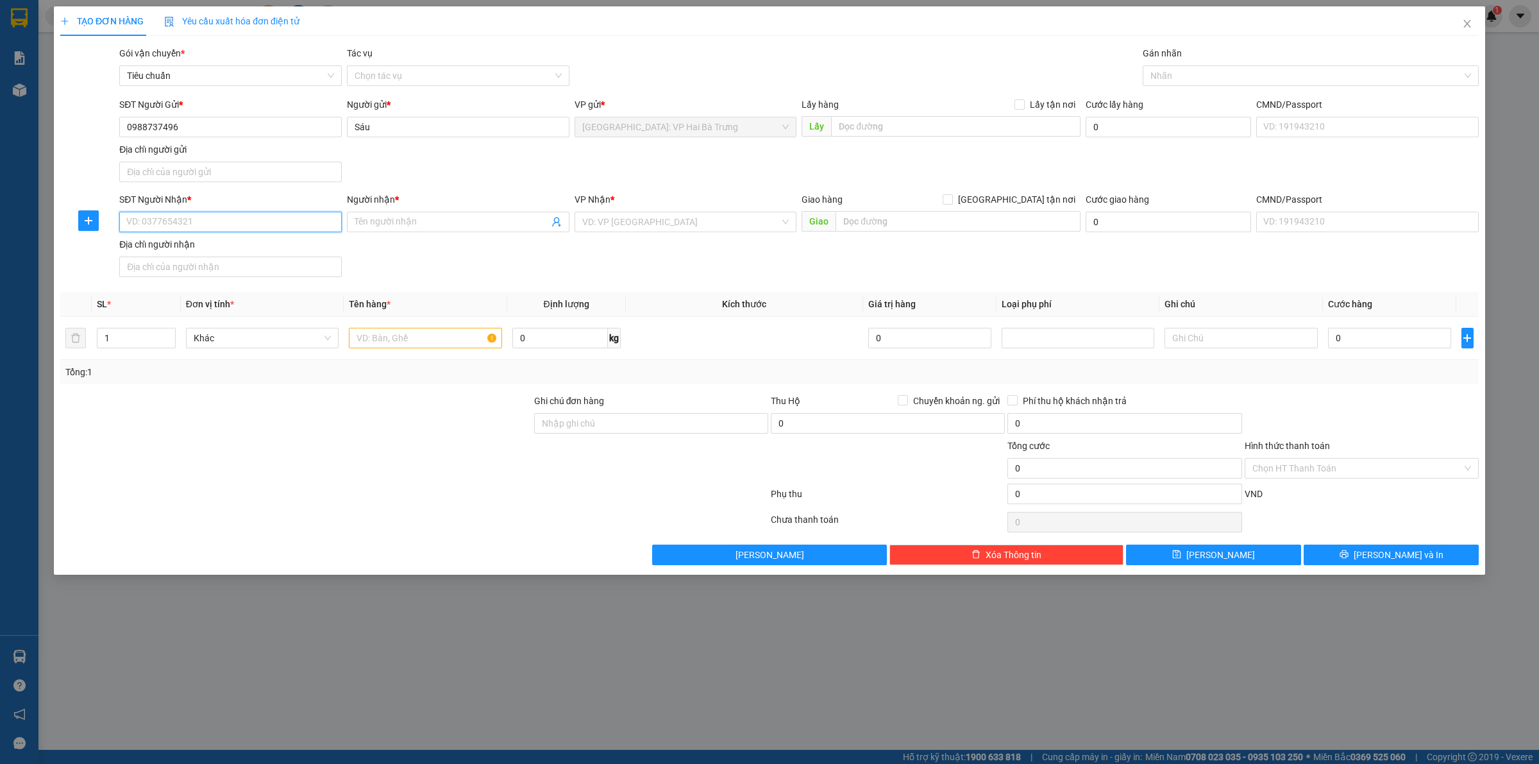
click at [267, 229] on input "SĐT Người Nhận *" at bounding box center [230, 222] width 223 height 21
paste input "0988737496"
type input "0988737496"
click at [848, 215] on input "text" at bounding box center [958, 221] width 245 height 21
drag, startPoint x: 912, startPoint y: 217, endPoint x: 893, endPoint y: 190, distance: 32.6
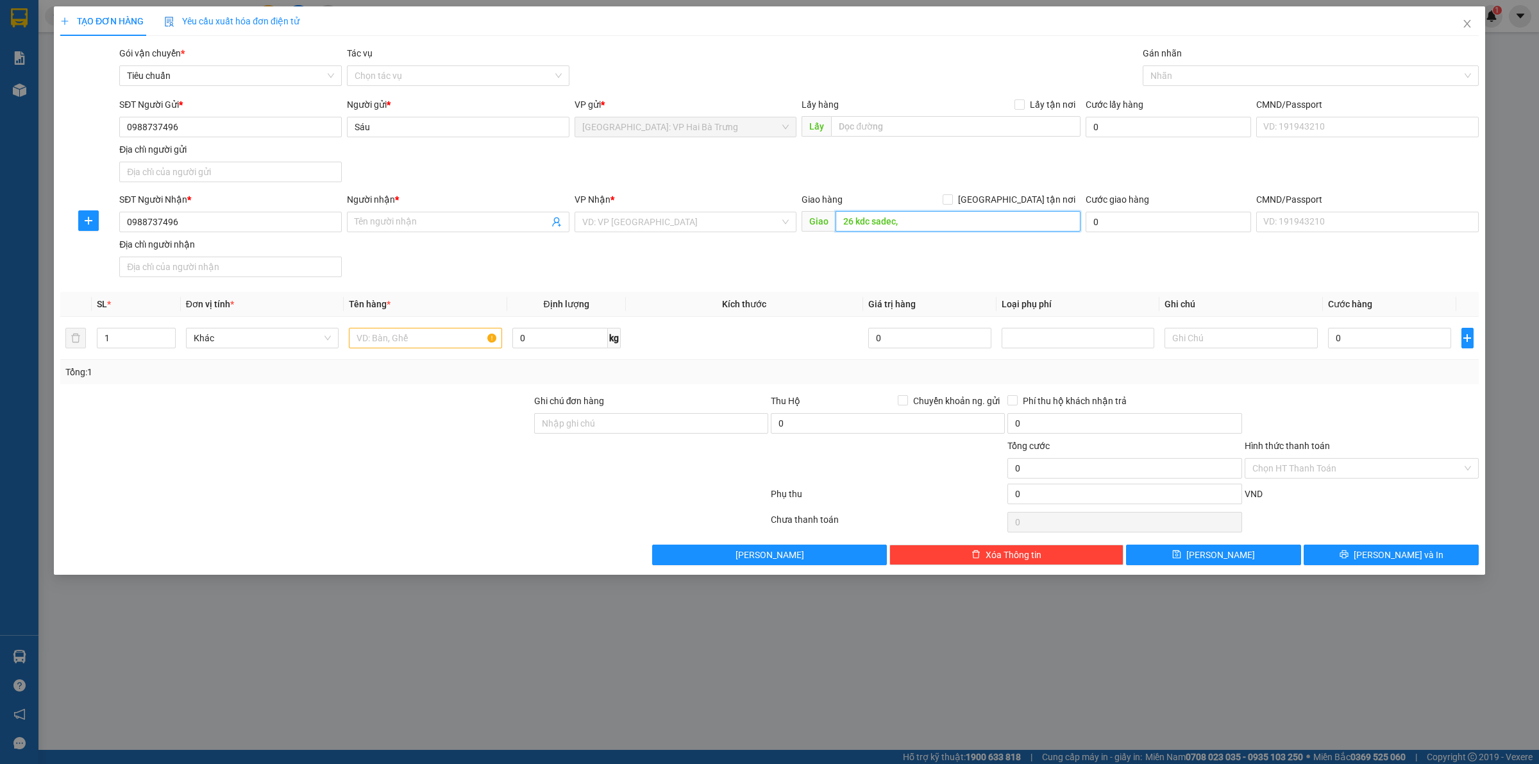
click at [912, 214] on input "26 kdc sadec," at bounding box center [958, 221] width 245 height 21
type input "26 kdc sadec, hùng vương, [GEOGRAPHIC_DATA]"
drag, startPoint x: 502, startPoint y: 218, endPoint x: 489, endPoint y: 217, distance: 12.9
click at [501, 219] on input "Người nhận *" at bounding box center [452, 222] width 194 height 14
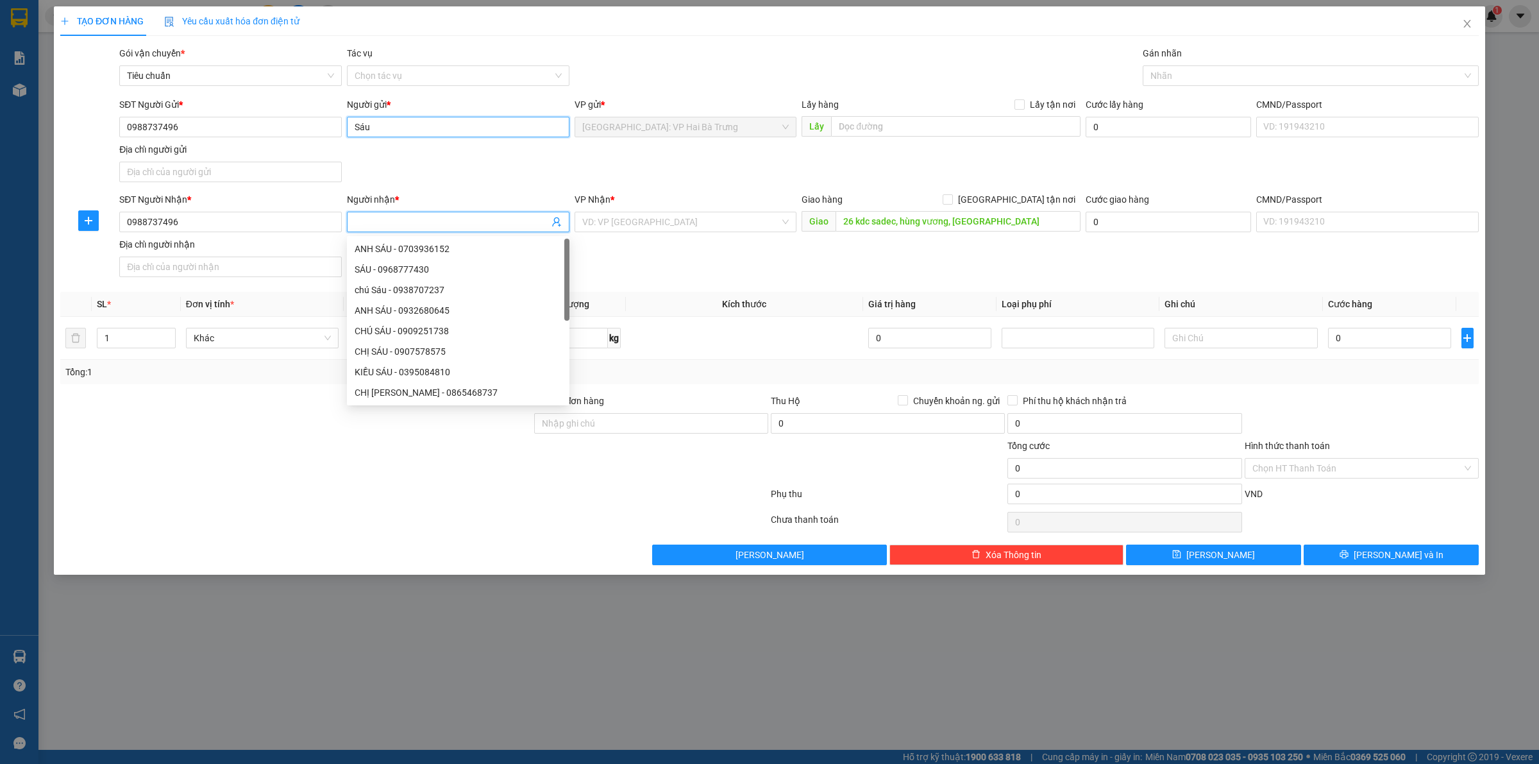
click at [396, 122] on input "Sáu" at bounding box center [458, 127] width 223 height 21
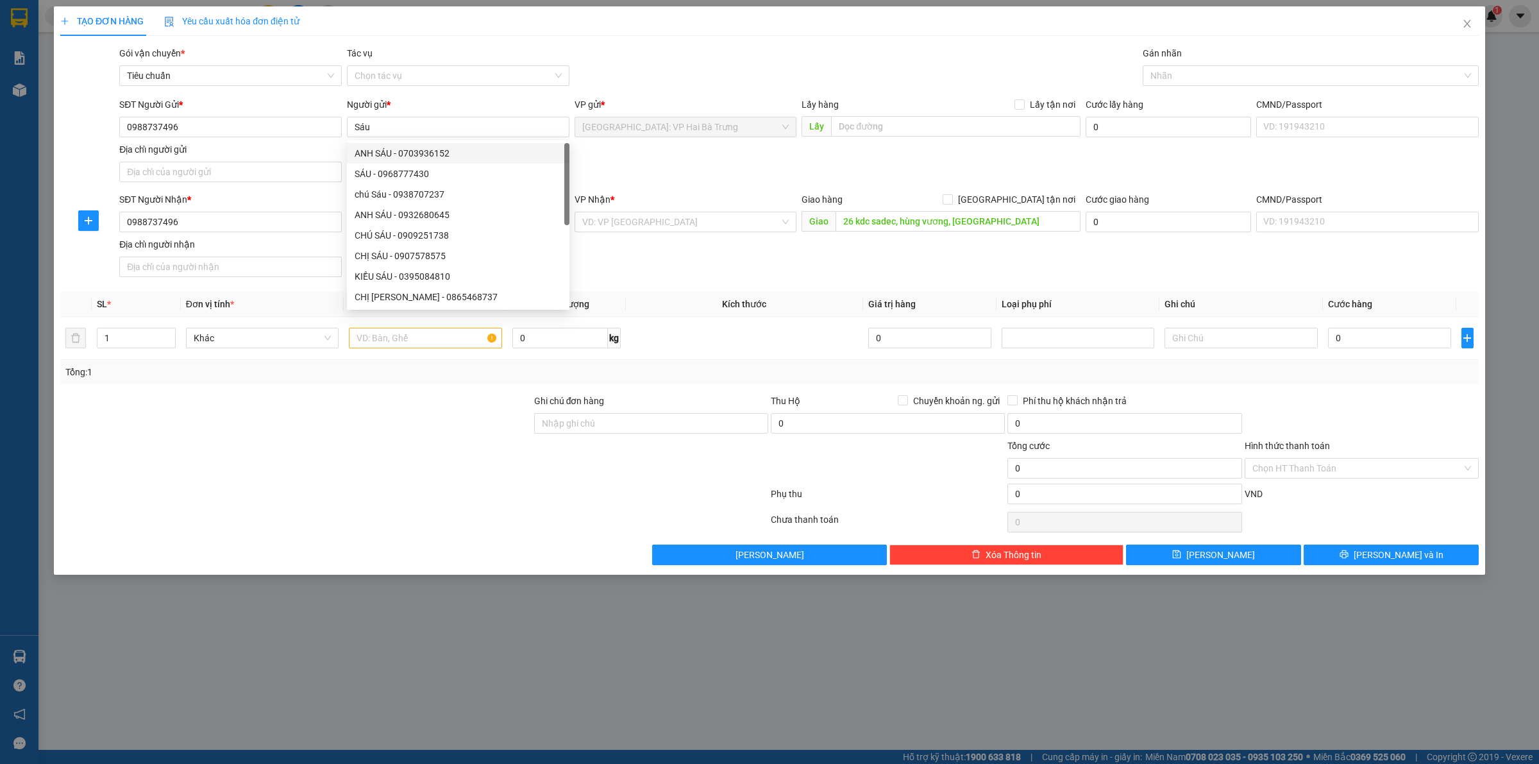
click at [657, 156] on div "SĐT Người Gửi * 0988737496 Người gửi * Sáu VP gửi * [GEOGRAPHIC_DATA]: VP Hai B…" at bounding box center [799, 142] width 1365 height 90
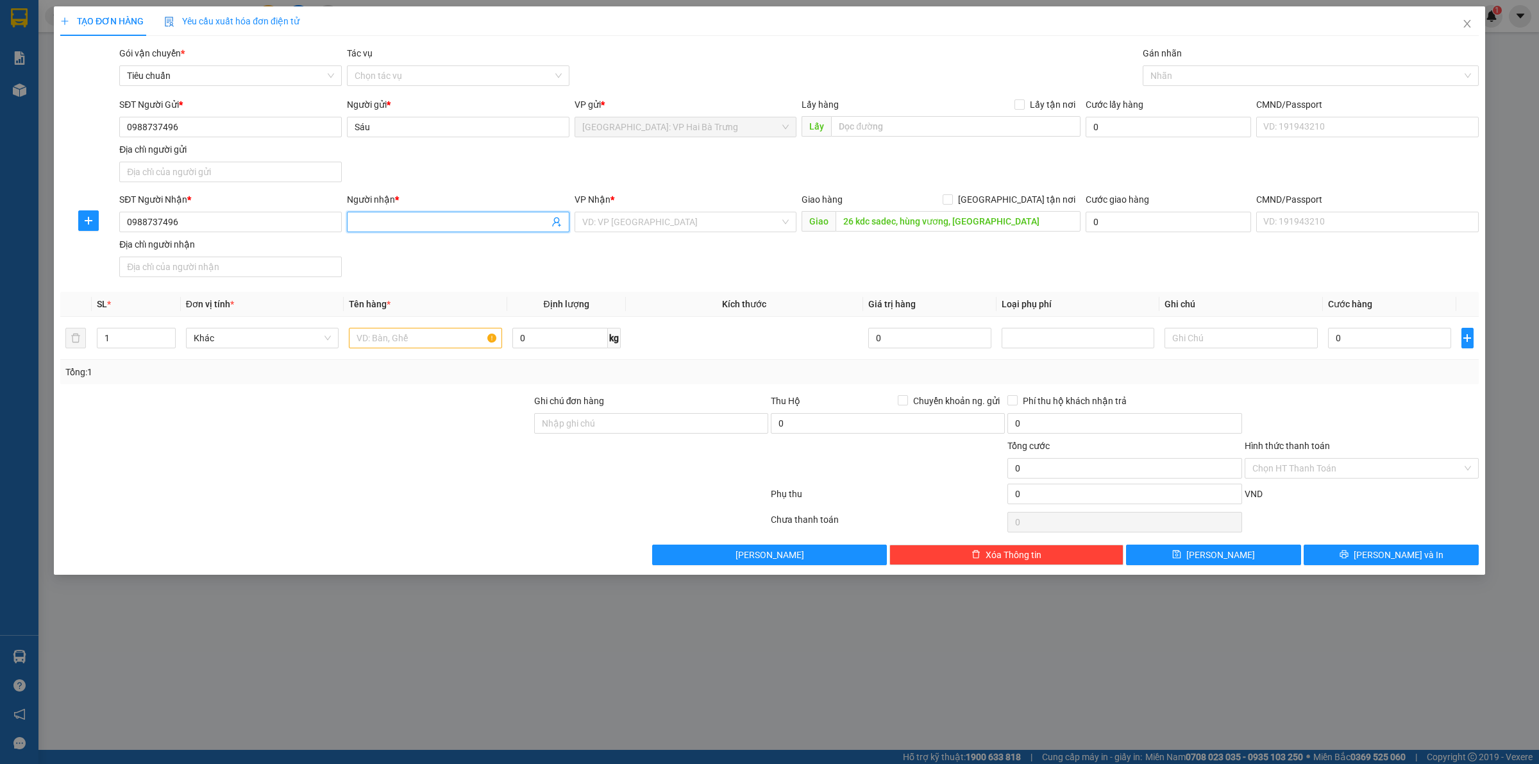
click at [514, 221] on input "Người nhận *" at bounding box center [452, 222] width 194 height 14
paste input "Sáu"
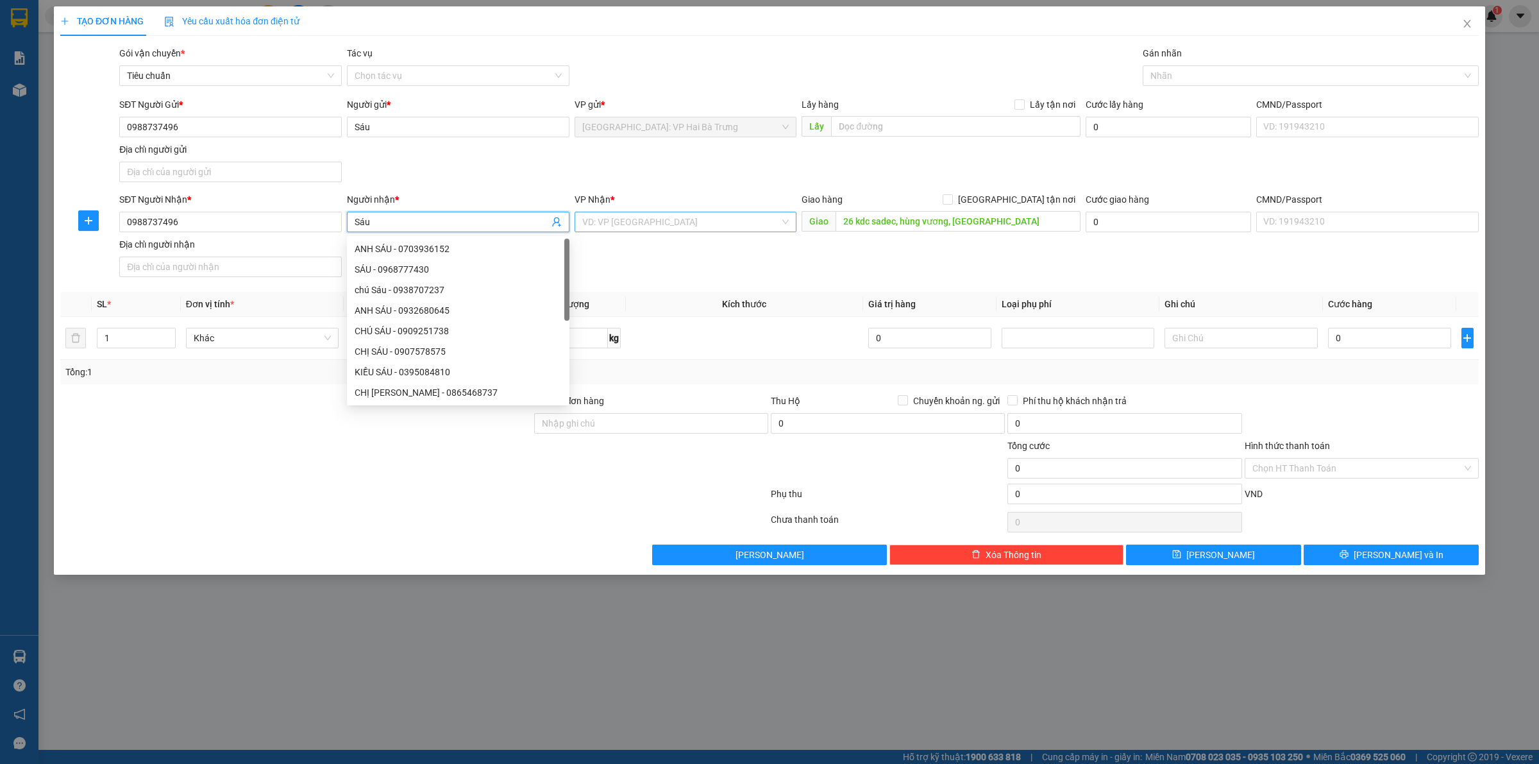
type input "Sáu"
click at [635, 221] on input "search" at bounding box center [681, 221] width 198 height 19
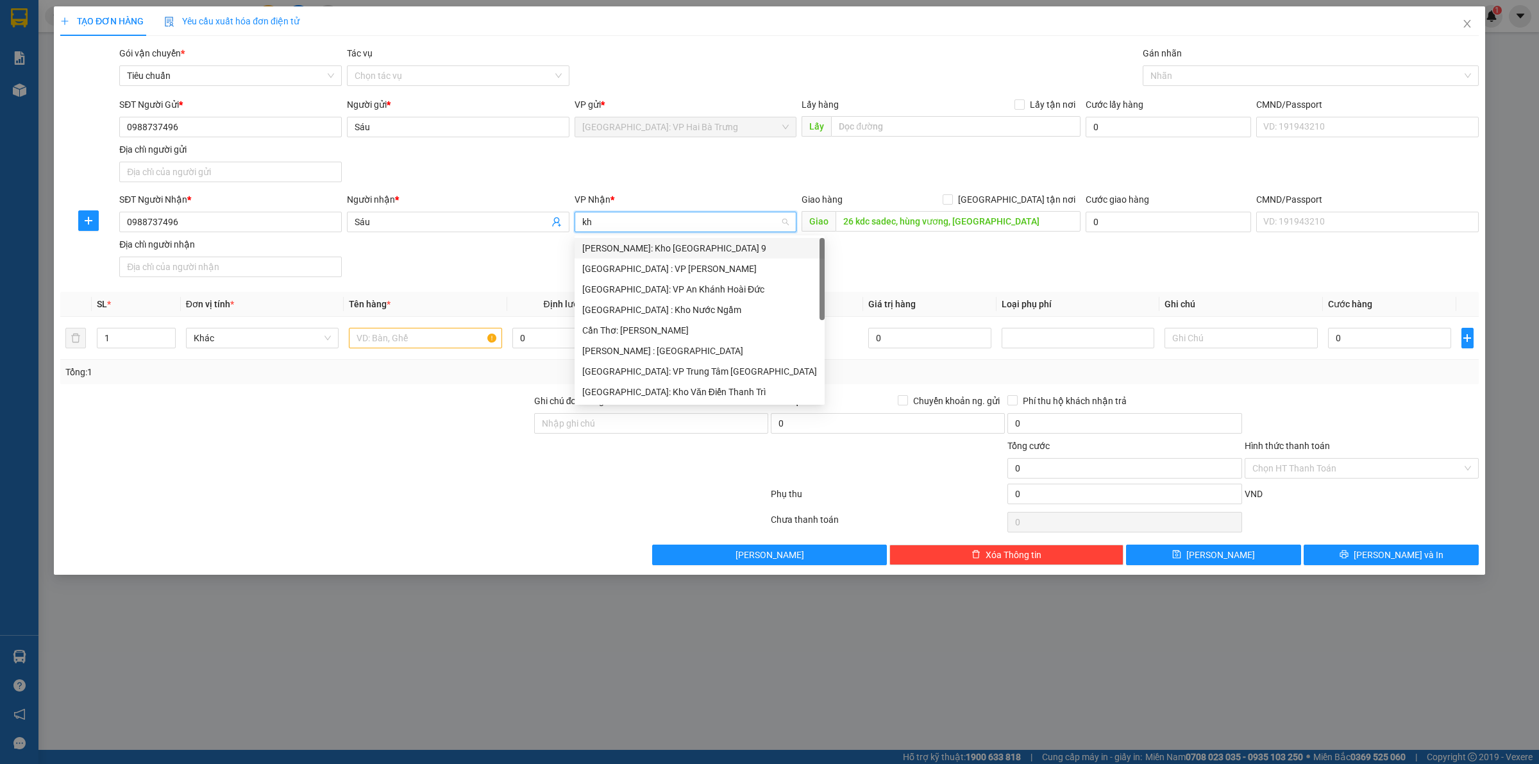
type input "kho"
click at [635, 326] on div "[GEOGRAPHIC_DATA]: Kho Văn Điển Thanh Trì" at bounding box center [685, 330] width 207 height 14
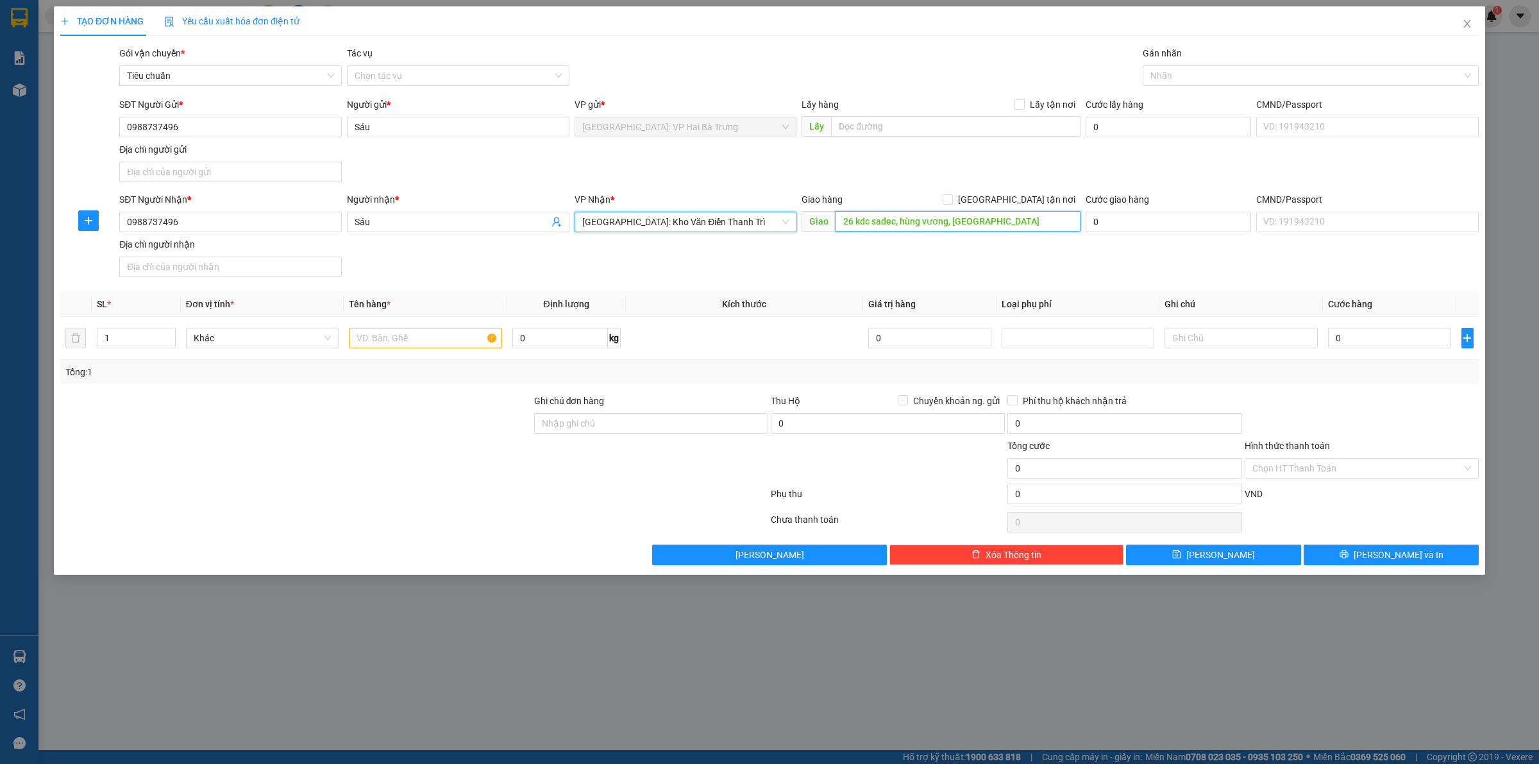
click at [947, 219] on input "26 kdc sadec, hùng vương, [GEOGRAPHIC_DATA]" at bounding box center [958, 221] width 245 height 21
drag, startPoint x: 947, startPoint y: 219, endPoint x: 879, endPoint y: 204, distance: 69.7
click at [946, 219] on input "26 kdc sadec, hùng vương, [GEOGRAPHIC_DATA]" at bounding box center [958, 221] width 245 height 21
click at [1025, 198] on span "[GEOGRAPHIC_DATA] tận nơi" at bounding box center [1017, 199] width 128 height 14
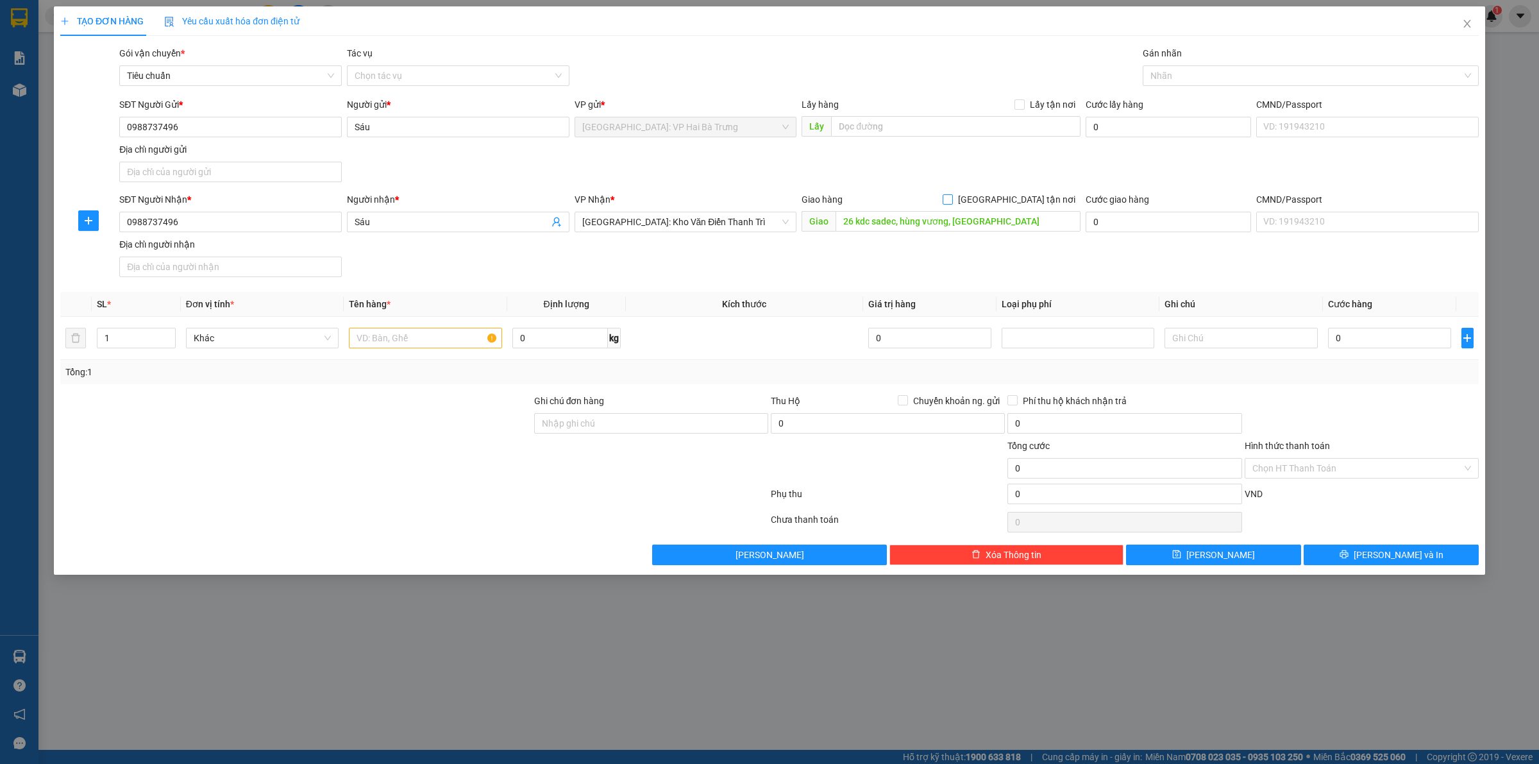
click at [952, 198] on input "[GEOGRAPHIC_DATA] tận nơi" at bounding box center [947, 198] width 9 height 9
checkbox input "true"
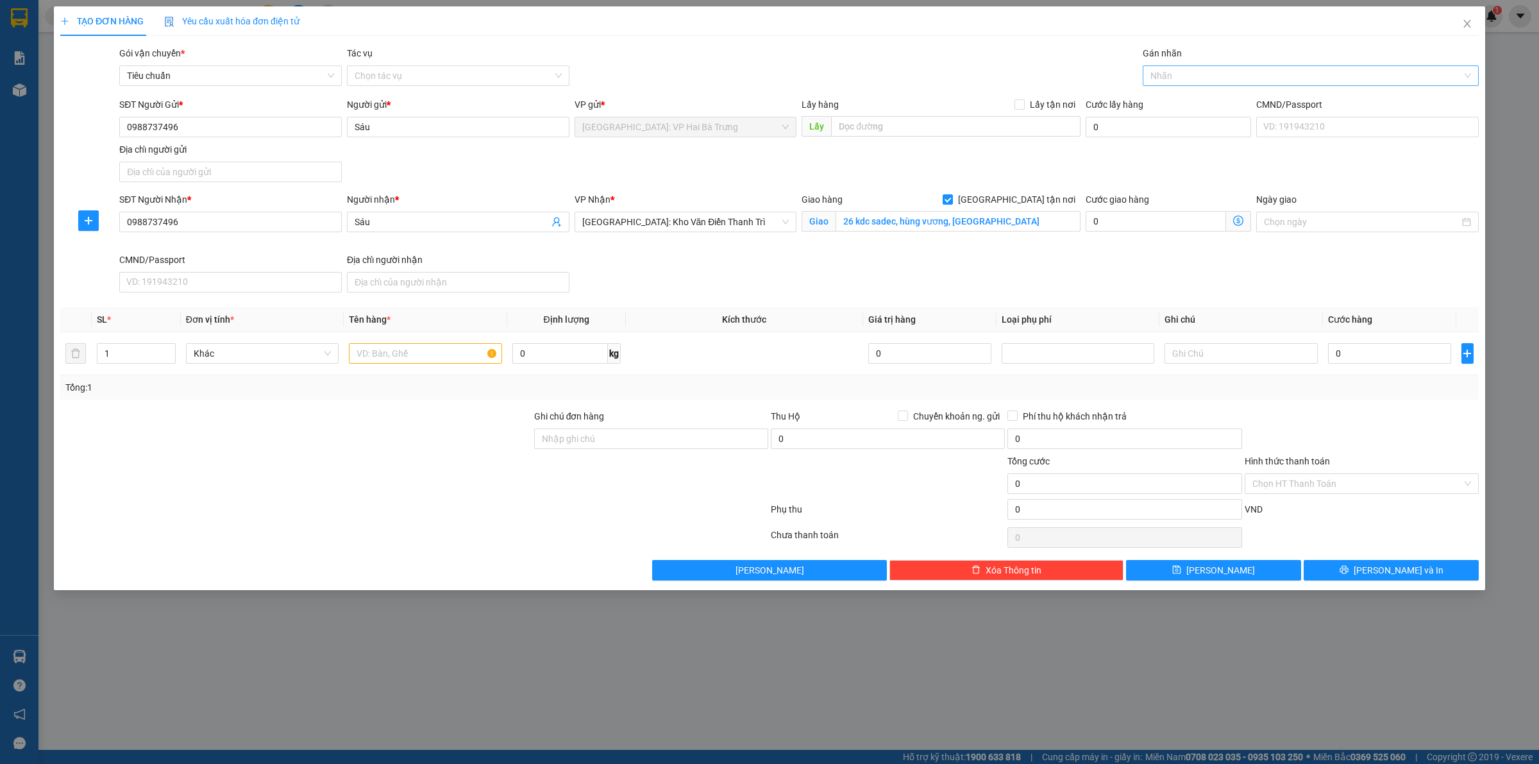
click at [1191, 69] on div at bounding box center [1304, 75] width 317 height 15
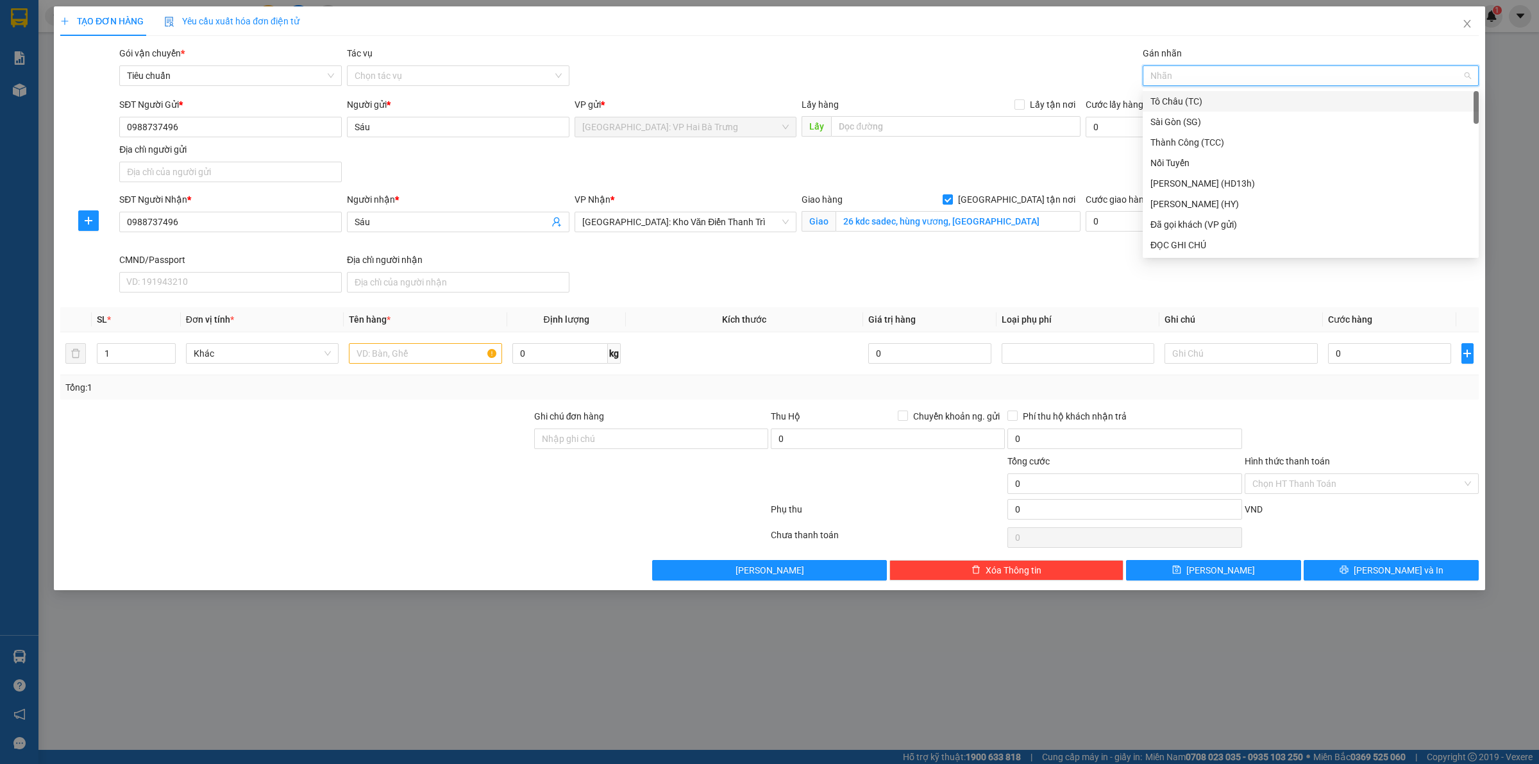
type input "G"
click at [1181, 244] on div "[GEOGRAPHIC_DATA] tận nơi" at bounding box center [1310, 245] width 321 height 14
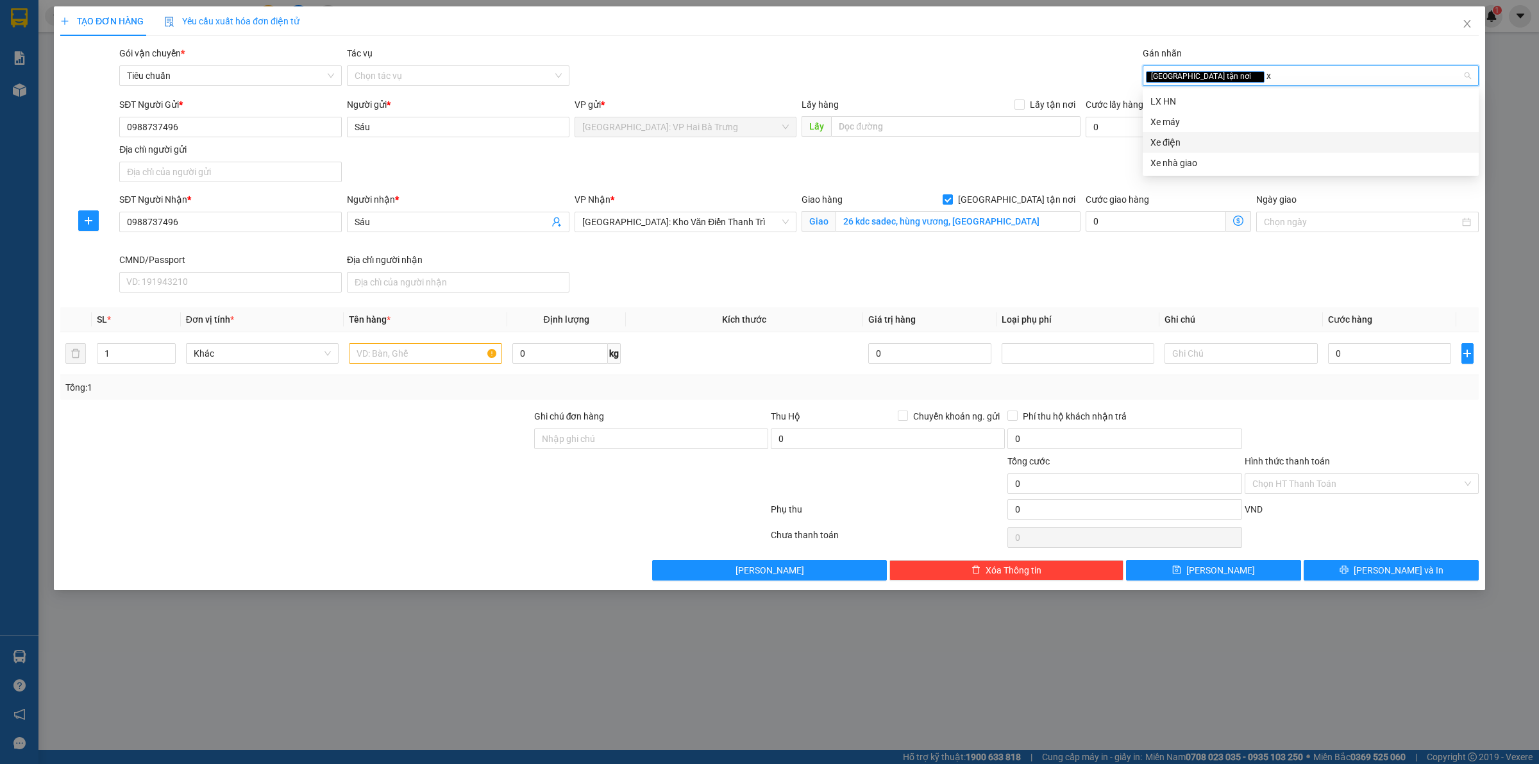
type input "xe"
click at [1216, 105] on div "Xe máy" at bounding box center [1310, 101] width 321 height 14
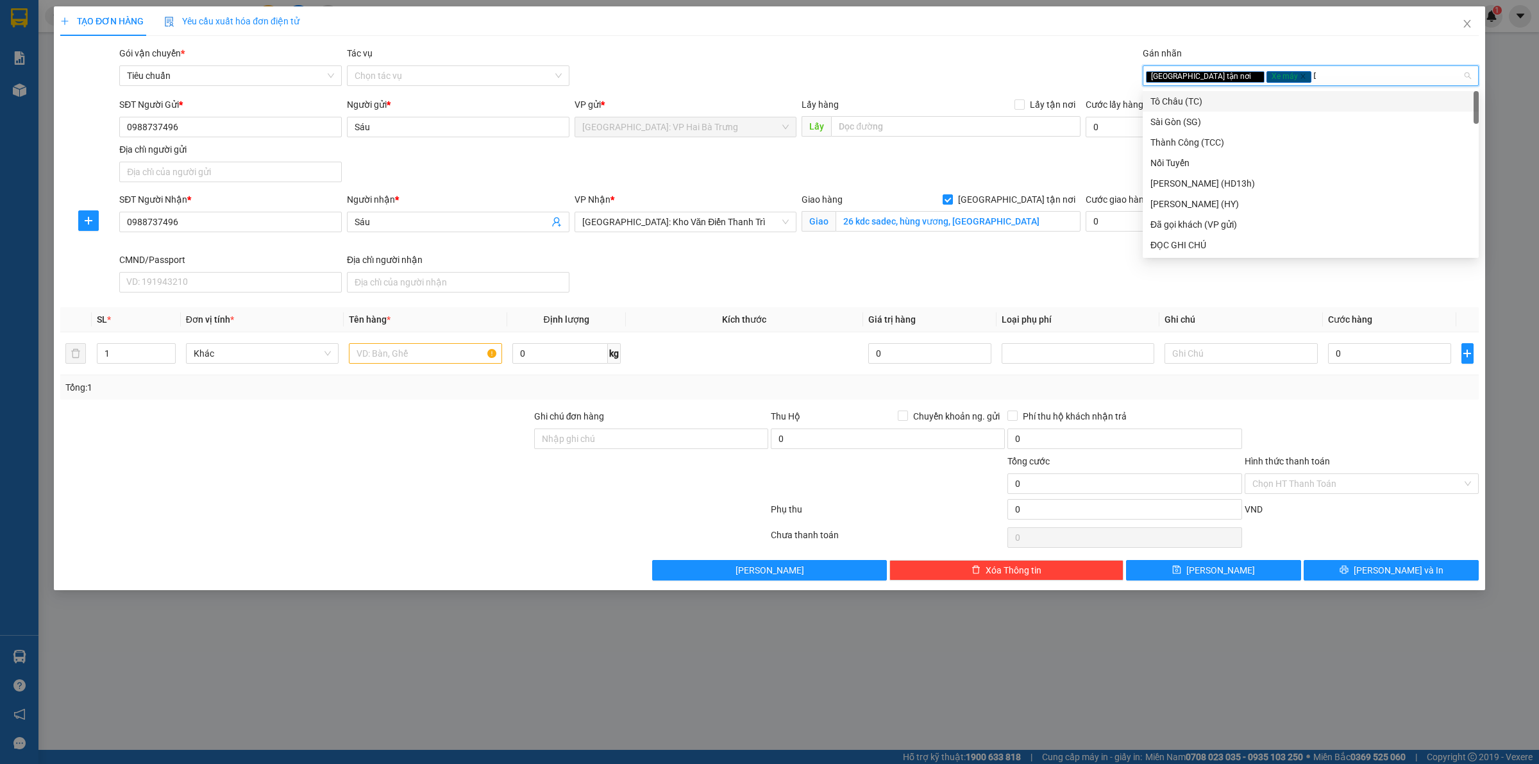
type input "D"
type input "Đ"
drag, startPoint x: 1204, startPoint y: 146, endPoint x: 1197, endPoint y: 156, distance: 12.3
click at [1203, 152] on div "[PERSON_NAME] (HD13h) Đã gọi khách (VP gửi) ĐỌC GHI CHÚ Đi tiết kiệm Đã gọi khá…" at bounding box center [1311, 193] width 336 height 205
click at [1229, 133] on div "ĐỌC GHI CHÚ" at bounding box center [1311, 142] width 336 height 21
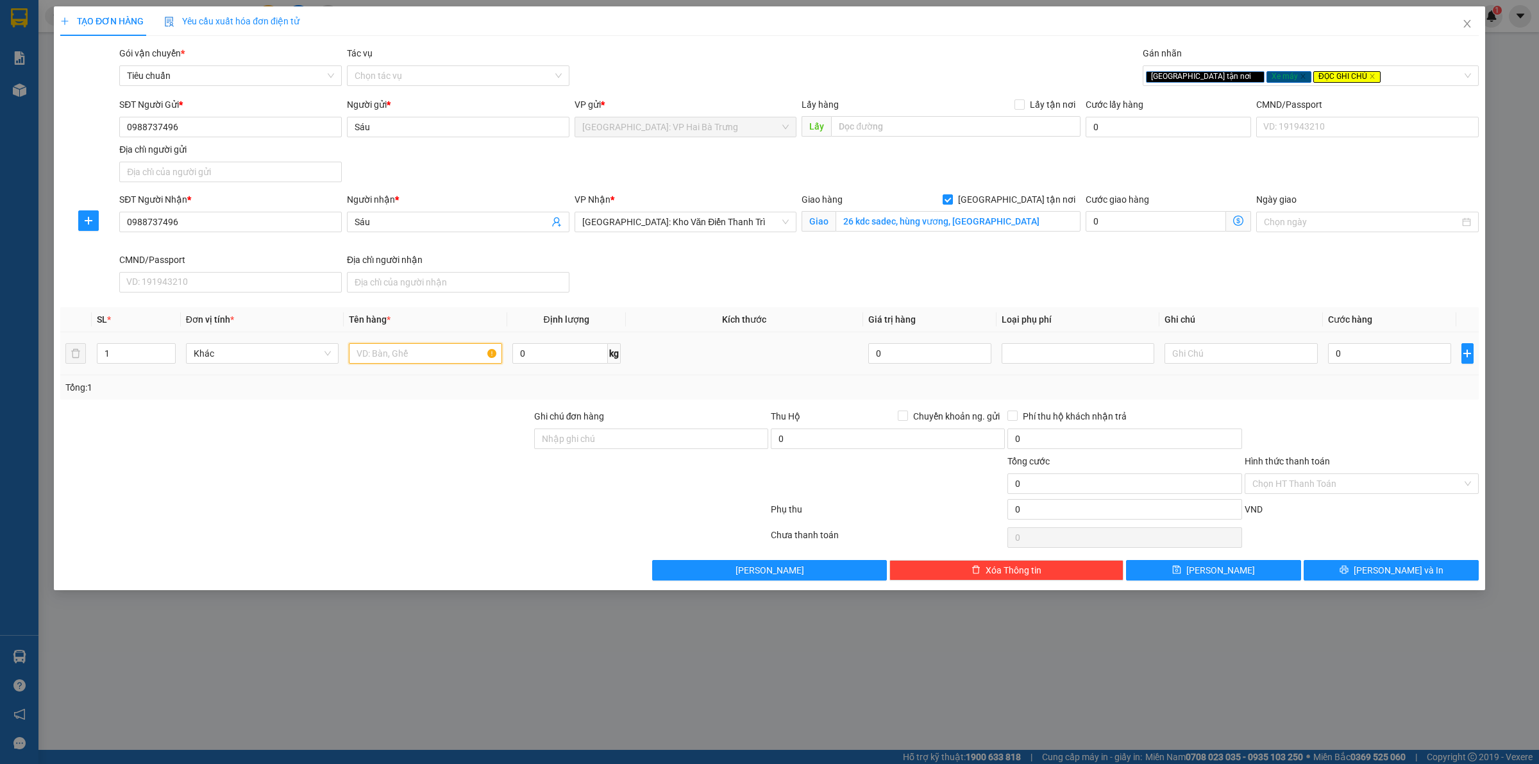
drag, startPoint x: 390, startPoint y: 353, endPoint x: 405, endPoint y: 351, distance: 14.9
click at [401, 346] on input "text" at bounding box center [425, 353] width 153 height 21
click at [685, 446] on input "Ghi chú đơn hàng" at bounding box center [651, 438] width 234 height 21
click at [1379, 360] on input "0" at bounding box center [1389, 353] width 123 height 21
click at [453, 358] on input "1 xe máy dream biển số 19H1-8890" at bounding box center [425, 353] width 153 height 21
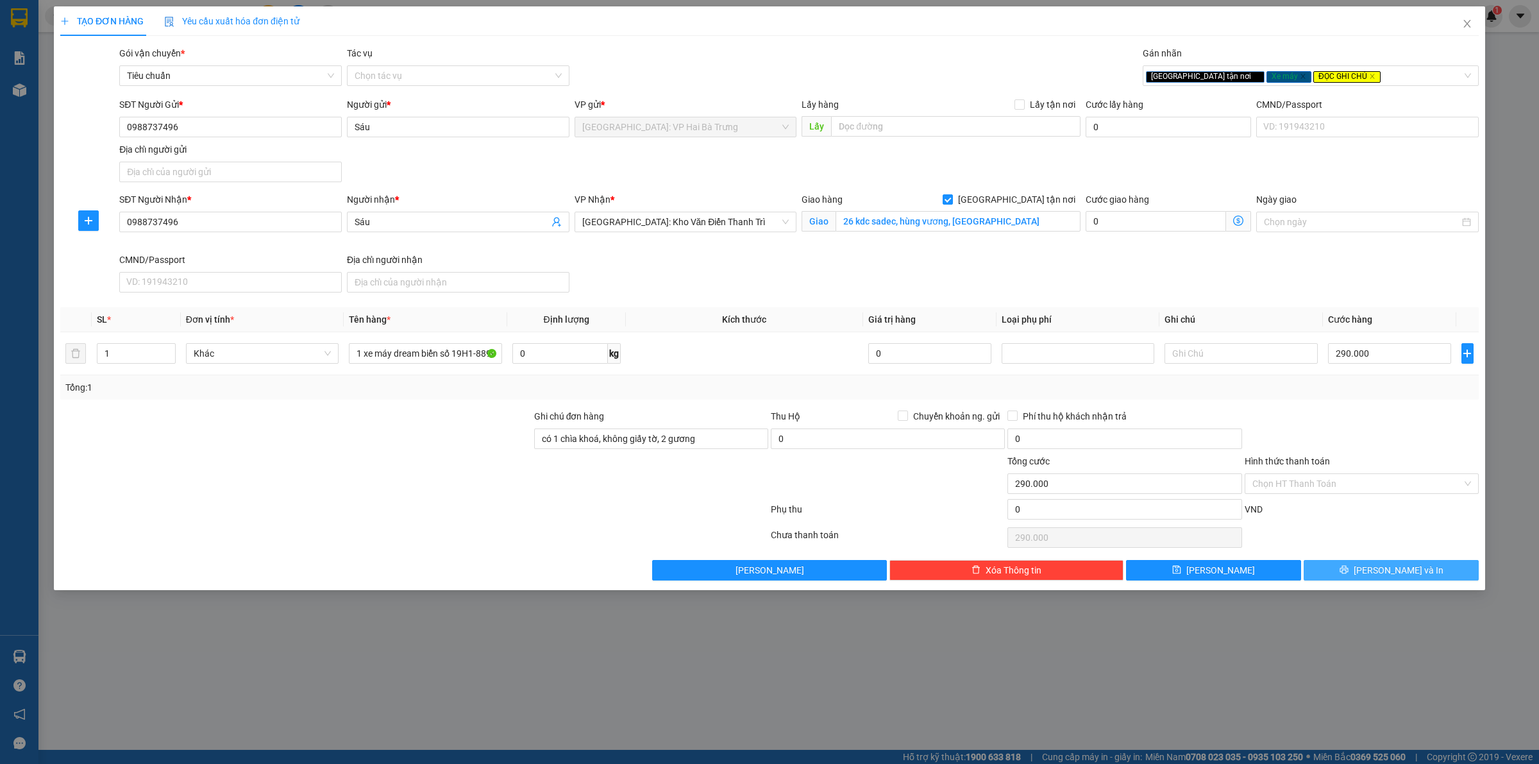
drag, startPoint x: 1399, startPoint y: 578, endPoint x: 1395, endPoint y: 547, distance: 31.0
click at [1399, 577] on span "[PERSON_NAME] và In" at bounding box center [1399, 570] width 90 height 14
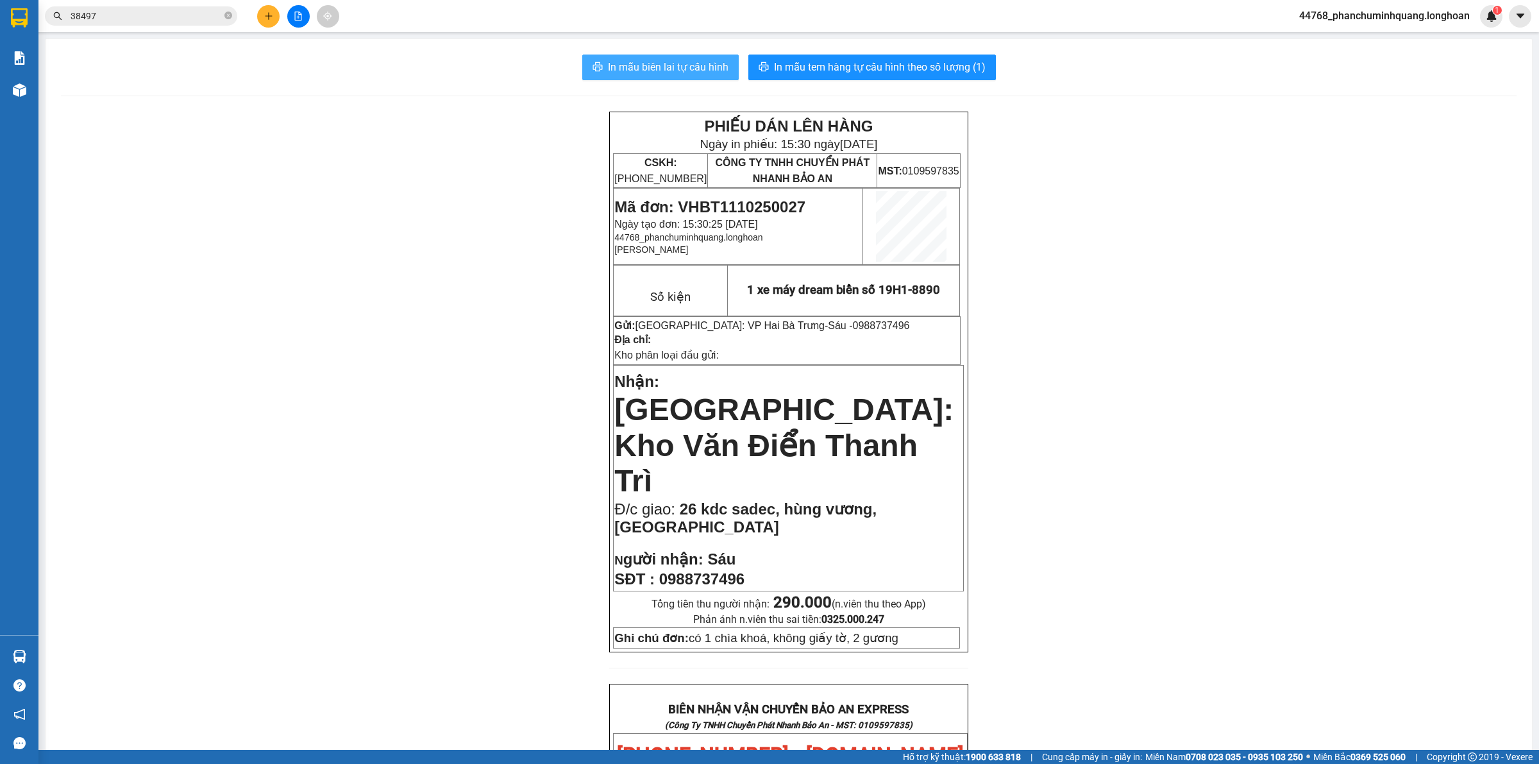
click at [709, 69] on span "In mẫu biên lai tự cấu hình" at bounding box center [668, 67] width 121 height 16
click at [869, 58] on button "In mẫu tem hàng tự cấu hình theo số lượng (1)" at bounding box center [872, 68] width 248 height 26
click at [260, 15] on button at bounding box center [268, 16] width 22 height 22
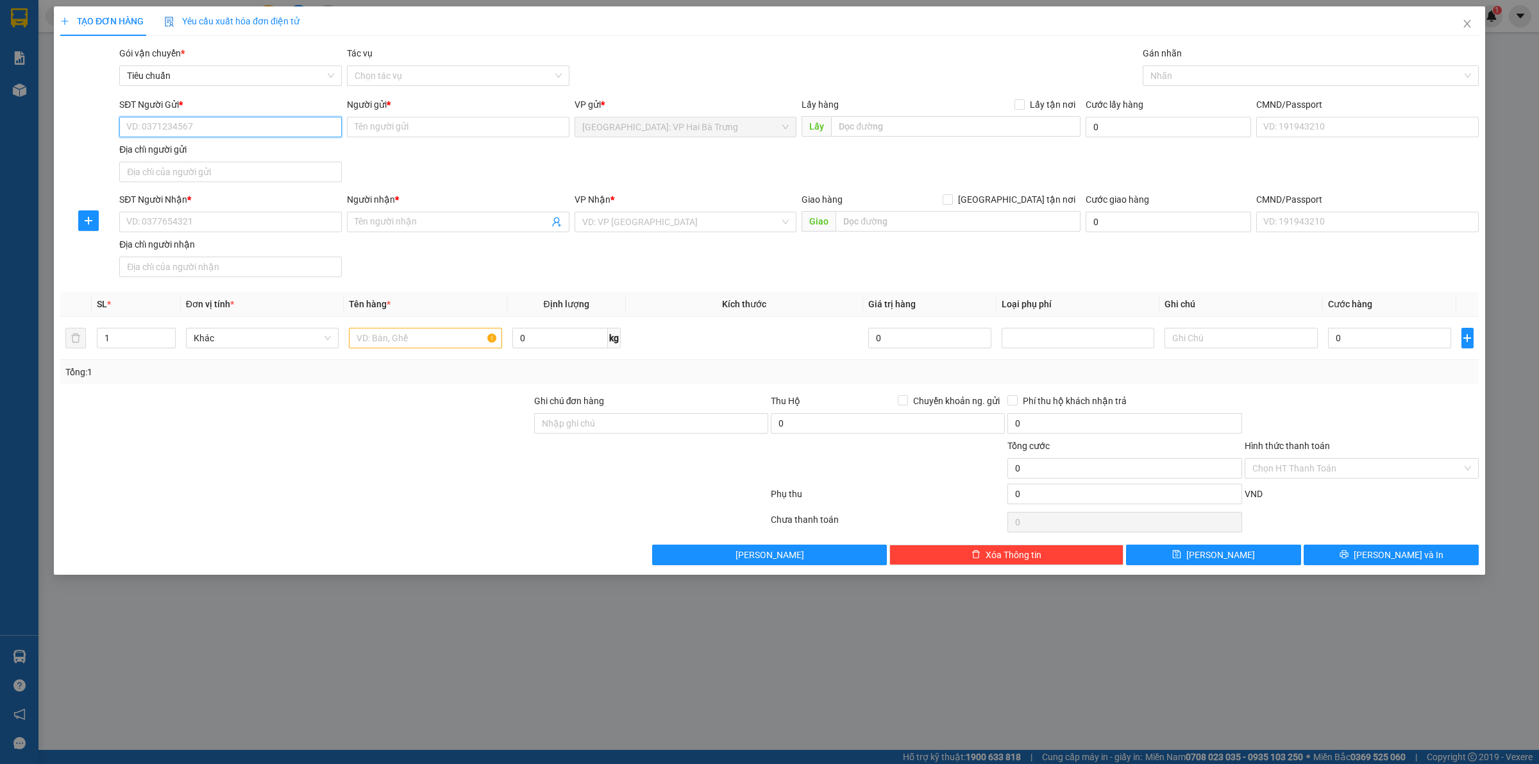
click at [283, 130] on input "SĐT Người Gửi *" at bounding box center [230, 127] width 223 height 21
click at [307, 154] on div "0823595222 - a Tuấn" at bounding box center [230, 153] width 207 height 14
click at [299, 222] on input "SĐT Người Nhận *" at bounding box center [230, 222] width 223 height 21
click at [282, 249] on div "0972773779 - [GEOGRAPHIC_DATA]" at bounding box center [230, 249] width 207 height 14
click at [296, 223] on input "0972773779" at bounding box center [230, 222] width 223 height 21
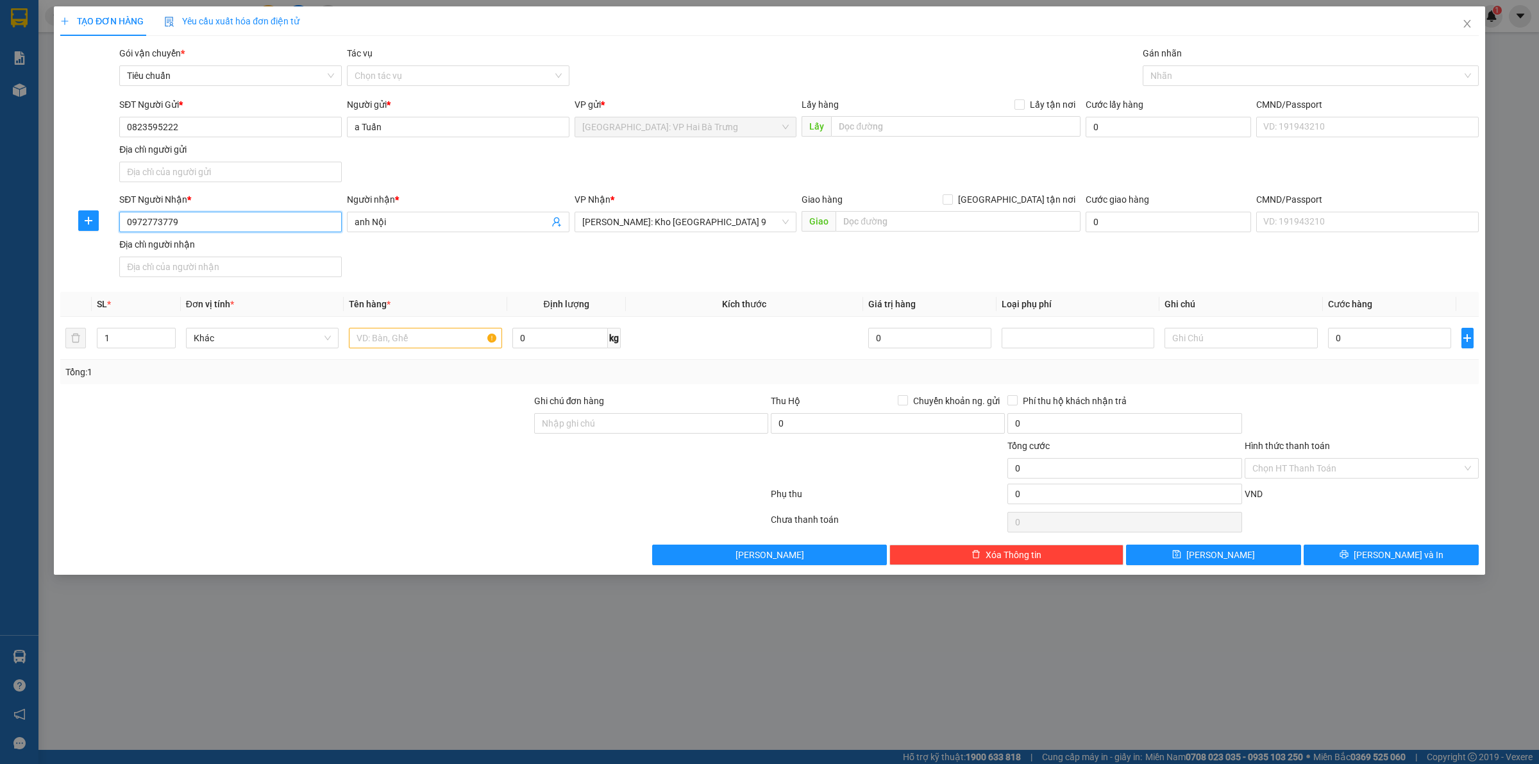
click at [296, 223] on input "0972773779" at bounding box center [230, 222] width 223 height 21
click at [437, 340] on input "text" at bounding box center [425, 338] width 153 height 21
click at [709, 222] on span "[PERSON_NAME]: Kho [GEOGRAPHIC_DATA] 9" at bounding box center [685, 221] width 207 height 19
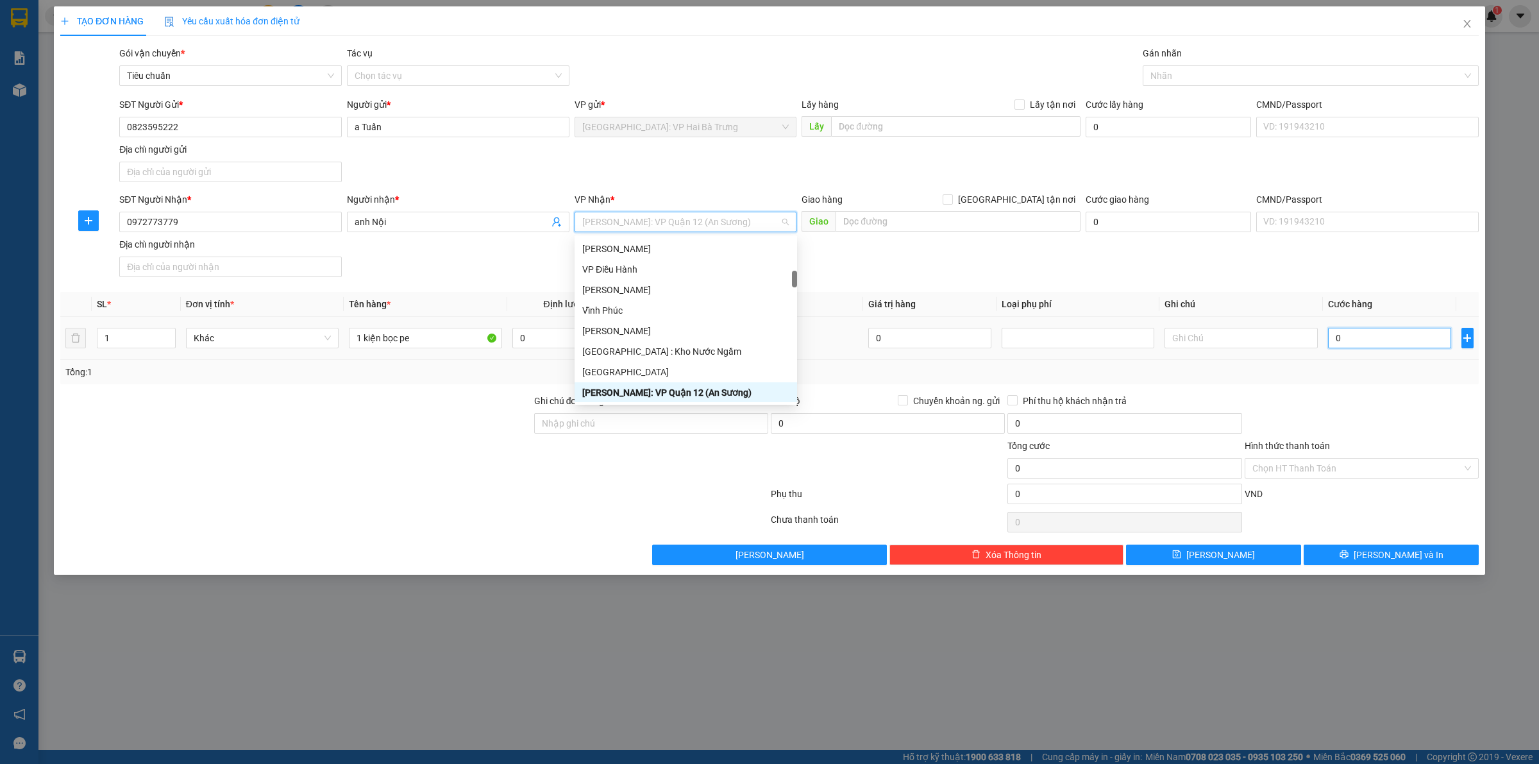
click at [1392, 339] on input "0" at bounding box center [1389, 338] width 123 height 21
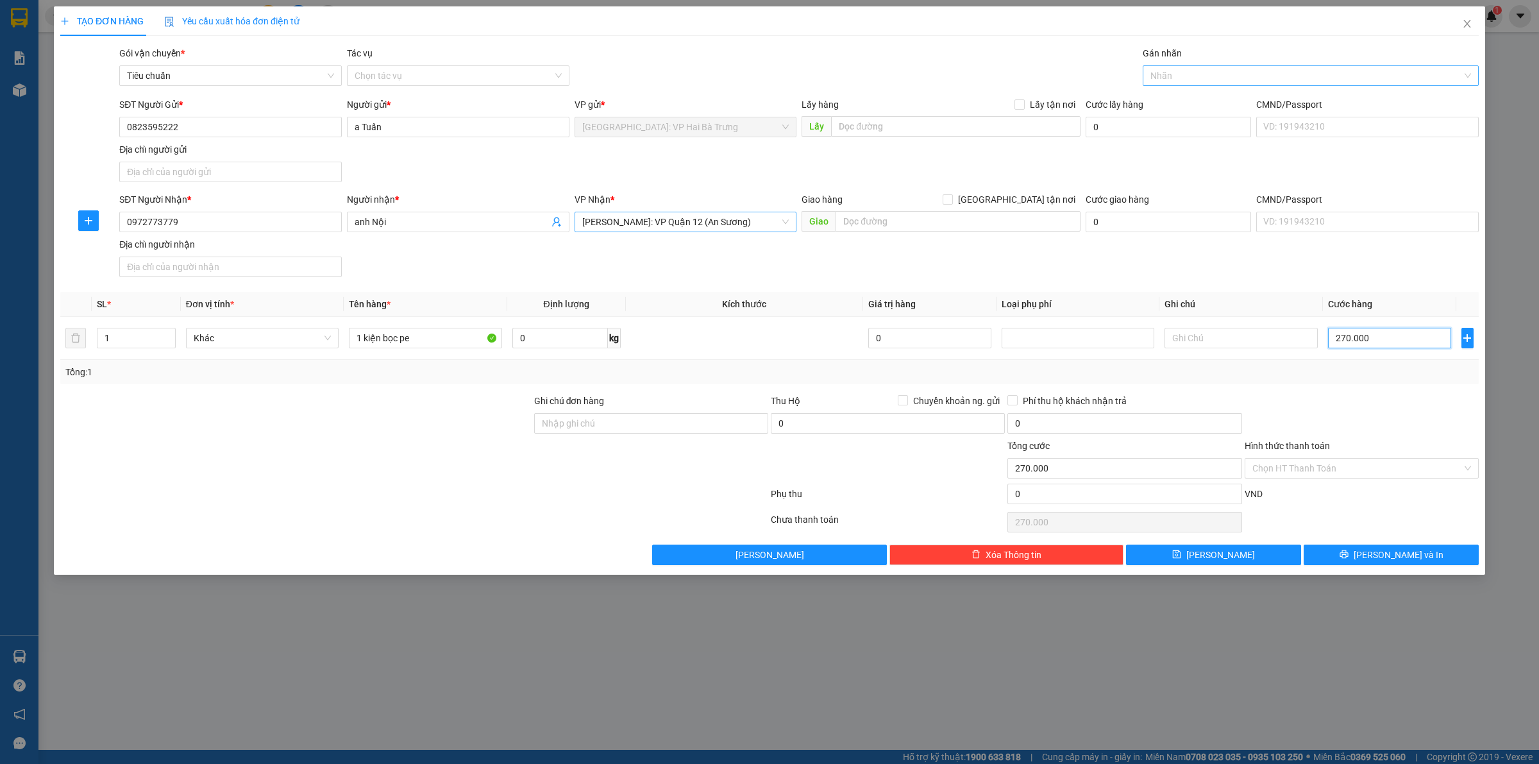
click at [1265, 81] on div at bounding box center [1304, 75] width 317 height 15
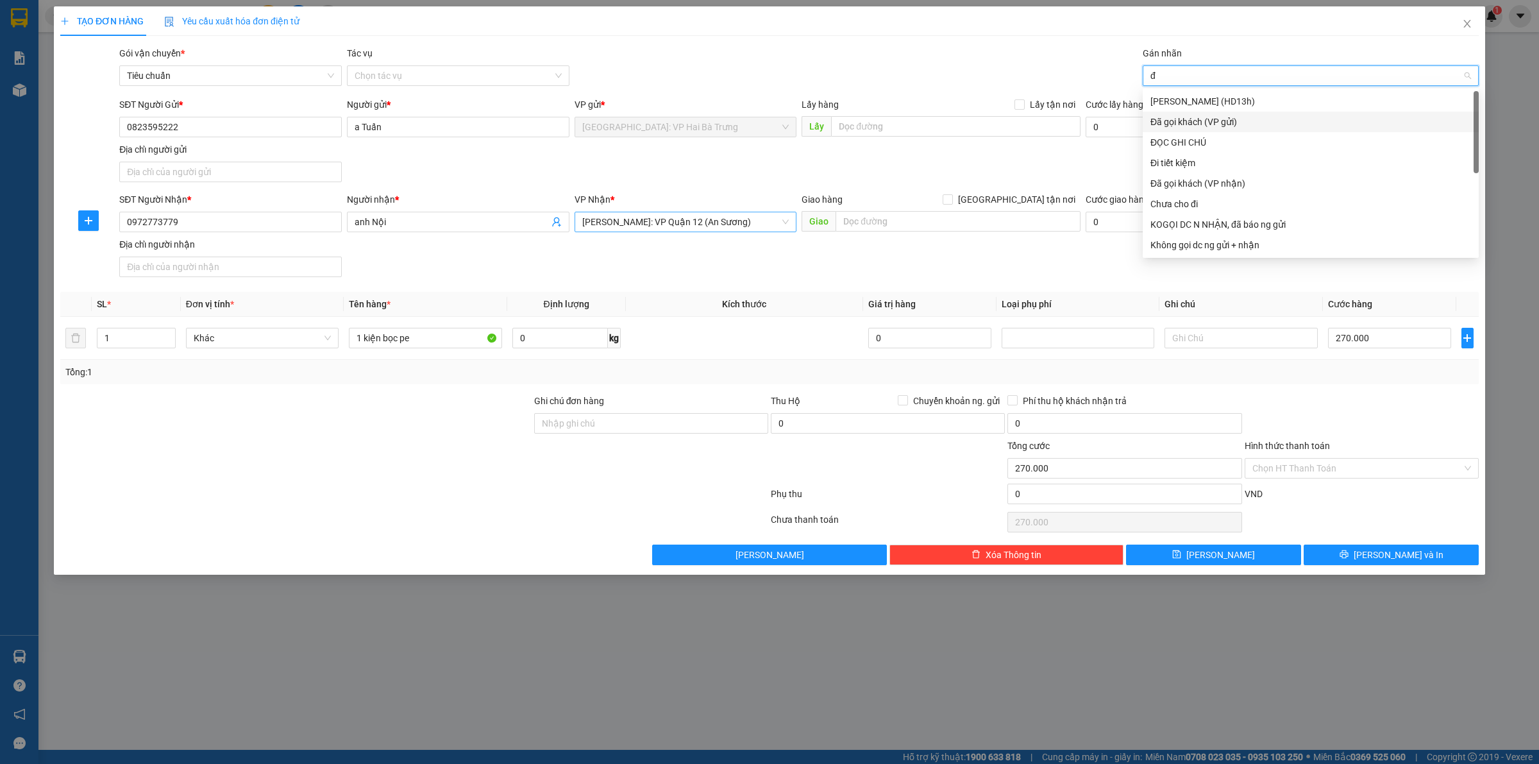
click at [1219, 117] on div "Đã gọi khách (VP gửi)" at bounding box center [1310, 122] width 321 height 14
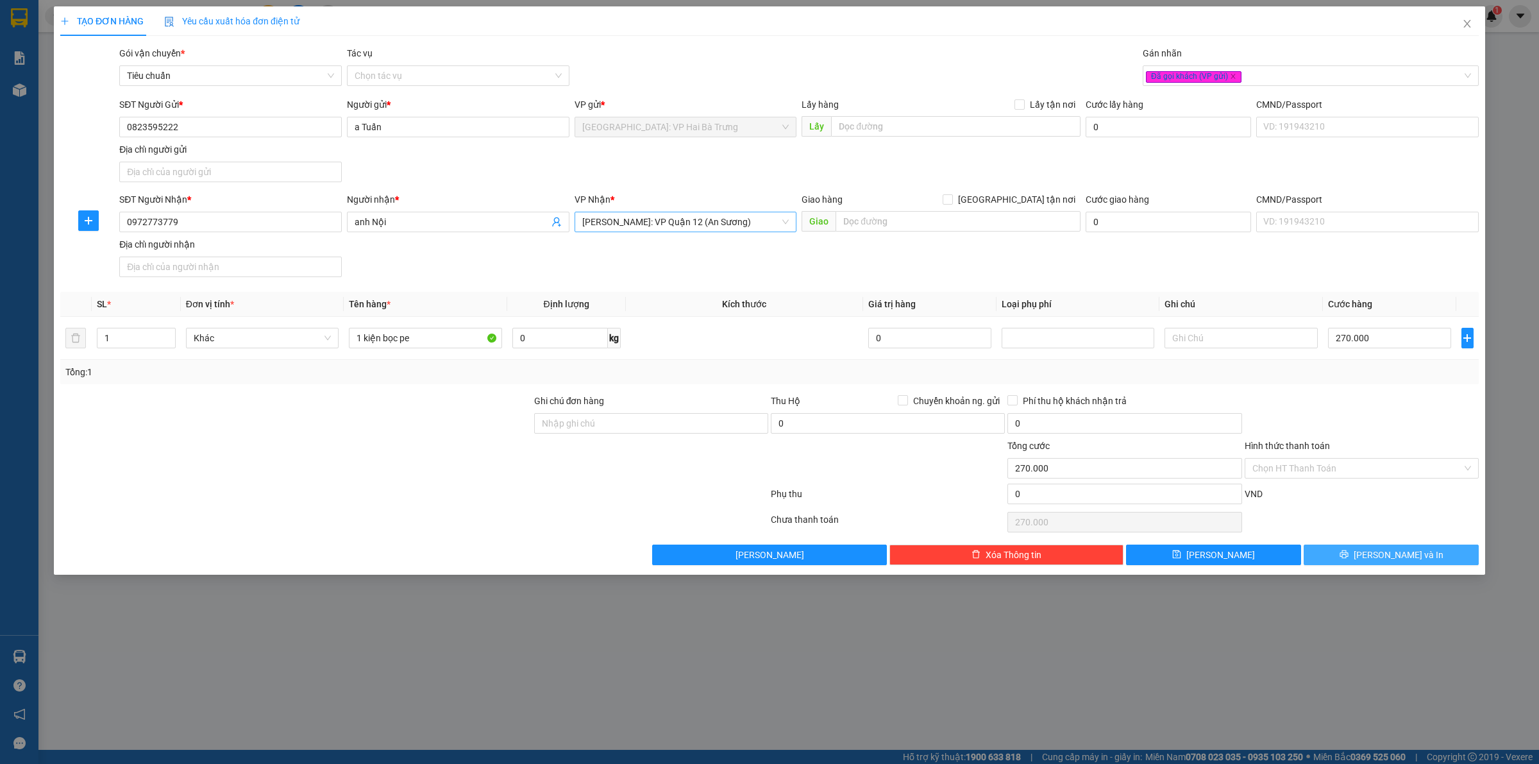
click at [1387, 553] on span "[PERSON_NAME] và In" at bounding box center [1399, 555] width 90 height 14
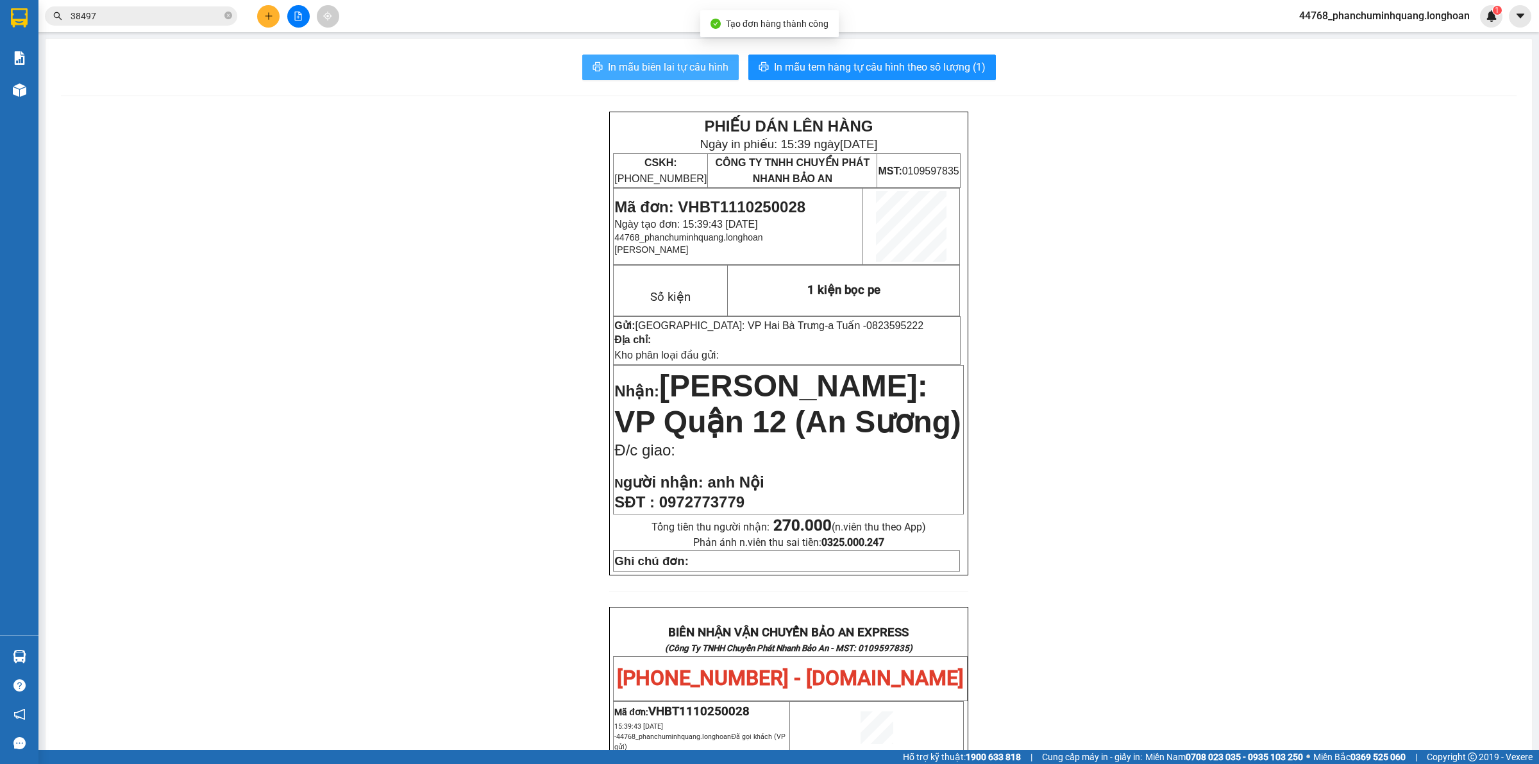
click at [699, 64] on span "In mẫu biên lai tự cấu hình" at bounding box center [668, 67] width 121 height 16
click at [950, 63] on span "In mẫu tem hàng tự cấu hình theo số lượng (1)" at bounding box center [880, 67] width 212 height 16
click at [687, 69] on span "In mẫu biên lai tự cấu hình" at bounding box center [668, 67] width 121 height 16
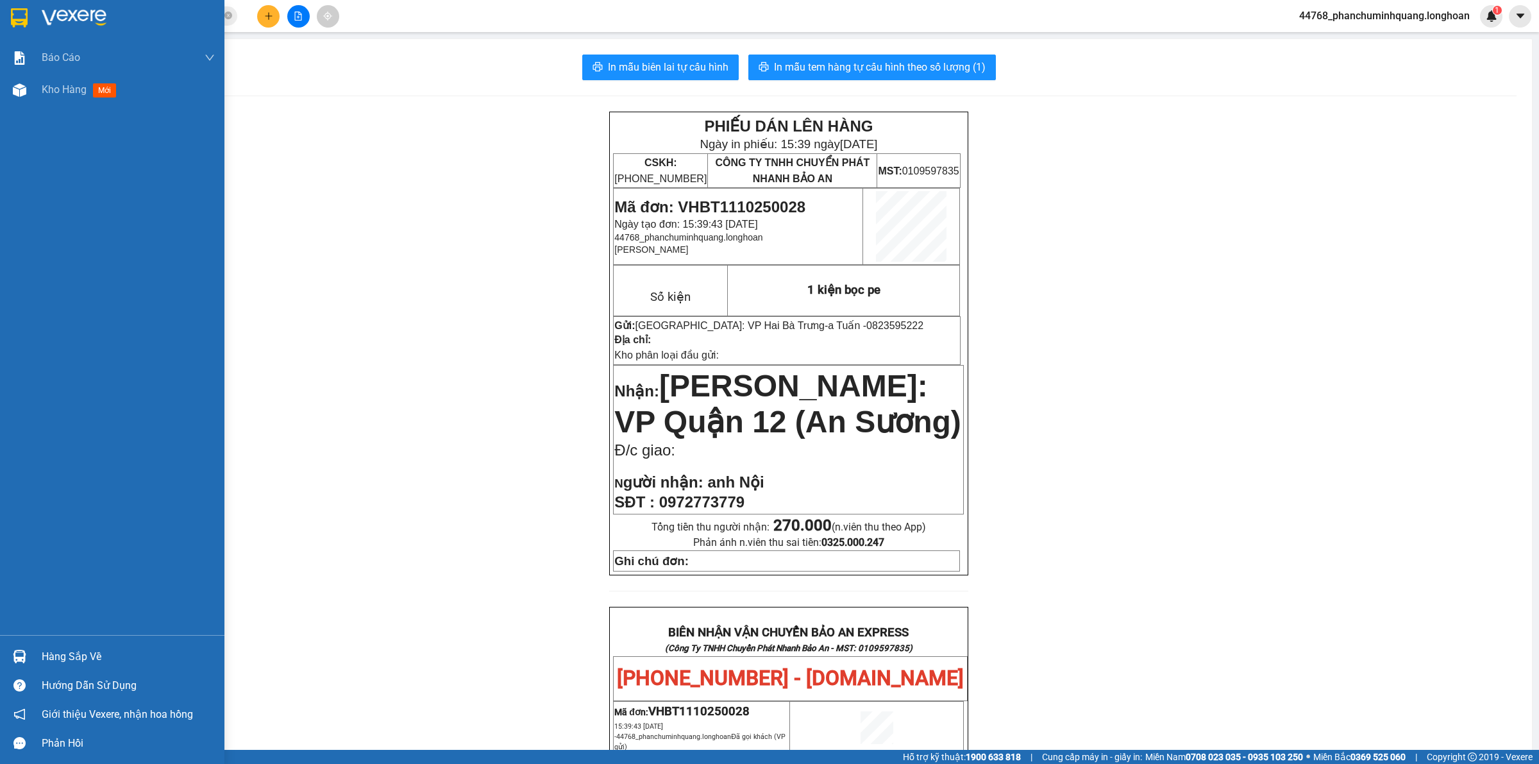
click at [16, 16] on img at bounding box center [19, 17] width 17 height 19
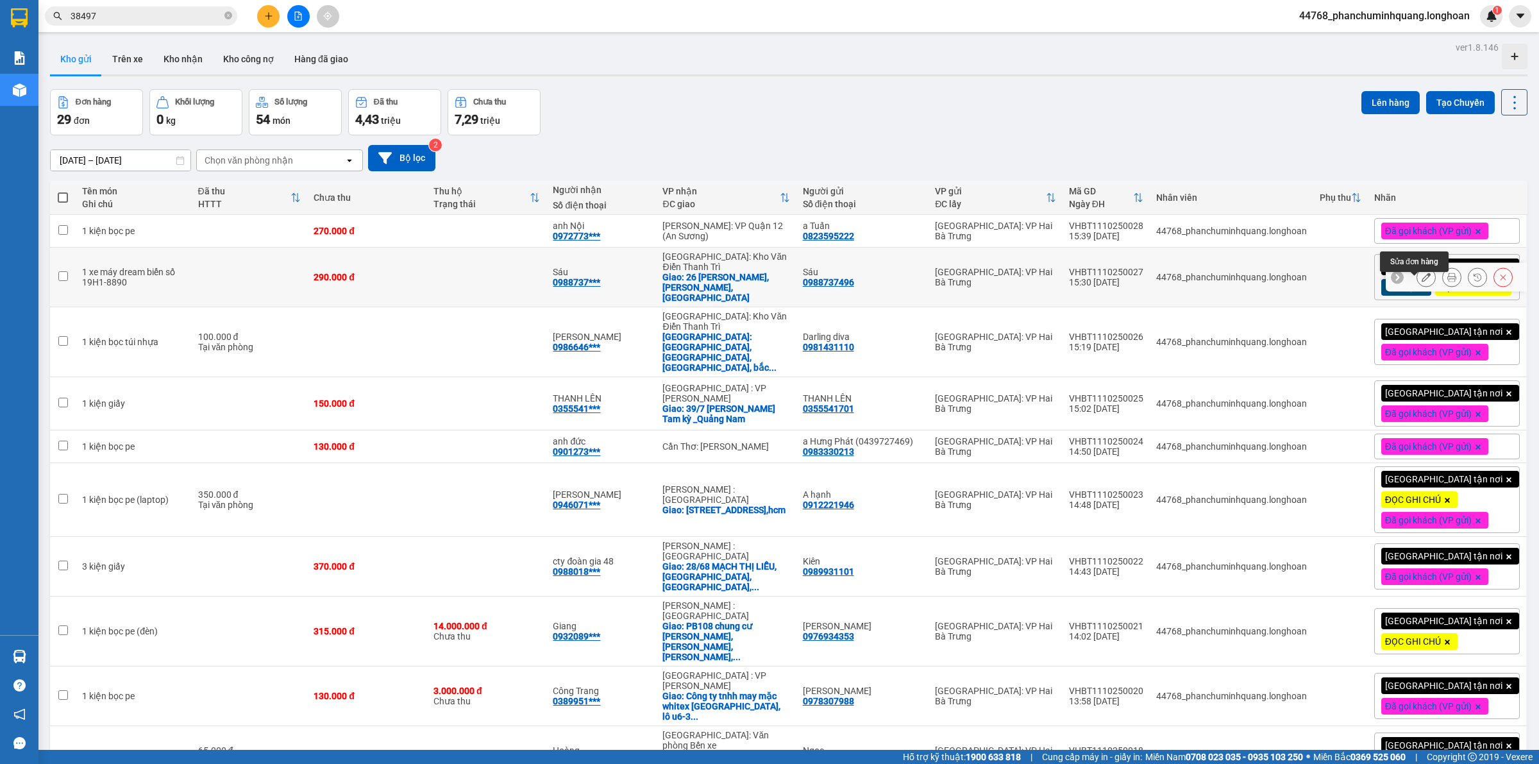
click at [1422, 282] on icon at bounding box center [1426, 277] width 9 height 9
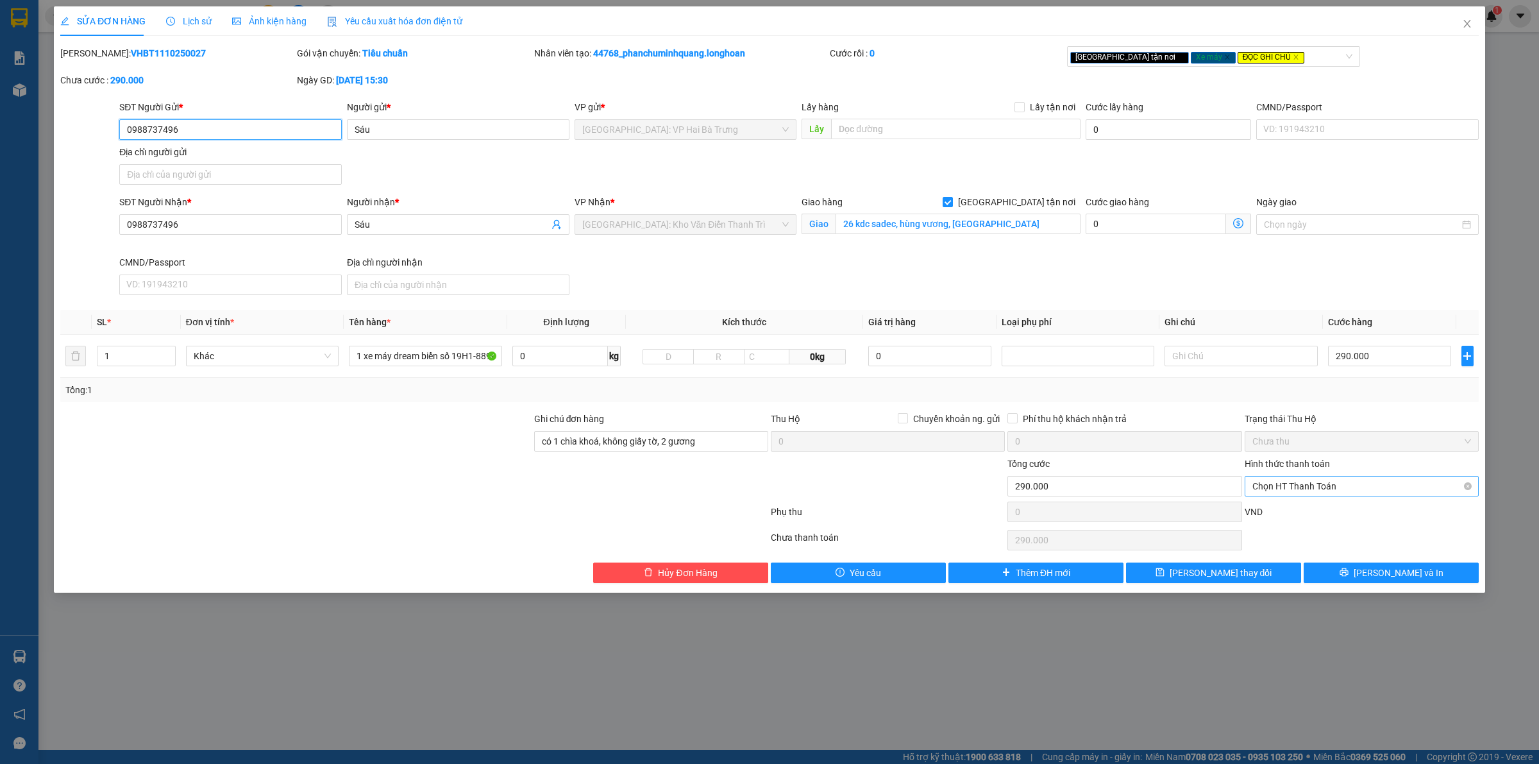
click at [1321, 489] on span "Chọn HT Thanh Toán" at bounding box center [1361, 485] width 219 height 19
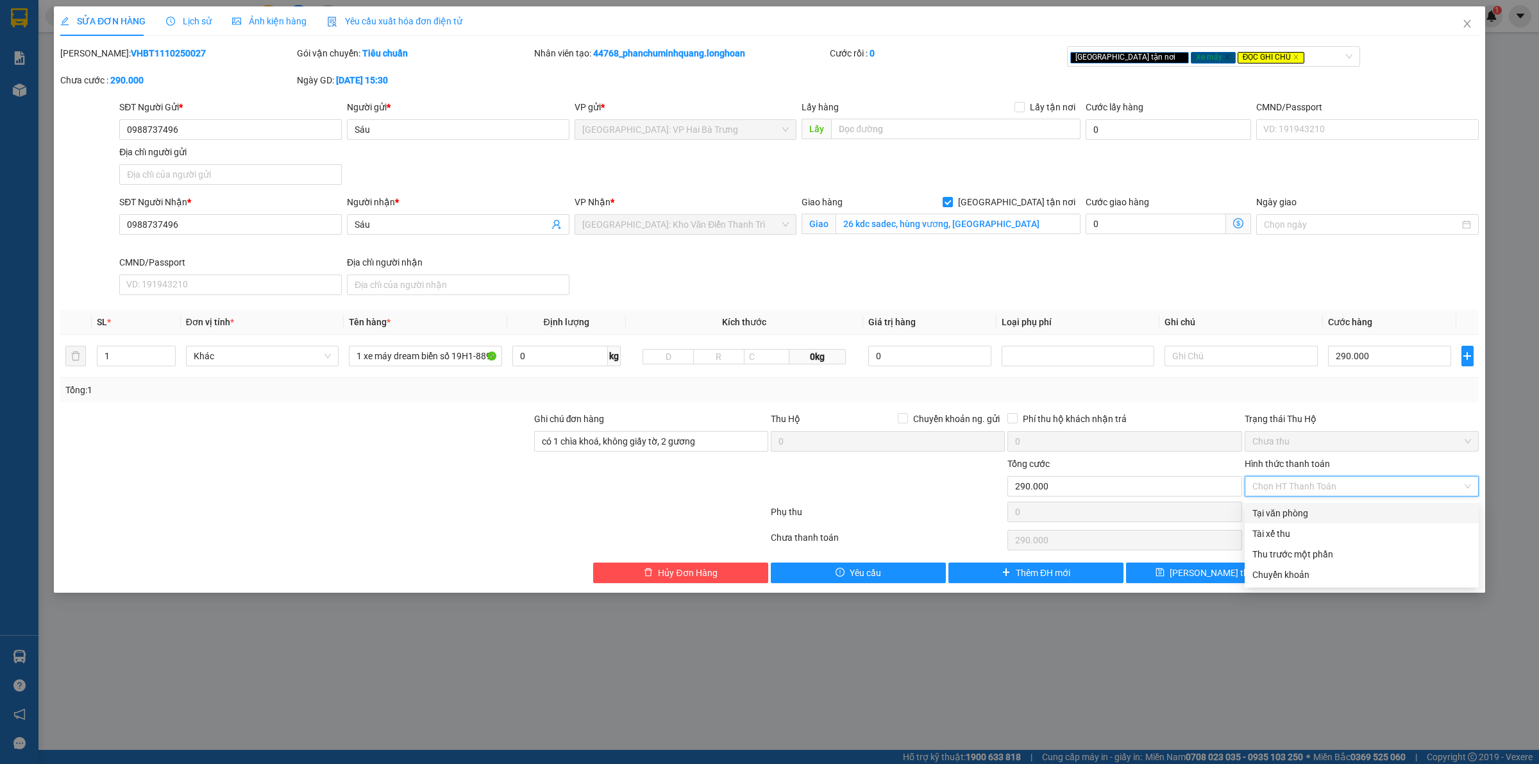
click at [1319, 508] on div "Tại văn phòng" at bounding box center [1361, 513] width 219 height 14
click at [1349, 574] on icon "printer" at bounding box center [1344, 572] width 9 height 9
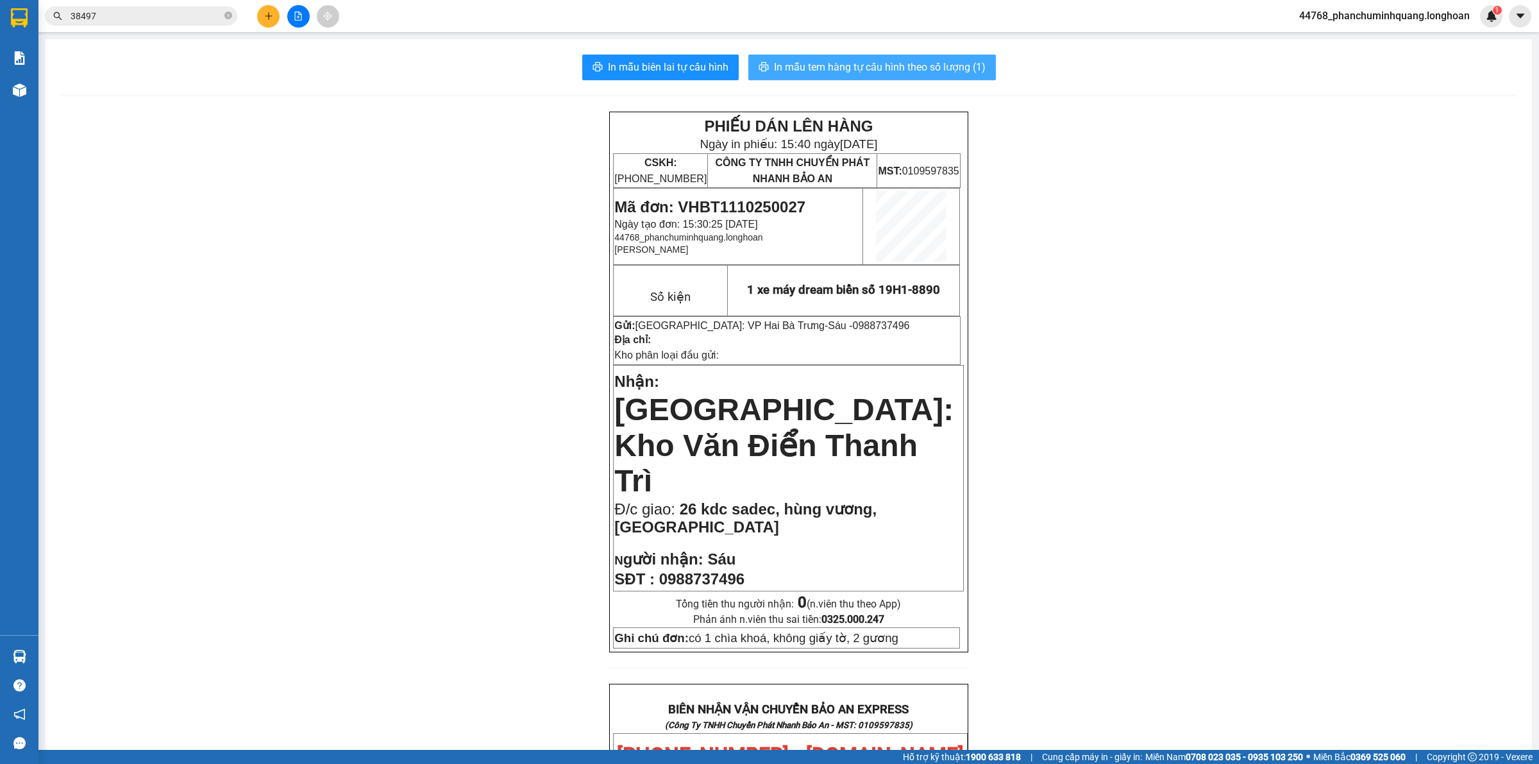
click at [861, 69] on span "In mẫu tem hàng tự cấu hình theo số lượng (1)" at bounding box center [880, 67] width 212 height 16
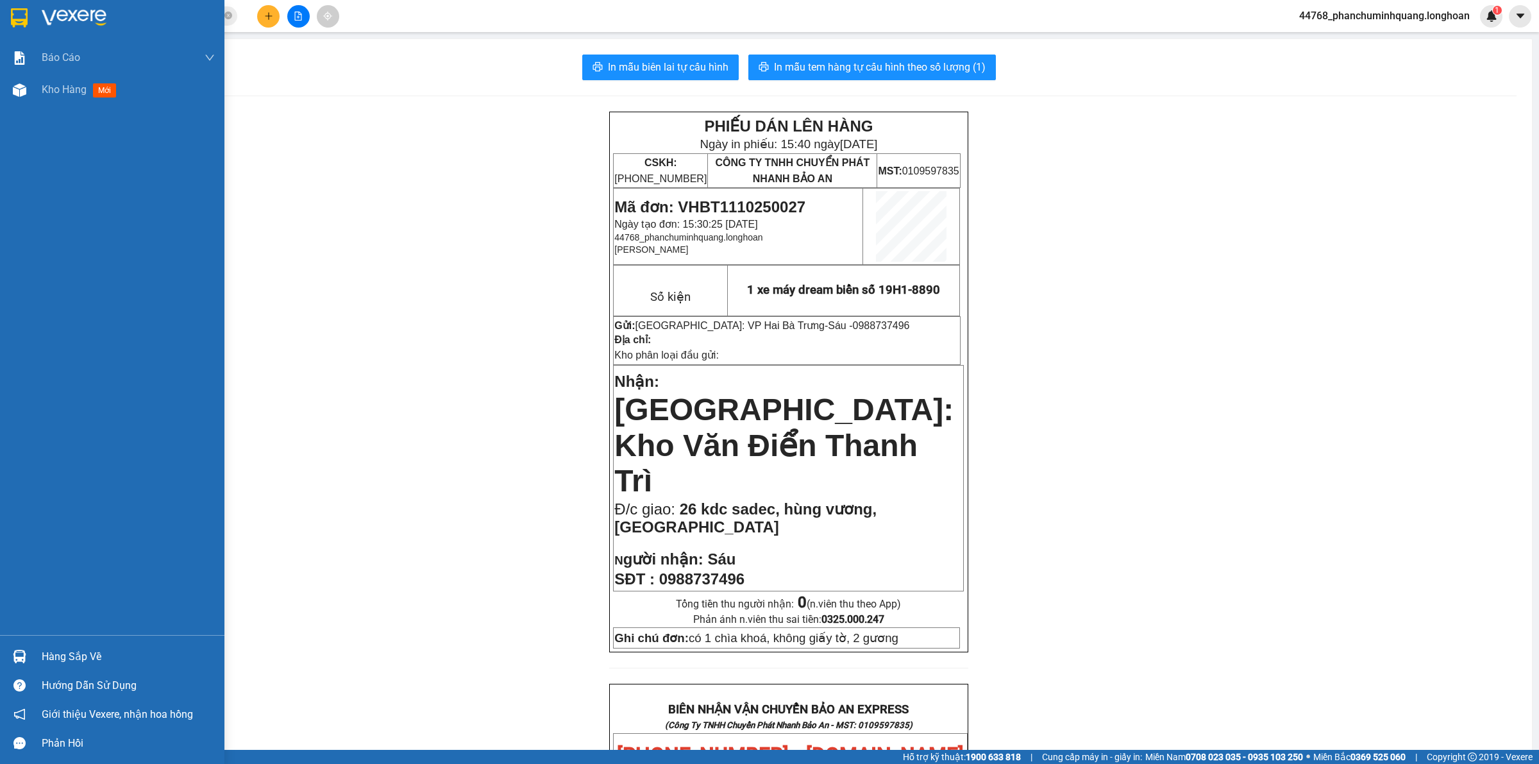
click at [19, 12] on img at bounding box center [19, 17] width 17 height 19
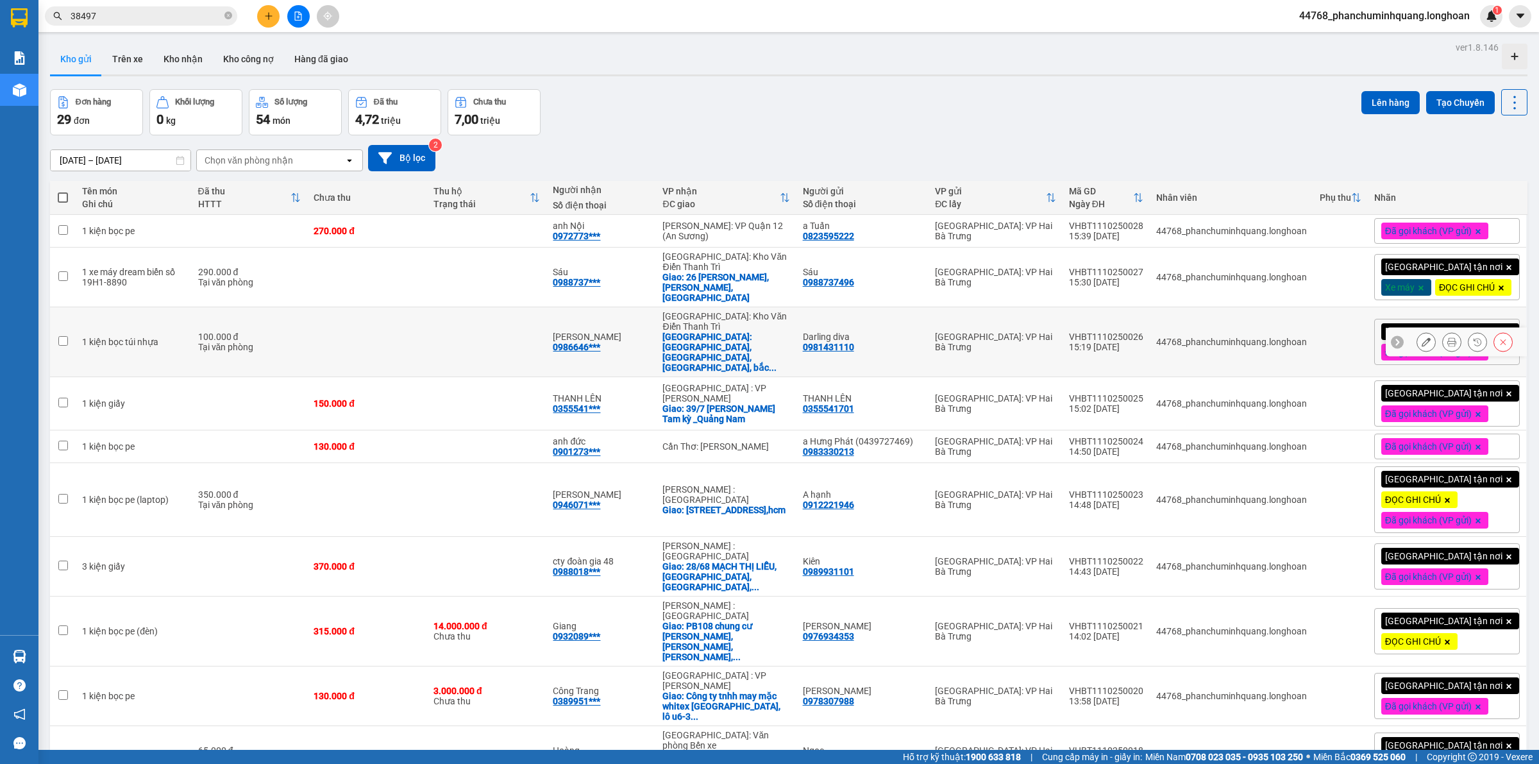
click at [1447, 346] on icon at bounding box center [1451, 341] width 9 height 9
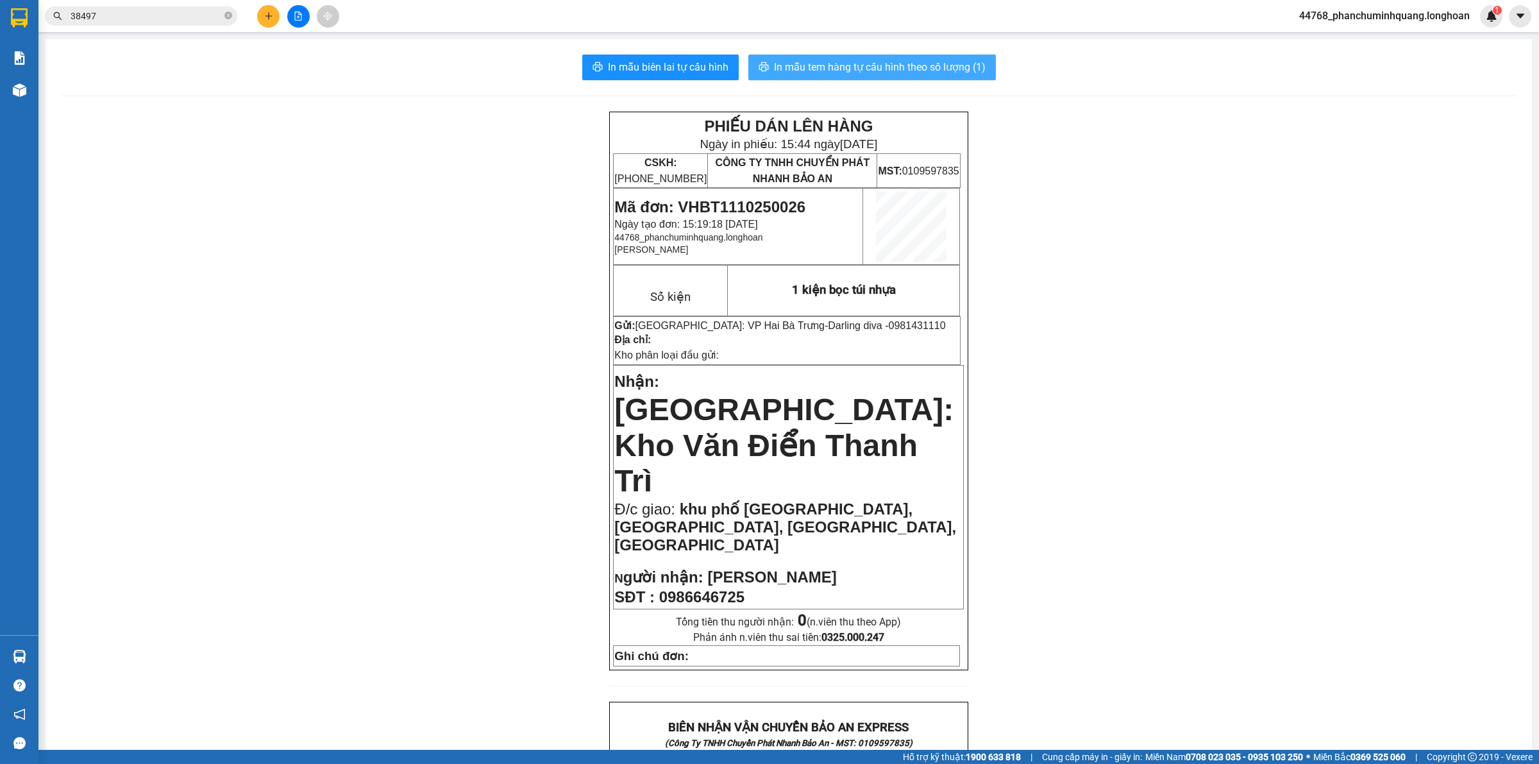
click at [919, 66] on span "In mẫu tem hàng tự cấu hình theo số lượng (1)" at bounding box center [880, 67] width 212 height 16
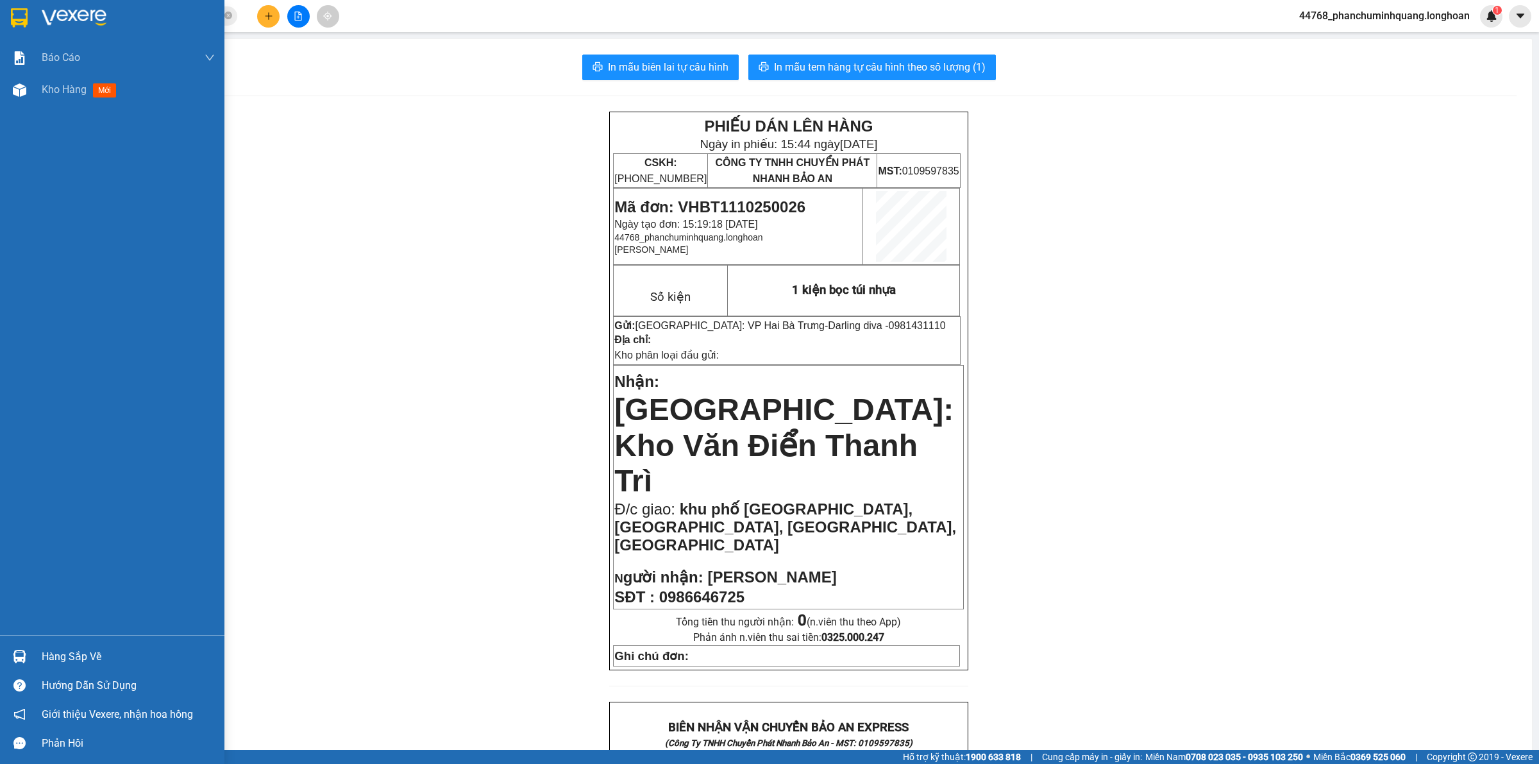
click at [42, 10] on img at bounding box center [74, 17] width 65 height 19
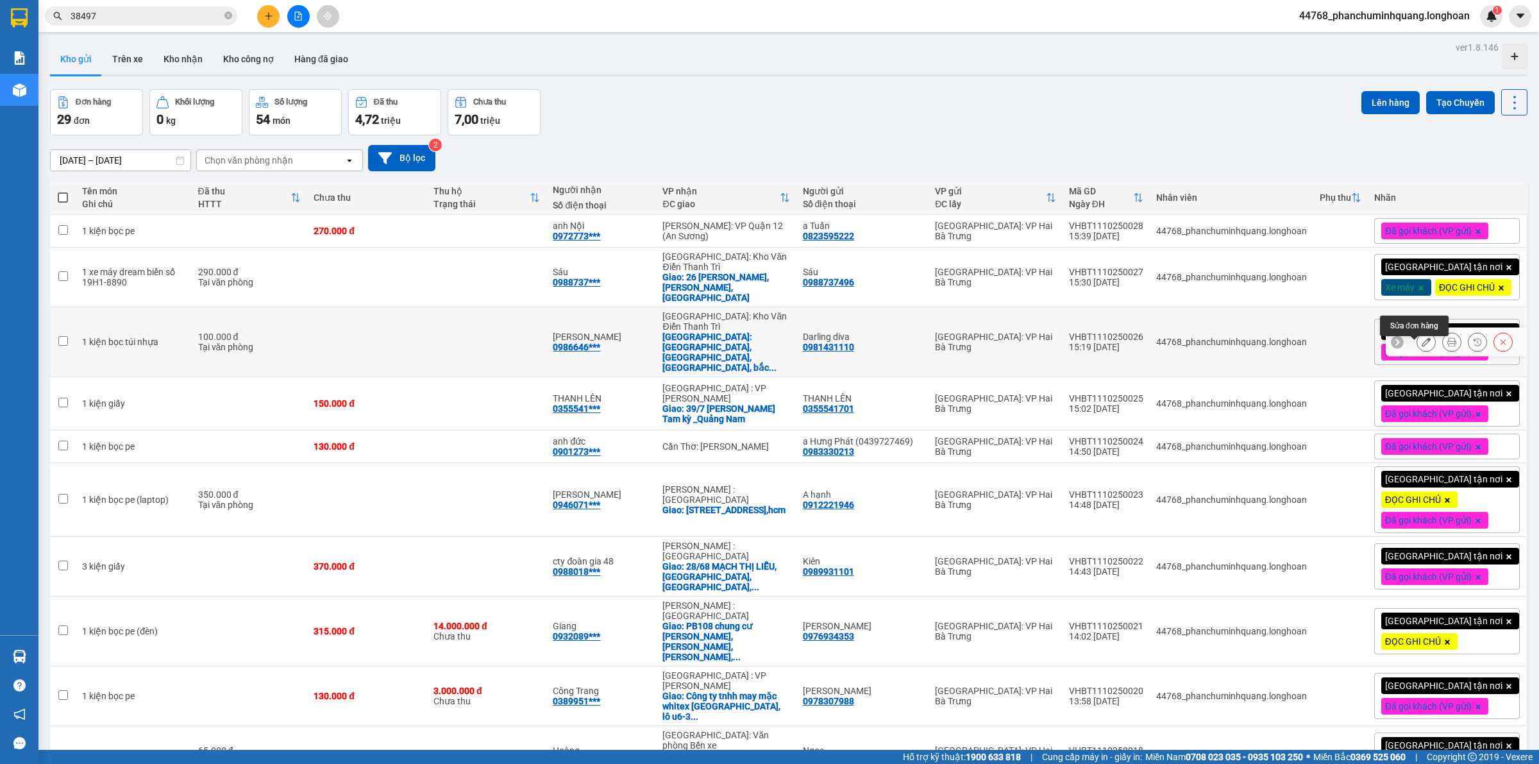
click at [1422, 346] on icon at bounding box center [1426, 341] width 9 height 9
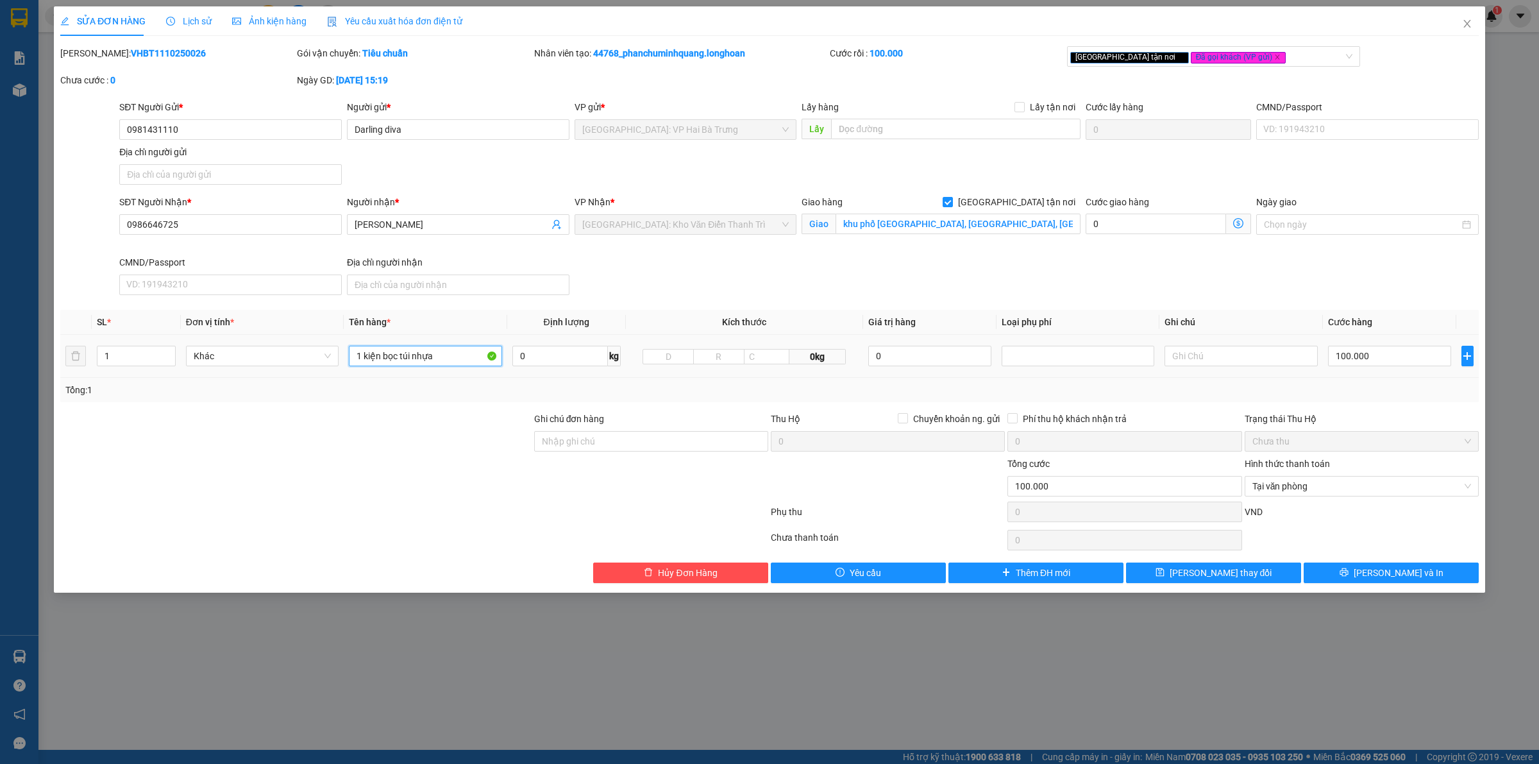
click at [454, 358] on input "1 kiện bọc túi nhựa" at bounding box center [425, 356] width 153 height 21
click at [1344, 568] on button "[PERSON_NAME] và In" at bounding box center [1391, 572] width 175 height 21
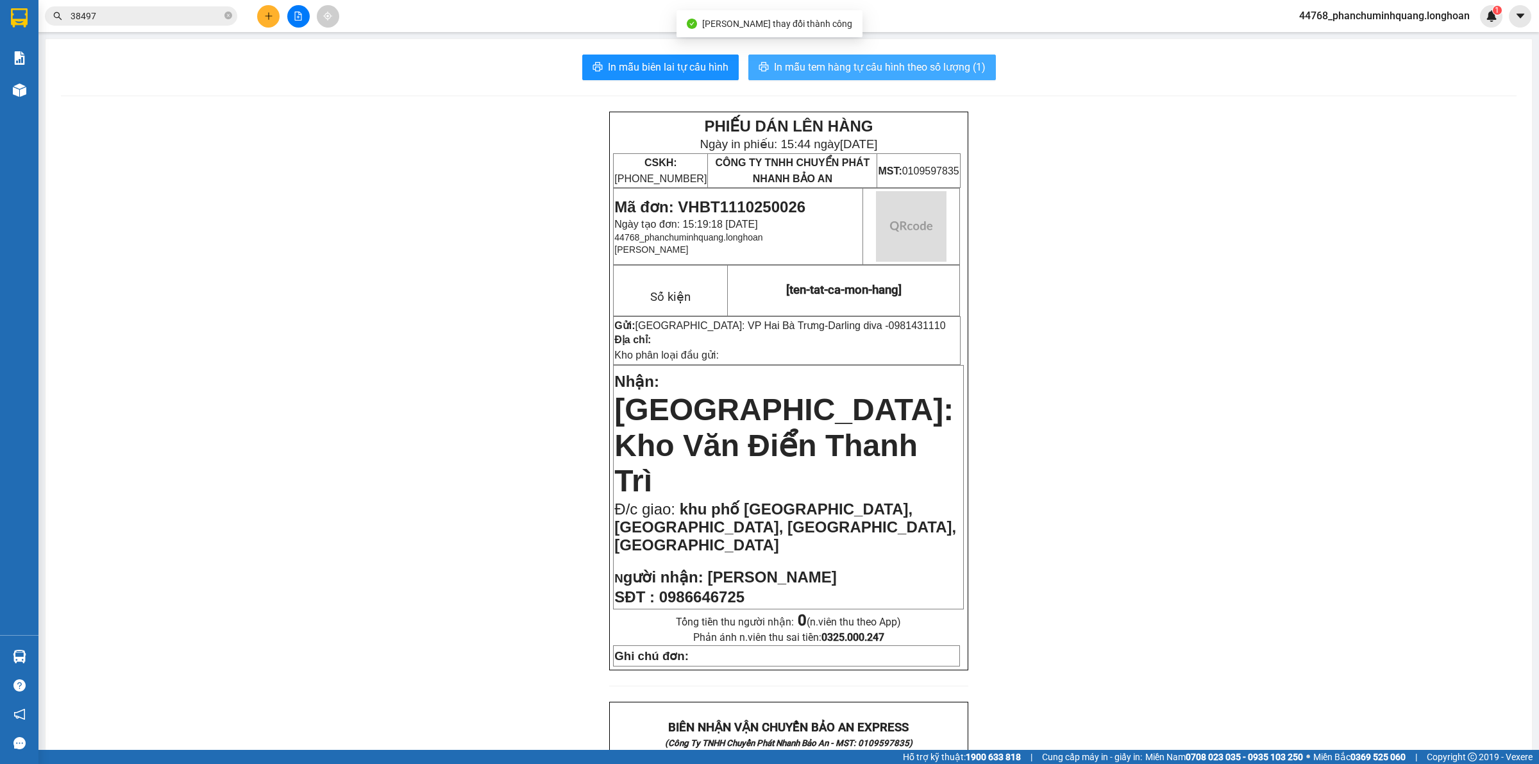
click at [900, 71] on span "In mẫu tem hàng tự cấu hình theo số lượng (1)" at bounding box center [880, 67] width 212 height 16
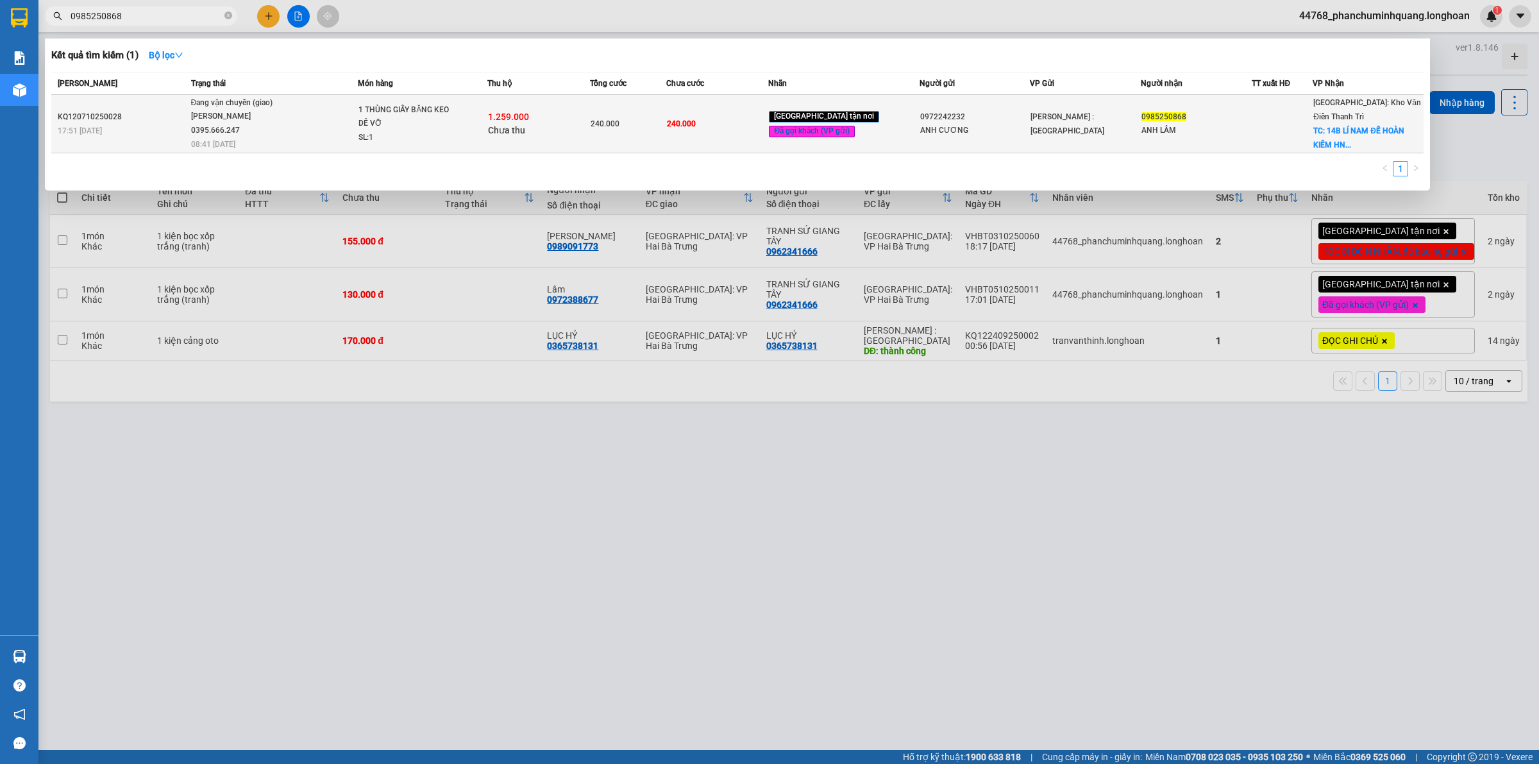
click at [654, 114] on td "240.000" at bounding box center [628, 124] width 77 height 58
click at [667, 130] on td "240.000" at bounding box center [628, 124] width 77 height 58
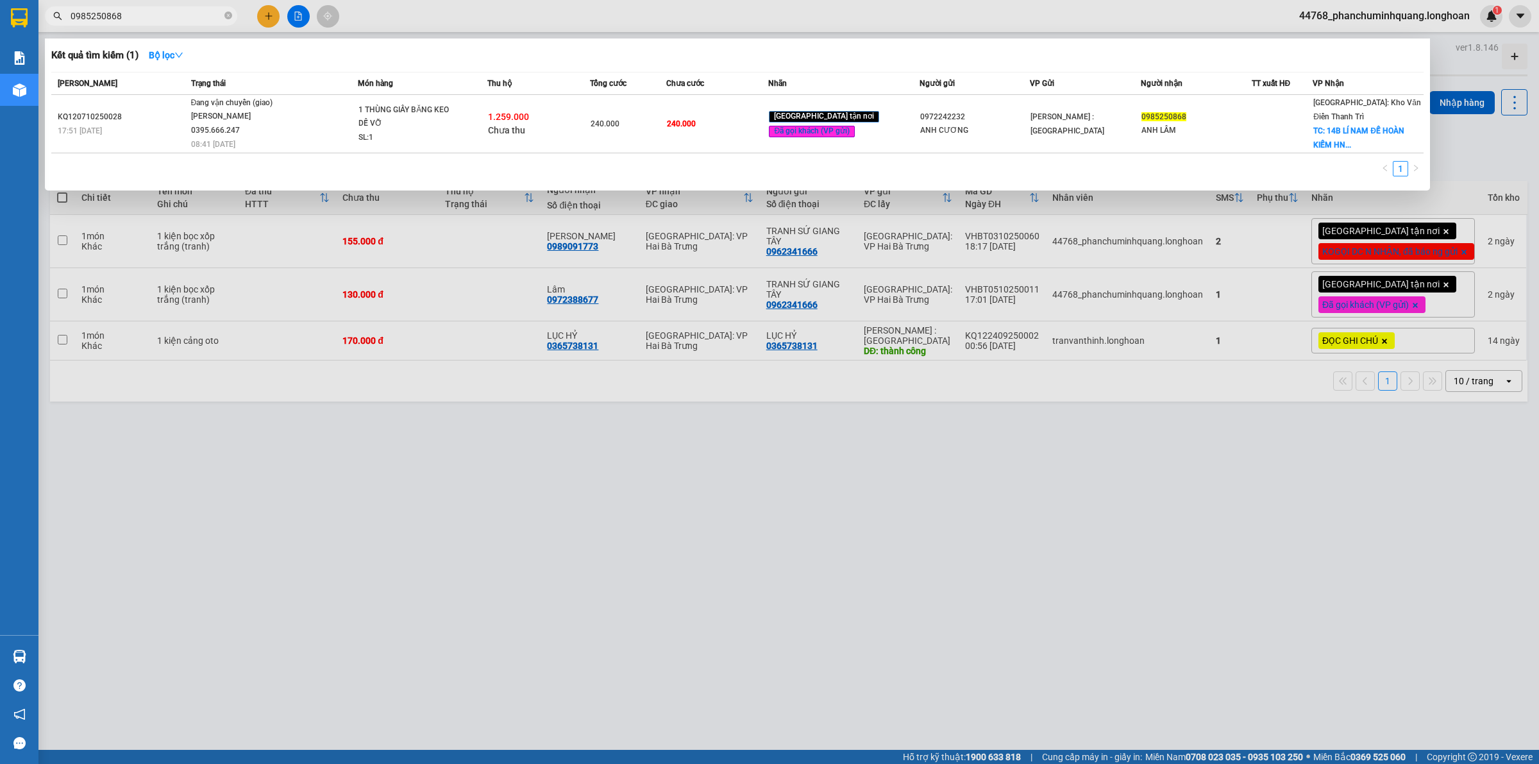
click at [139, 13] on input "0985250868" at bounding box center [146, 16] width 151 height 14
paste input "72773779"
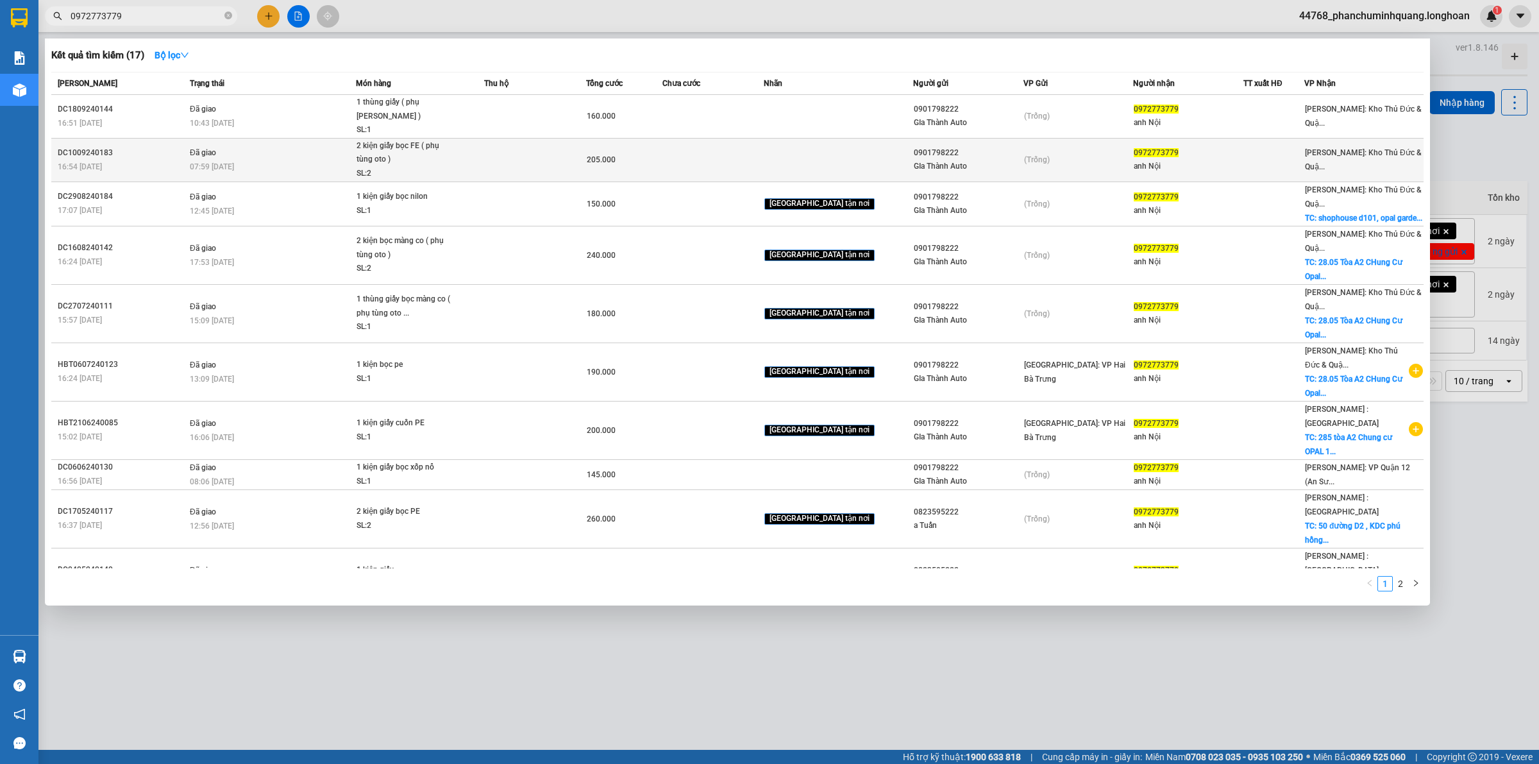
type input "0972773779"
click at [1296, 164] on div at bounding box center [1274, 159] width 60 height 13
click at [1177, 149] on div "0972773779" at bounding box center [1188, 152] width 109 height 13
